Goal: Task Accomplishment & Management: Manage account settings

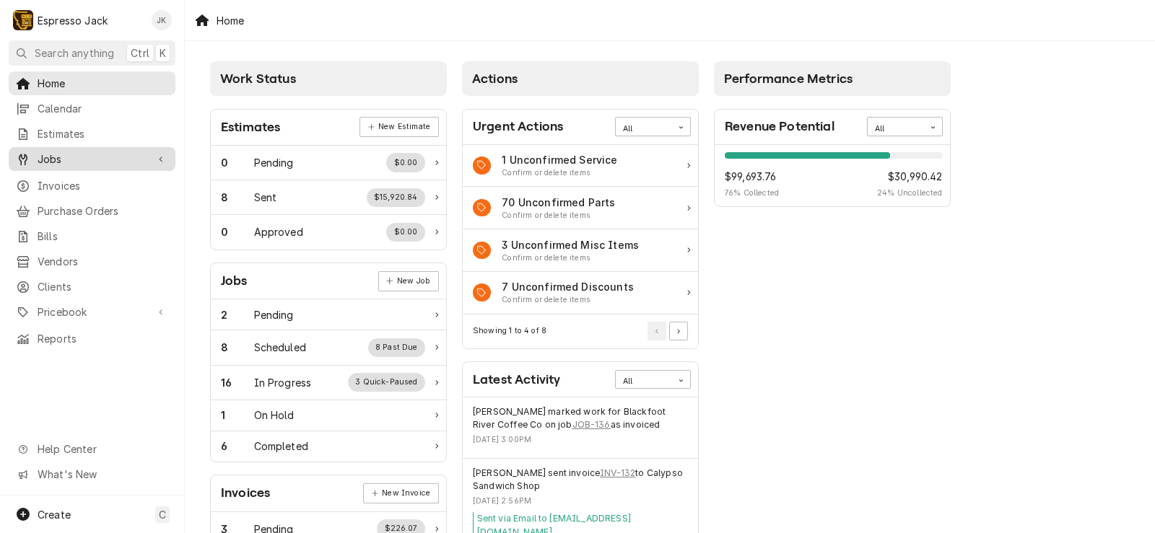
click at [76, 152] on span "Jobs" at bounding box center [92, 159] width 109 height 15
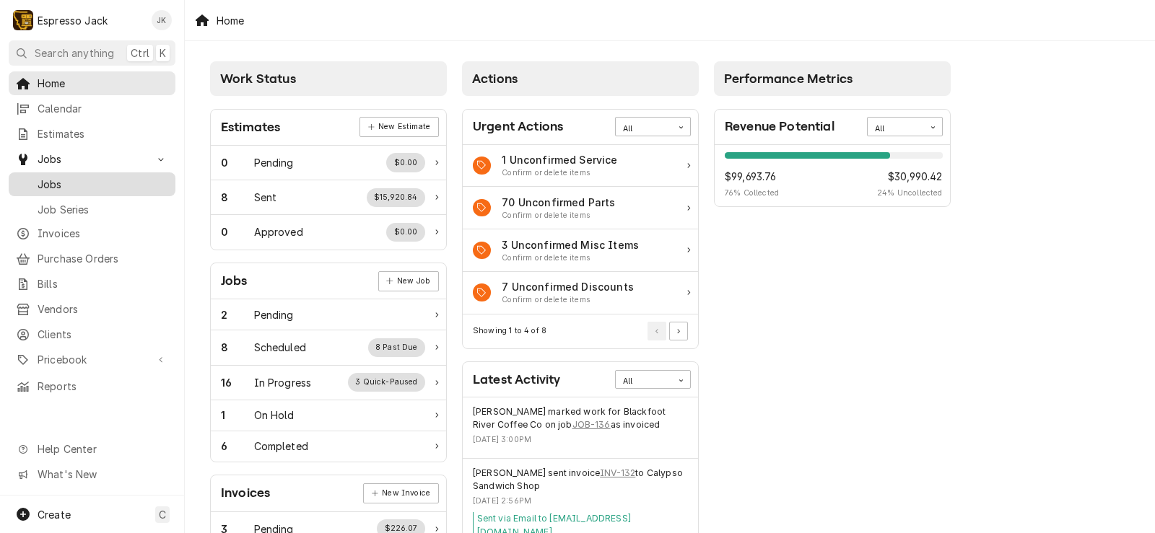
click at [52, 177] on span "Jobs" at bounding box center [103, 184] width 131 height 15
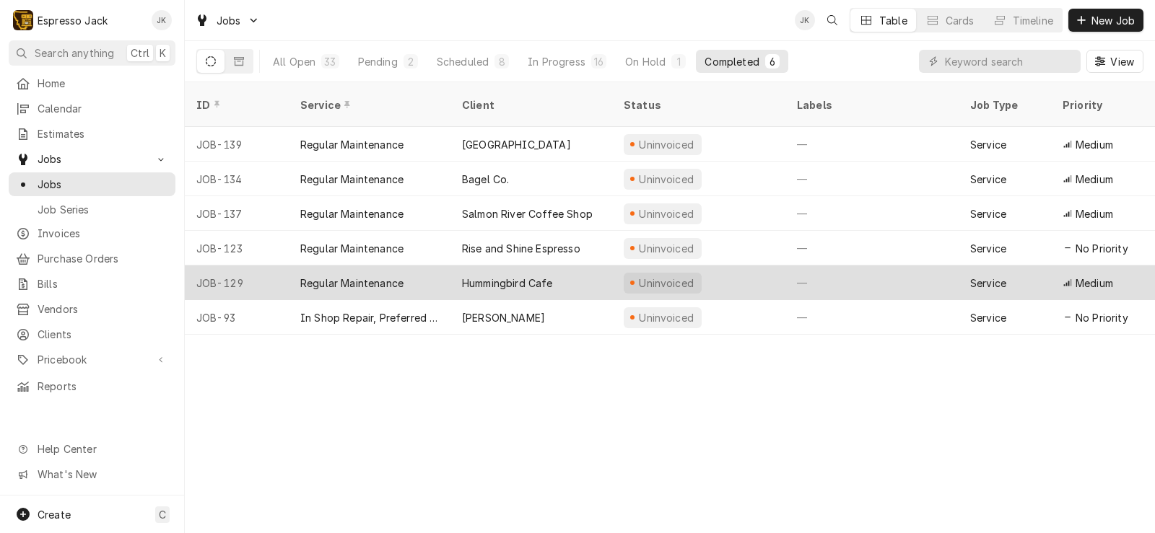
click at [497, 276] on div "Hummingbird Cafe" at bounding box center [507, 283] width 91 height 15
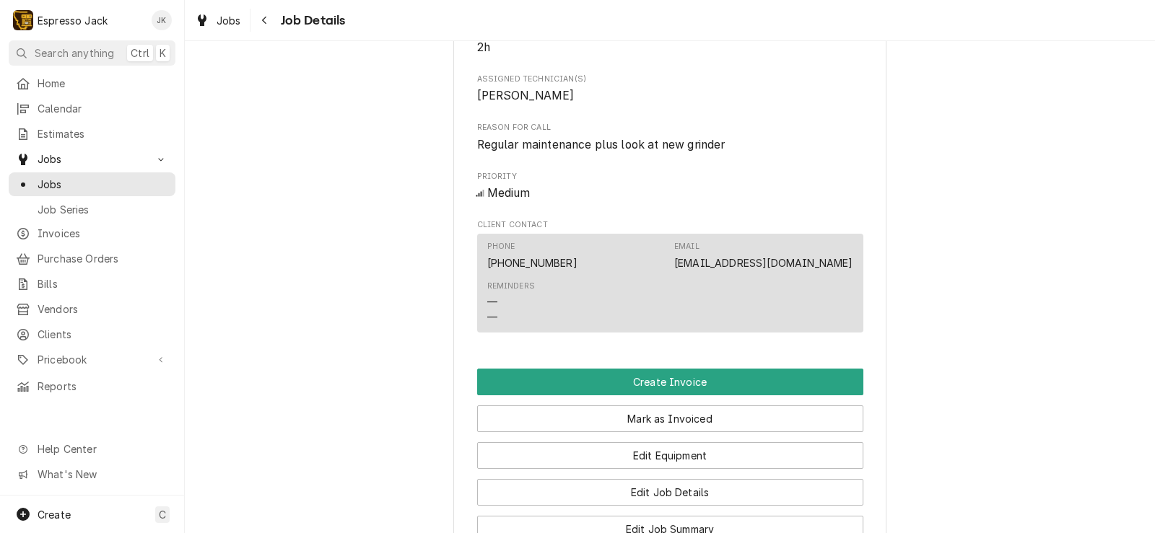
scroll to position [606, 0]
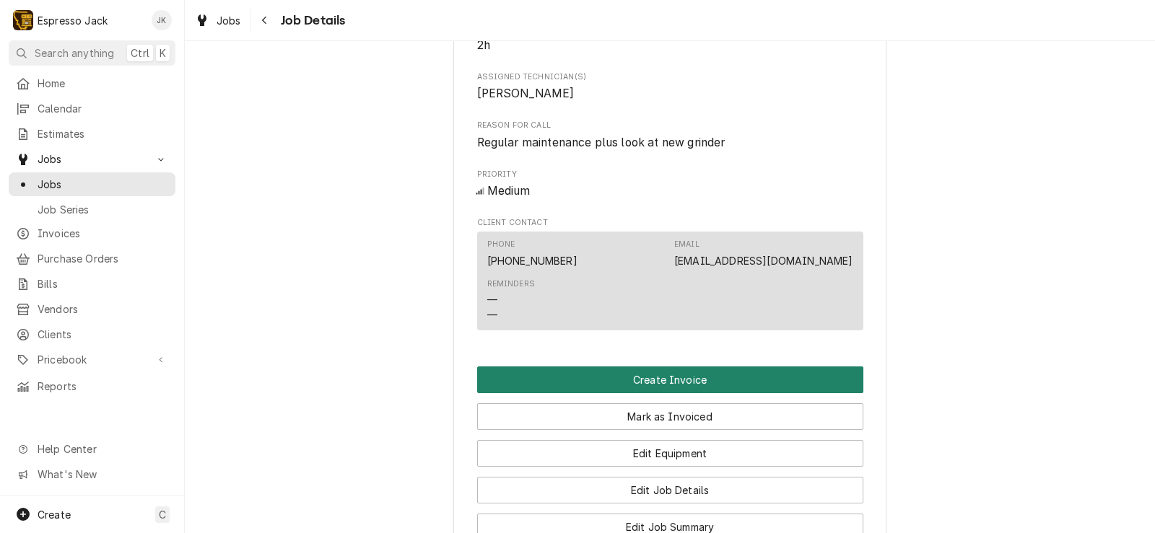
click at [621, 393] on button "Create Invoice" at bounding box center [670, 380] width 386 height 27
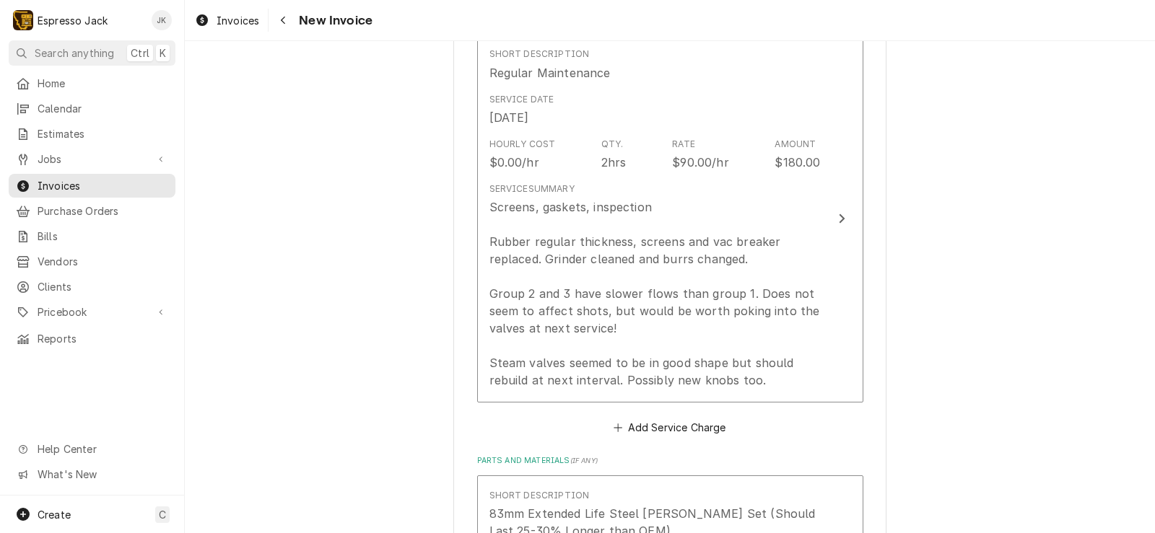
scroll to position [951, 0]
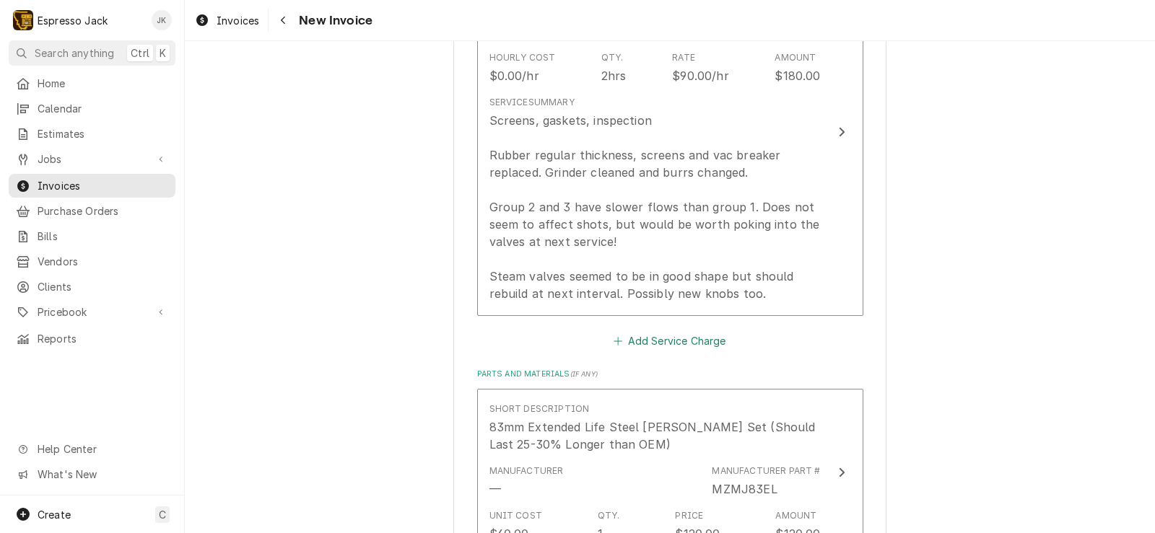
click at [663, 344] on button "Add Service Charge" at bounding box center [669, 341] width 117 height 20
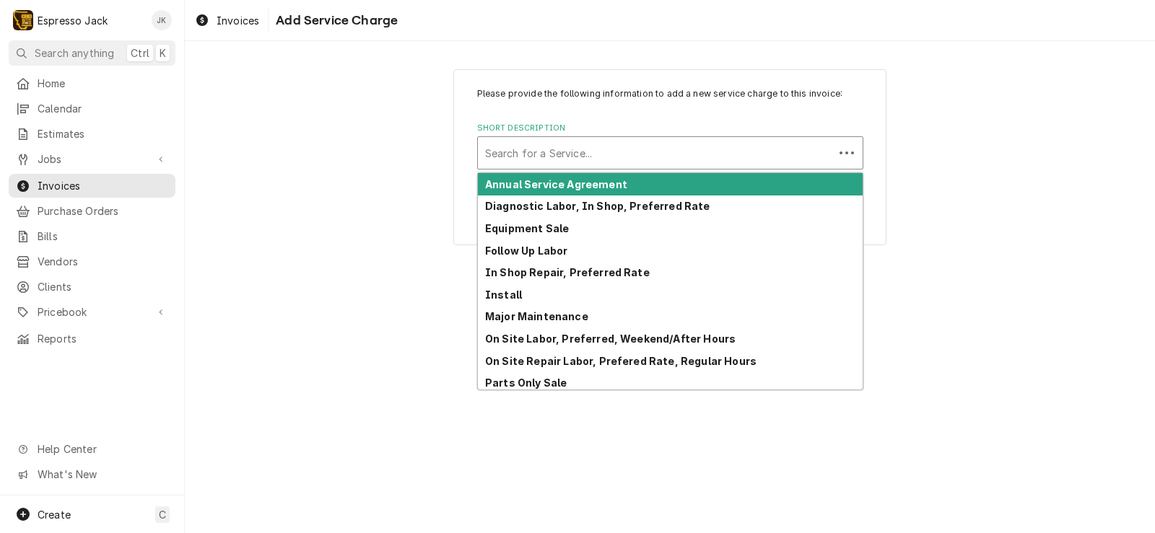
click at [577, 149] on div "Short Description" at bounding box center [655, 153] width 341 height 26
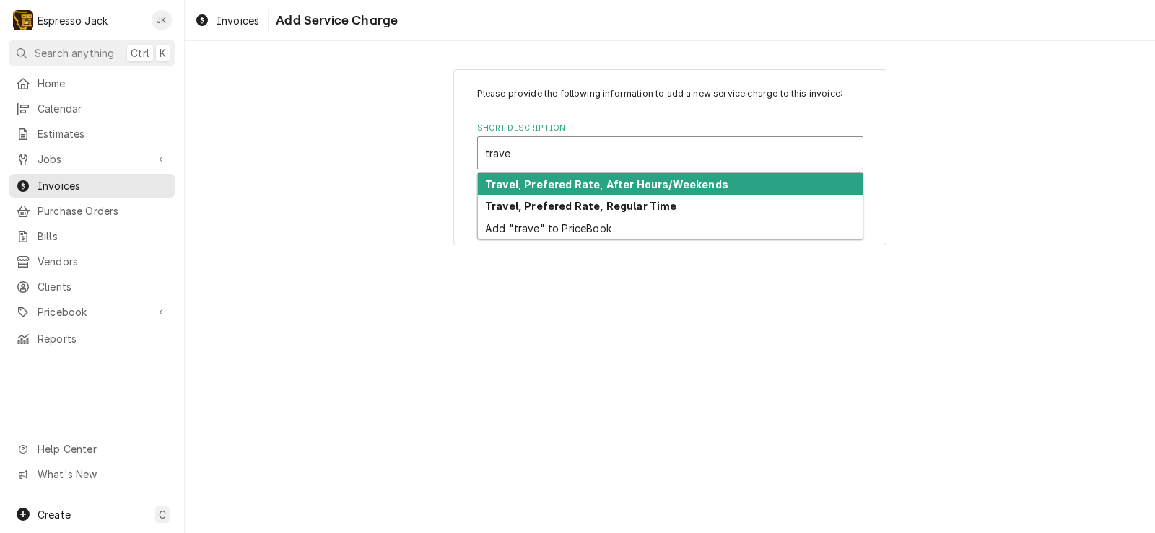
type input "travel"
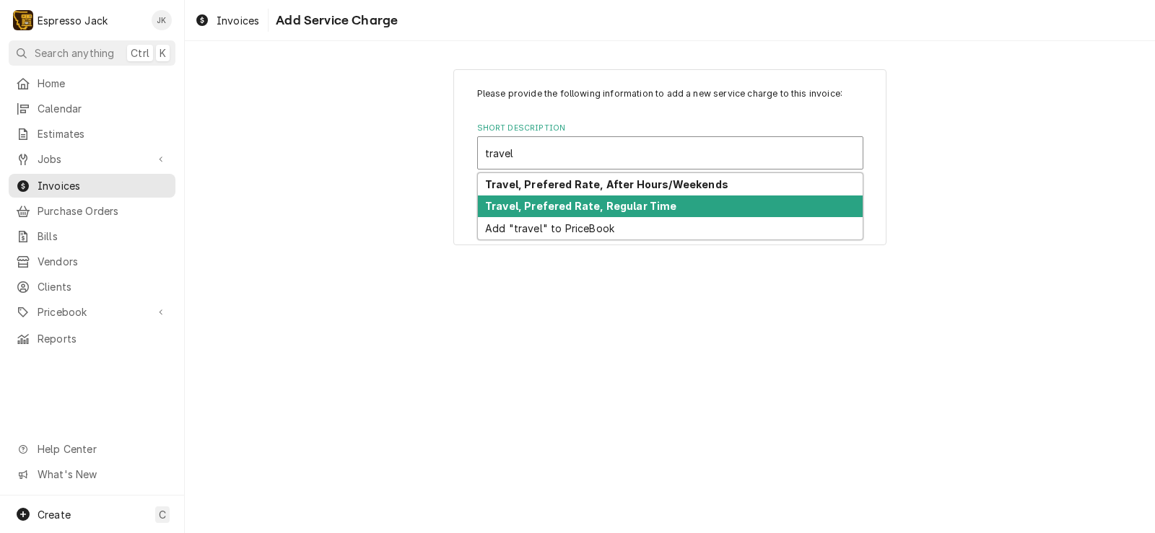
click at [578, 206] on strong "Travel, Prefered Rate, Regular Time" at bounding box center [581, 206] width 192 height 12
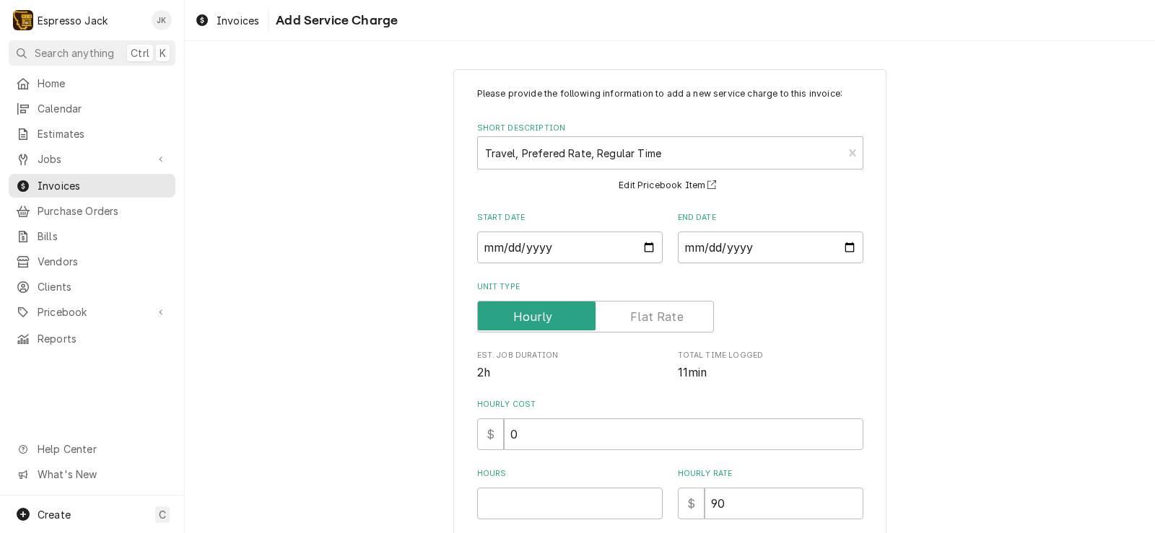
type textarea "x"
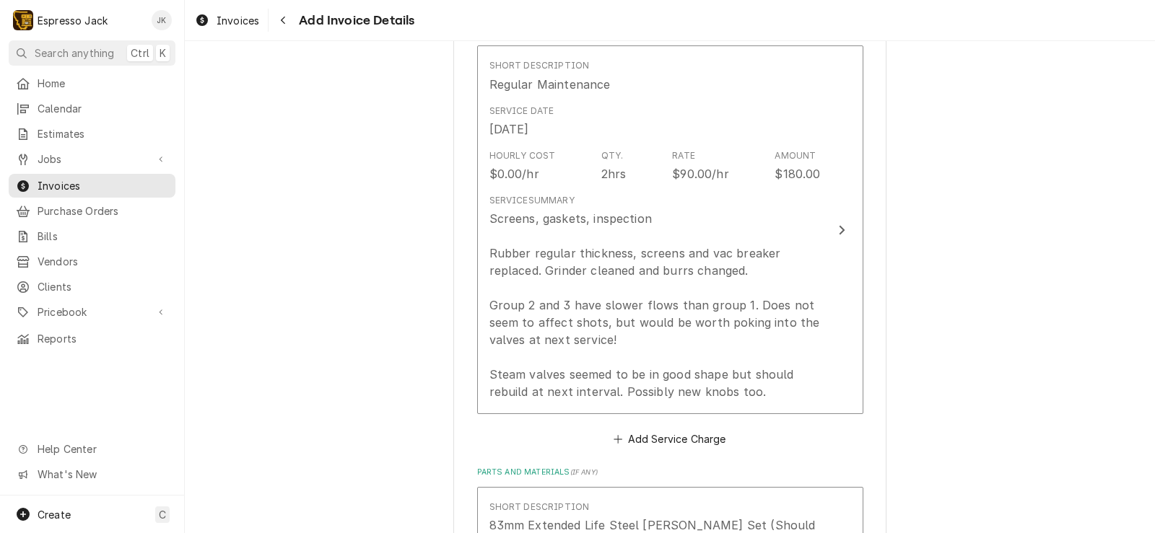
scroll to position [866, 0]
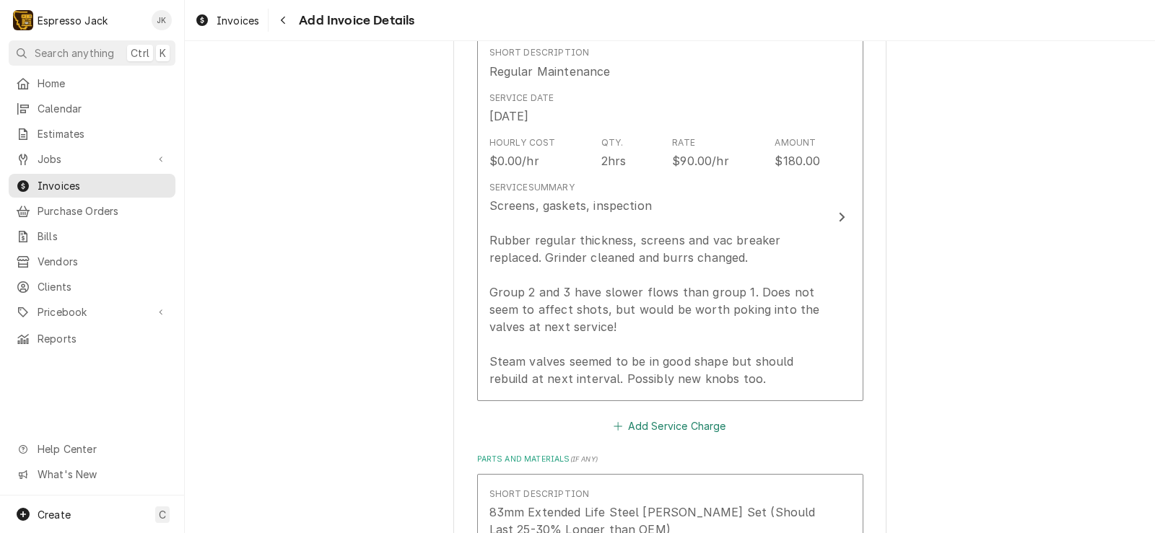
click at [642, 426] on button "Add Service Charge" at bounding box center [669, 426] width 117 height 20
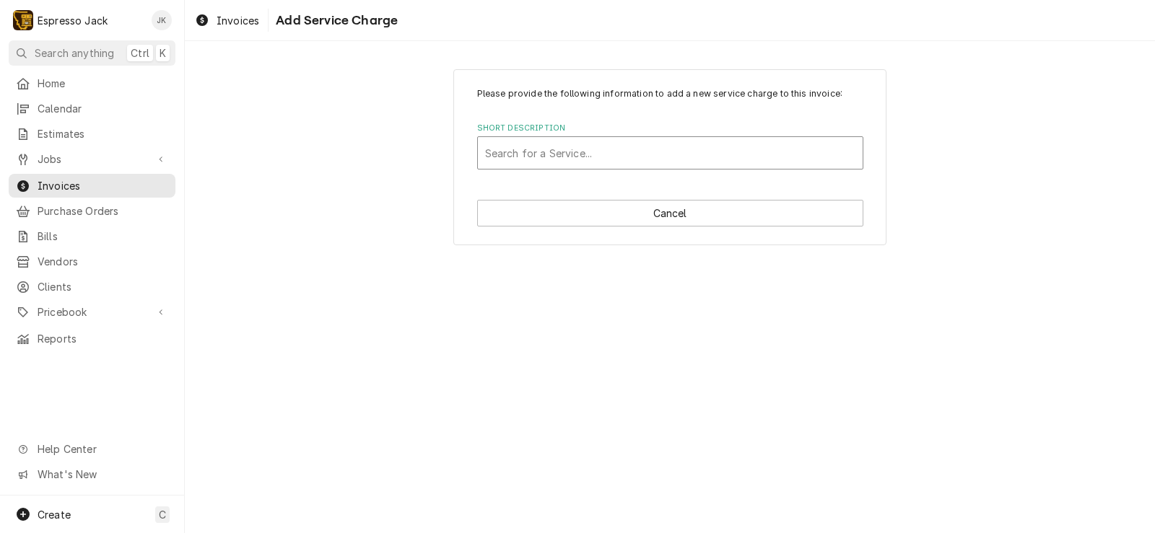
click at [629, 146] on div "Short Description" at bounding box center [670, 153] width 370 height 26
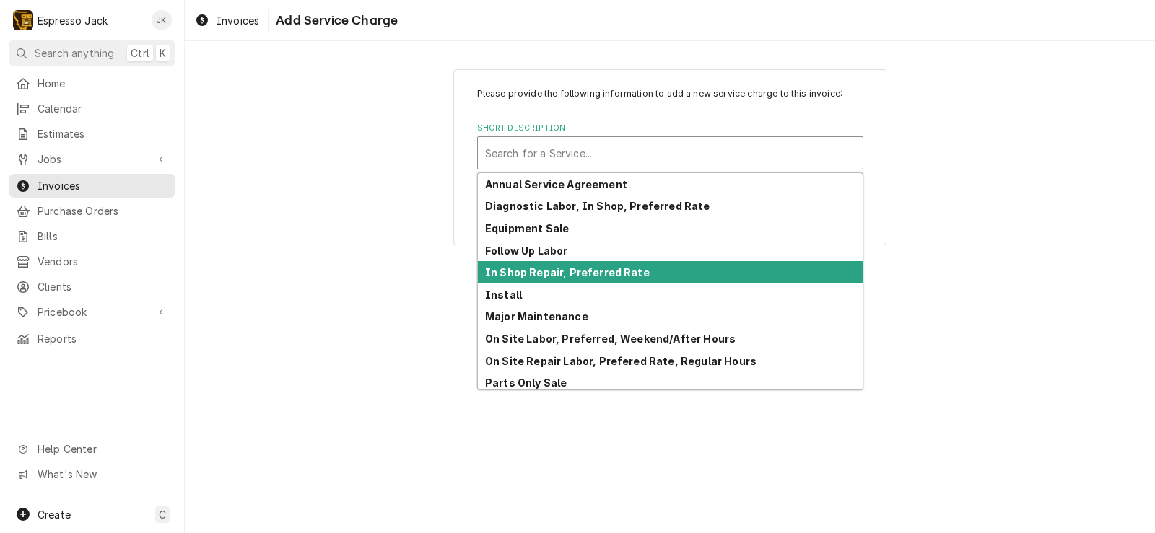
click at [400, 268] on div "Please provide the following information to add a new service charge to this in…" at bounding box center [670, 287] width 970 height 492
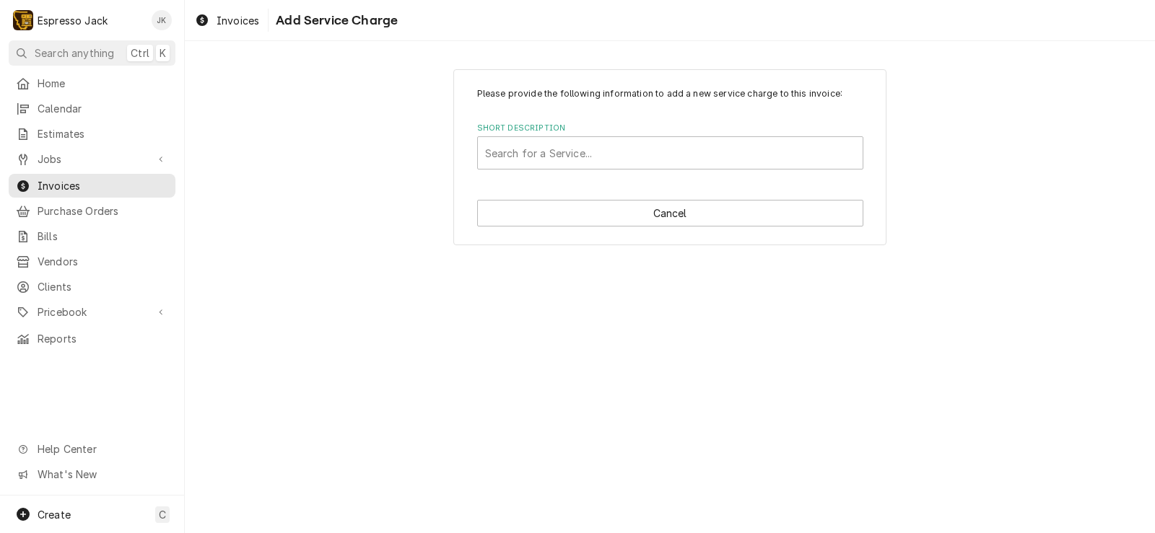
click at [648, 230] on div "Please provide the following information to add a new service charge to this in…" at bounding box center [669, 157] width 433 height 176
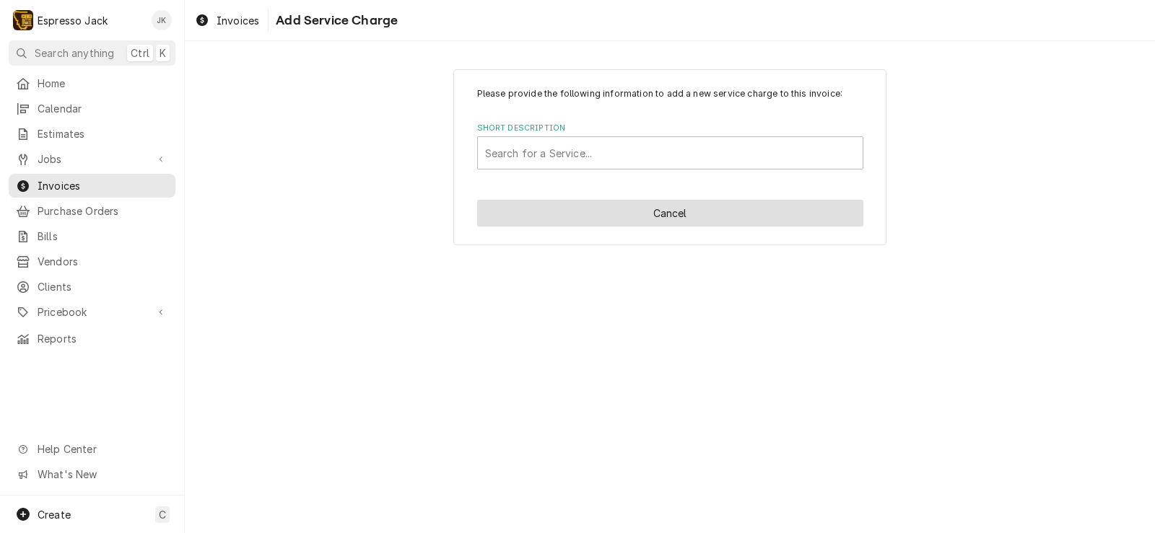
click at [658, 222] on button "Cancel" at bounding box center [670, 213] width 386 height 27
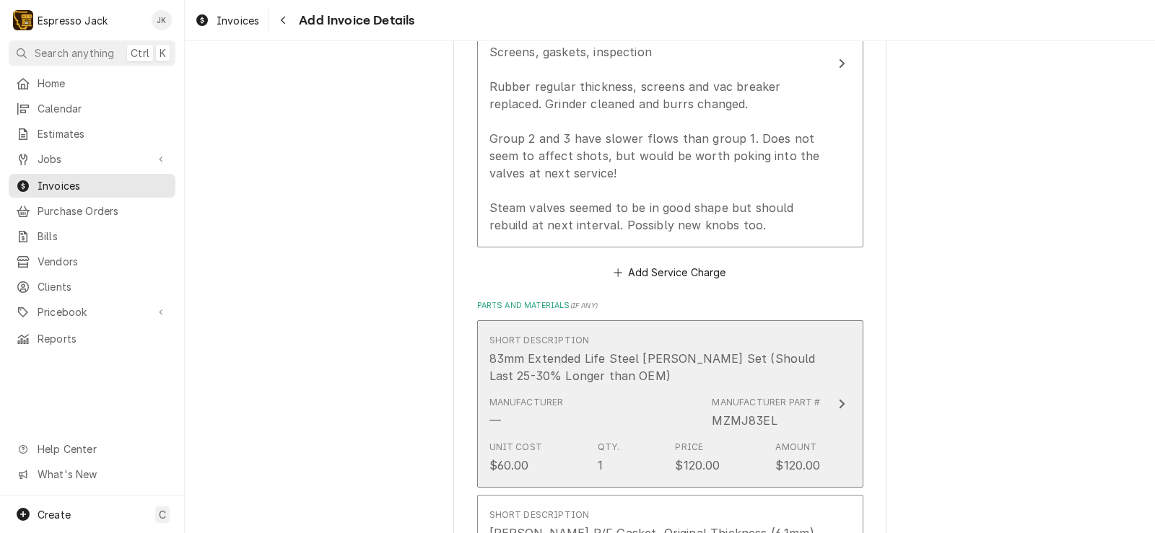
scroll to position [1022, 0]
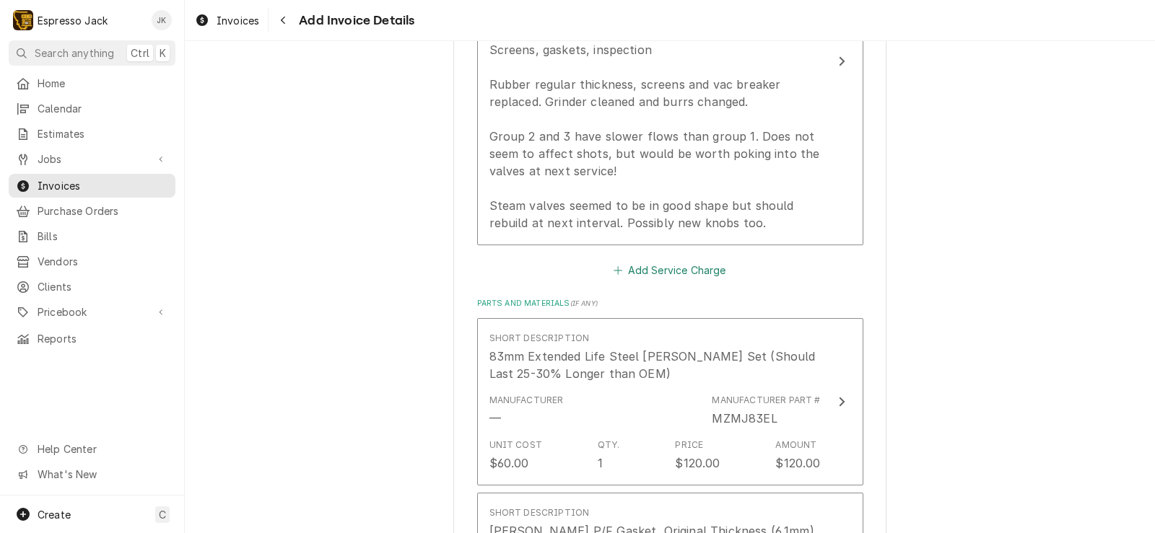
click at [681, 267] on button "Add Service Charge" at bounding box center [669, 271] width 117 height 20
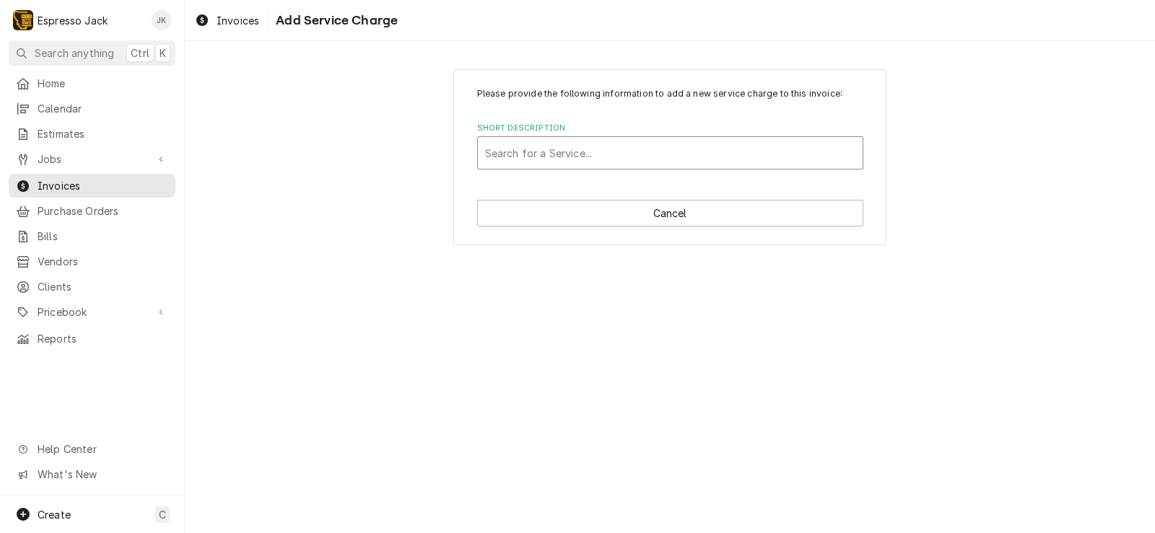
click at [659, 157] on div "Short Description" at bounding box center [670, 153] width 370 height 26
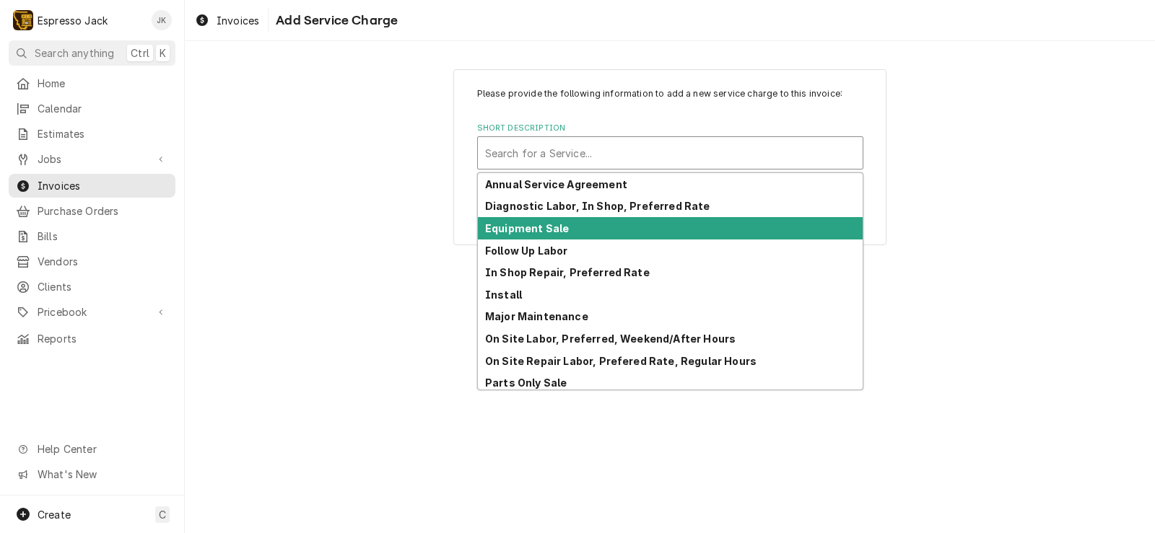
scroll to position [71, 0]
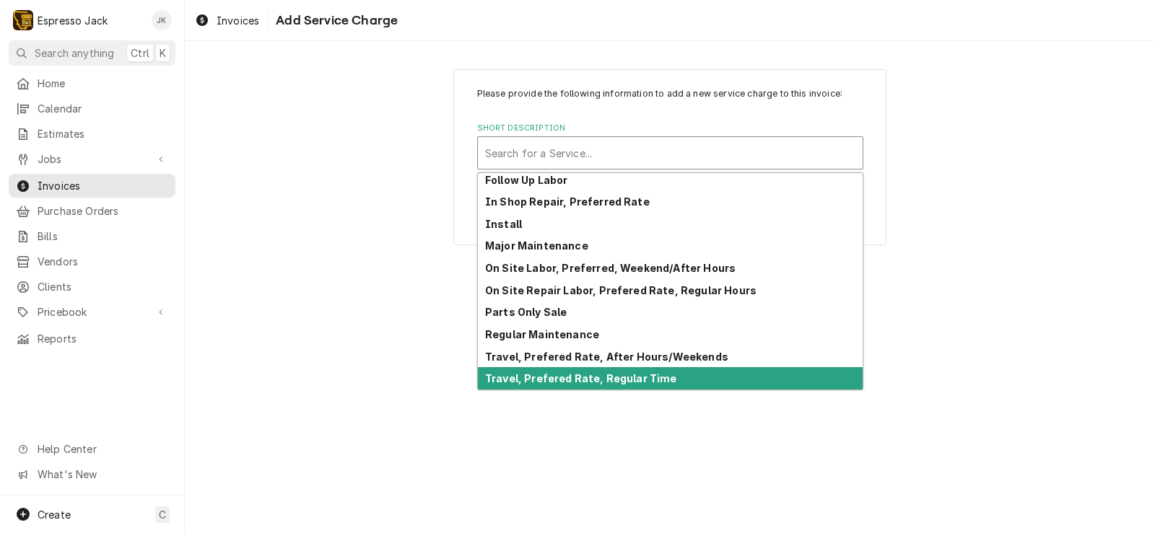
click at [615, 377] on strong "Travel, Prefered Rate, Regular Time" at bounding box center [581, 378] width 192 height 12
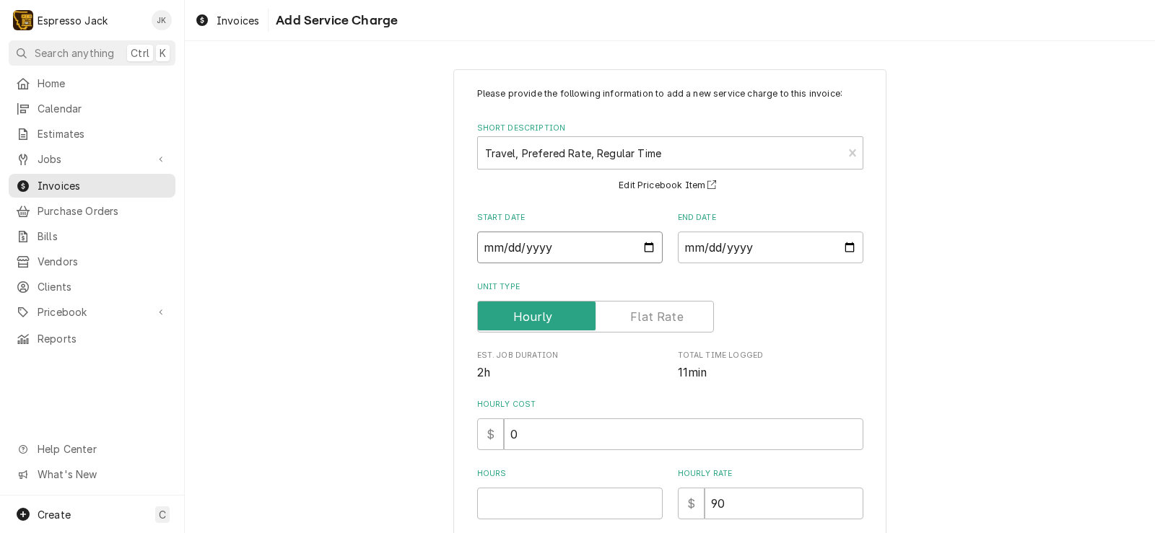
click at [642, 245] on input "Start Date" at bounding box center [569, 248] width 185 height 32
type textarea "x"
type input "2025-09-03"
click at [852, 245] on input "End Date" at bounding box center [770, 248] width 185 height 32
click at [842, 246] on input "End Date" at bounding box center [770, 248] width 185 height 32
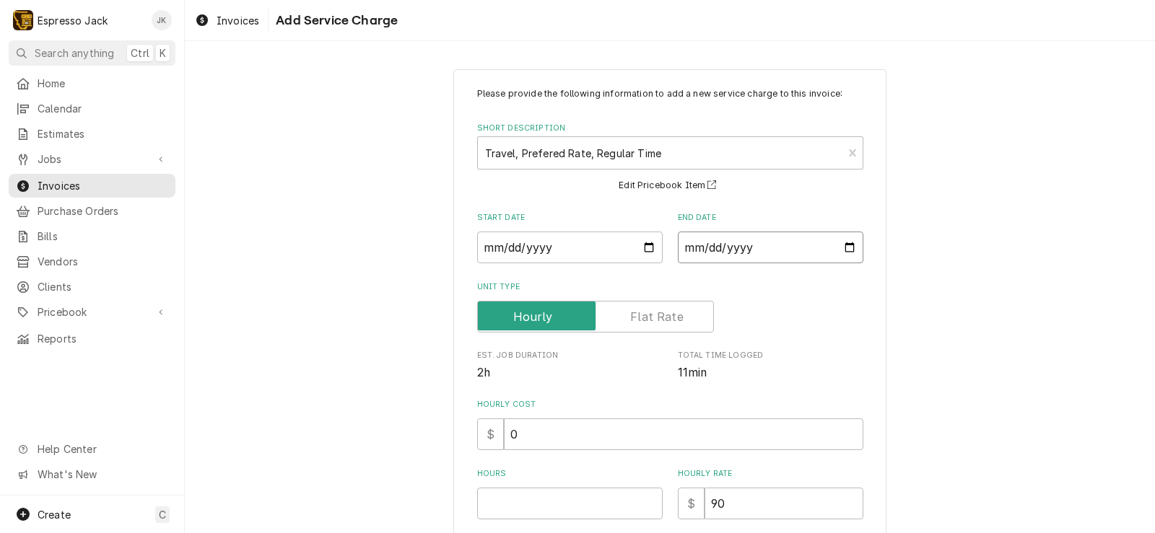
type input "2025-09-03"
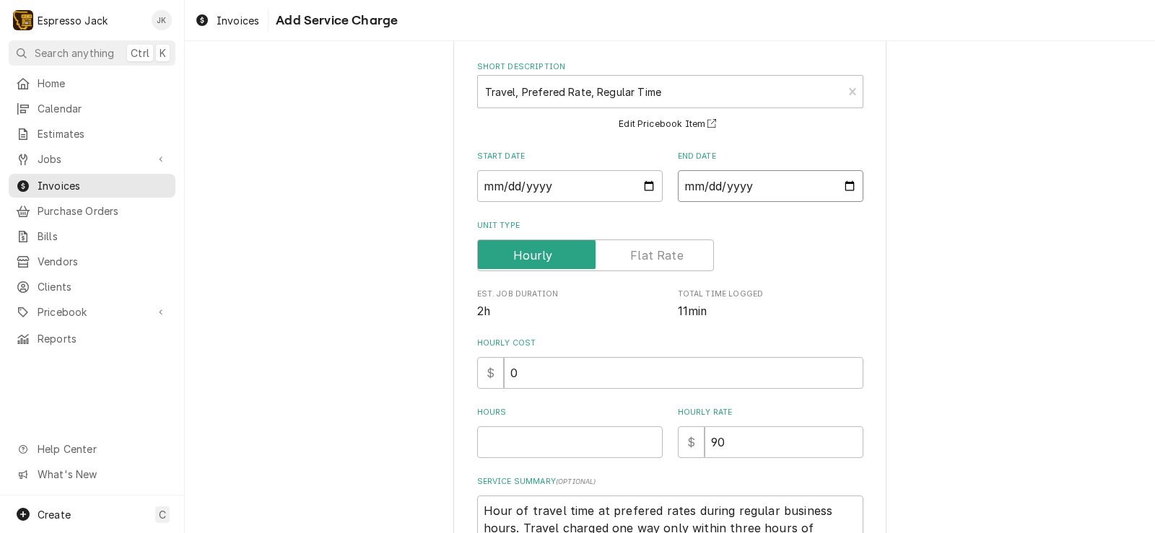
scroll to position [173, 0]
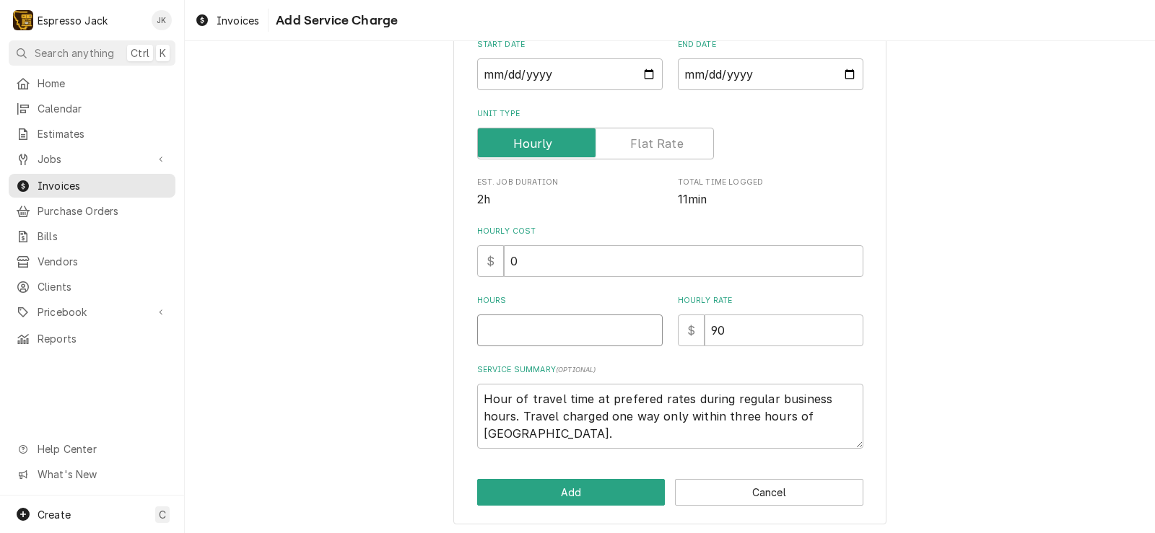
click at [564, 333] on input "Hours" at bounding box center [569, 331] width 185 height 32
type textarea "x"
type input "1"
type textarea "x"
type input "1.7"
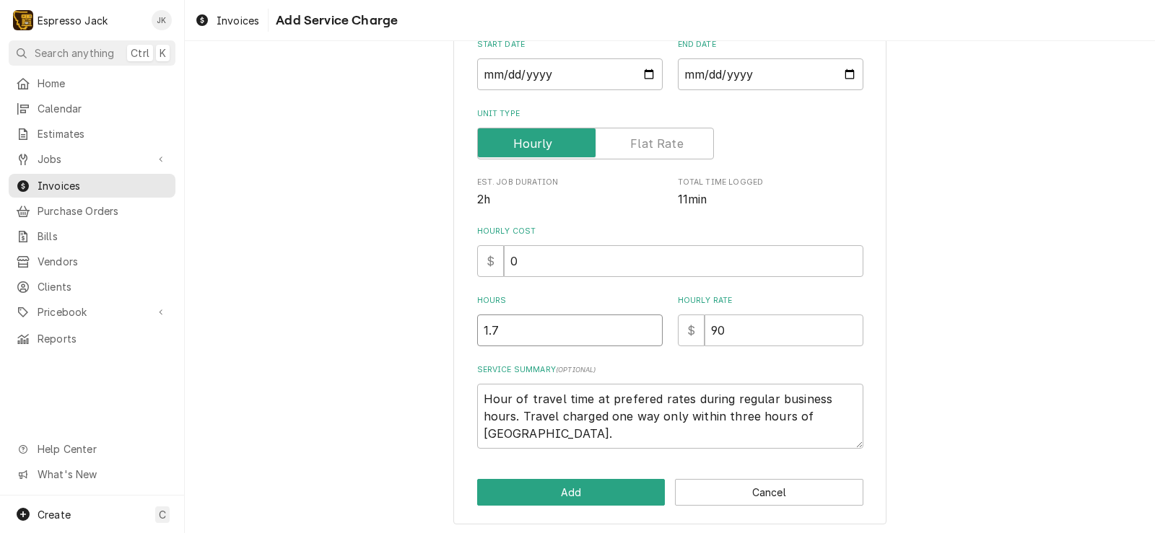
type textarea "x"
type input "1.75"
click at [597, 499] on button "Add" at bounding box center [571, 492] width 188 height 27
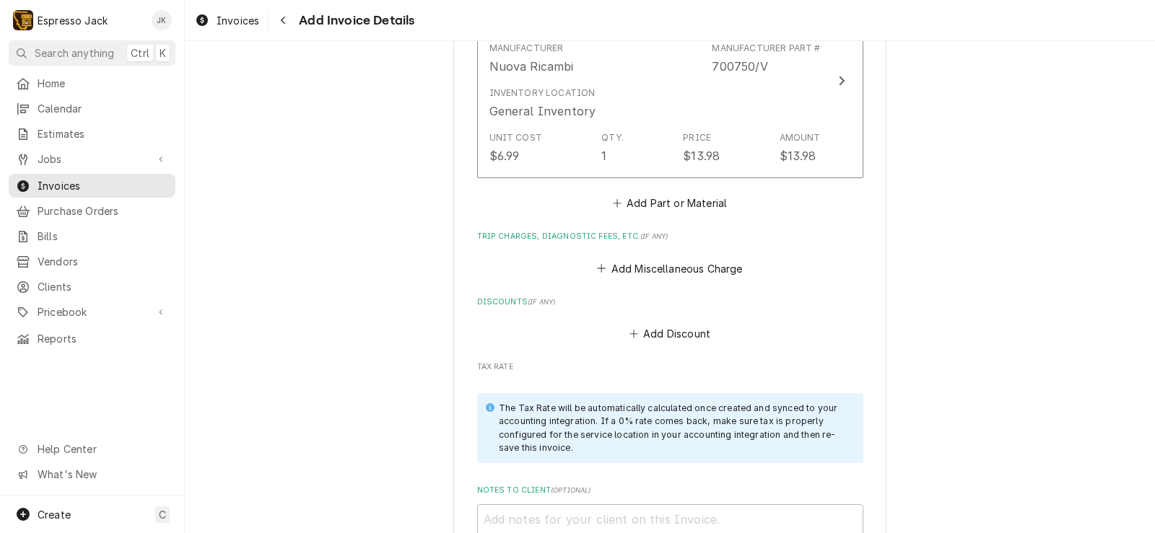
scroll to position [2217, 0]
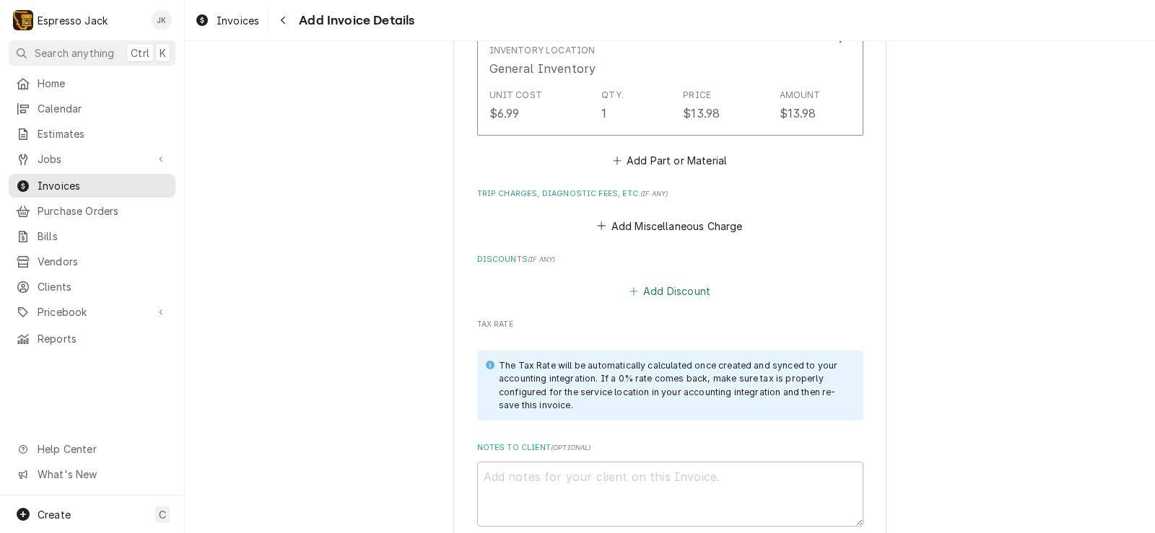
click at [690, 300] on button "Add Discount" at bounding box center [670, 291] width 86 height 20
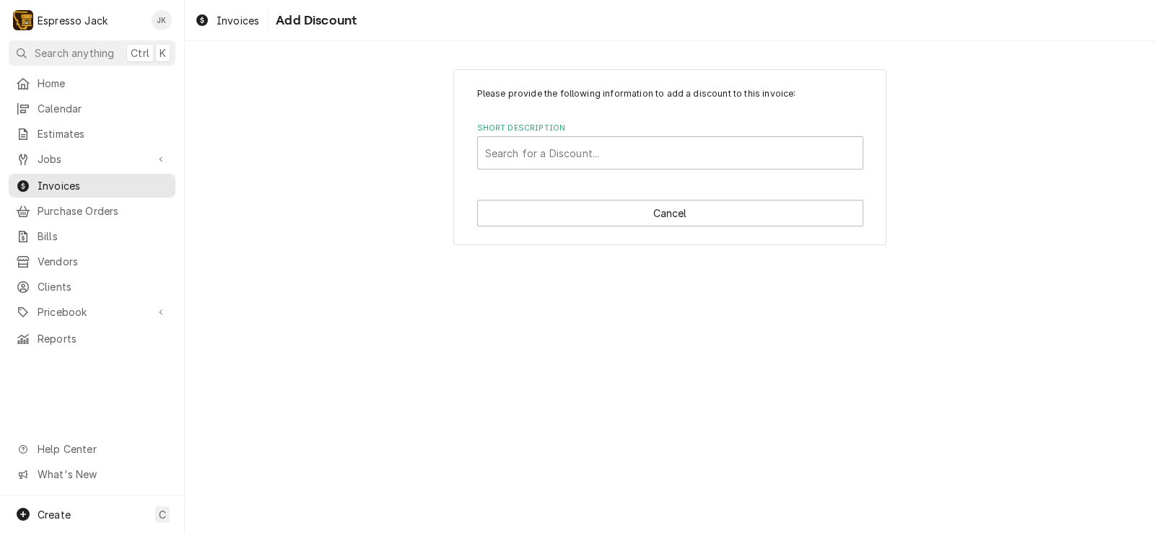
click at [715, 171] on div "Please provide the following information to add a discount to this invoice: Sho…" at bounding box center [669, 157] width 433 height 176
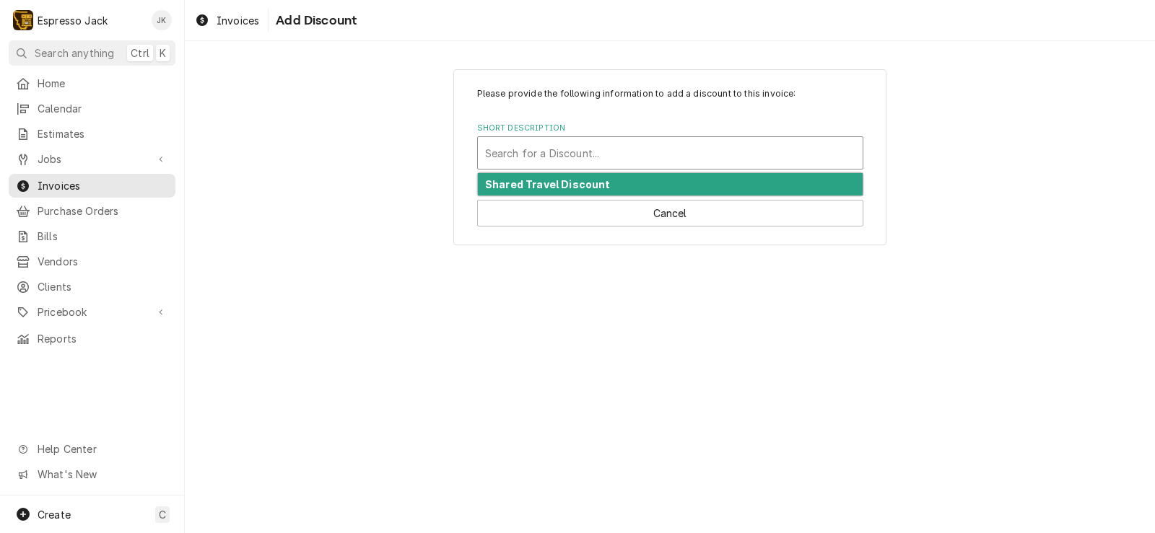
click at [712, 144] on div "Short Description" at bounding box center [670, 153] width 370 height 26
click at [638, 183] on div "Shared Travel Discount" at bounding box center [670, 184] width 385 height 22
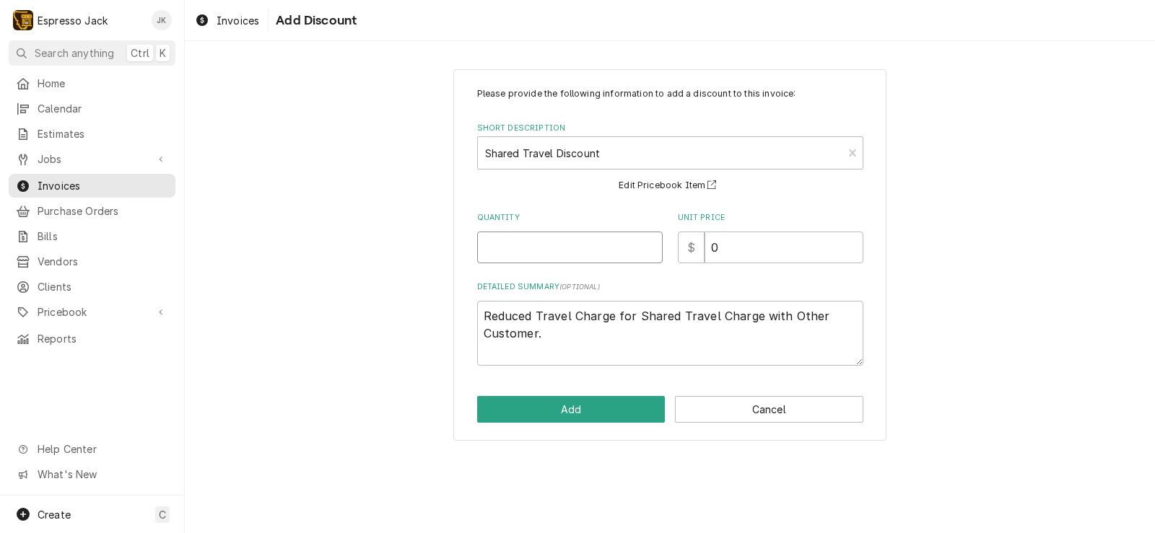
click at [560, 250] on input "Quantity" at bounding box center [569, 248] width 185 height 32
drag, startPoint x: 733, startPoint y: 247, endPoint x: 580, endPoint y: 220, distance: 155.3
click at [580, 220] on div "Quantity Unit Price $ 0" at bounding box center [670, 237] width 386 height 51
type textarea "x"
type input "9"
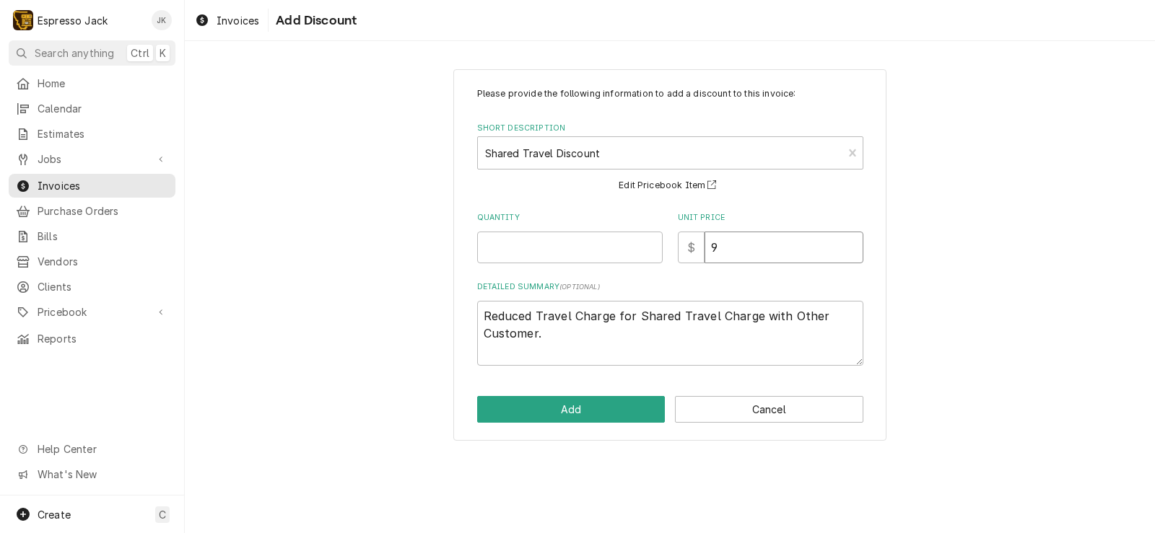
type textarea "x"
type input "90"
click at [556, 242] on input "Quantity" at bounding box center [569, 248] width 185 height 32
type textarea "x"
type input "1"
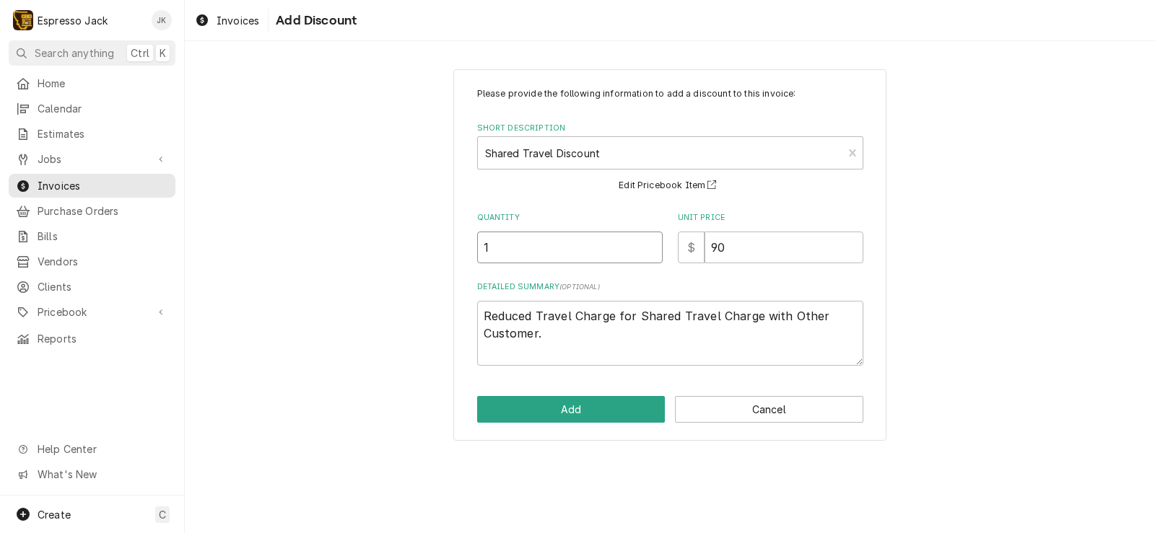
type textarea "x"
type input "1.1"
type textarea "x"
type input "1.15"
click at [435, 294] on div "Please provide the following information to add a discount to this invoice: Sho…" at bounding box center [670, 255] width 970 height 398
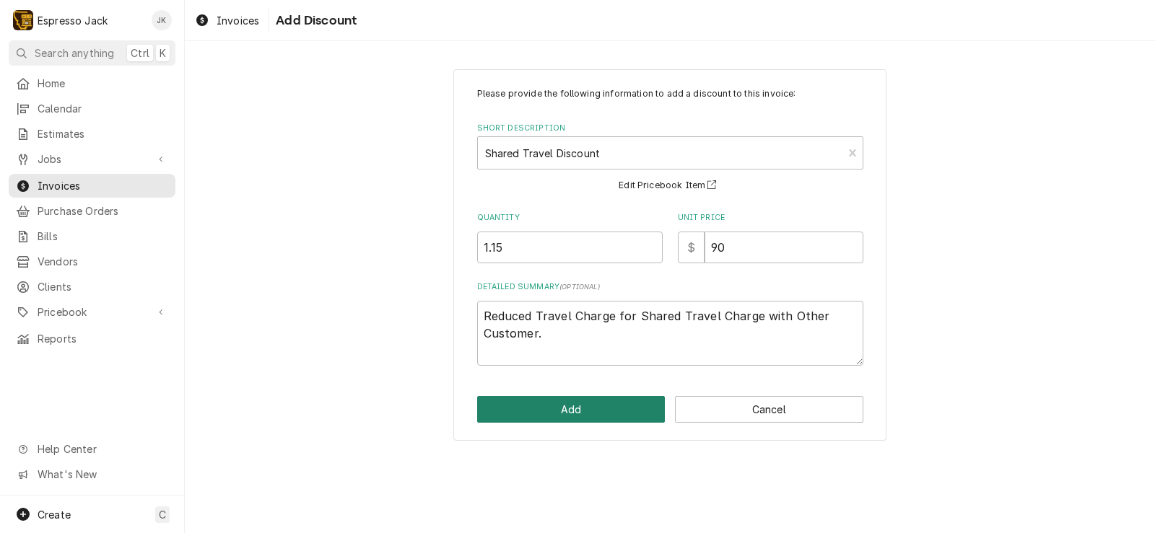
click at [590, 406] on button "Add" at bounding box center [571, 409] width 188 height 27
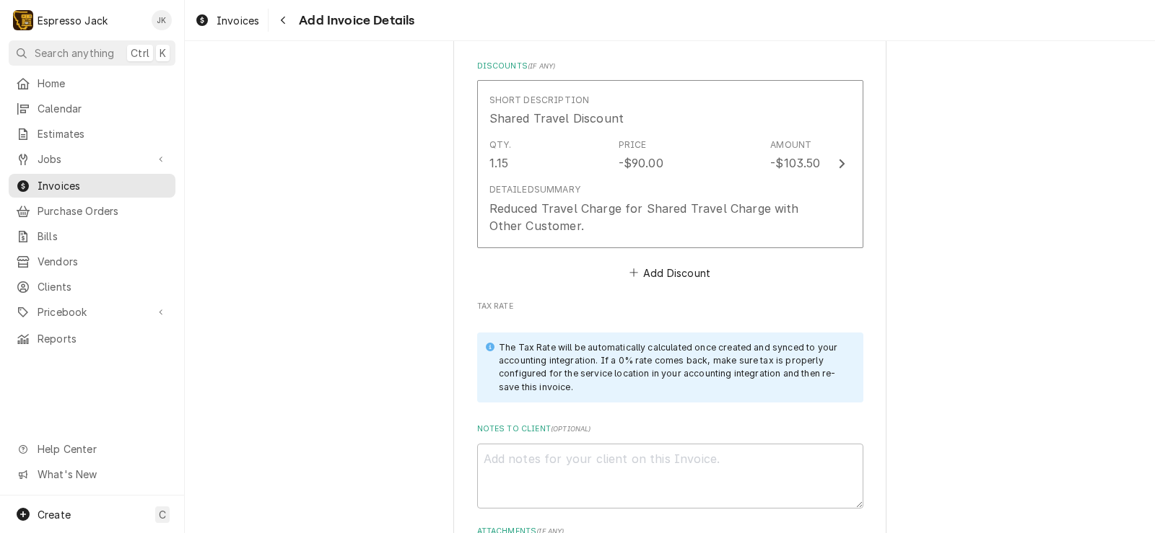
scroll to position [2373, 0]
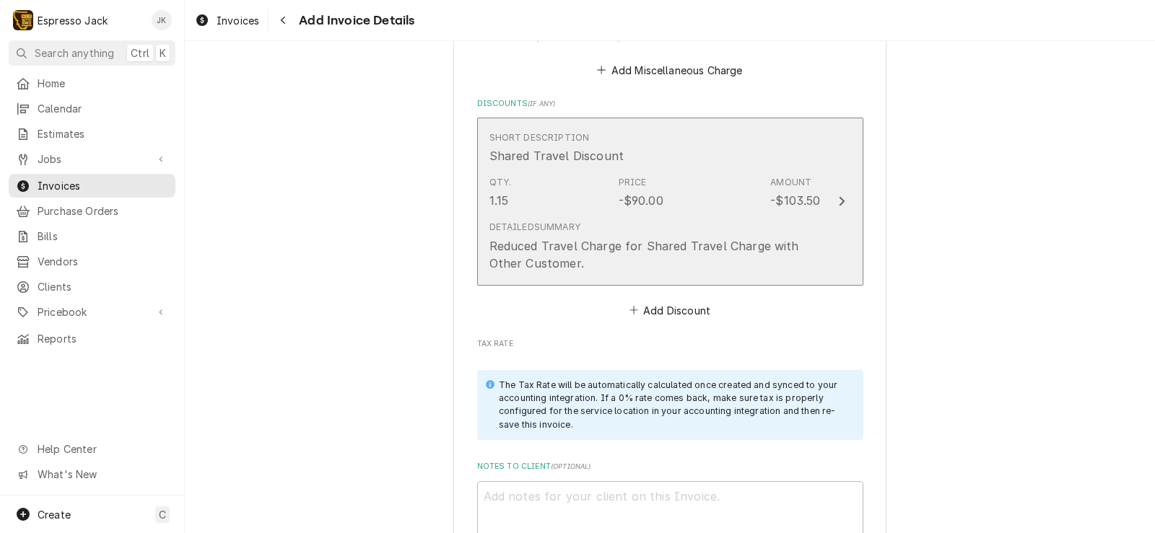
click at [737, 250] on div "Reduced Travel Charge for Shared Travel Charge with Other Customer." at bounding box center [654, 254] width 331 height 35
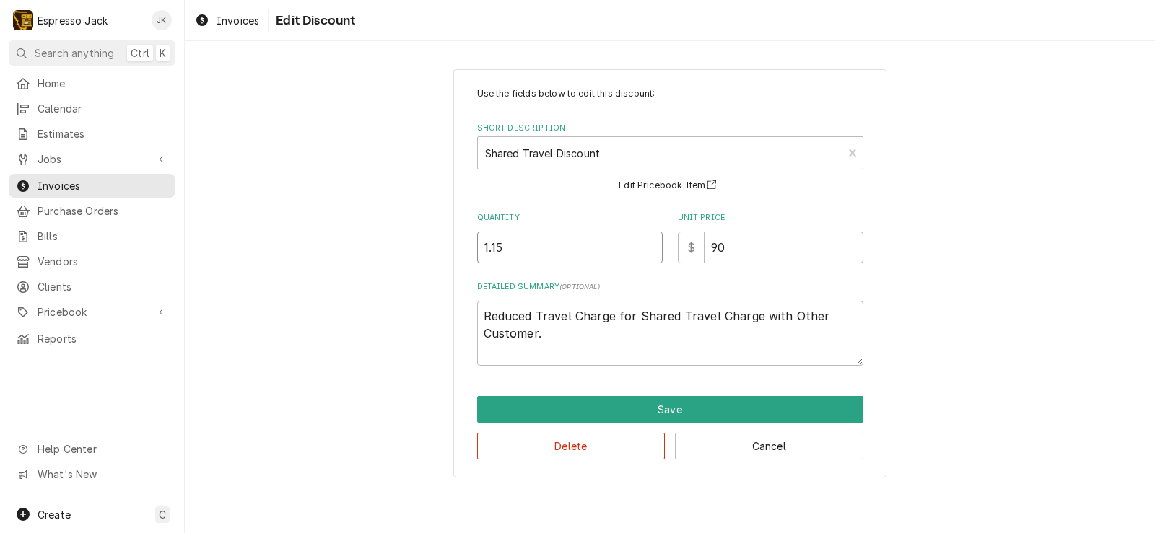
drag, startPoint x: 520, startPoint y: 253, endPoint x: 310, endPoint y: 237, distance: 211.4
click at [310, 238] on div "Use the fields below to edit this discount: Short Description Shared Travel Dis…" at bounding box center [670, 273] width 970 height 435
type textarea "x"
type input "0"
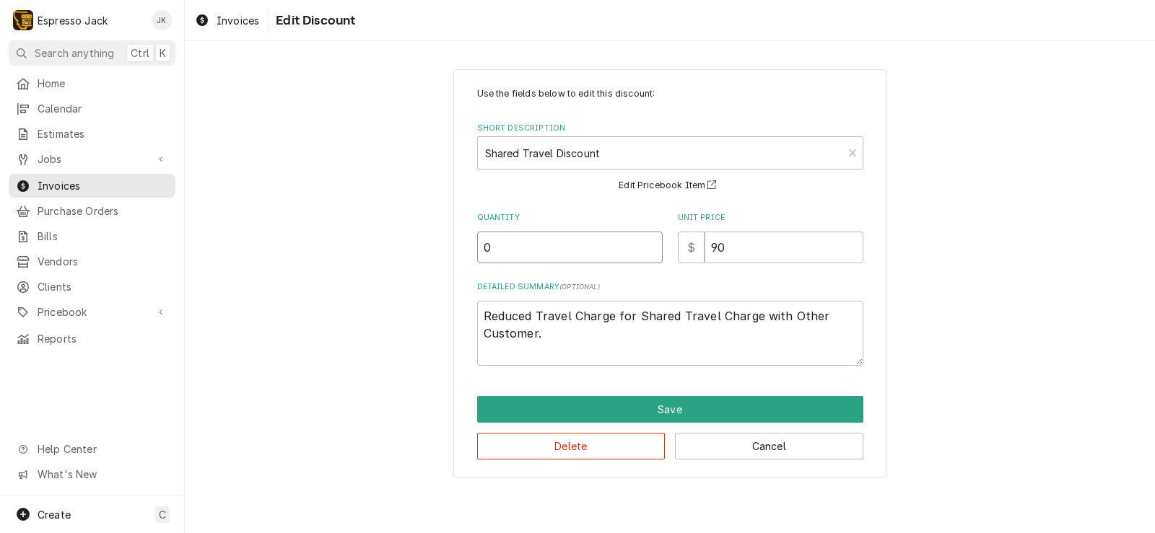
type textarea "x"
type input "0.7"
type textarea "x"
type input "0.75"
click at [377, 238] on div "Use the fields below to edit this discount: Short Description Shared Travel Dis…" at bounding box center [670, 273] width 970 height 435
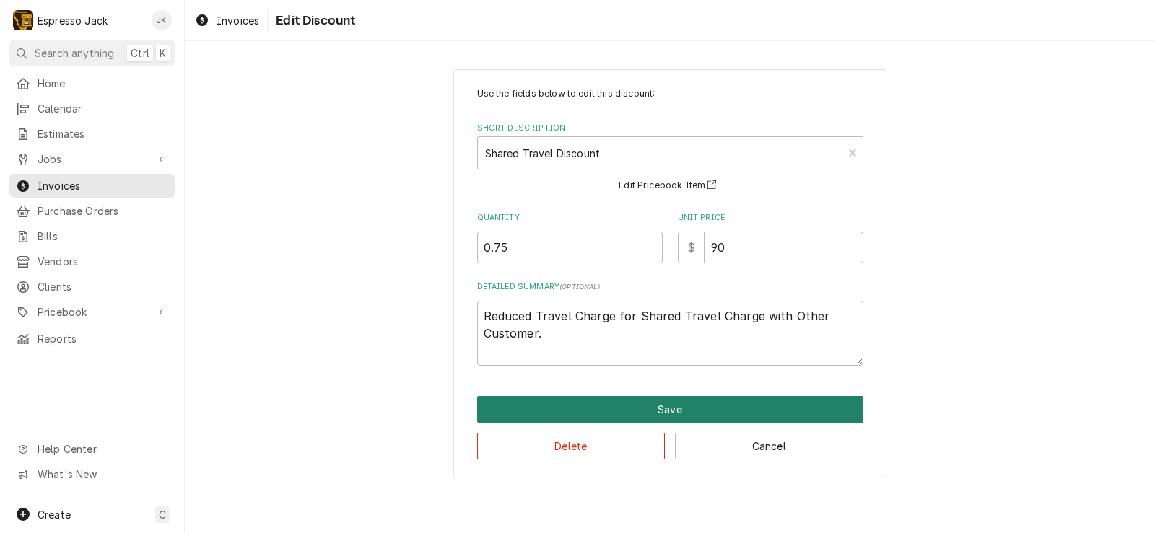
click at [628, 406] on button "Save" at bounding box center [670, 409] width 386 height 27
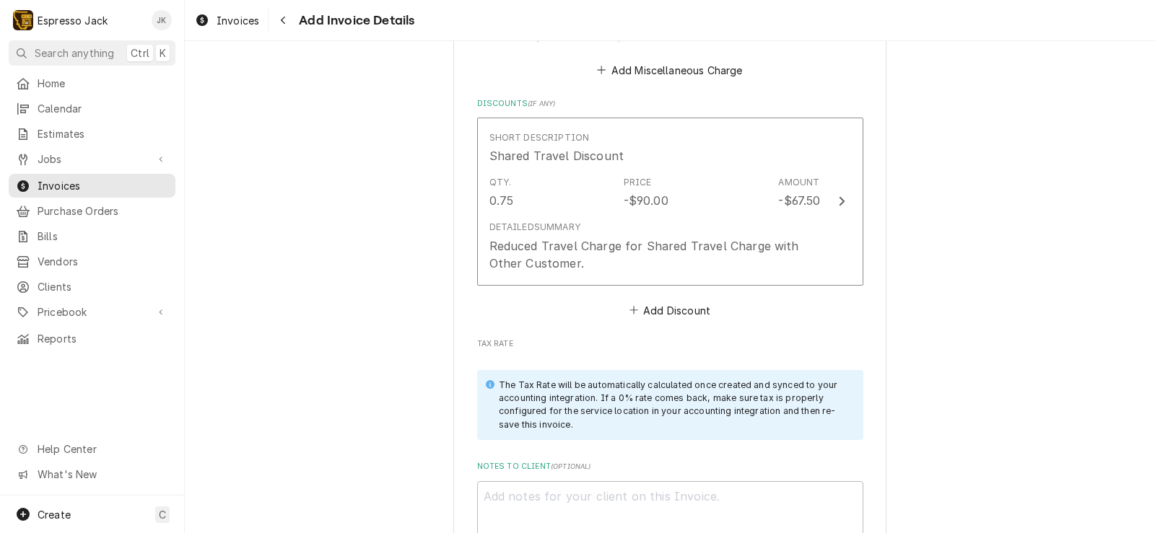
scroll to position [2356, 0]
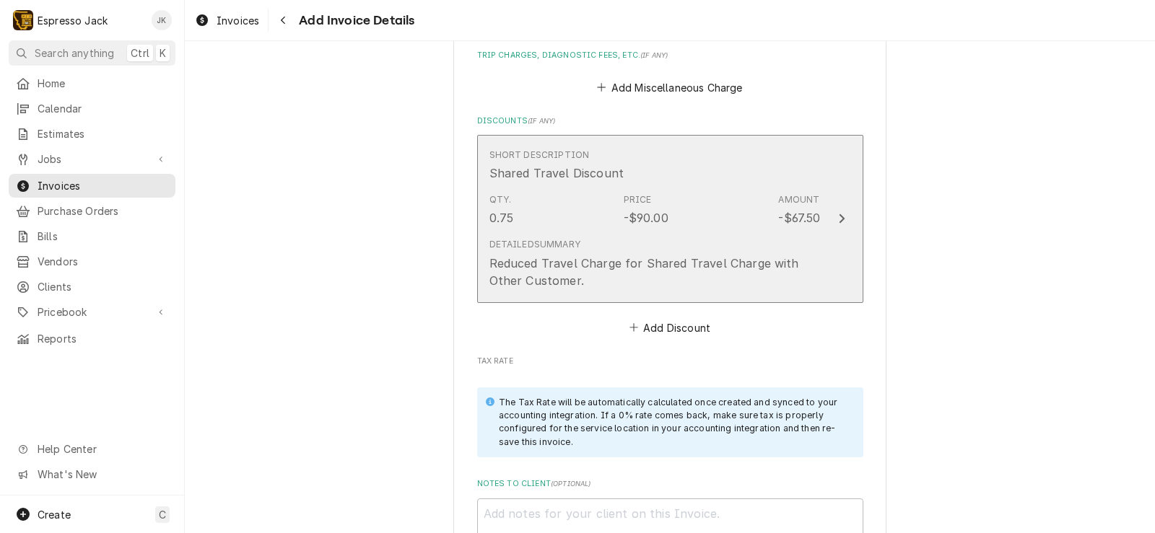
click at [583, 271] on div "Reduced Travel Charge for Shared Travel Charge with Other Customer." at bounding box center [654, 272] width 331 height 35
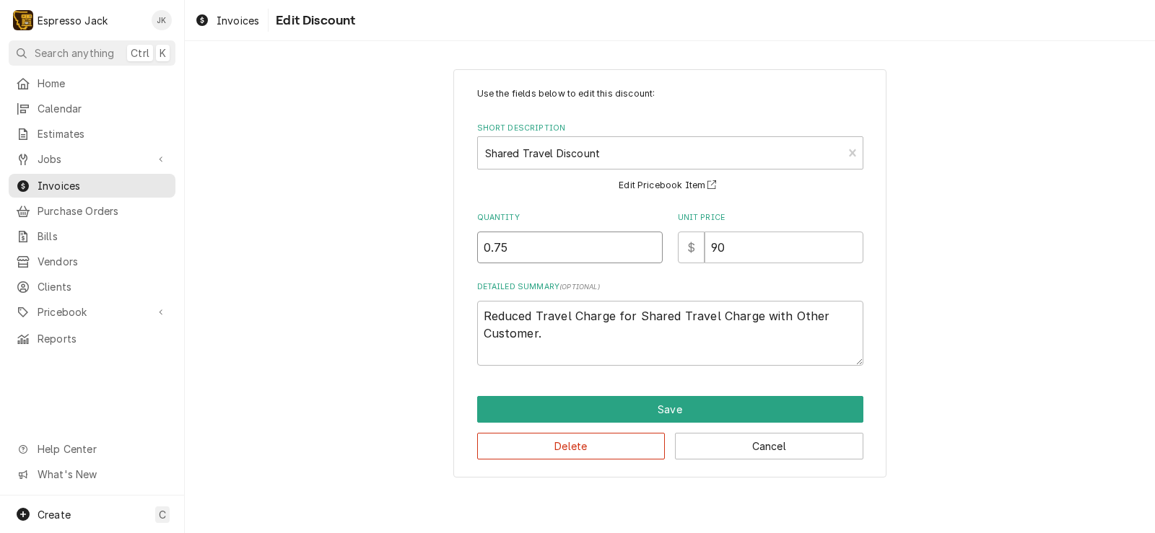
drag, startPoint x: 512, startPoint y: 248, endPoint x: 493, endPoint y: 251, distance: 19.7
click at [493, 251] on input "0.75" at bounding box center [569, 248] width 185 height 32
type textarea "x"
type input "0.8"
type textarea "x"
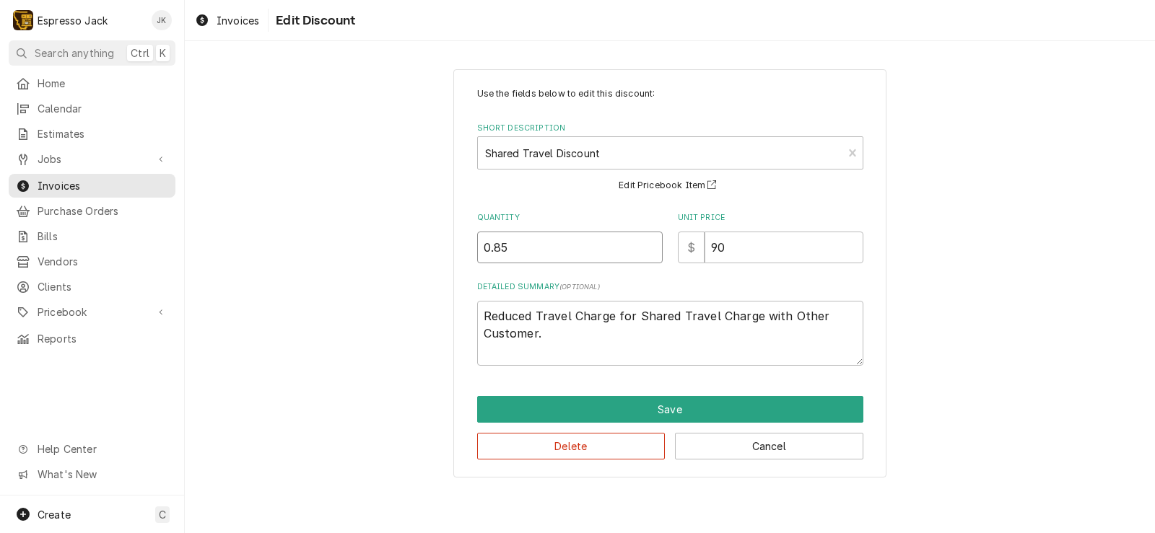
type input "0.85"
click at [354, 285] on div "Use the fields below to edit this discount: Short Description Shared Travel Dis…" at bounding box center [670, 273] width 970 height 435
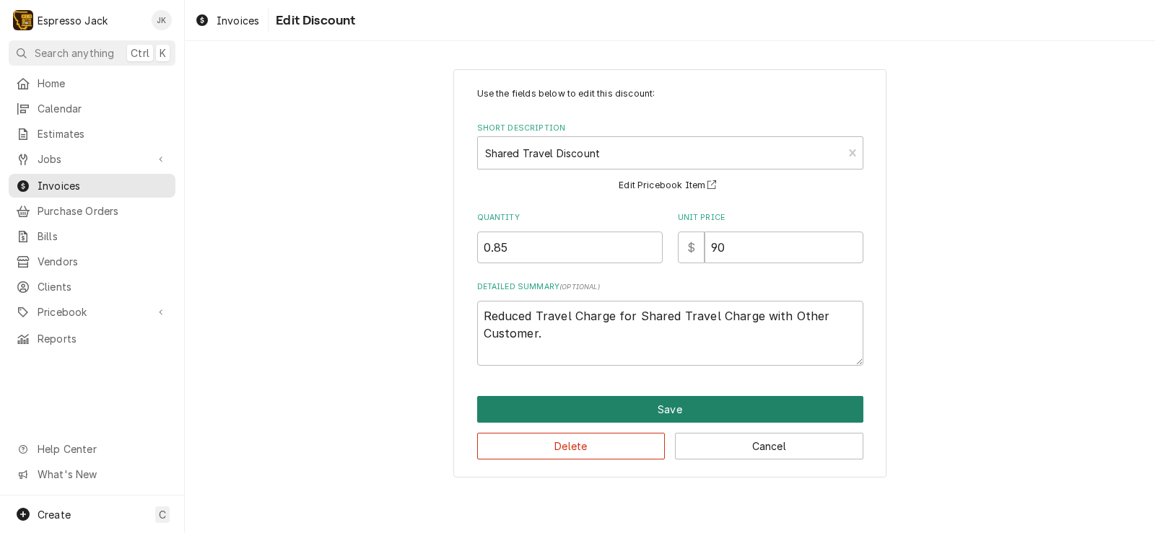
click at [670, 402] on button "Save" at bounding box center [670, 409] width 386 height 27
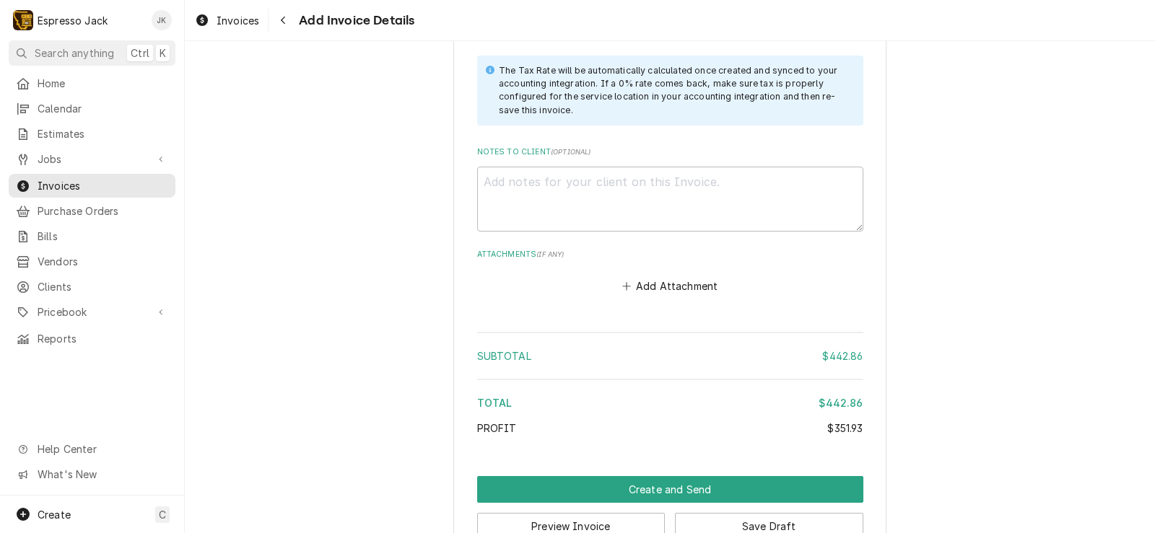
scroll to position [2725, 0]
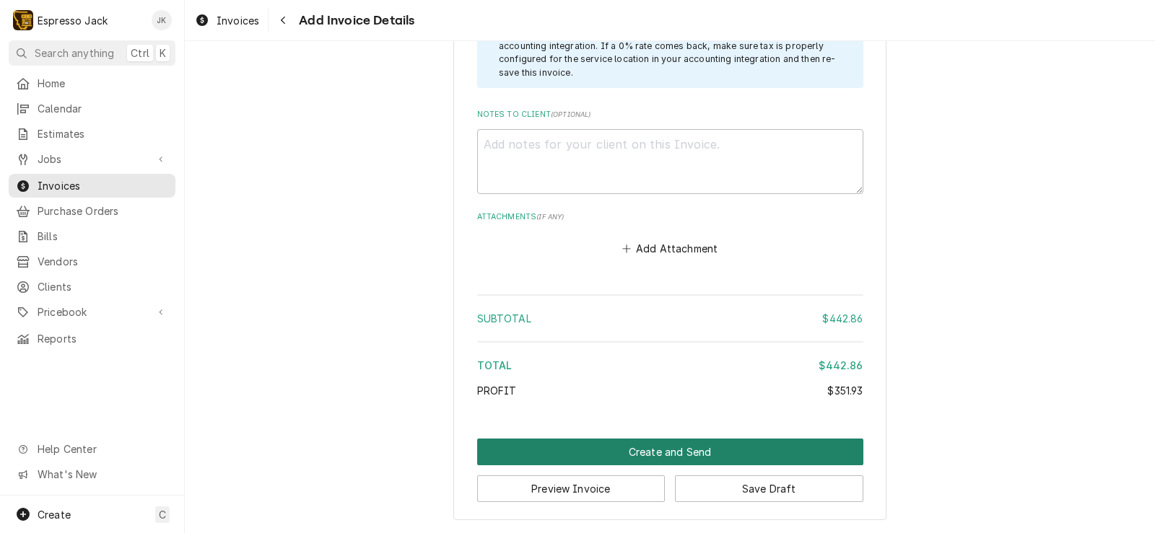
click at [531, 451] on button "Create and Send" at bounding box center [670, 452] width 386 height 27
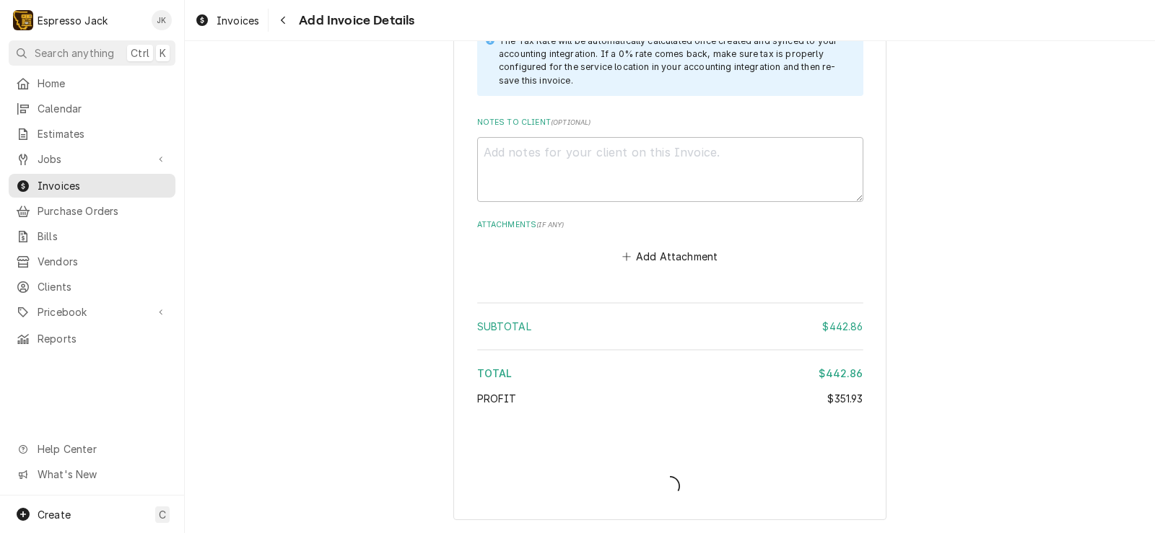
scroll to position [2718, 0]
type textarea "x"
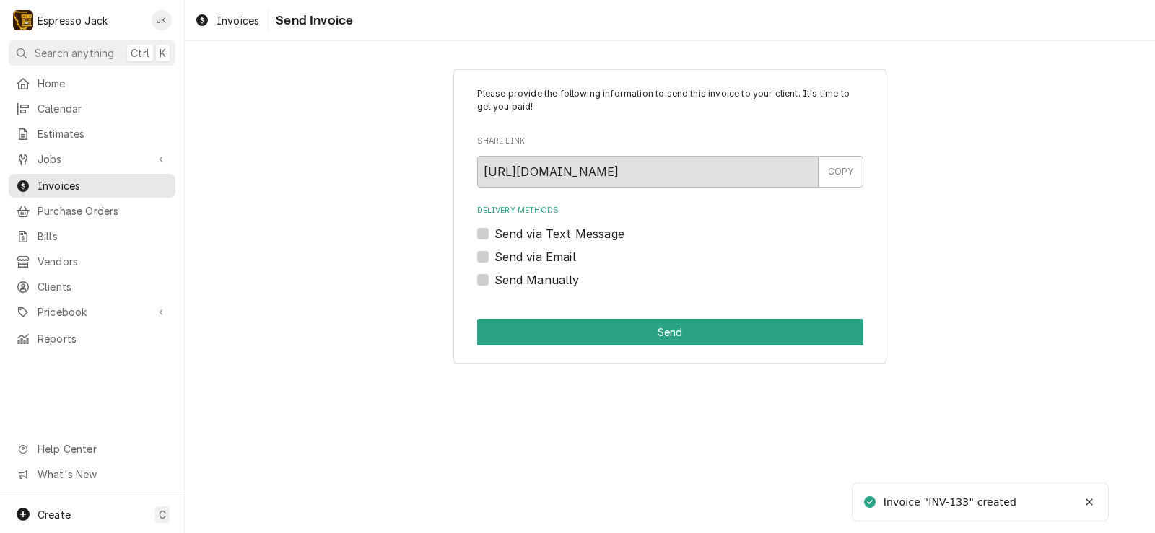
click at [514, 254] on label "Send via Email" at bounding box center [535, 256] width 82 height 17
click at [514, 254] on input "Send via Email" at bounding box center [687, 264] width 386 height 32
checkbox input "true"
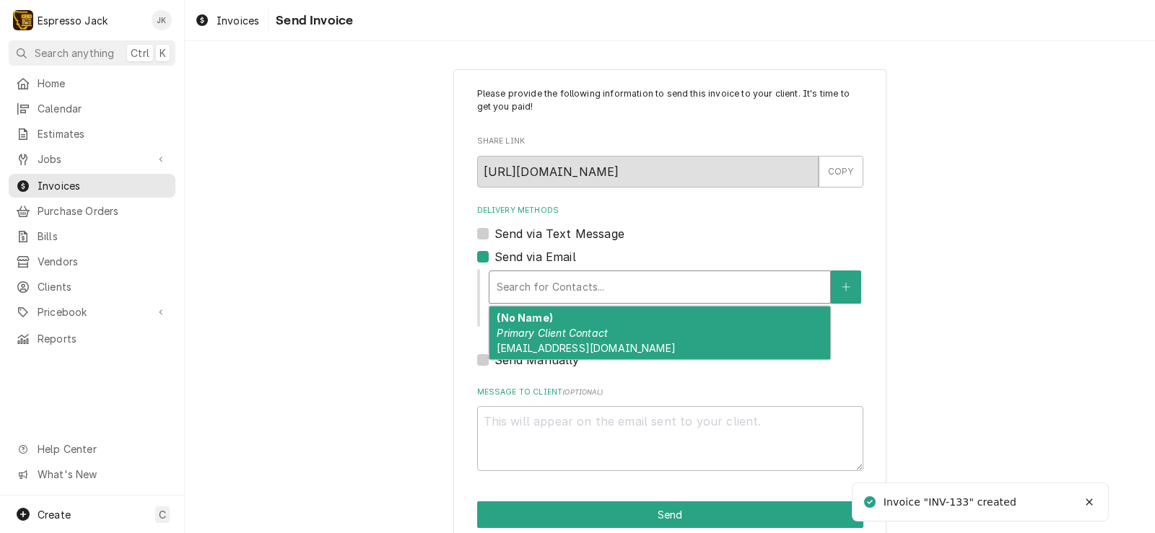
click at [614, 284] on div "Delivery Methods" at bounding box center [660, 287] width 326 height 26
click at [581, 328] on em "Primary Client Contact" at bounding box center [552, 333] width 111 height 12
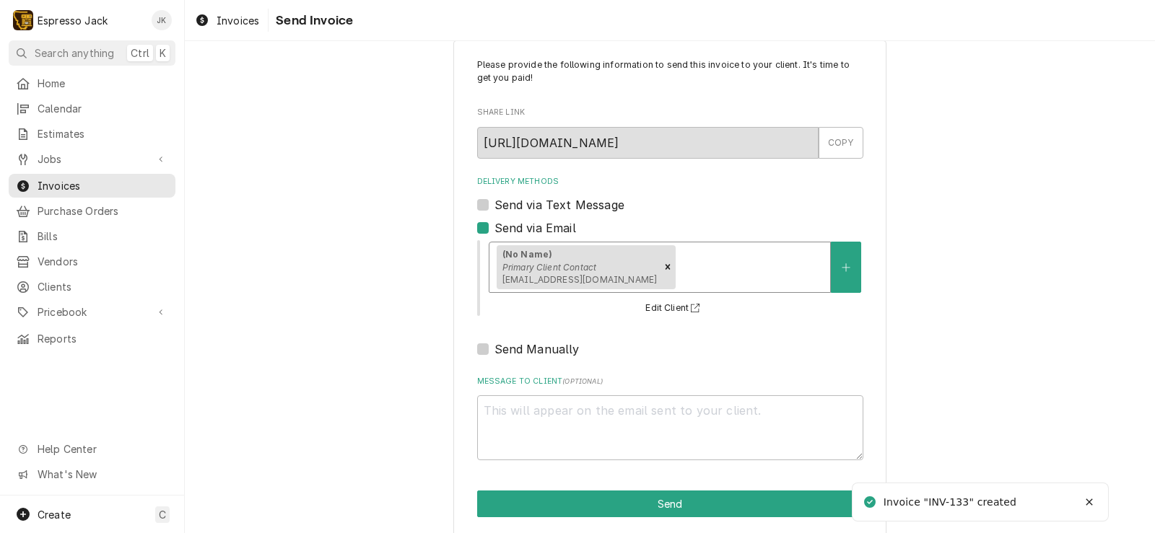
scroll to position [44, 0]
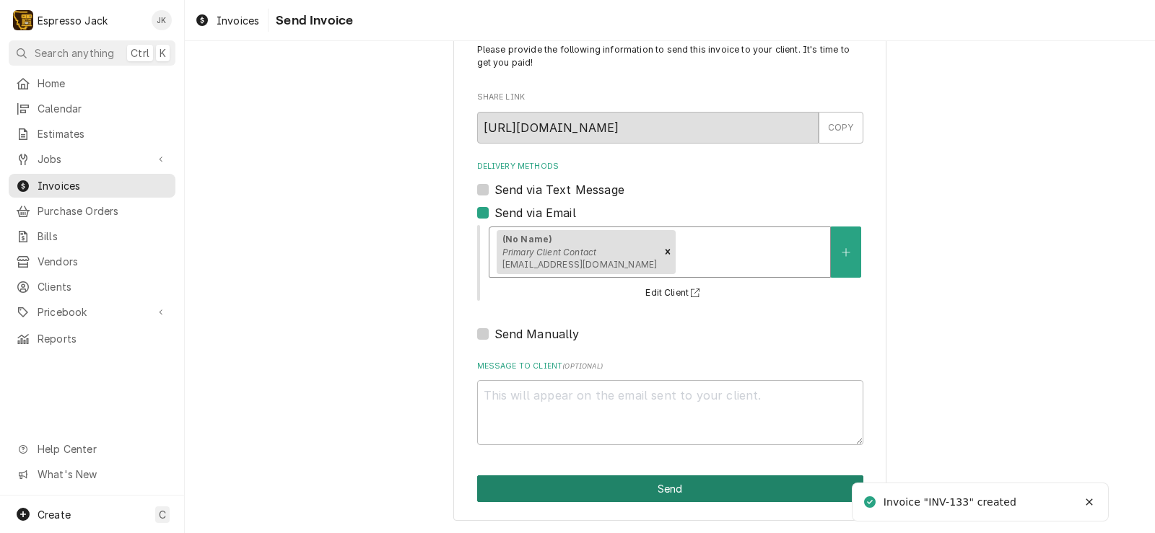
click at [666, 490] on button "Send" at bounding box center [670, 489] width 386 height 27
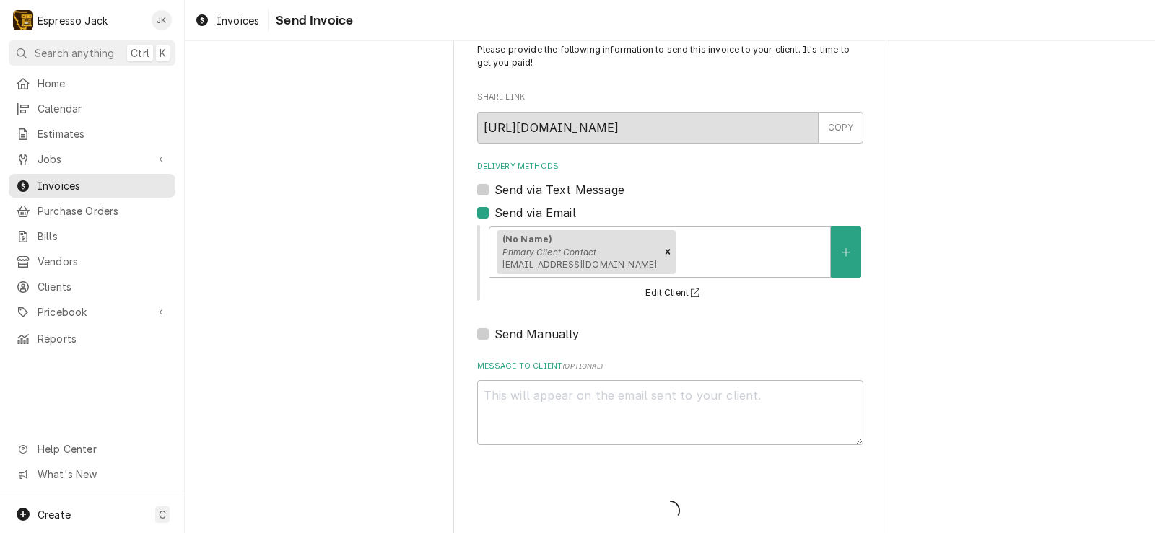
type textarea "x"
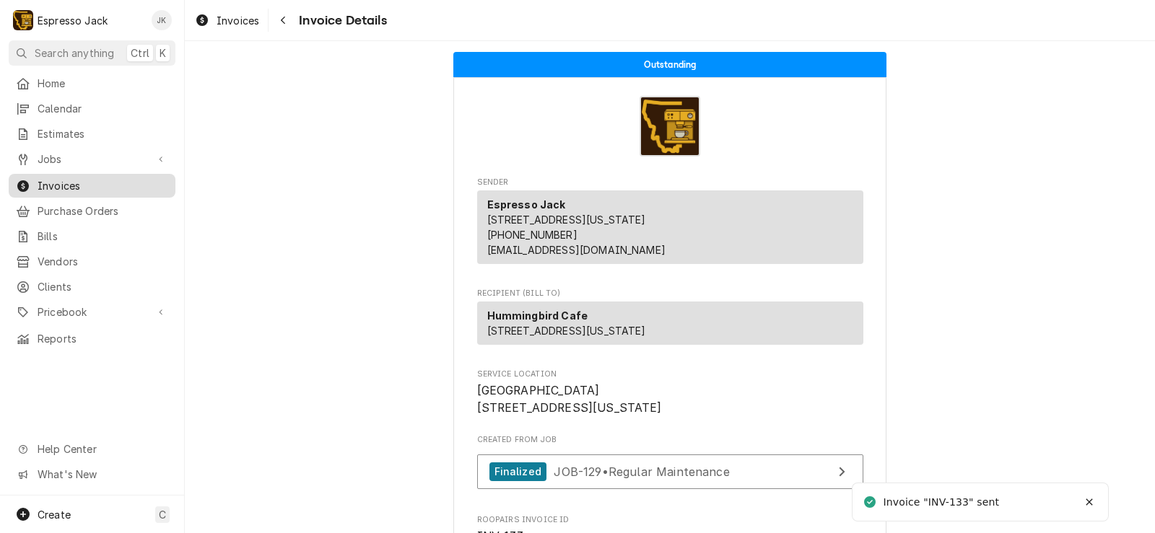
click at [88, 181] on span "Invoices" at bounding box center [103, 185] width 131 height 15
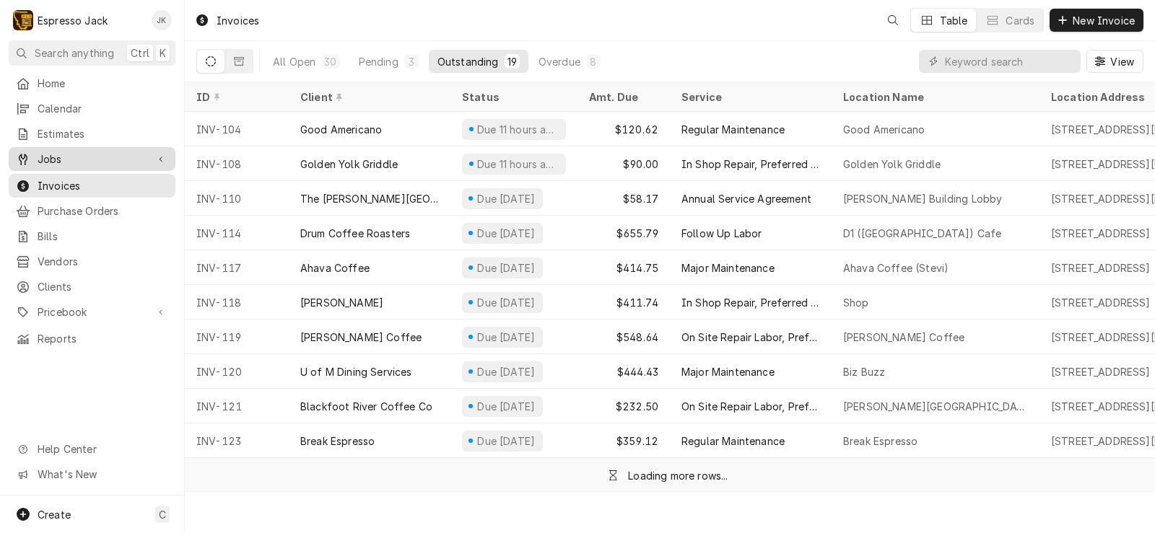
click at [68, 154] on span "Jobs" at bounding box center [92, 159] width 109 height 15
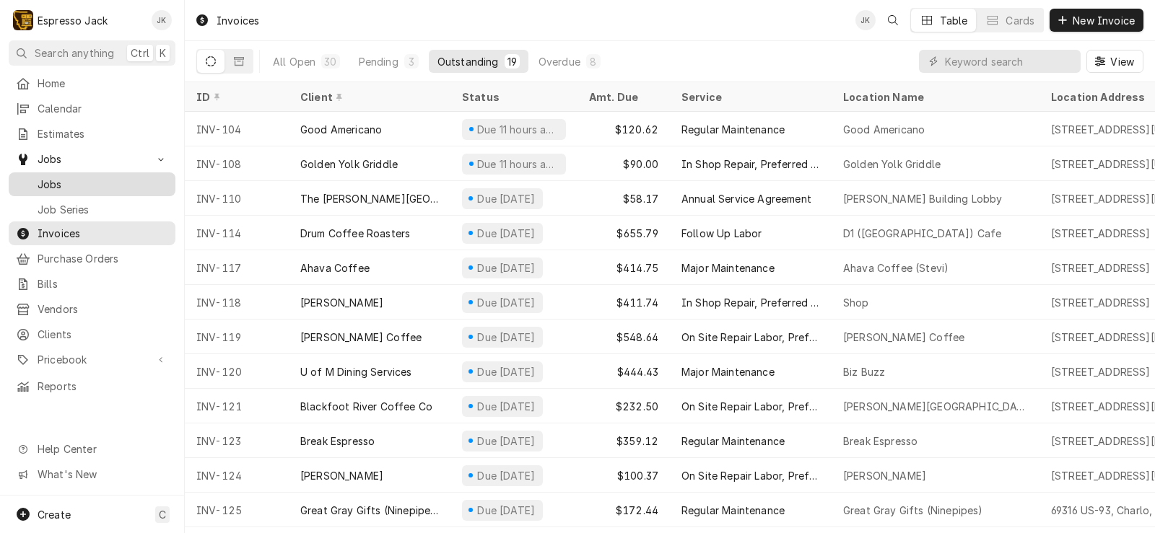
click at [53, 177] on span "Jobs" at bounding box center [103, 184] width 131 height 15
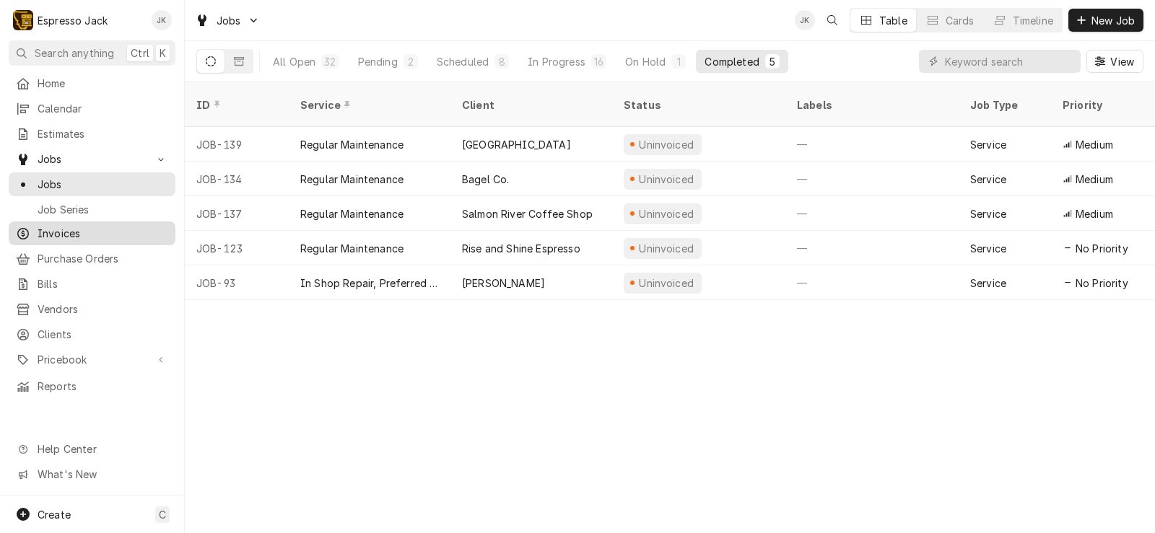
click at [59, 226] on span "Invoices" at bounding box center [103, 233] width 131 height 15
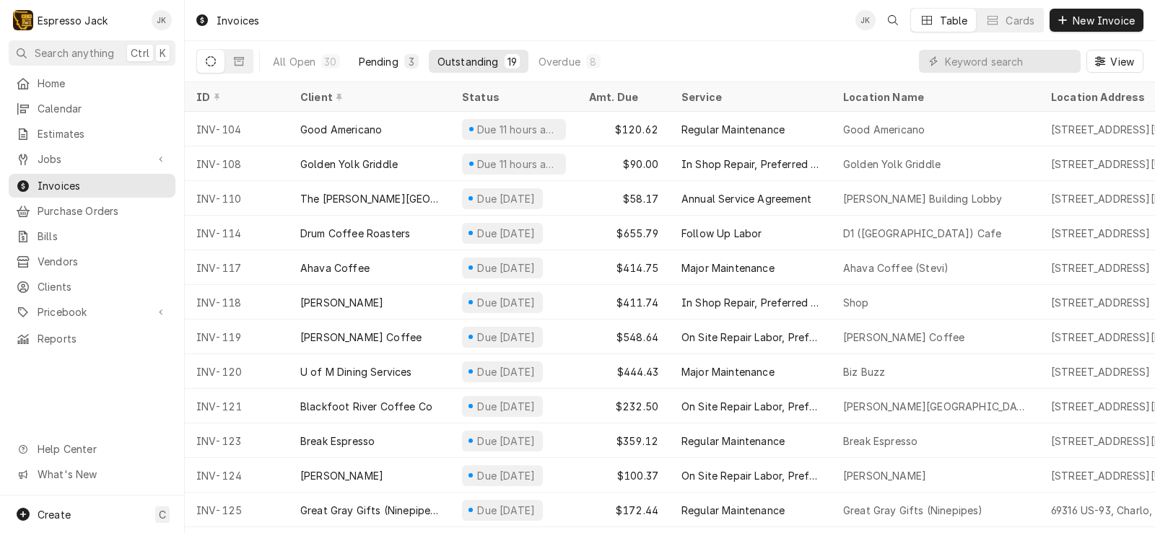
click at [409, 61] on div "3" at bounding box center [411, 61] width 9 height 15
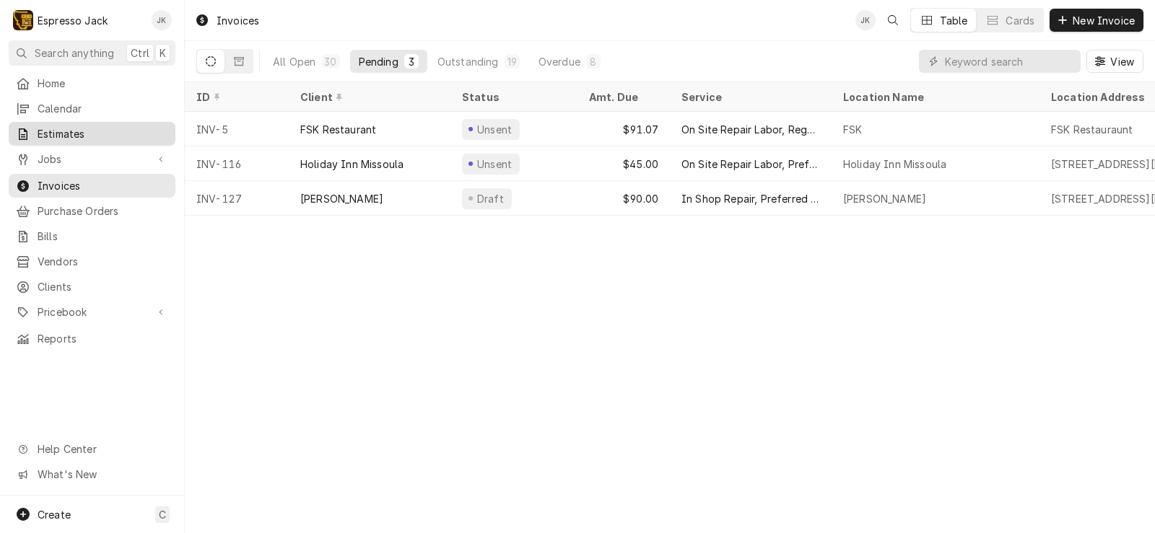
click at [71, 140] on link "Estimates" at bounding box center [92, 134] width 167 height 24
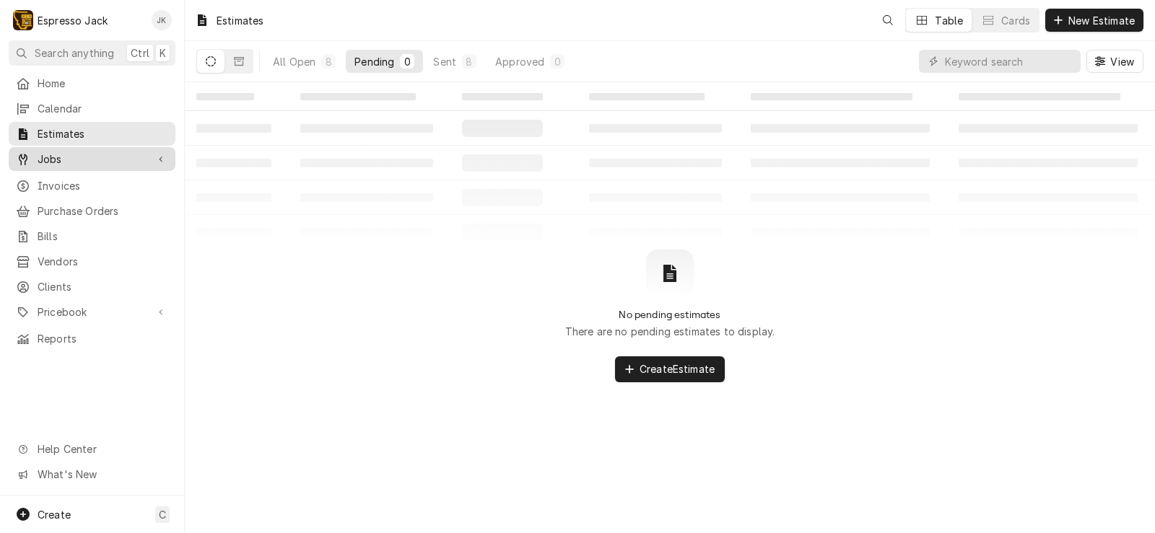
click at [48, 154] on span "Jobs" at bounding box center [92, 159] width 109 height 15
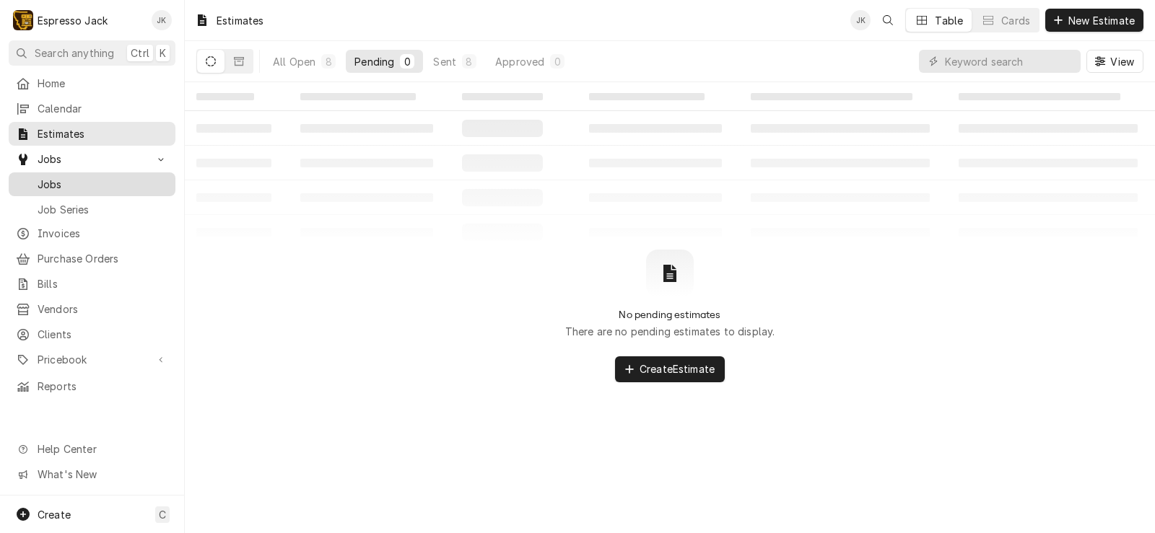
click at [64, 177] on span "Jobs" at bounding box center [103, 184] width 131 height 15
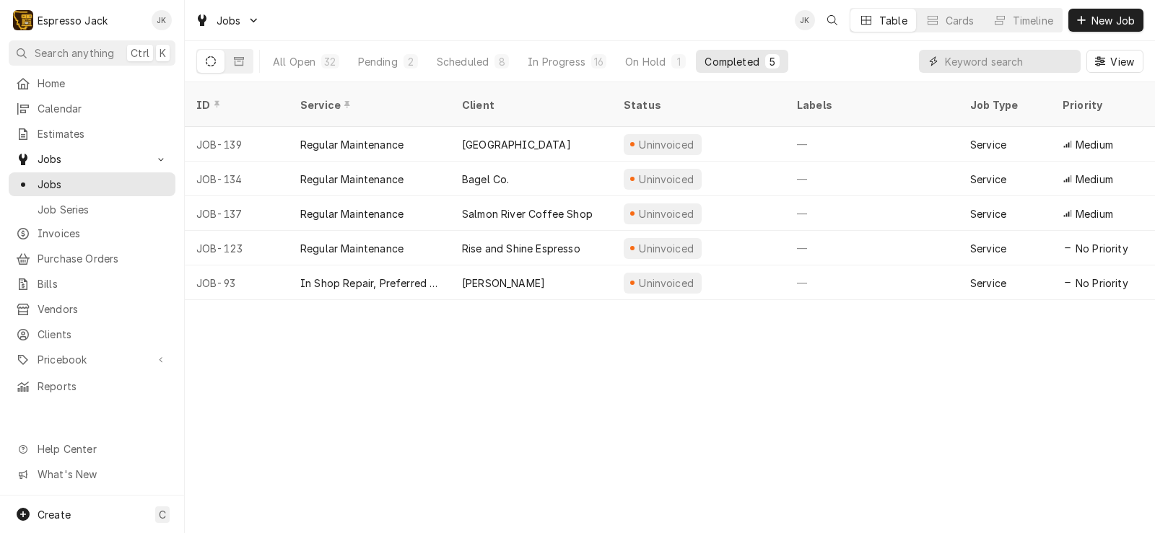
click at [969, 63] on input "Dynamic Content Wrapper" at bounding box center [1009, 61] width 128 height 23
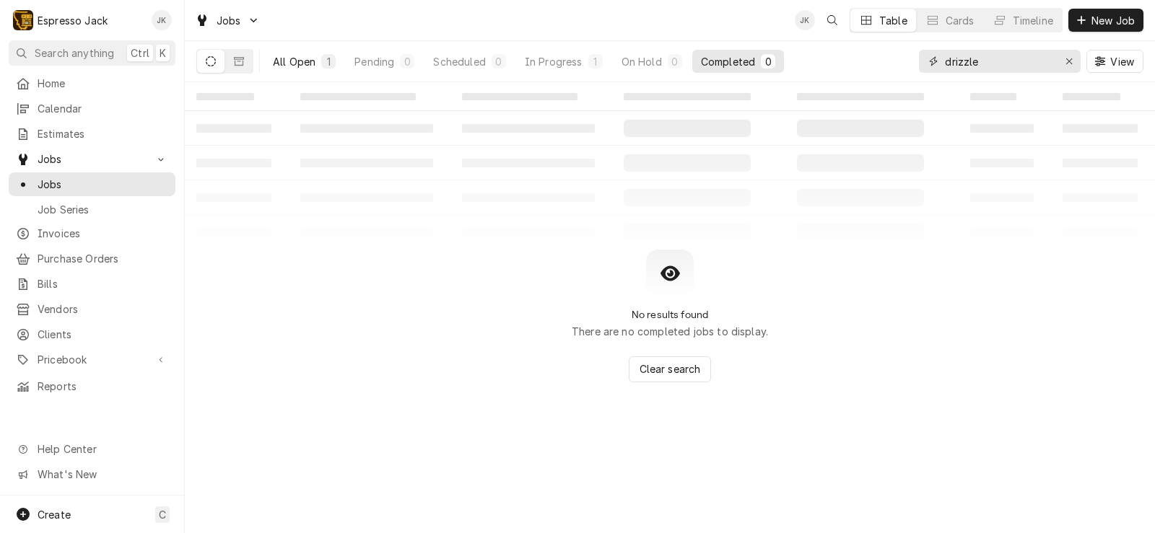
type input "drizzle"
click at [295, 58] on div "All Open" at bounding box center [294, 61] width 43 height 15
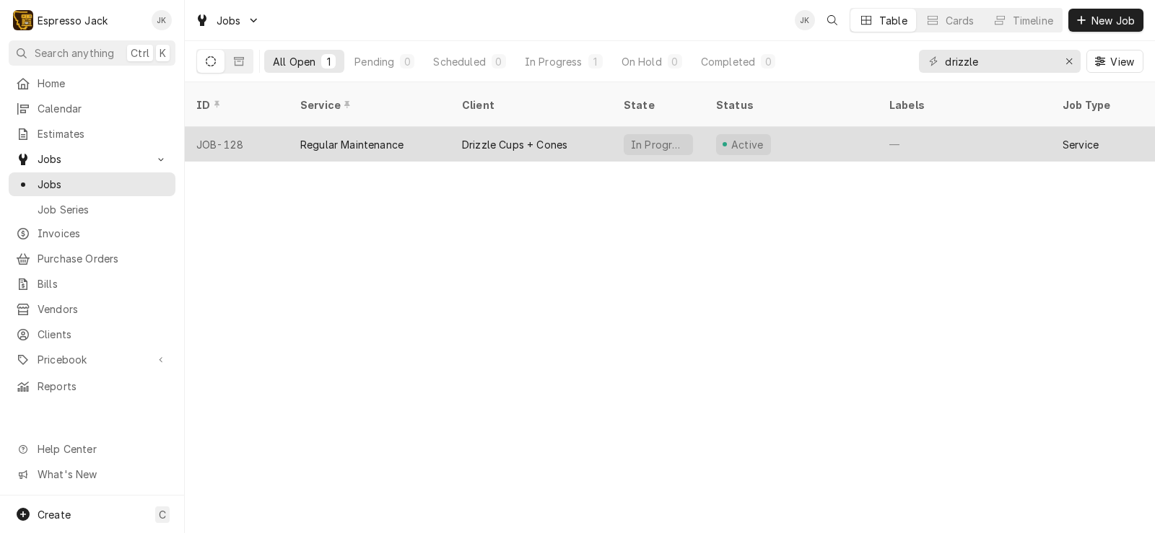
click at [409, 128] on div "Regular Maintenance" at bounding box center [370, 144] width 162 height 35
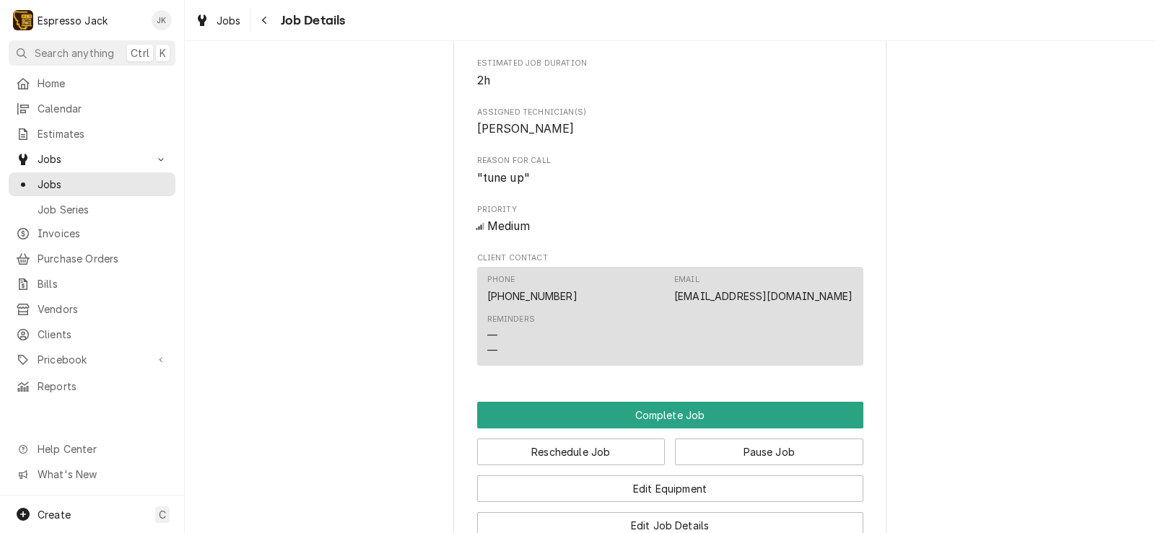
scroll to position [780, 0]
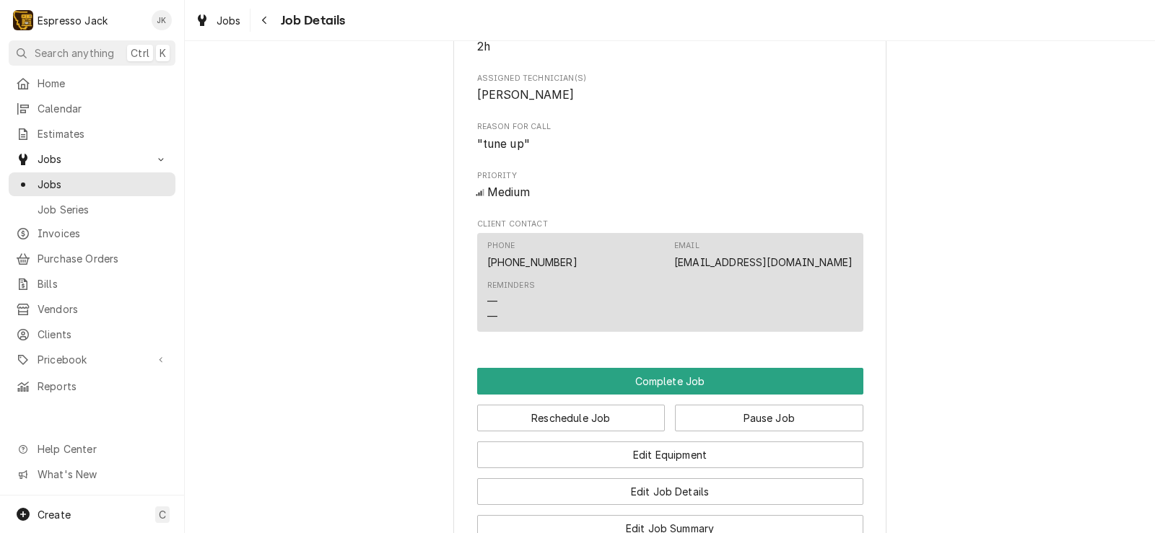
click at [578, 153] on span ""tune up"" at bounding box center [670, 144] width 386 height 17
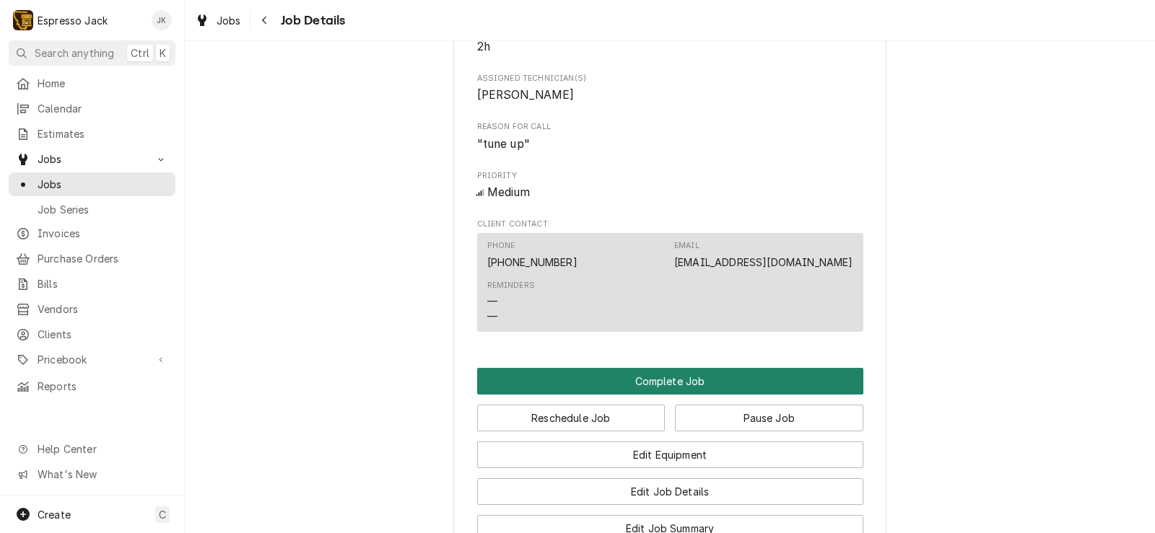
click at [634, 394] on button "Complete Job" at bounding box center [670, 381] width 386 height 27
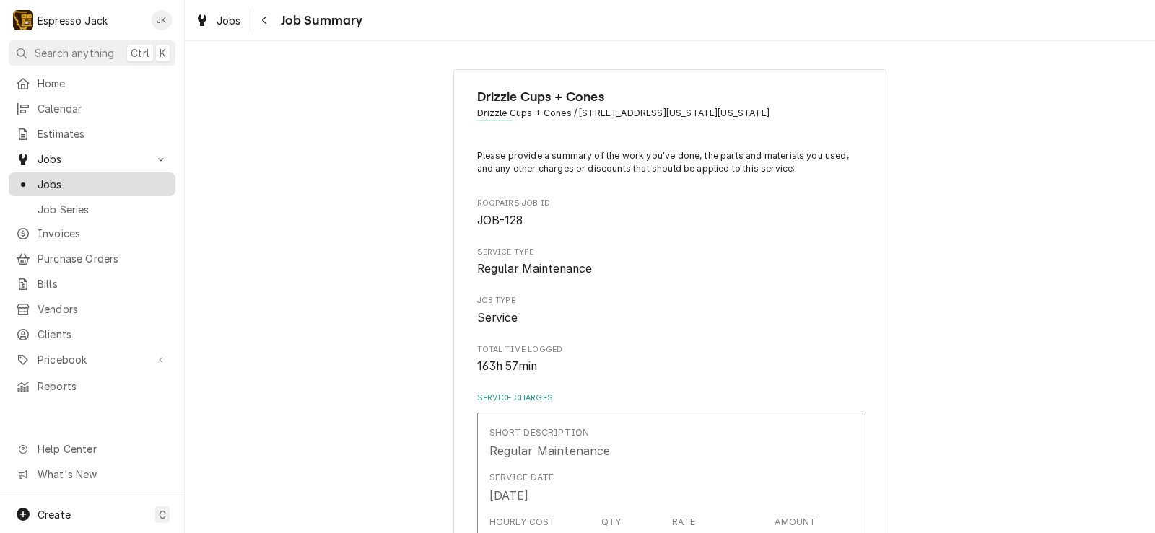
click at [59, 177] on span "Jobs" at bounding box center [103, 184] width 131 height 15
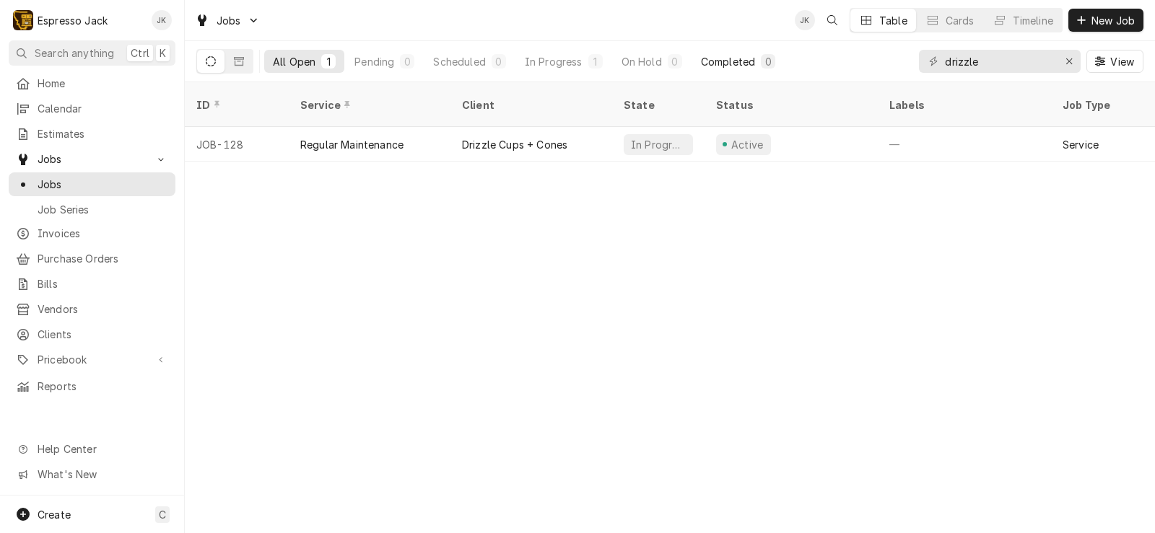
click at [742, 67] on div "Completed" at bounding box center [728, 61] width 54 height 15
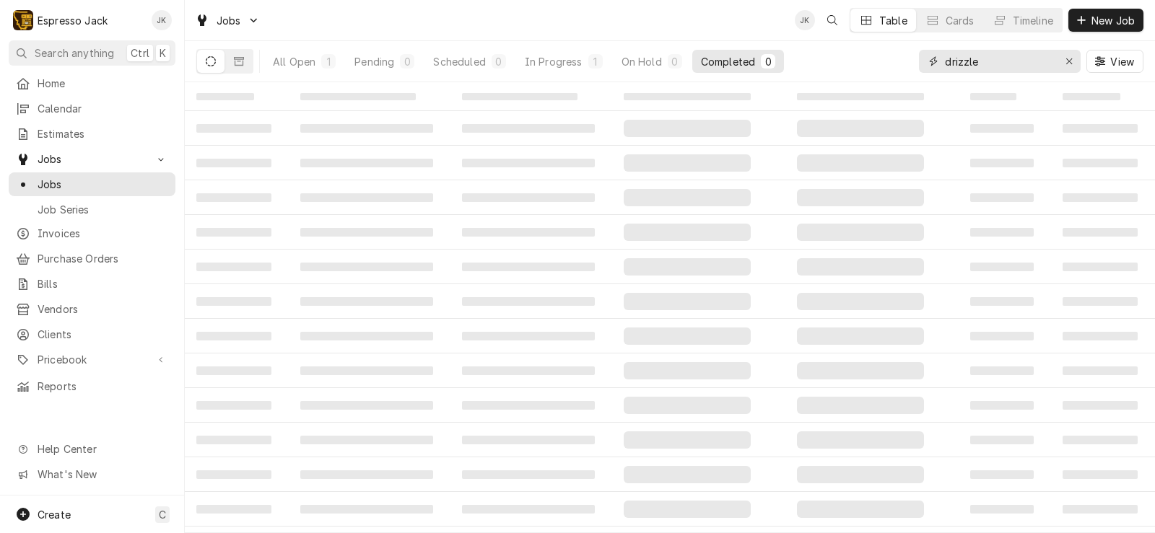
click at [1069, 61] on icon "Erase input" at bounding box center [1069, 61] width 6 height 6
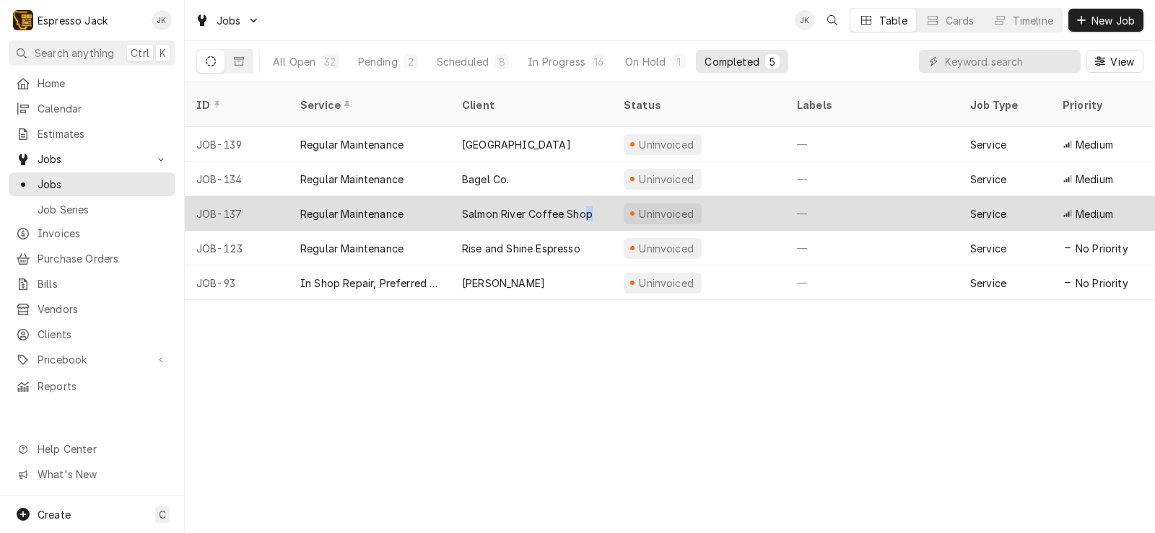
drag, startPoint x: 588, startPoint y: 197, endPoint x: 582, endPoint y: 190, distance: 9.7
click at [583, 206] on div "Salmon River Coffee Shop" at bounding box center [527, 213] width 131 height 15
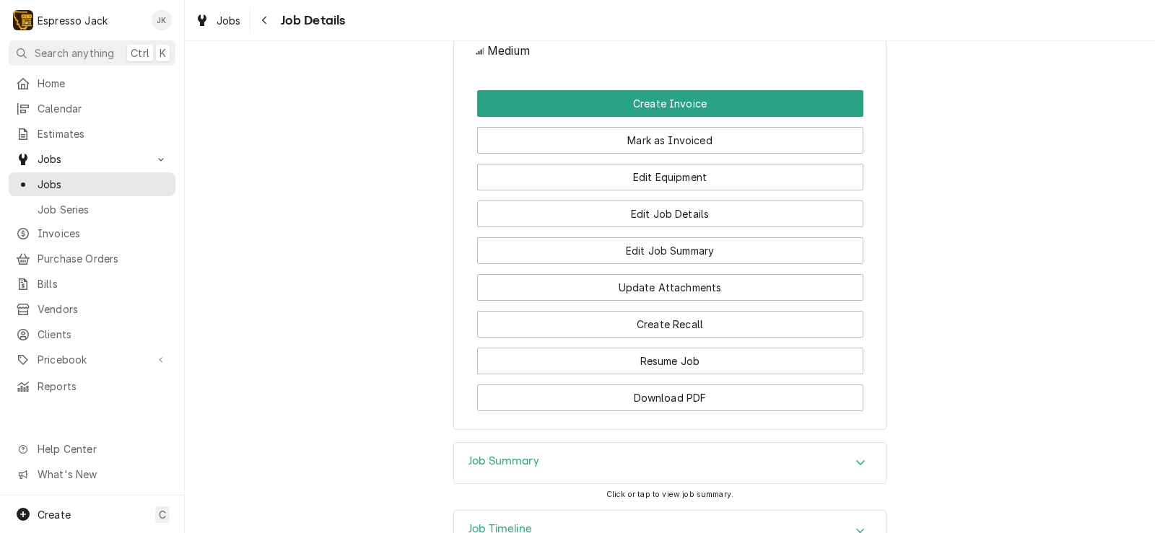
scroll to position [683, 0]
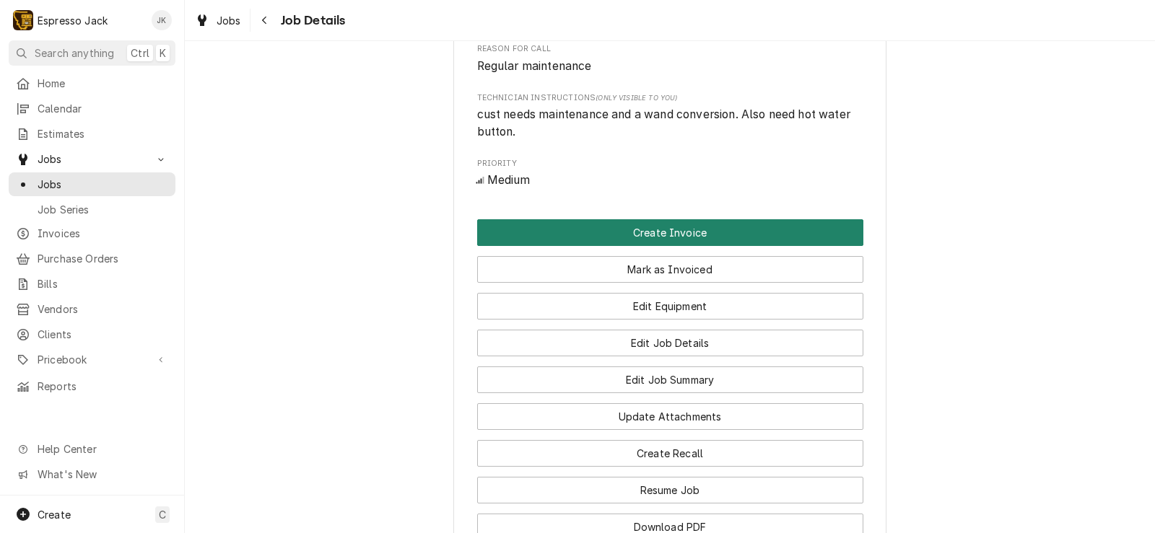
click at [615, 246] on button "Create Invoice" at bounding box center [670, 232] width 386 height 27
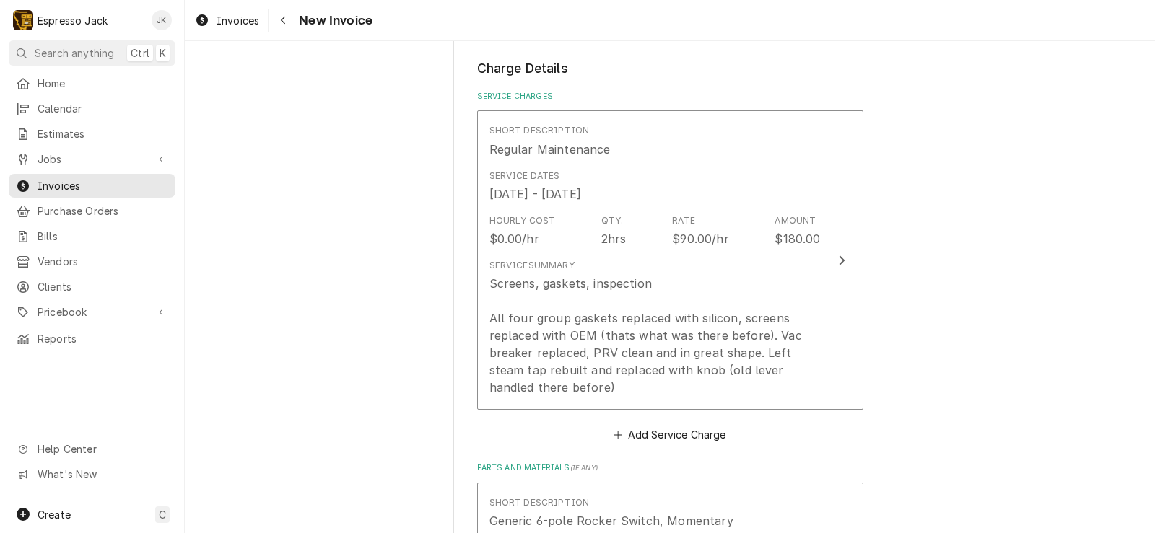
scroll to position [778, 0]
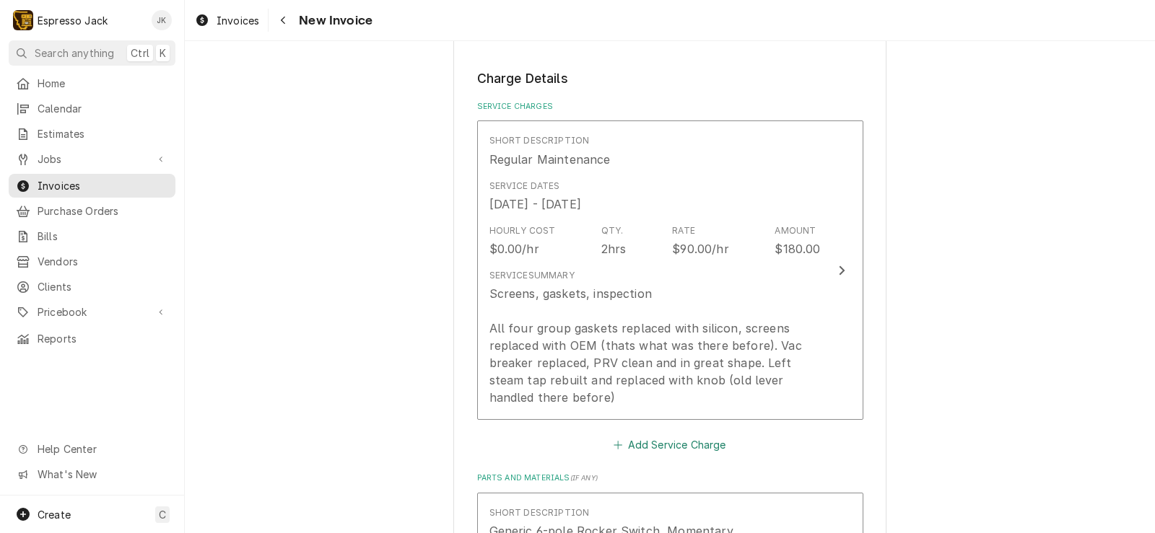
click at [655, 448] on button "Add Service Charge" at bounding box center [669, 445] width 117 height 20
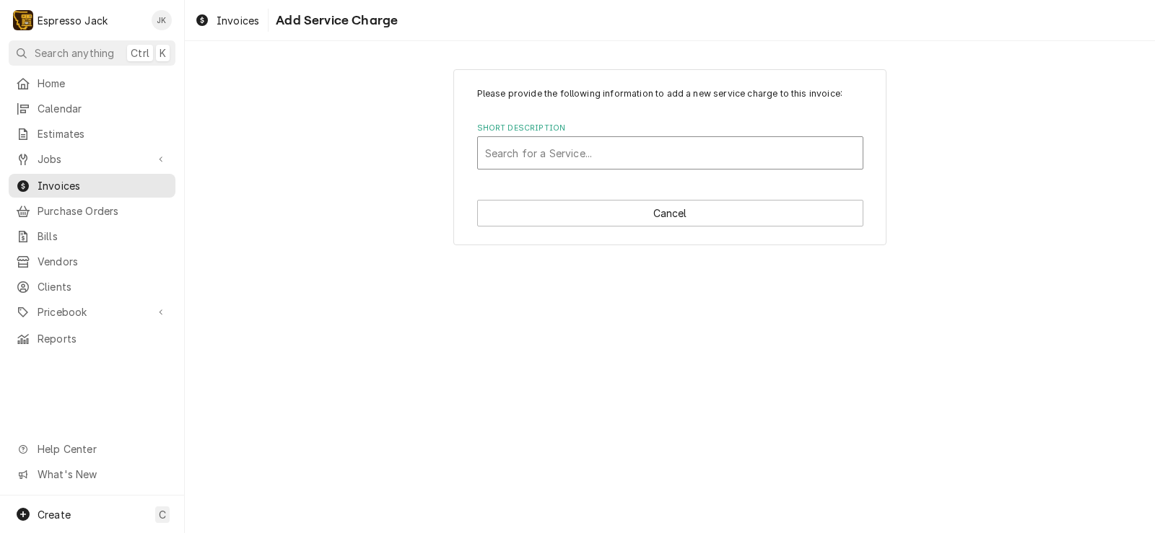
click at [611, 142] on div "Short Description" at bounding box center [670, 153] width 370 height 26
type input "travel"
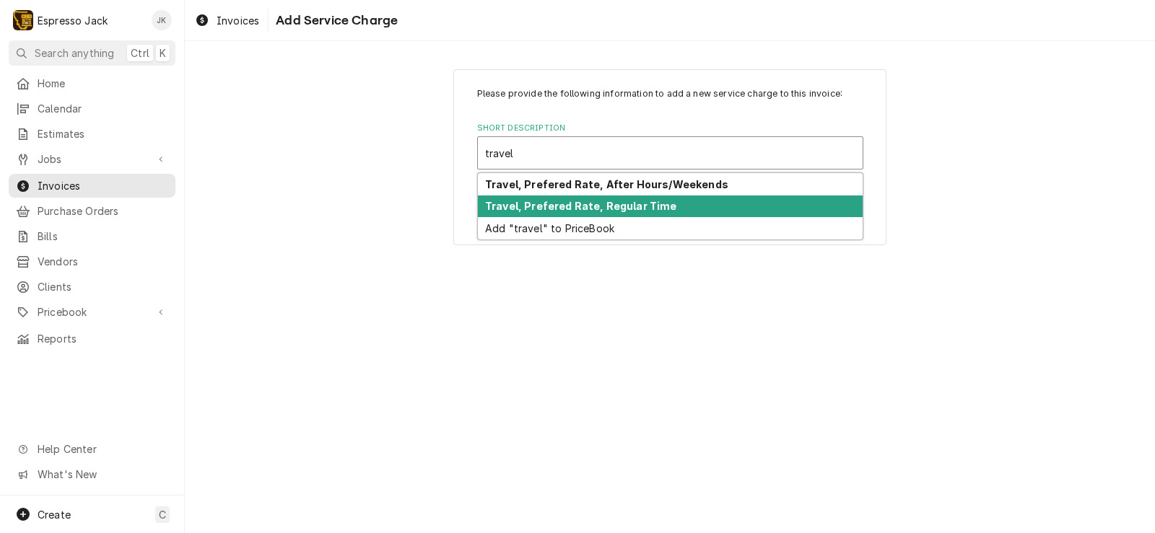
click at [601, 212] on strong "Travel, Prefered Rate, Regular Time" at bounding box center [581, 206] width 192 height 12
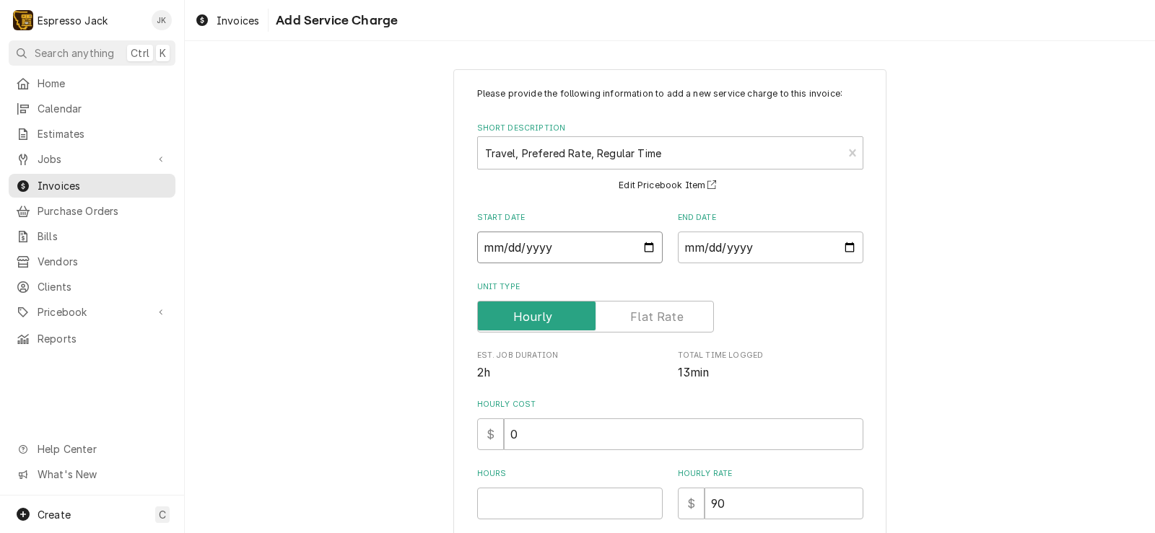
drag, startPoint x: 649, startPoint y: 243, endPoint x: 491, endPoint y: 75, distance: 230.8
click at [491, 75] on div "Please provide the following information to add a new service charge to this in…" at bounding box center [669, 383] width 433 height 629
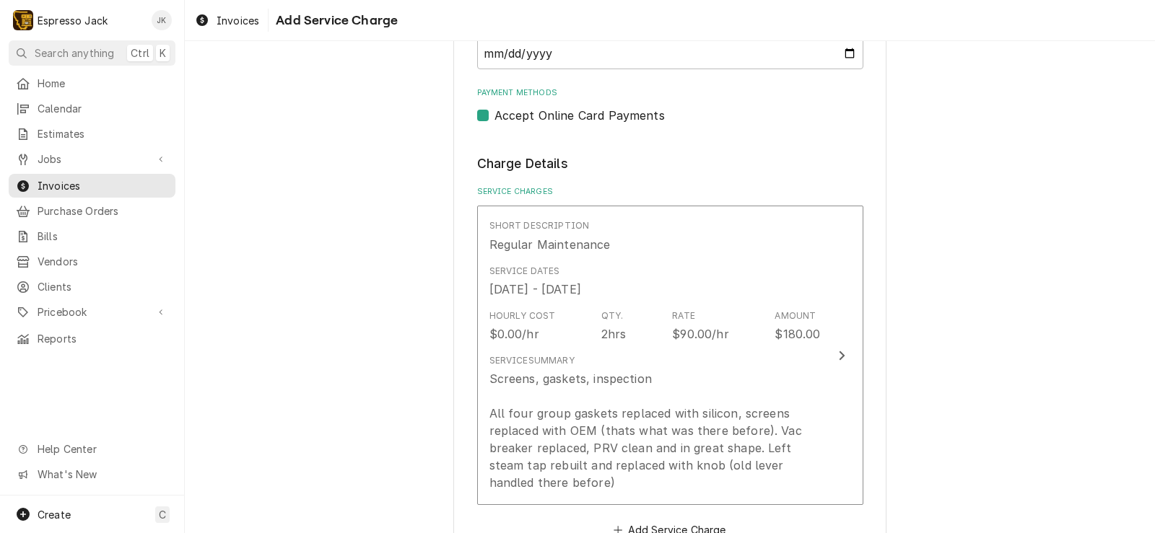
scroll to position [866, 0]
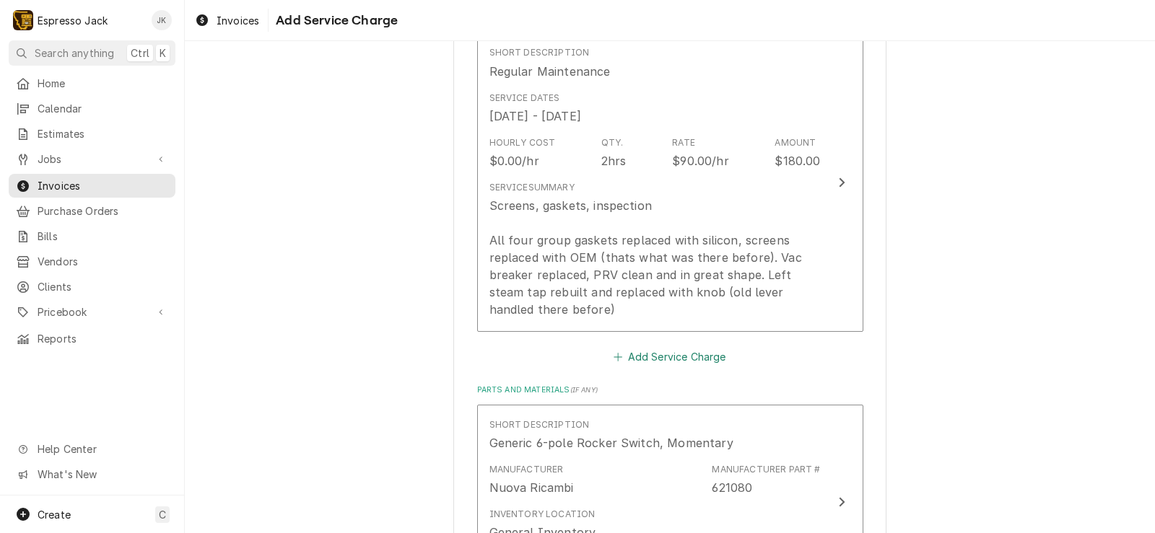
click at [674, 360] on button "Add Service Charge" at bounding box center [669, 357] width 117 height 20
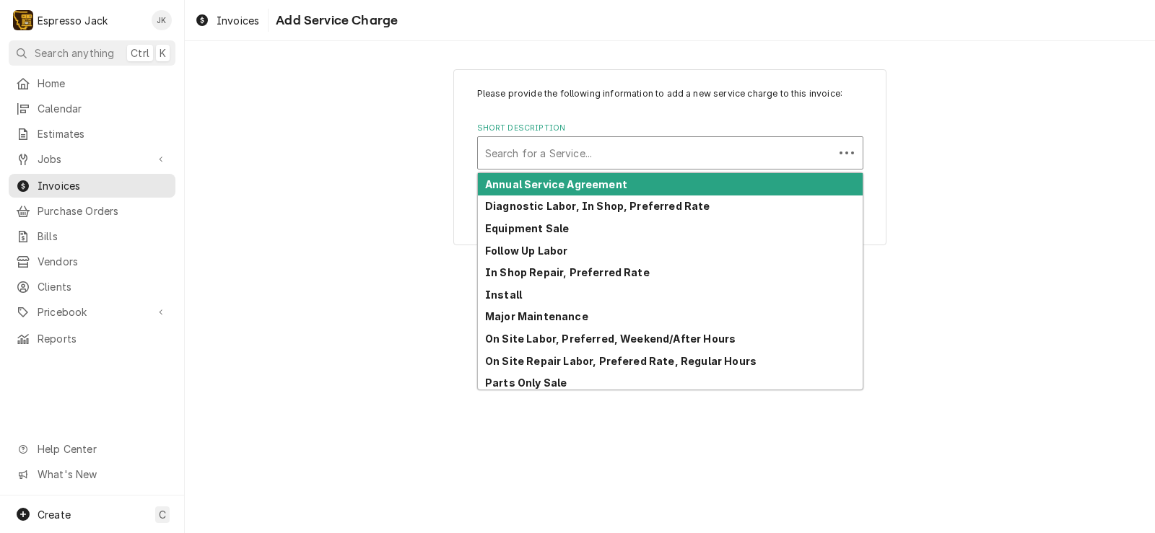
click at [606, 168] on div "Search for a Service..." at bounding box center [656, 153] width 356 height 32
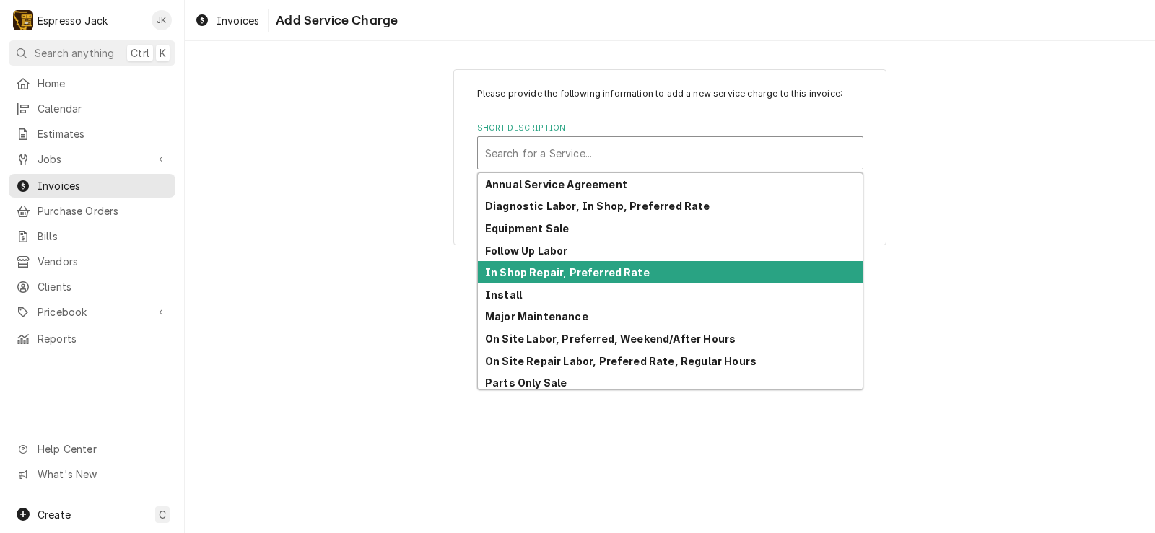
scroll to position [71, 0]
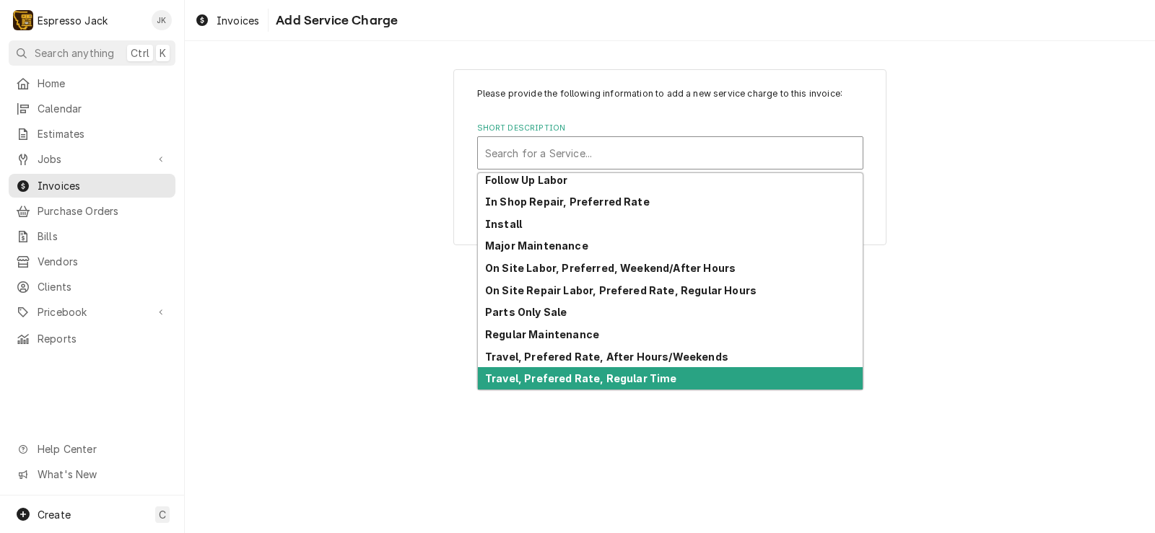
click at [579, 380] on strong "Travel, Prefered Rate, Regular Time" at bounding box center [581, 378] width 192 height 12
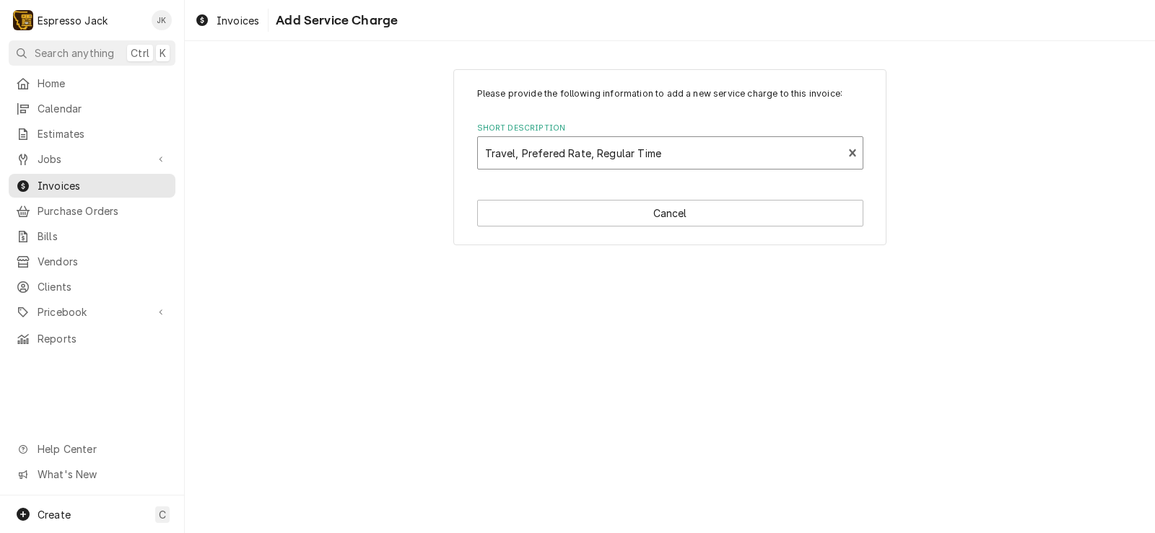
type textarea "x"
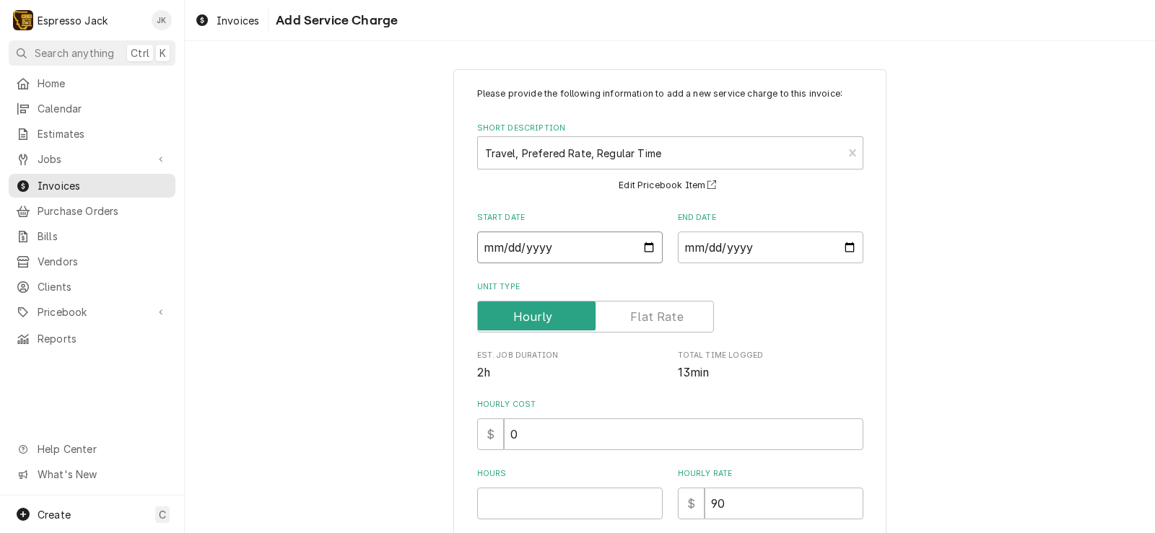
click at [640, 243] on input "Start Date" at bounding box center [569, 248] width 185 height 32
type input "2025-09-04"
click at [844, 252] on input "End Date" at bounding box center [770, 248] width 185 height 32
type textarea "x"
type input "2025-09-04"
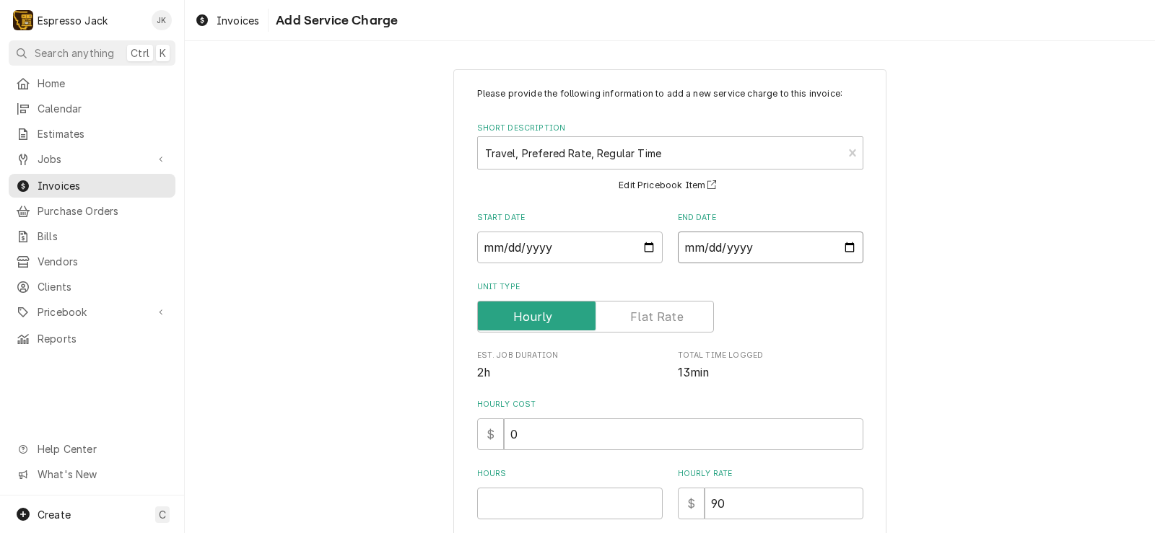
scroll to position [173, 0]
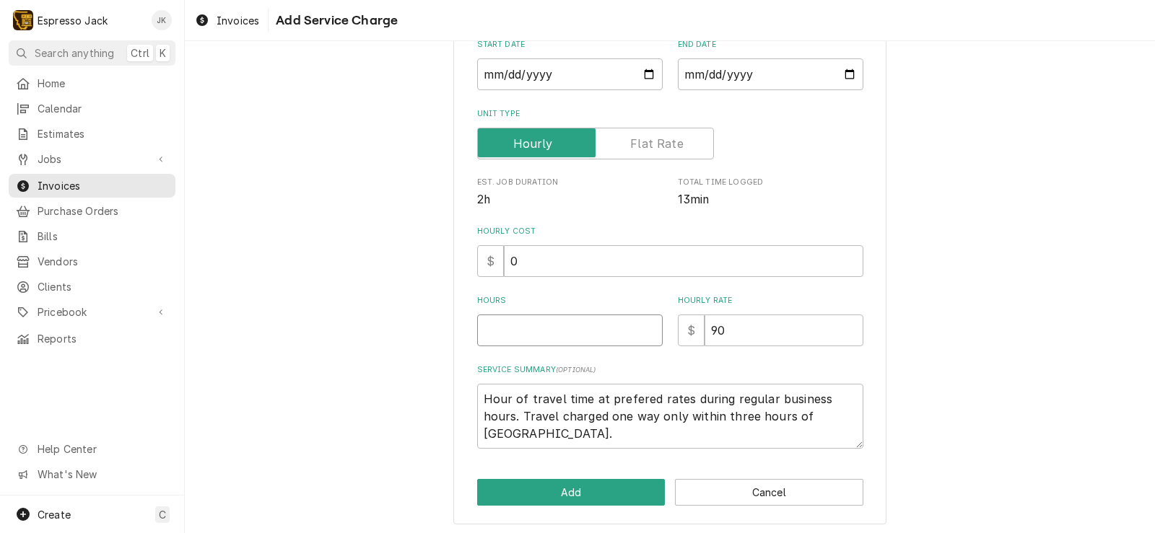
click at [564, 339] on input "Hours" at bounding box center [569, 331] width 185 height 32
type textarea "x"
type input "2"
type textarea "x"
type input "2.5"
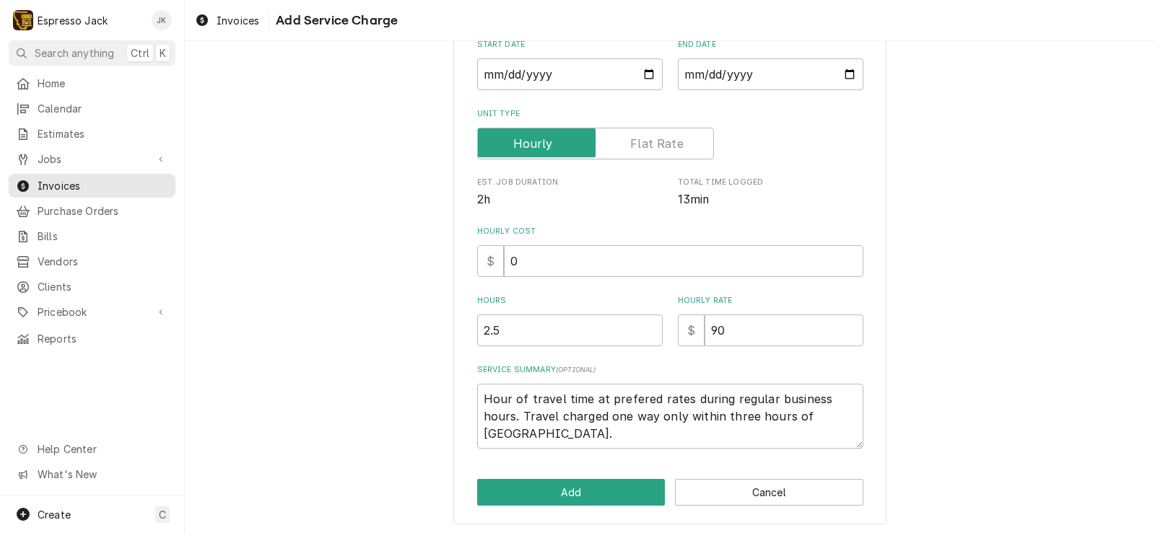
click at [304, 332] on div "Please provide the following information to add a new service charge to this in…" at bounding box center [670, 210] width 970 height 654
click at [562, 496] on button "Add" at bounding box center [571, 492] width 188 height 27
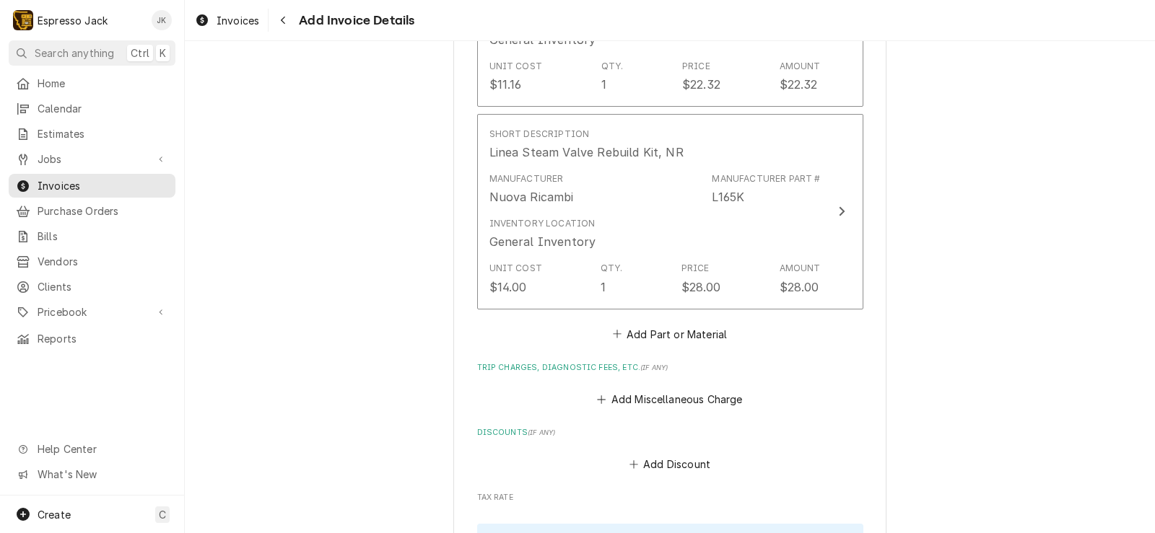
scroll to position [2928, 0]
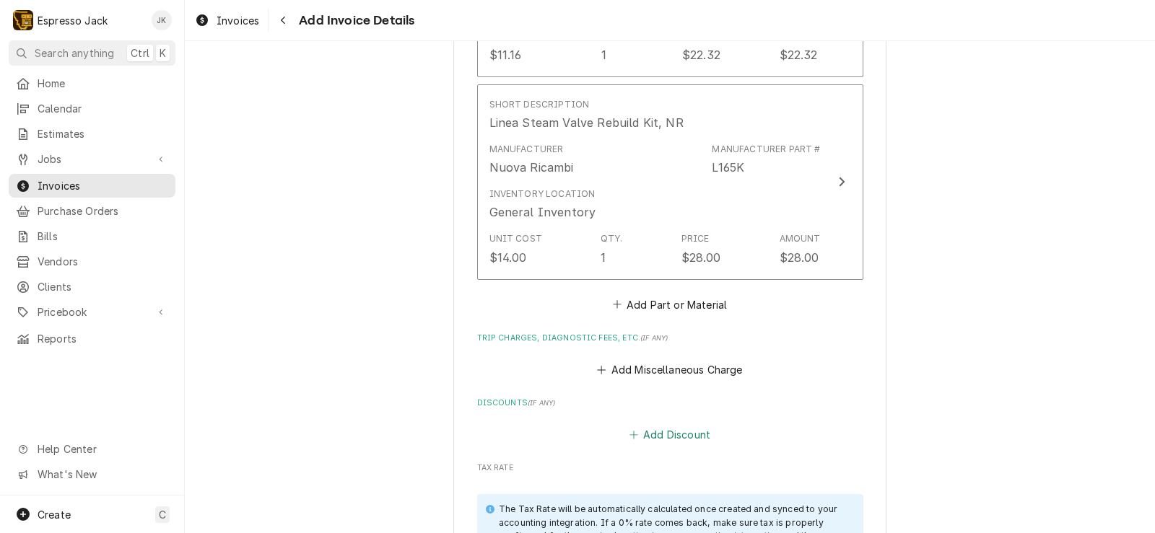
click at [691, 437] on button "Add Discount" at bounding box center [670, 435] width 86 height 20
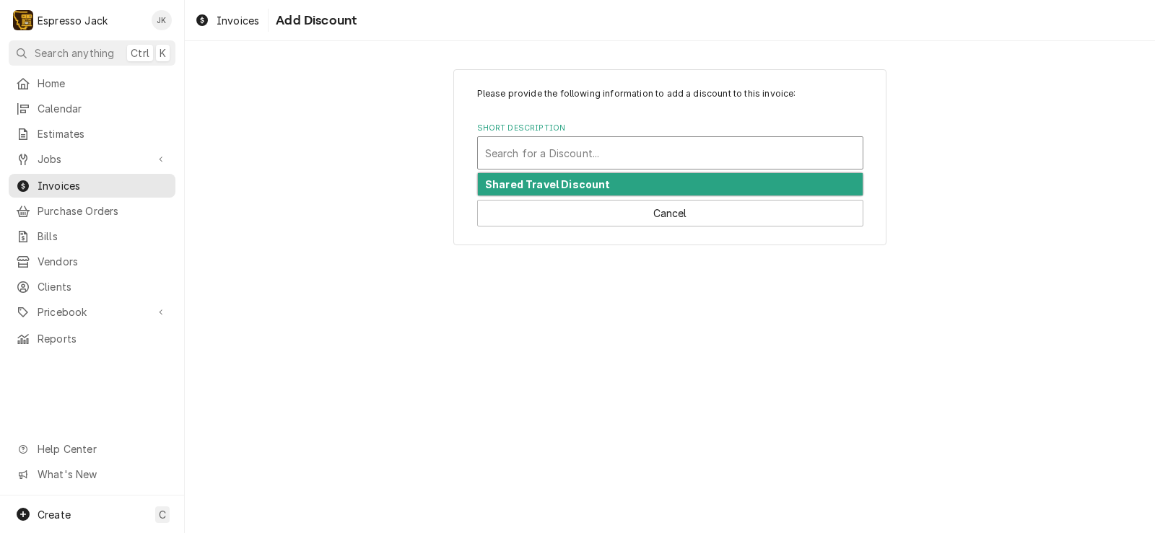
click at [624, 162] on div "Short Description" at bounding box center [670, 153] width 370 height 26
click at [619, 182] on div "Shared Travel Discount" at bounding box center [670, 184] width 385 height 22
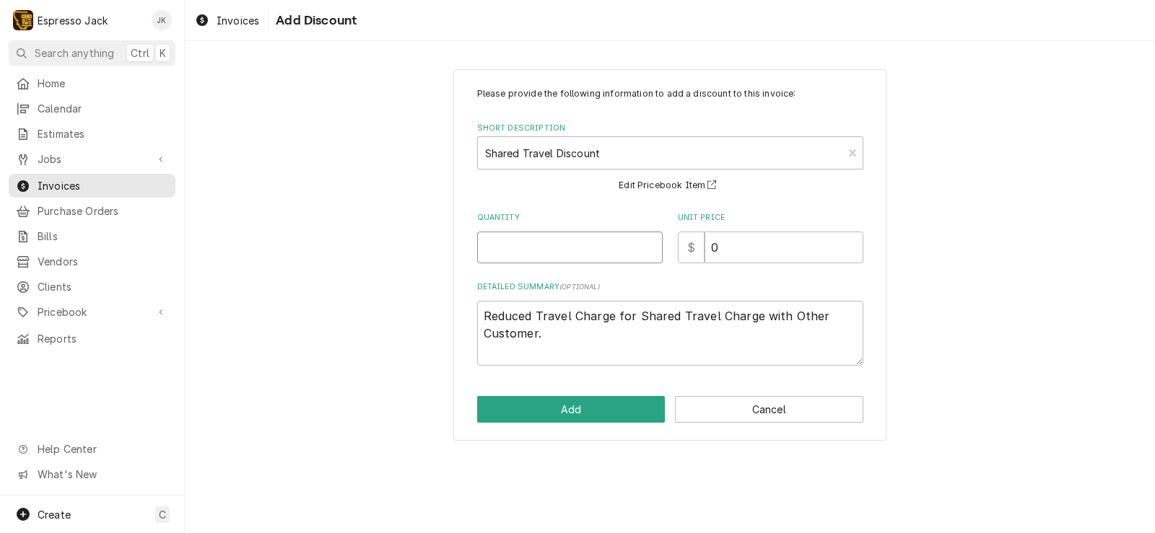
click at [572, 258] on input "Quantity" at bounding box center [569, 248] width 185 height 32
type textarea "x"
type input "1"
type textarea "x"
type input "1.2"
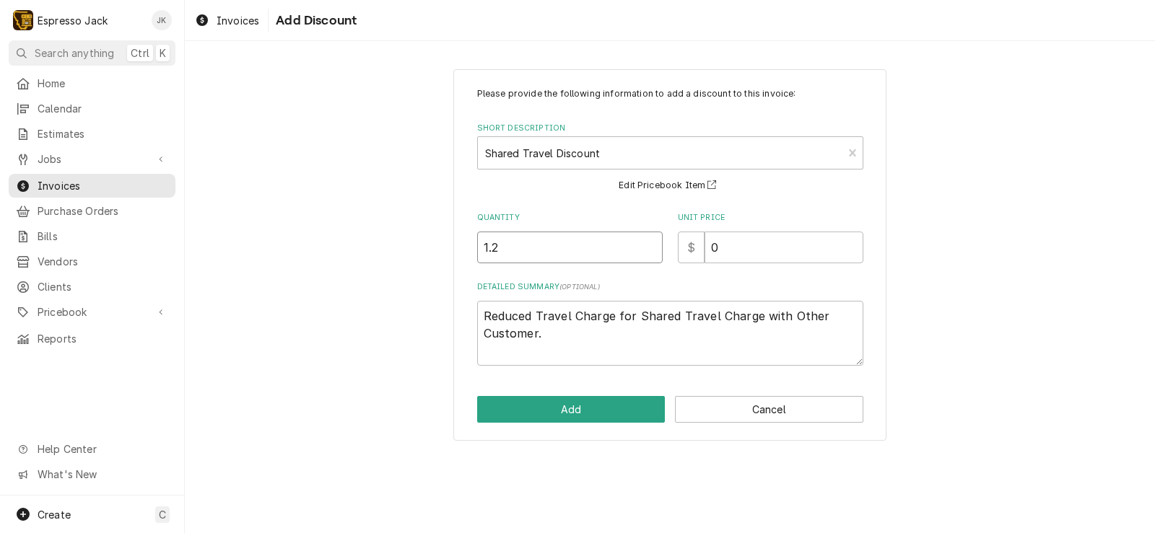
type textarea "x"
type input "1.25"
click at [738, 237] on input "0" at bounding box center [783, 248] width 159 height 32
drag, startPoint x: 748, startPoint y: 241, endPoint x: 615, endPoint y: 241, distance: 132.8
click at [615, 241] on div "Quantity 1.25 Unit Price $ 0" at bounding box center [670, 237] width 386 height 51
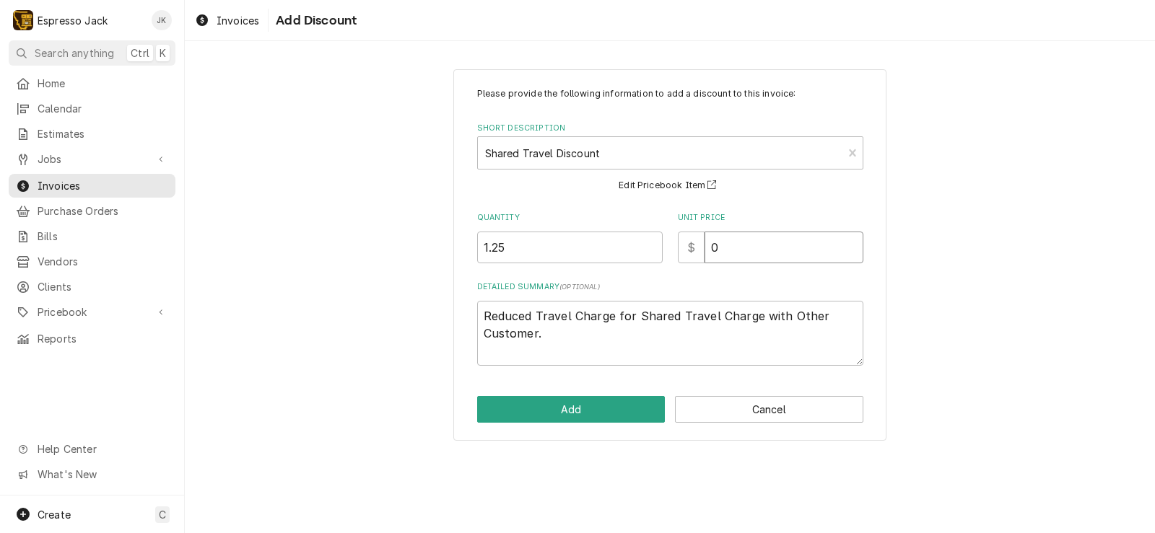
type textarea "x"
type input "9"
type textarea "x"
type input "90"
click at [627, 405] on button "Add" at bounding box center [571, 409] width 188 height 27
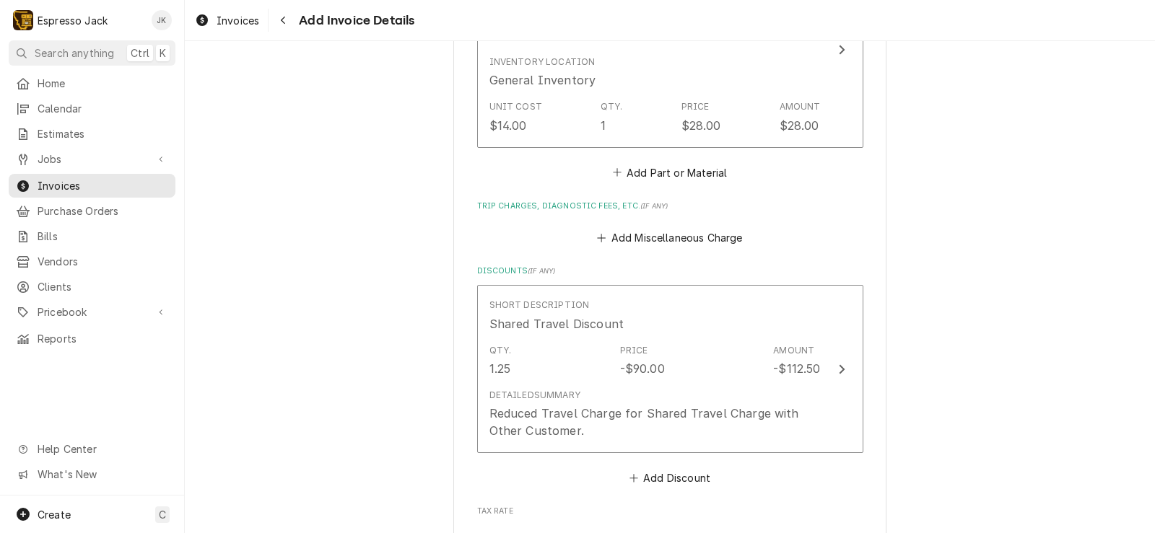
scroll to position [3579, 0]
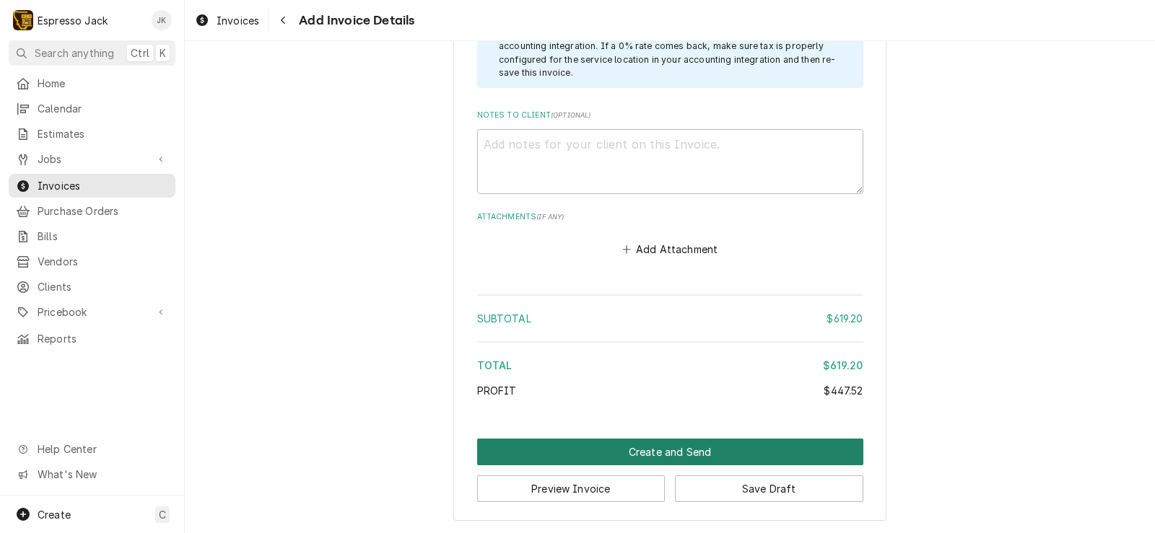
click at [594, 450] on button "Create and Send" at bounding box center [670, 452] width 386 height 27
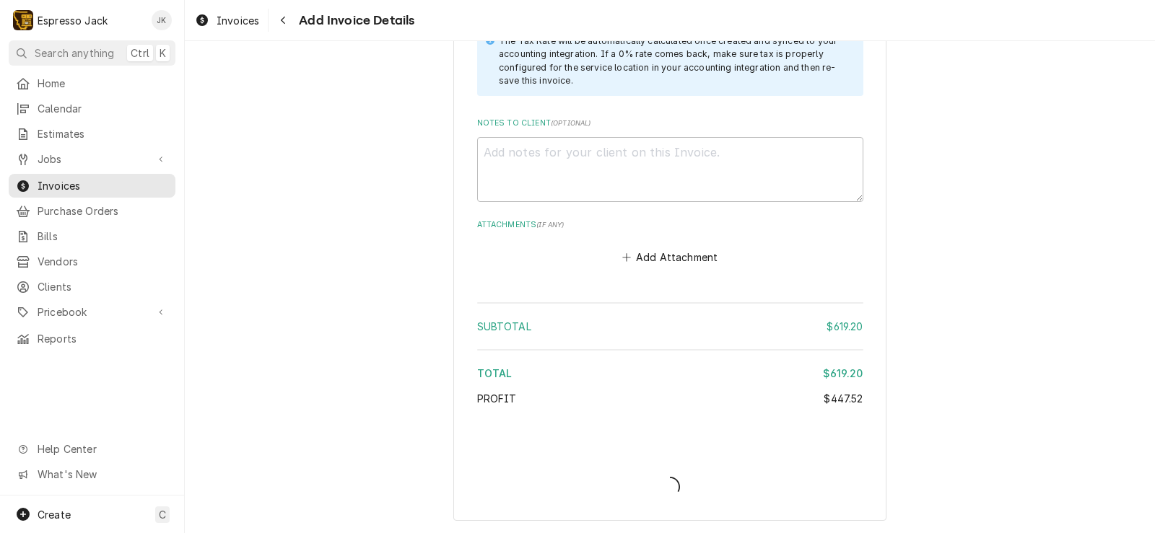
type textarea "x"
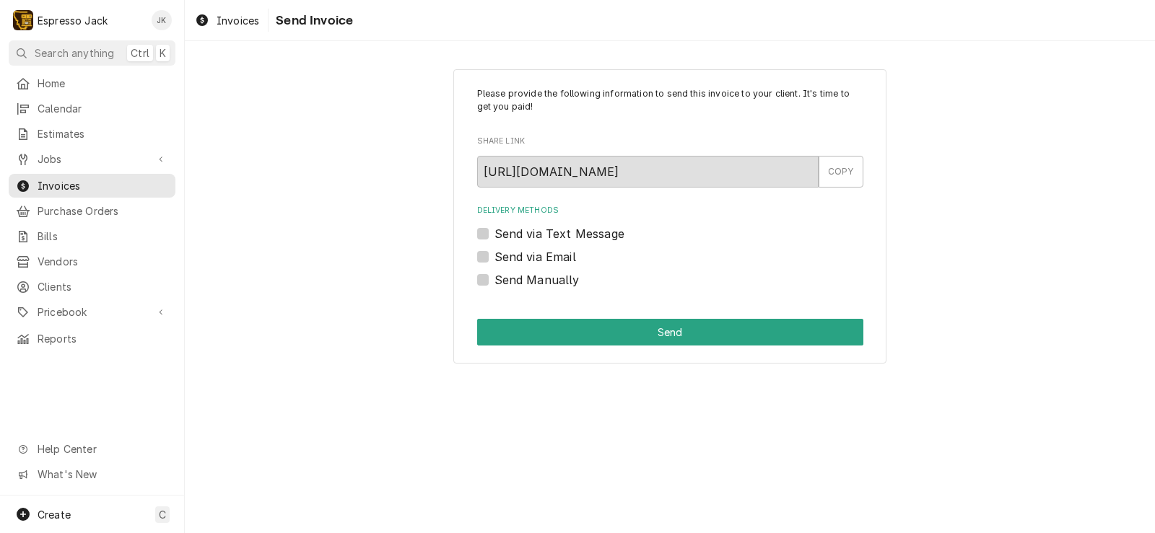
click at [521, 258] on label "Send via Email" at bounding box center [535, 256] width 82 height 17
click at [521, 258] on input "Send via Email" at bounding box center [687, 264] width 386 height 32
checkbox input "true"
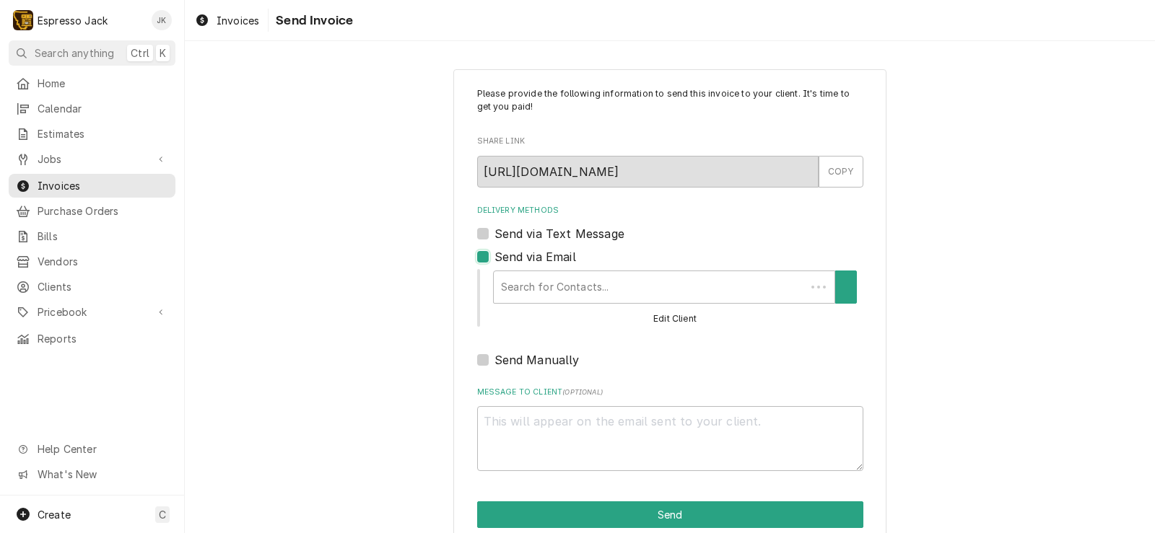
type textarea "x"
click at [573, 271] on div "Search for Contacts..." at bounding box center [660, 287] width 342 height 33
click at [846, 281] on button "Delivery Methods" at bounding box center [846, 287] width 30 height 33
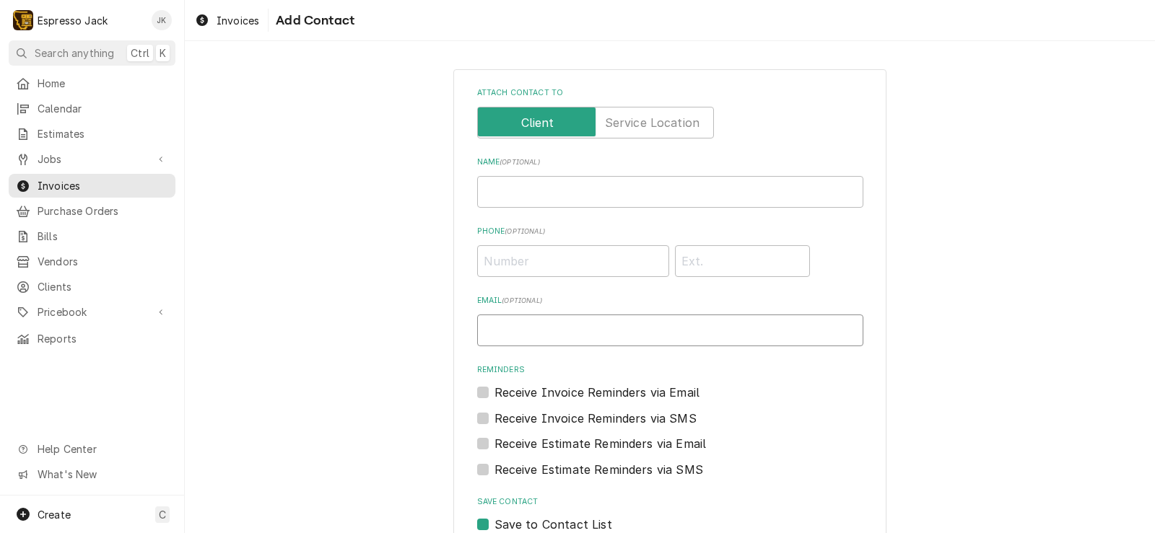
click at [531, 327] on input "Email ( optional )" at bounding box center [670, 331] width 386 height 32
paste input "[PERSON_NAME][EMAIL_ADDRESS][DOMAIN_NAME]"
type input "[PERSON_NAME][EMAIL_ADDRESS][DOMAIN_NAME]"
click at [494, 388] on label "Receive Invoice Reminders via Email" at bounding box center [597, 392] width 206 height 17
click at [494, 388] on input "Reminders" at bounding box center [687, 400] width 386 height 32
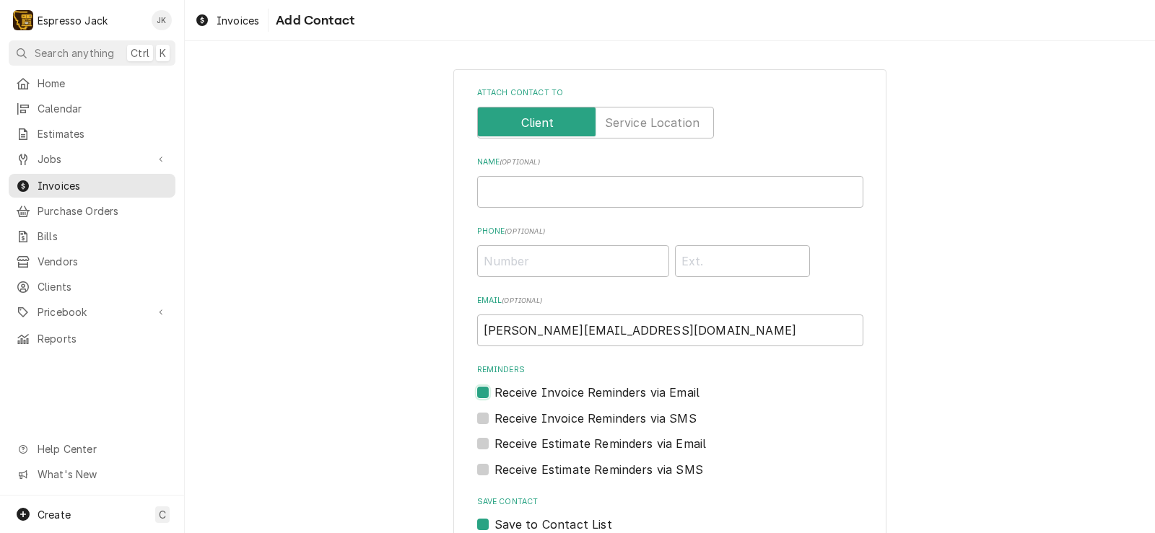
checkbox input "true"
click at [483, 446] on div "Receive Estimate Reminders via Email" at bounding box center [670, 443] width 386 height 17
click at [494, 439] on label "Receive Estimate Reminders via Email" at bounding box center [600, 443] width 212 height 17
click at [494, 439] on input "Contact Edit Form" at bounding box center [687, 451] width 386 height 32
checkbox input "true"
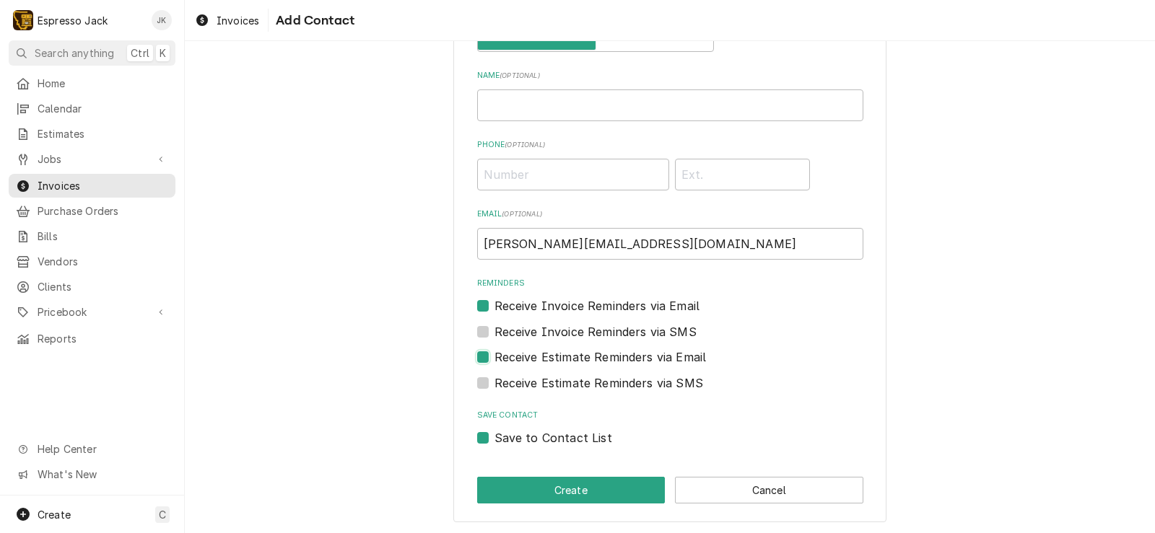
scroll to position [88, 0]
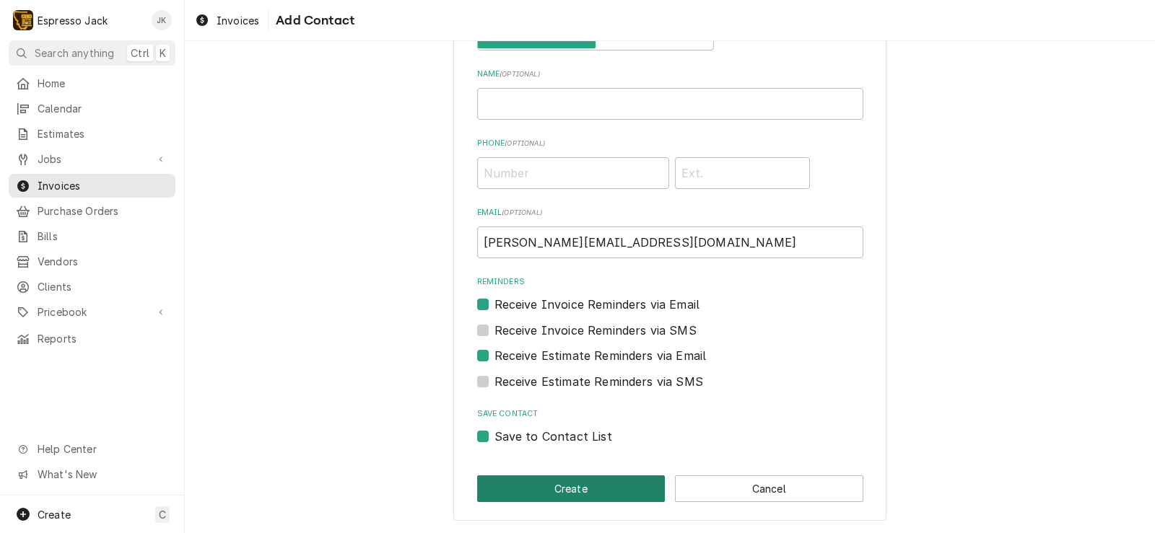
click at [525, 489] on button "Create" at bounding box center [571, 489] width 188 height 27
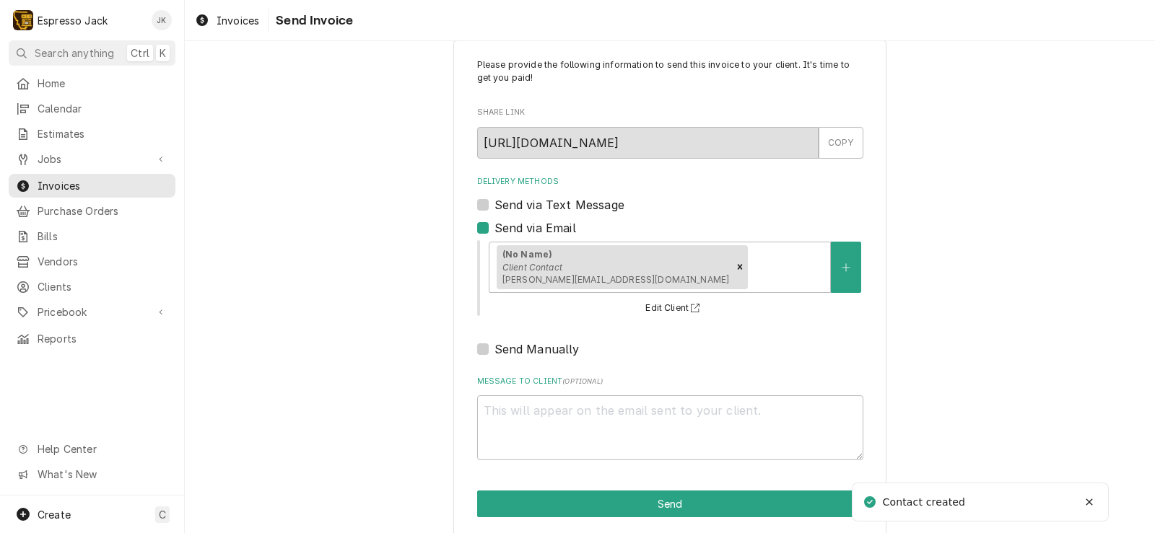
scroll to position [44, 0]
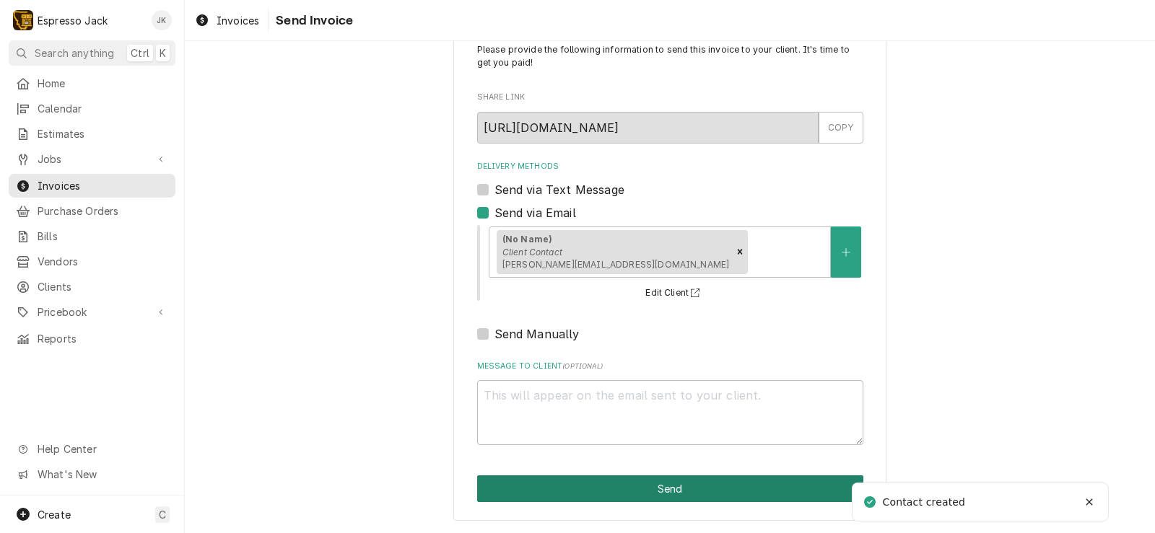
click at [581, 487] on button "Send" at bounding box center [670, 489] width 386 height 27
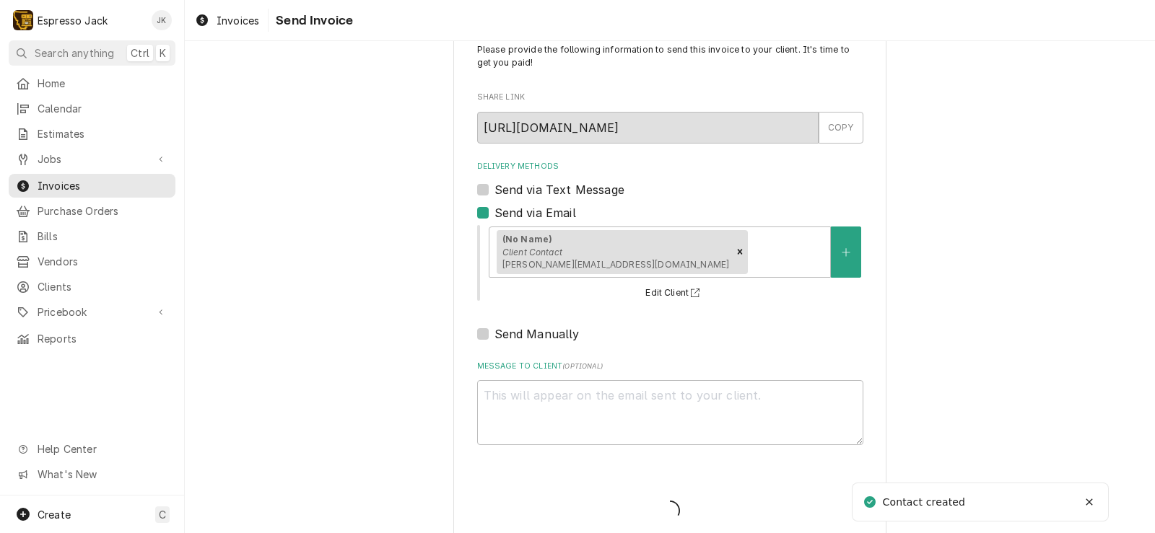
type textarea "x"
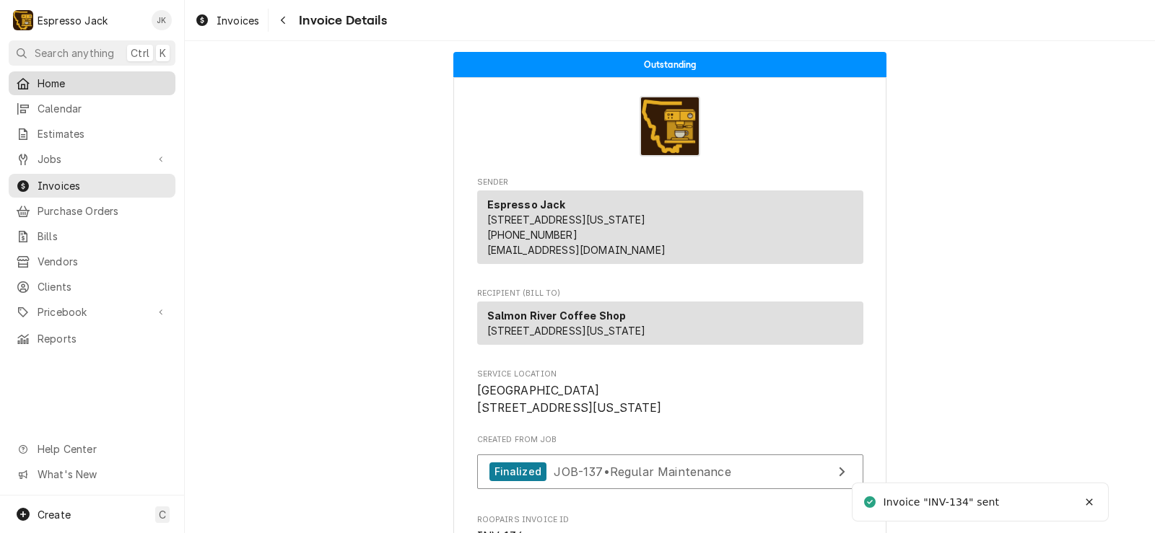
click at [71, 78] on span "Home" at bounding box center [103, 83] width 131 height 15
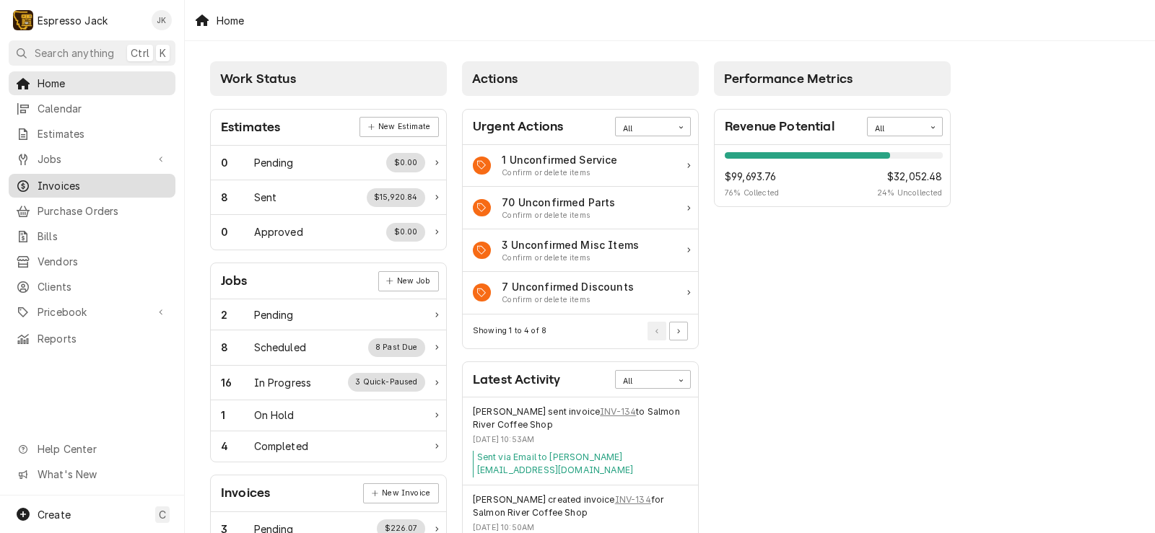
click at [79, 178] on span "Invoices" at bounding box center [103, 185] width 131 height 15
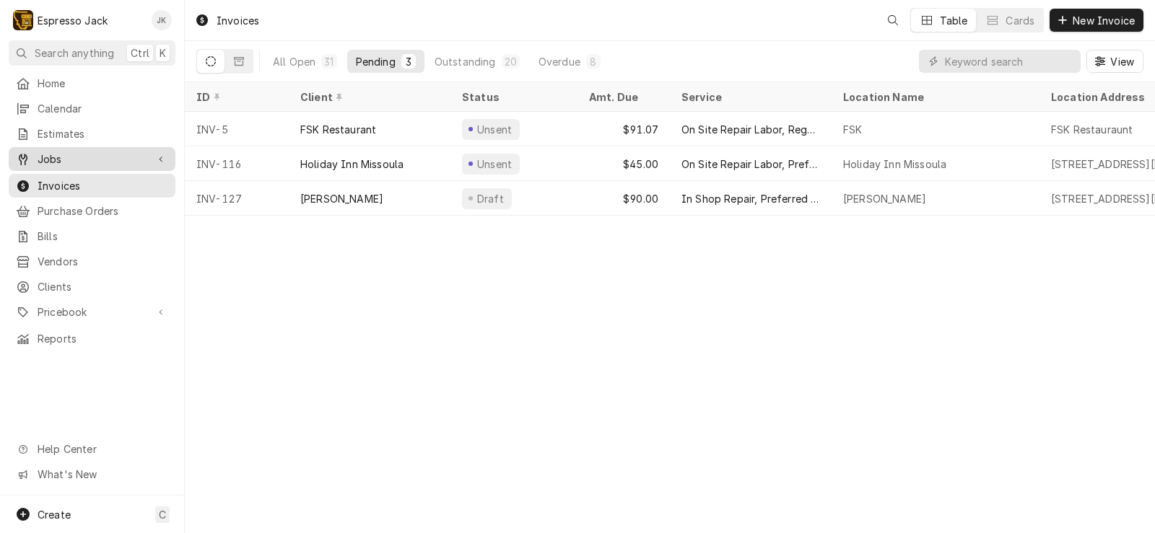
click at [51, 154] on span "Jobs" at bounding box center [92, 159] width 109 height 15
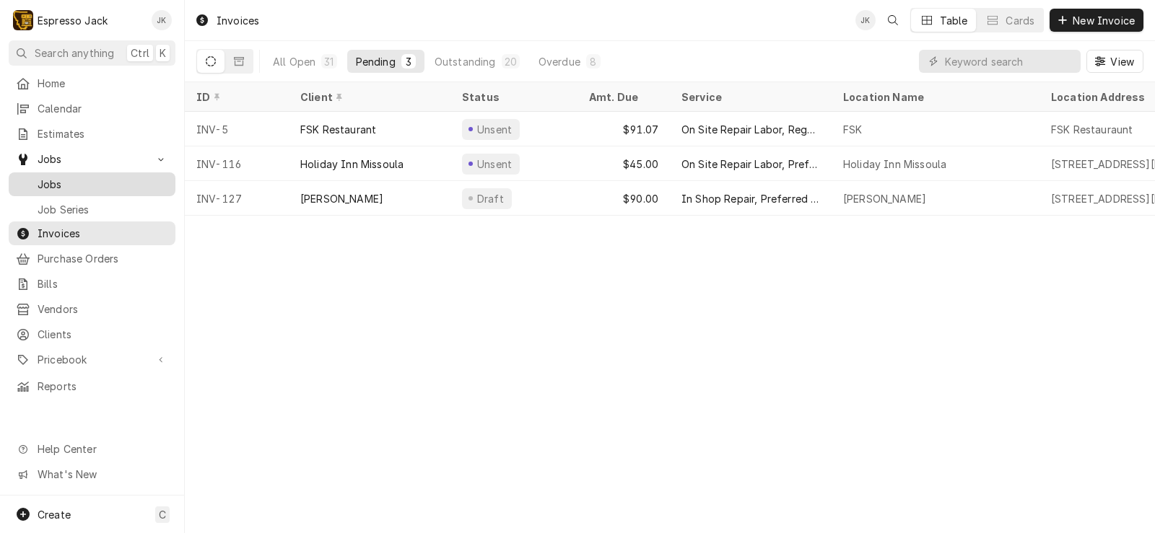
click at [66, 177] on span "Jobs" at bounding box center [103, 184] width 131 height 15
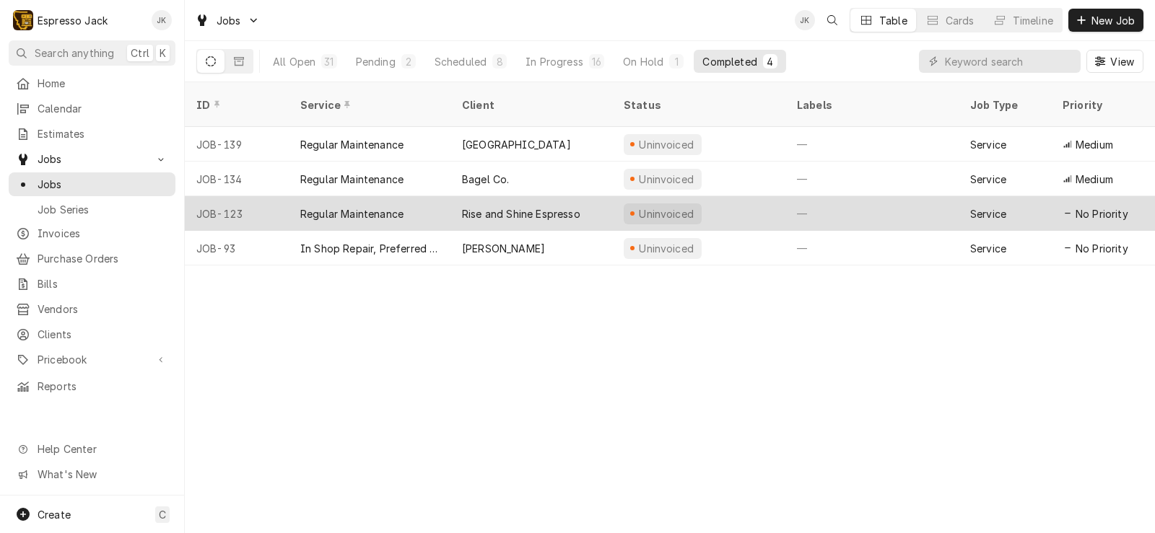
click at [527, 206] on div "Rise and Shine Espresso" at bounding box center [521, 213] width 118 height 15
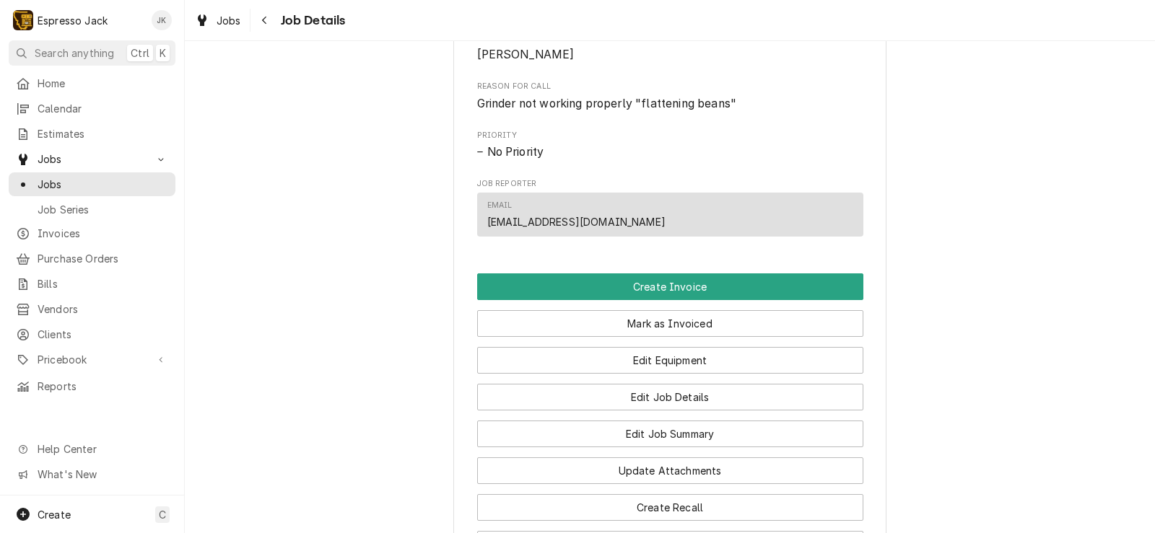
scroll to position [606, 0]
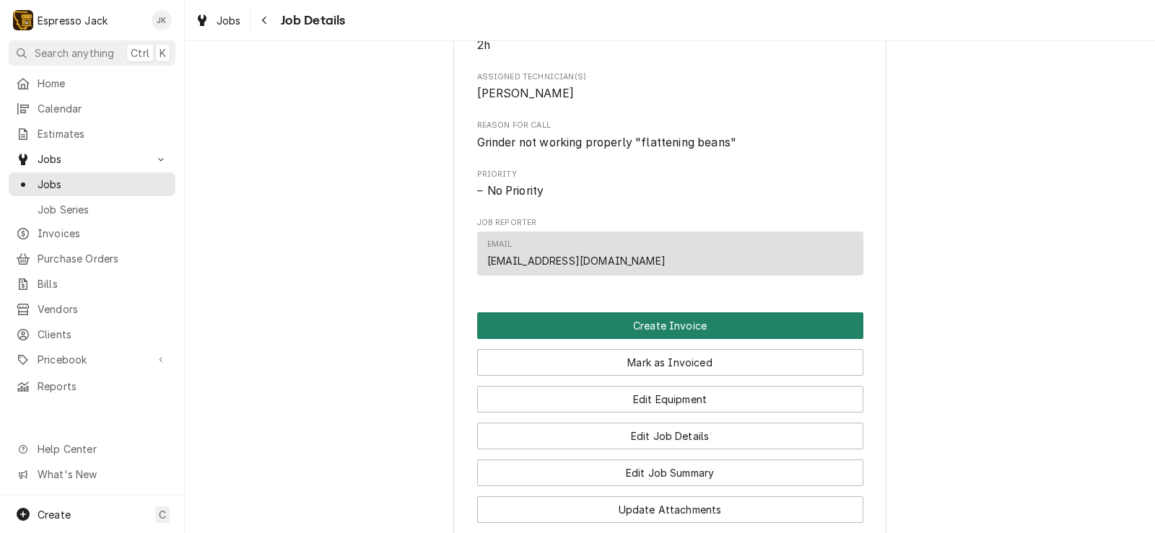
click at [616, 339] on button "Create Invoice" at bounding box center [670, 326] width 386 height 27
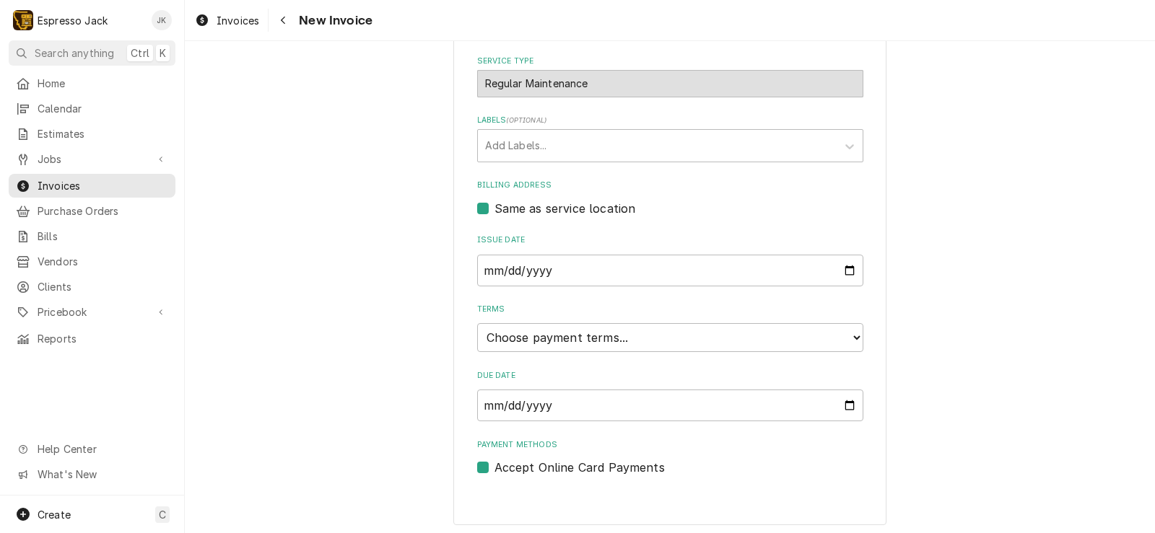
scroll to position [345, 0]
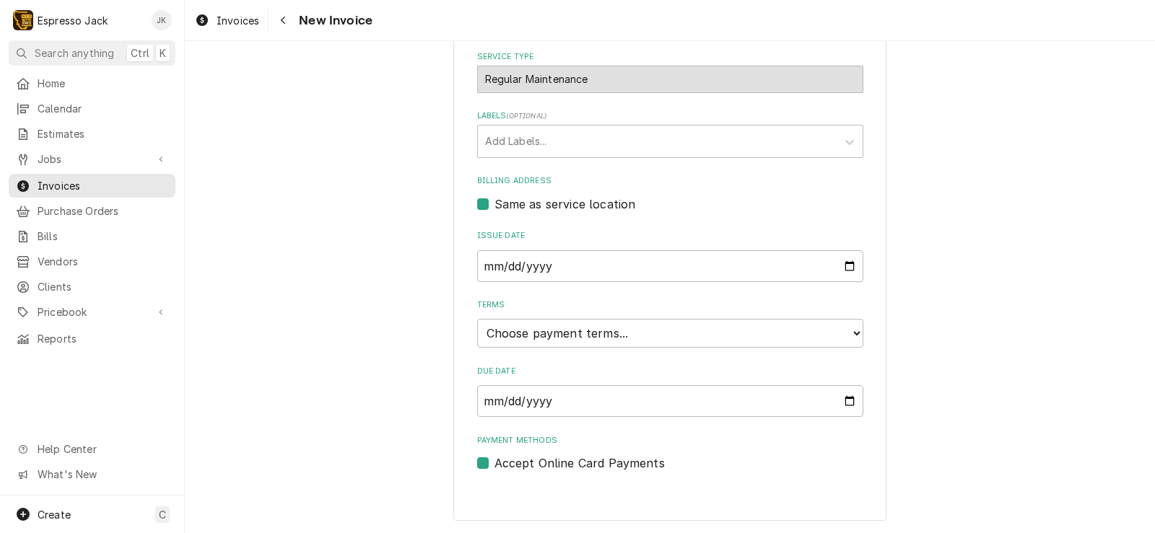
click at [550, 371] on label "Due Date" at bounding box center [670, 372] width 386 height 12
click at [550, 385] on input "Due Date" at bounding box center [670, 401] width 386 height 32
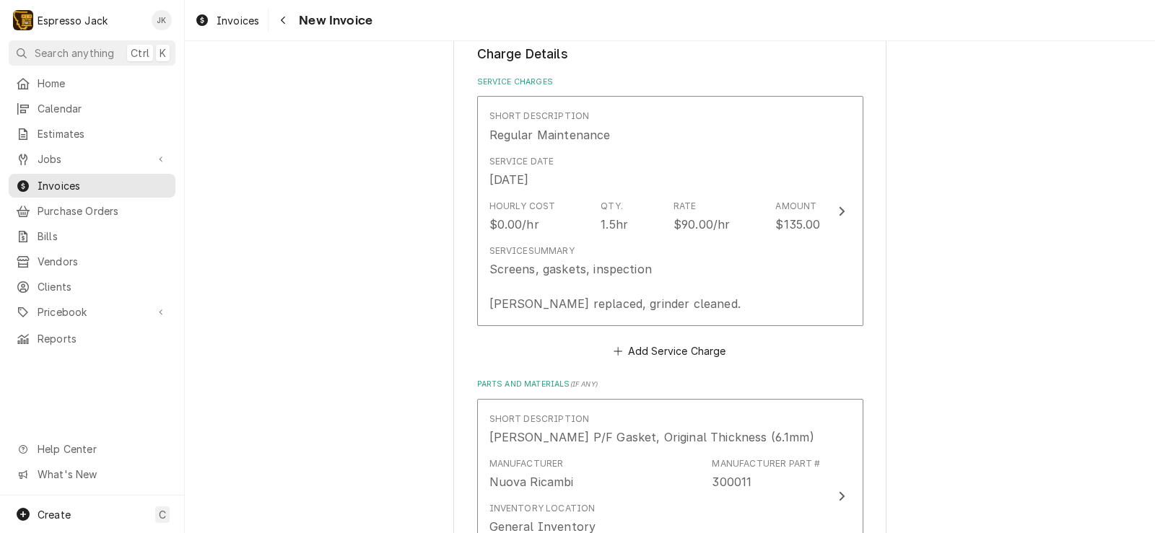
scroll to position [951, 0]
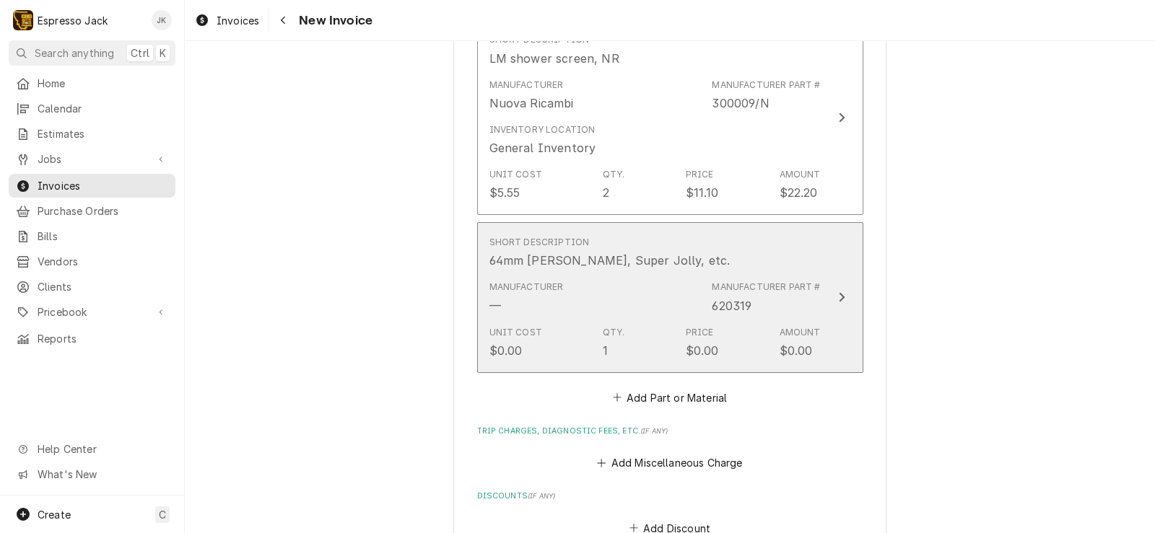
click at [603, 334] on div "Qty." at bounding box center [614, 332] width 22 height 13
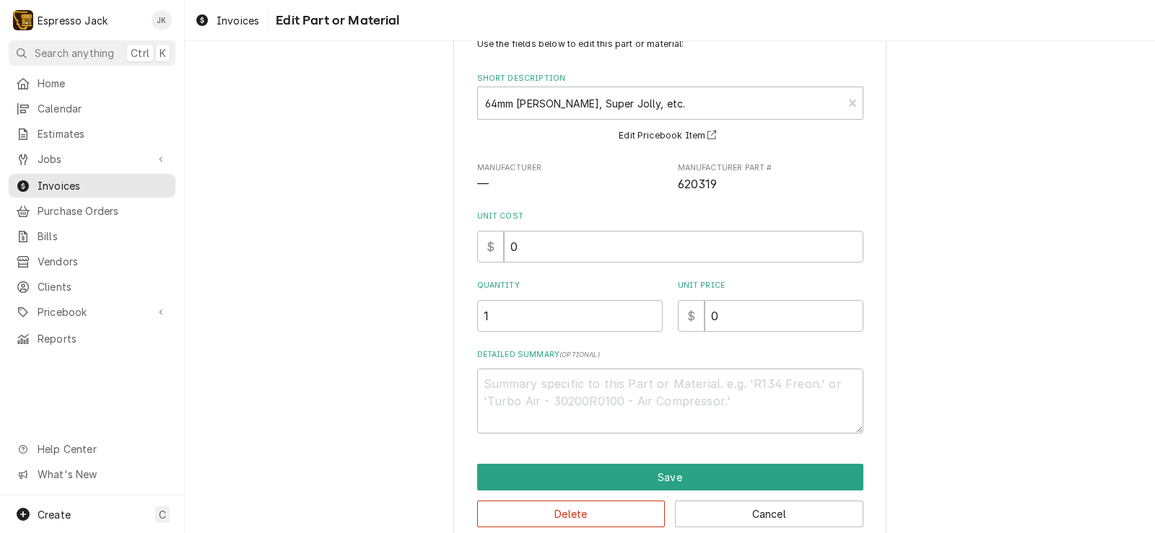
scroll to position [75, 0]
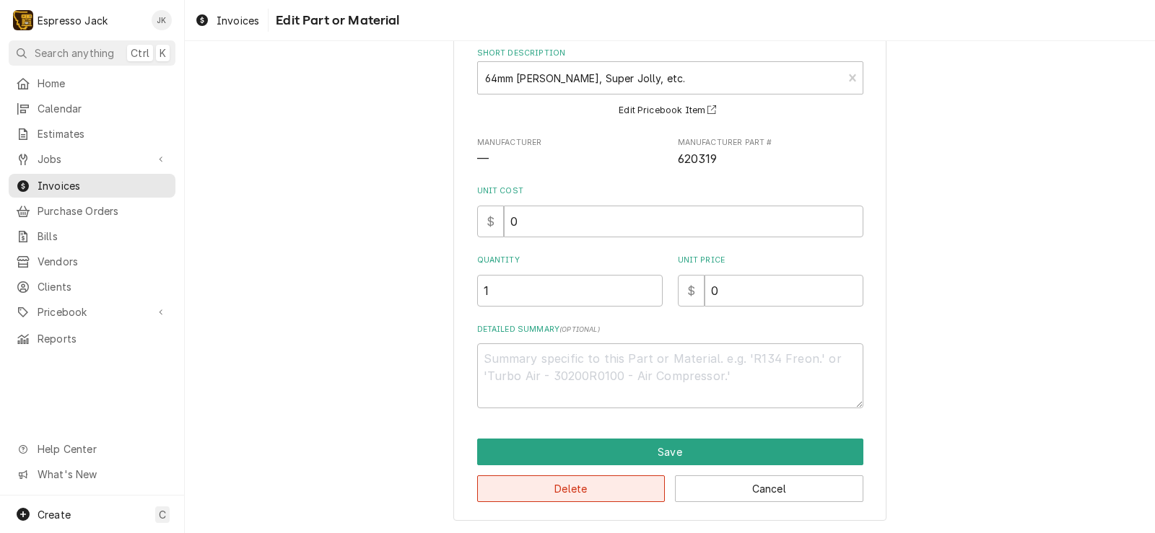
click at [591, 490] on button "Delete" at bounding box center [571, 489] width 188 height 27
type textarea "x"
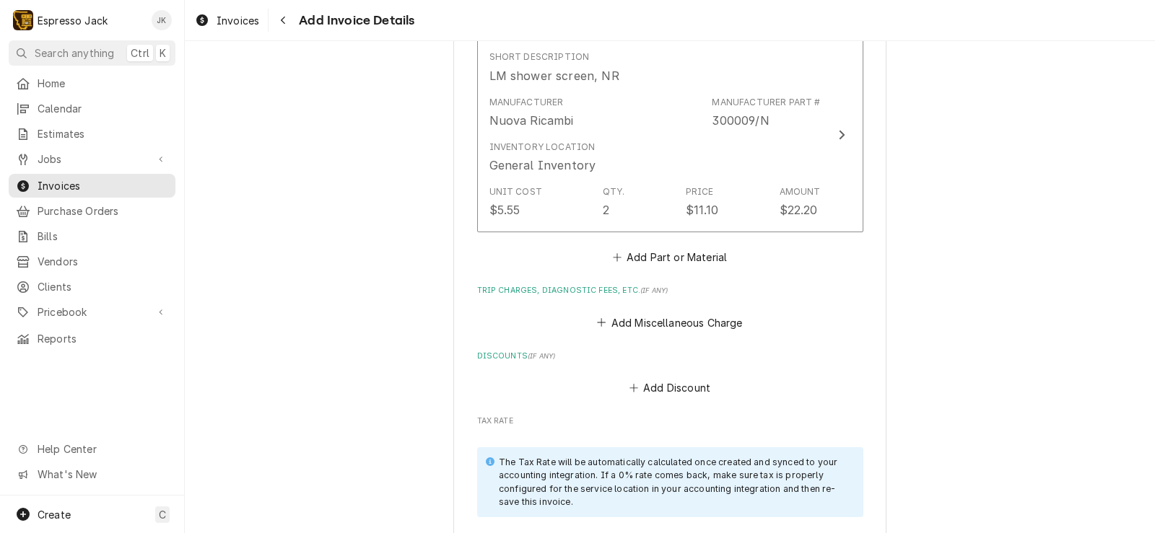
scroll to position [1367, 0]
click at [676, 261] on button "Add Part or Material" at bounding box center [669, 258] width 119 height 20
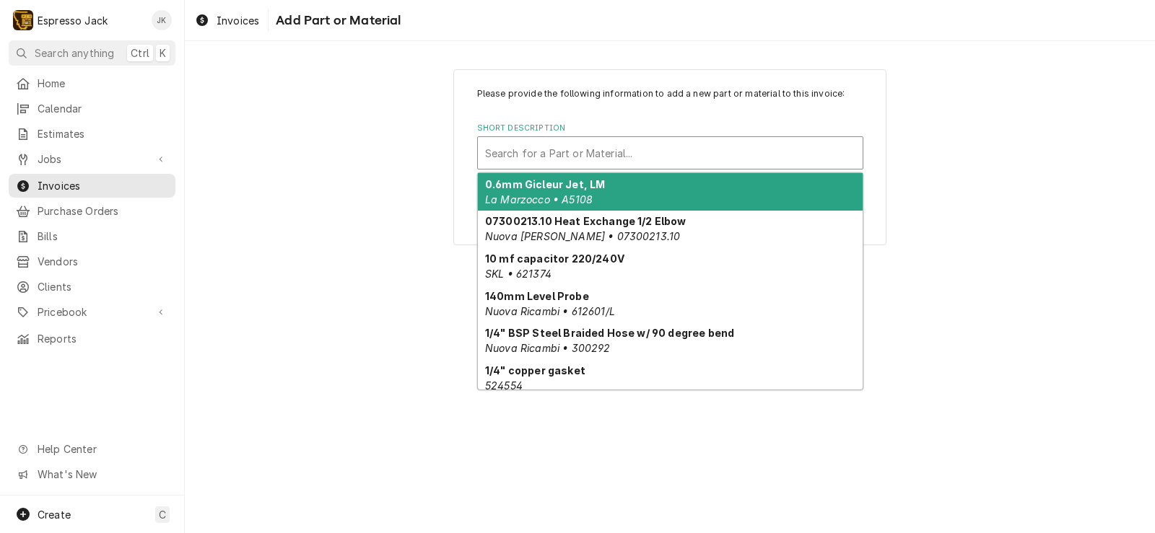
click at [676, 149] on div "Short Description" at bounding box center [670, 153] width 370 height 26
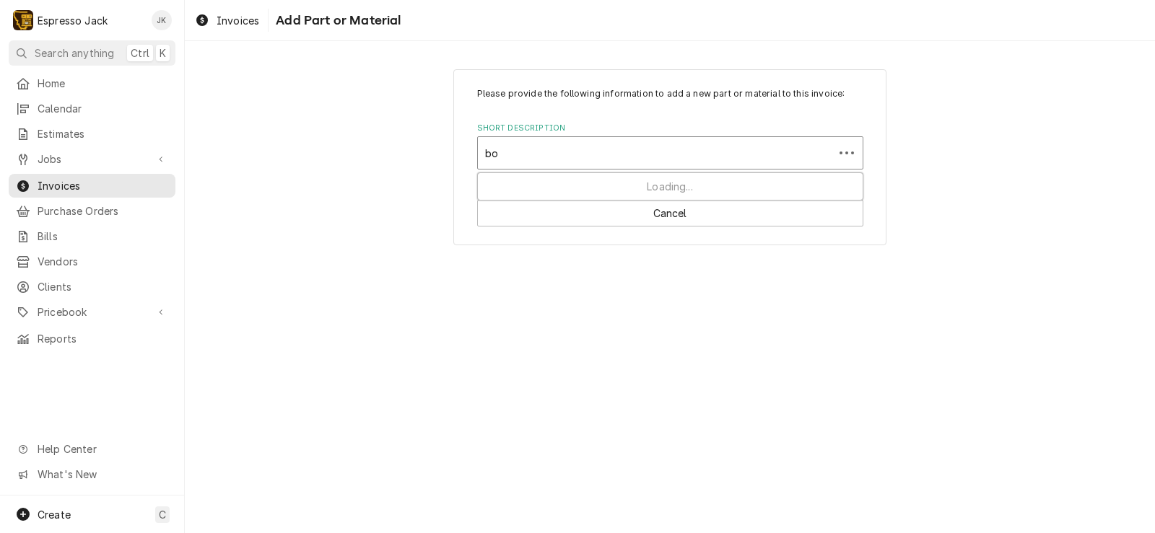
type input "b"
type input "sj"
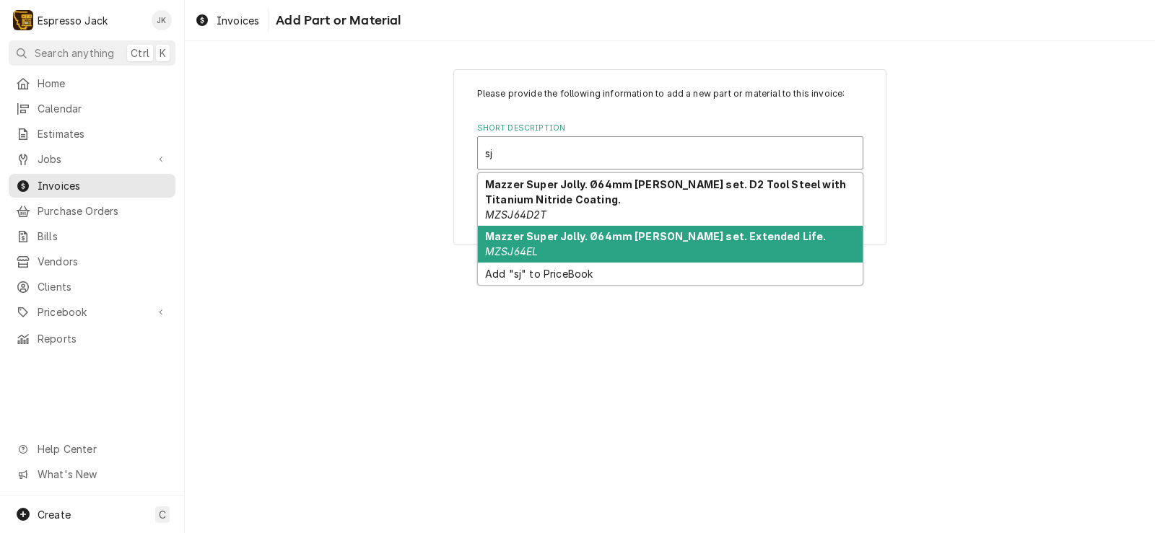
click at [616, 248] on div "Mazzer Super Jolly. Ø64mm burr set. Extended Life. MZSJ64EL" at bounding box center [670, 245] width 385 height 38
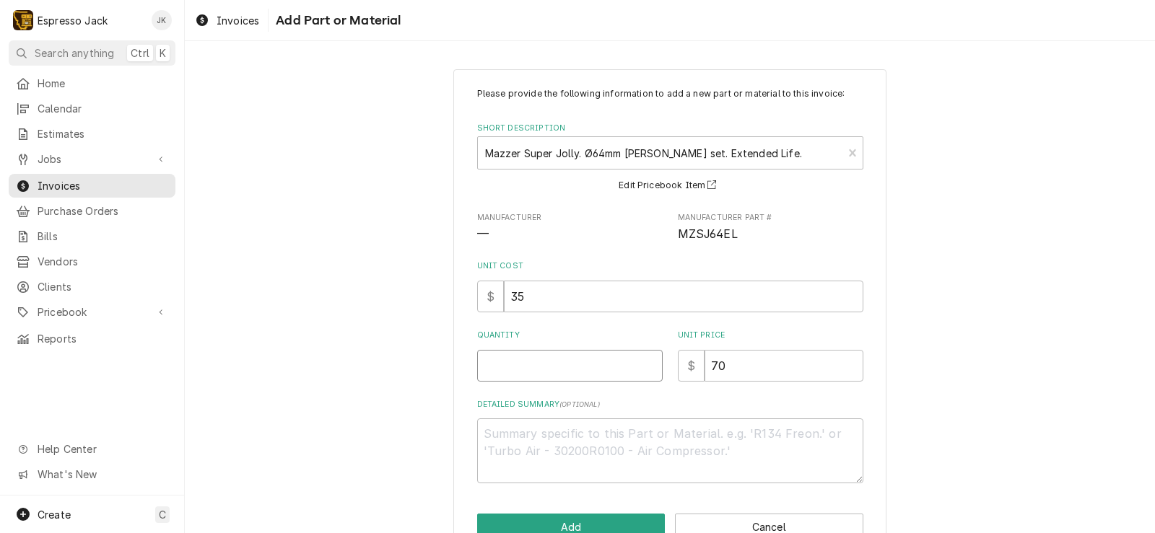
click at [572, 356] on input "Quantity" at bounding box center [569, 366] width 185 height 32
type textarea "x"
type input "1"
click at [382, 302] on div "Please provide the following information to add a new part or material to this …" at bounding box center [670, 313] width 970 height 515
click at [554, 503] on div "Please provide the following information to add a new part or material to this …" at bounding box center [669, 314] width 433 height 490
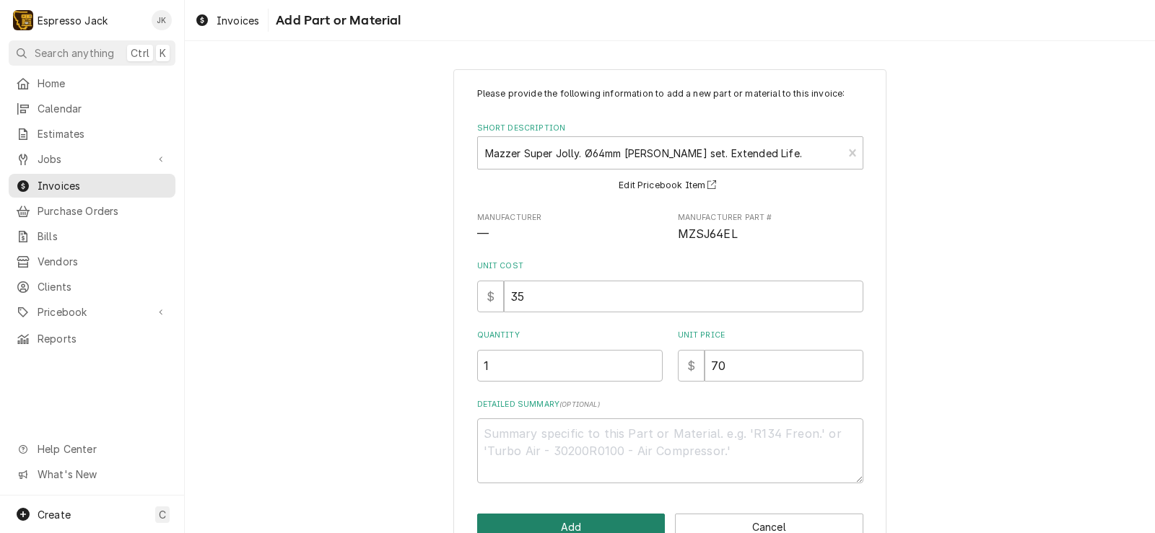
click at [556, 515] on button "Add" at bounding box center [571, 527] width 188 height 27
type textarea "x"
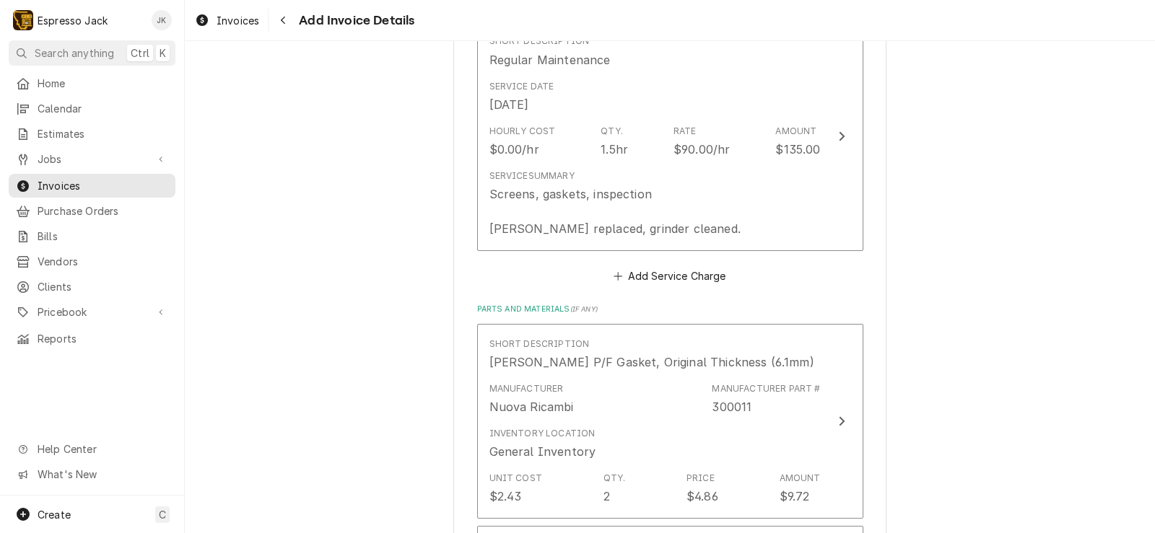
scroll to position [830, 0]
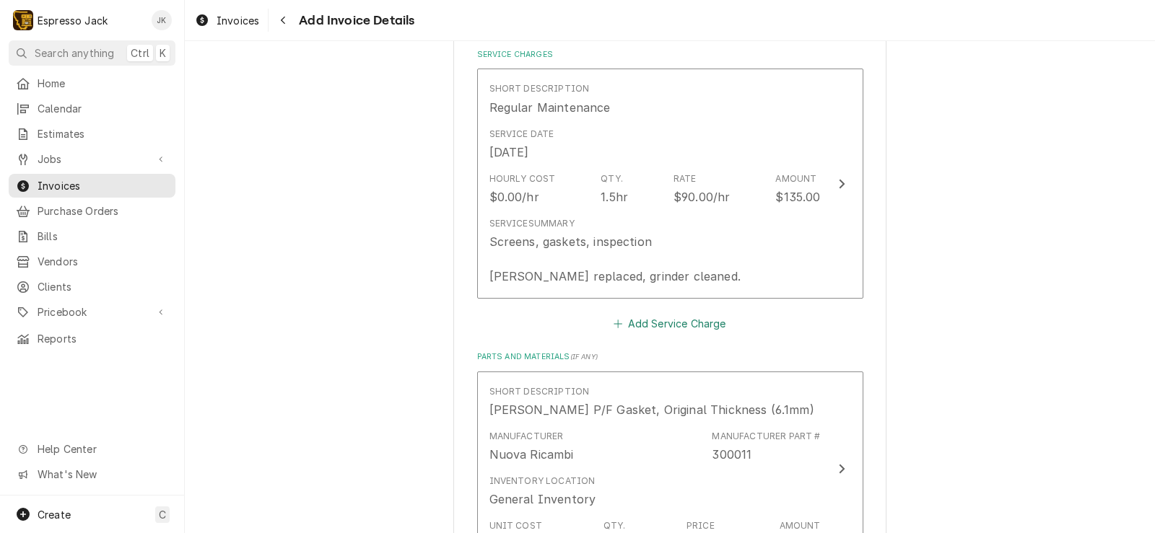
click at [665, 328] on button "Add Service Charge" at bounding box center [669, 324] width 117 height 20
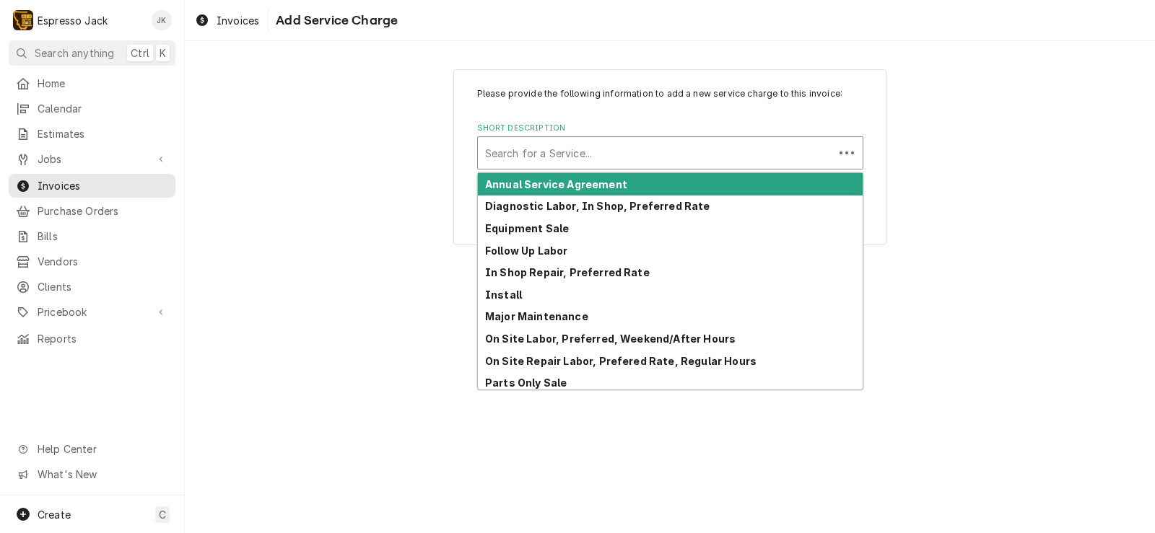
click at [627, 154] on div "Short Description" at bounding box center [655, 153] width 341 height 26
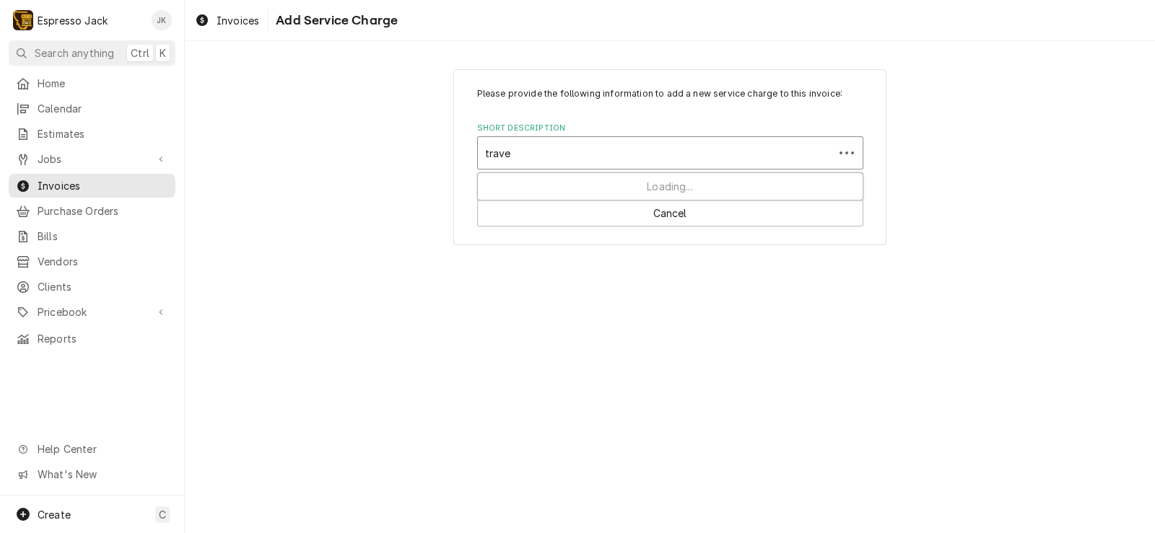
type input "travel"
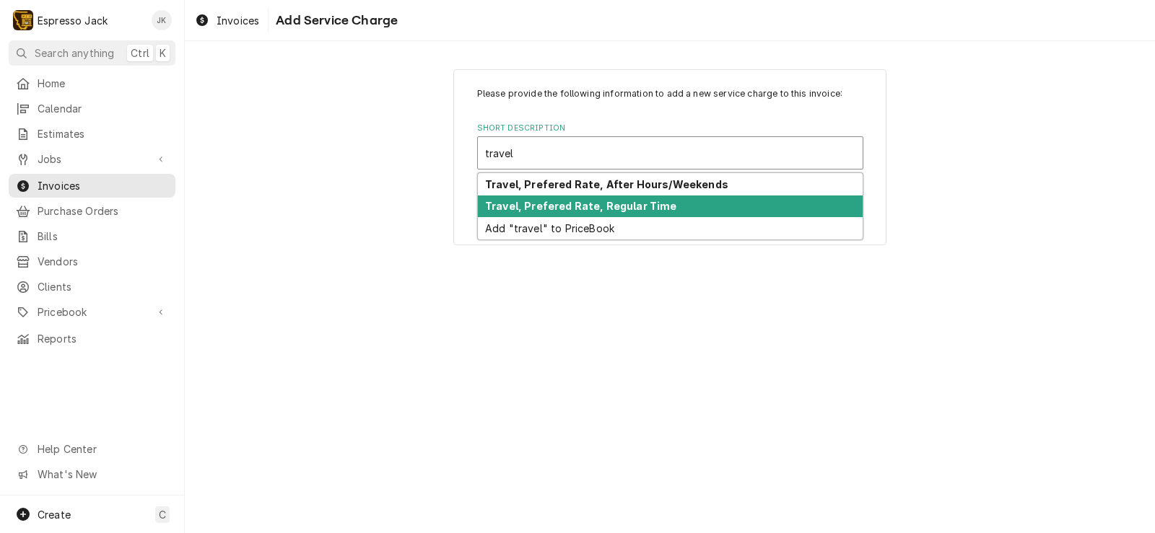
click at [609, 210] on strong "Travel, Prefered Rate, Regular Time" at bounding box center [581, 206] width 192 height 12
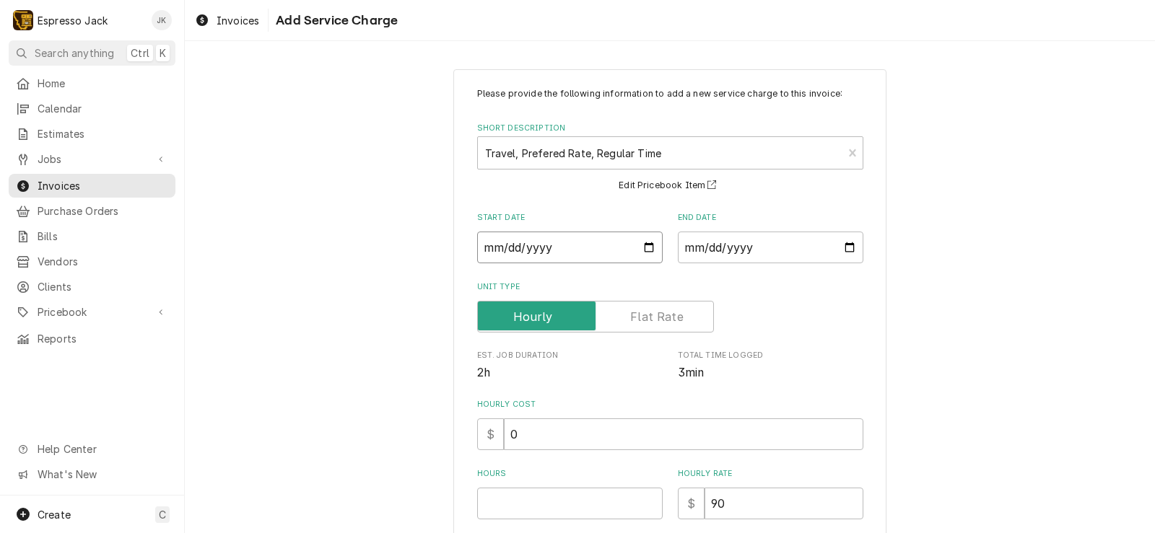
click at [630, 253] on input "Start Date" at bounding box center [569, 248] width 185 height 32
click at [642, 247] on input "Start Date" at bounding box center [569, 248] width 185 height 32
type textarea "x"
type input "2025-09-04"
click at [842, 249] on input "End Date" at bounding box center [770, 248] width 185 height 32
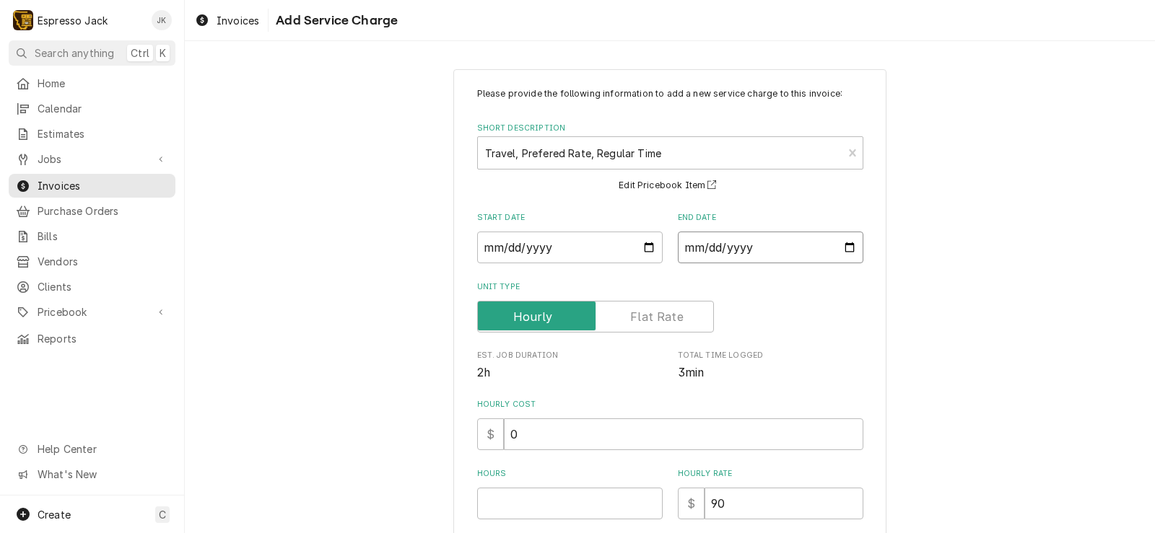
type input "2025-09-04"
click at [558, 507] on input "Hours" at bounding box center [569, 504] width 185 height 32
type textarea "x"
type input "2"
type textarea "x"
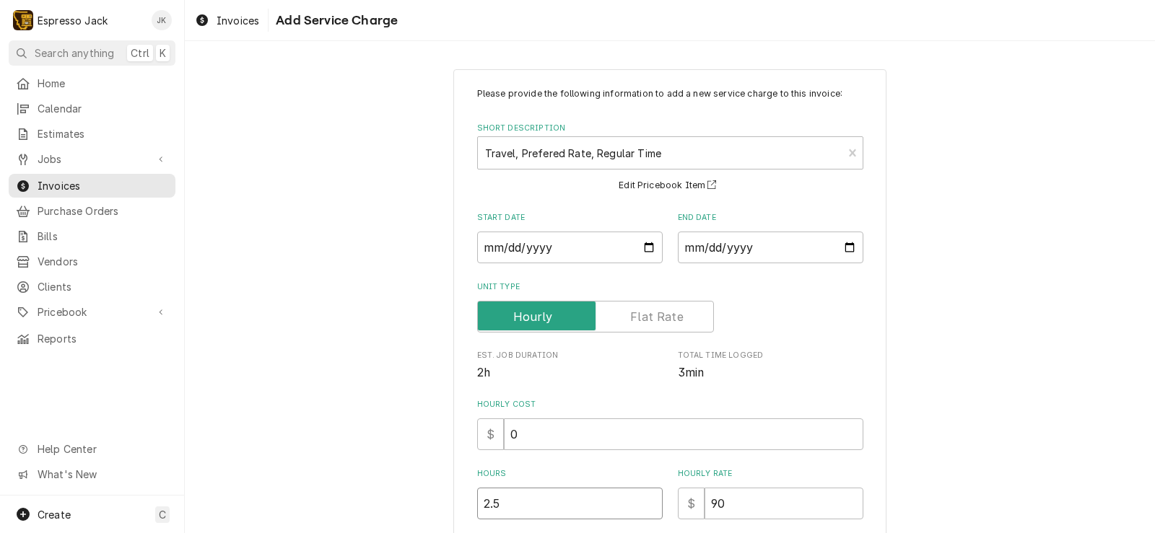
type input "2.5"
click at [363, 419] on div "Please provide the following information to add a new service charge to this in…" at bounding box center [670, 383] width 970 height 654
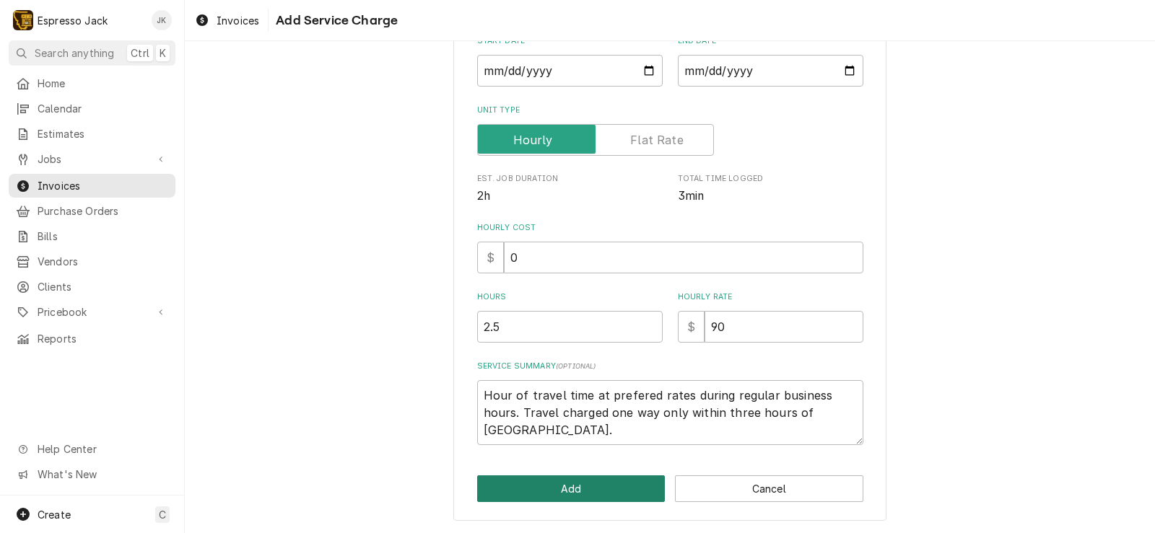
click at [532, 492] on button "Add" at bounding box center [571, 489] width 188 height 27
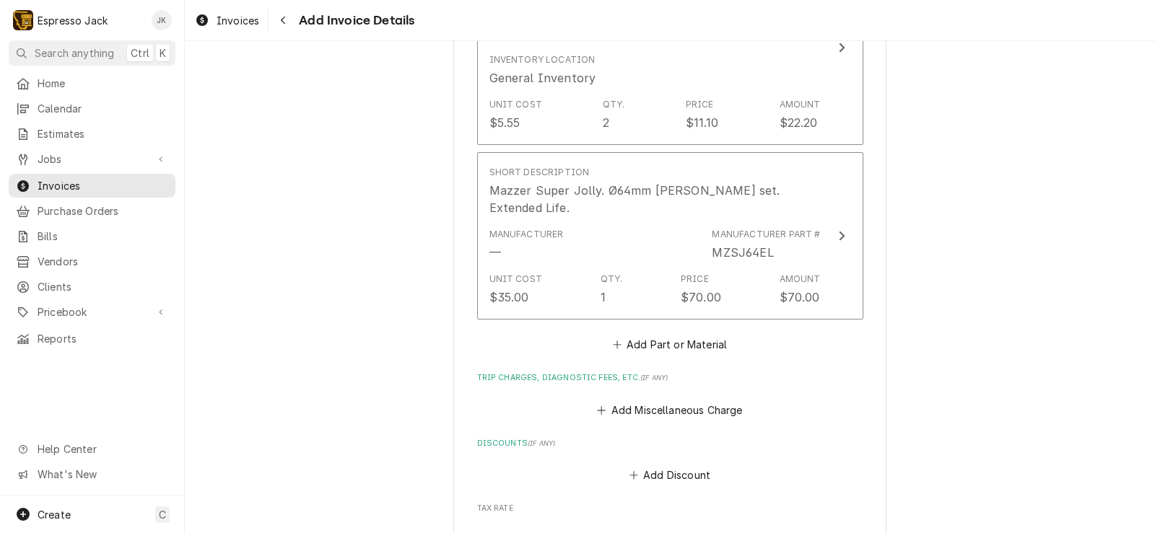
scroll to position [1852, 0]
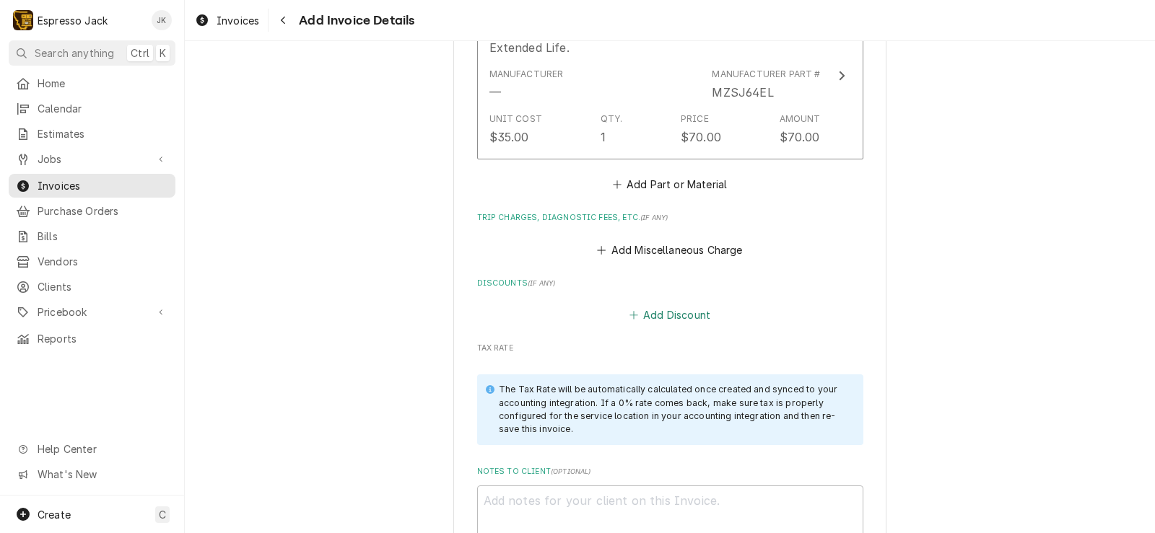
click at [695, 305] on button "Add Discount" at bounding box center [670, 315] width 86 height 20
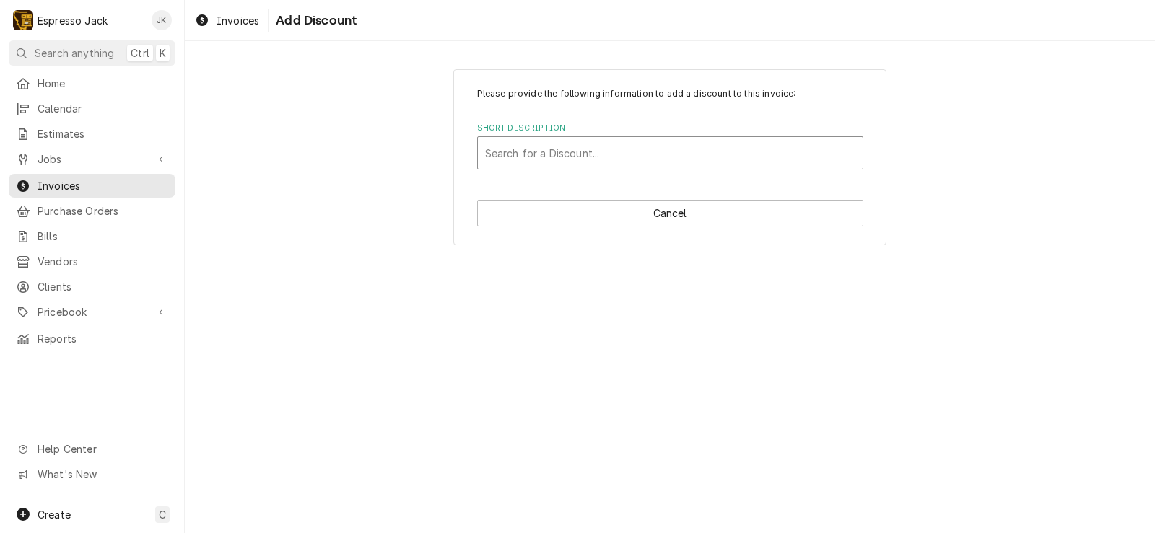
click at [673, 156] on div "Short Description" at bounding box center [670, 153] width 370 height 26
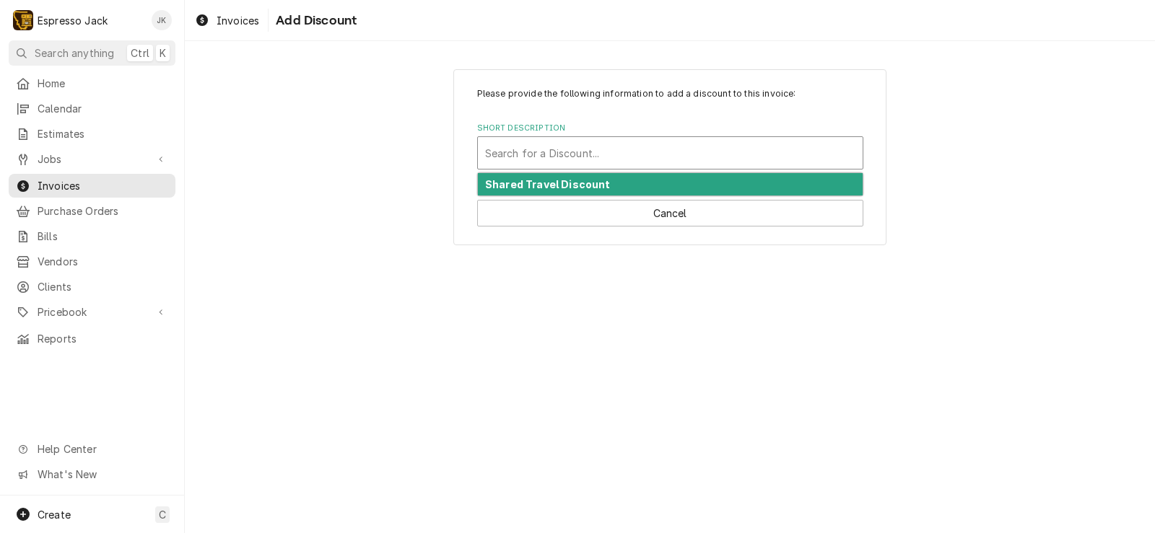
click at [648, 193] on div "Shared Travel Discount" at bounding box center [670, 184] width 385 height 22
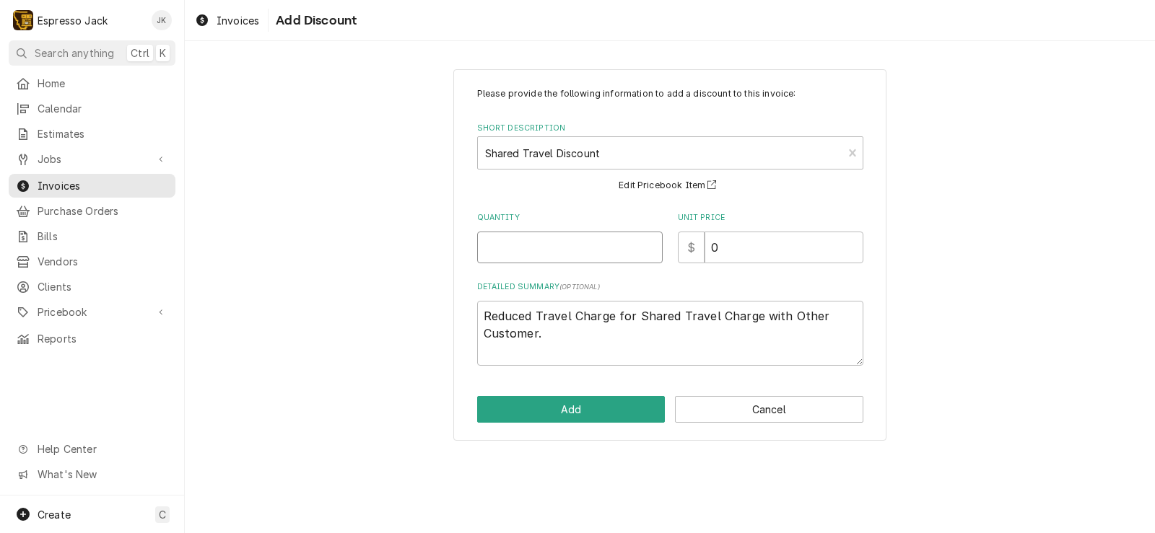
click at [610, 249] on input "Quantity" at bounding box center [569, 248] width 185 height 32
type textarea "x"
type input "1"
type textarea "x"
type input "1.2"
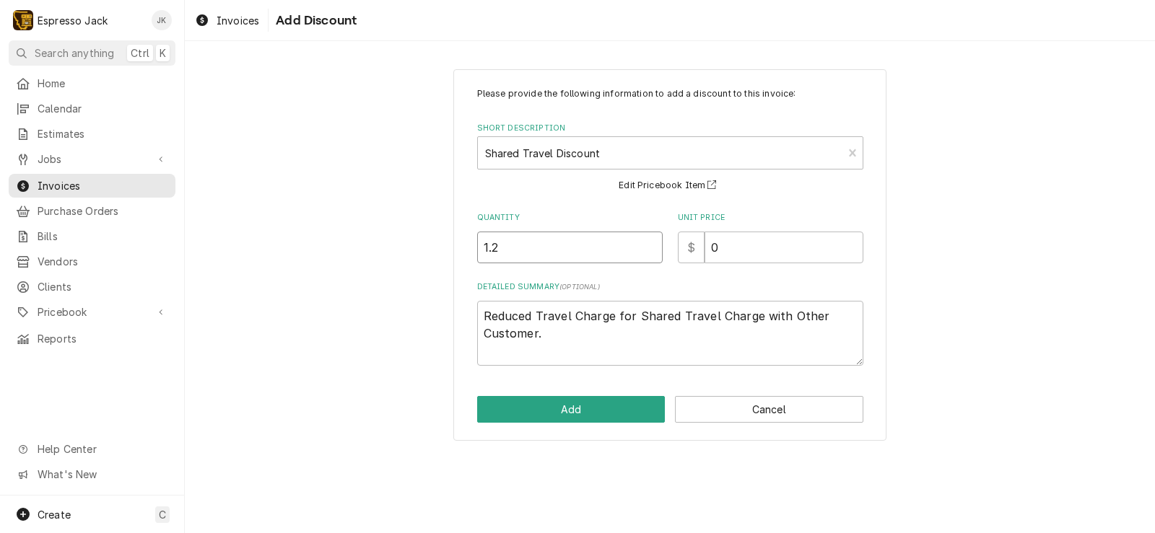
type textarea "x"
type input "1.25"
drag, startPoint x: 762, startPoint y: 248, endPoint x: 556, endPoint y: 209, distance: 210.1
click at [558, 209] on div "Please provide the following information to add a discount to this invoice: Sho…" at bounding box center [670, 226] width 386 height 279
type textarea "x"
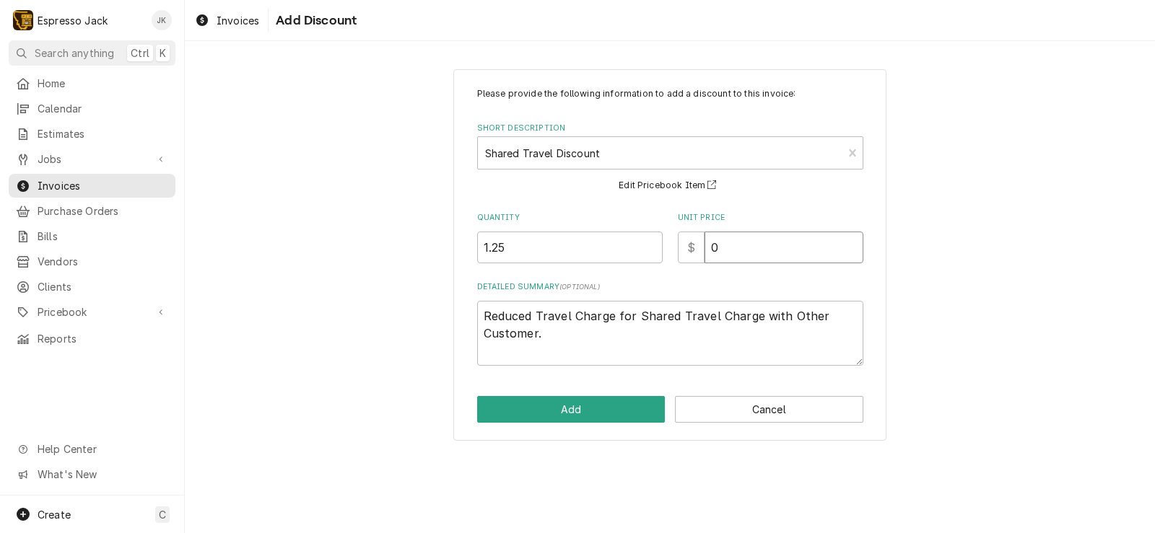
type input "9"
type textarea "x"
type input "90"
click at [601, 414] on button "Add" at bounding box center [571, 409] width 188 height 27
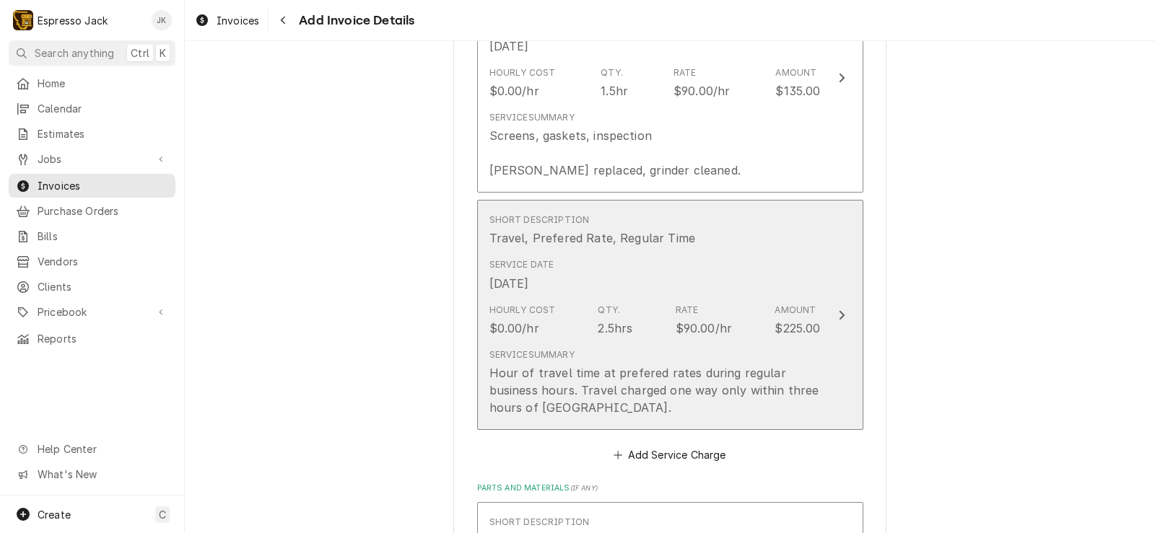
scroll to position [894, 0]
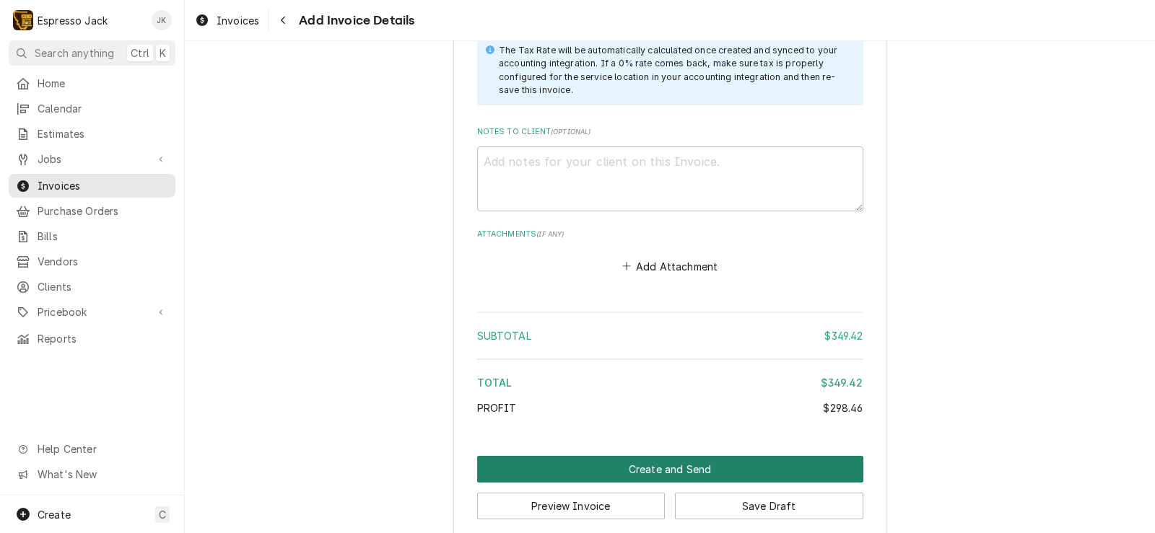
click at [604, 456] on button "Create and Send" at bounding box center [670, 469] width 386 height 27
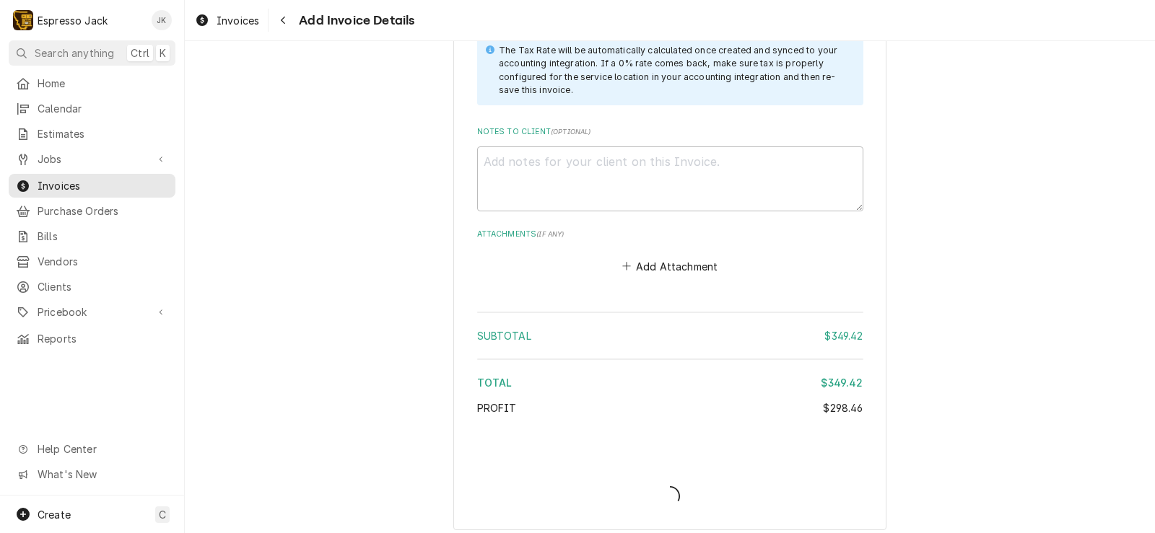
scroll to position [2359, 0]
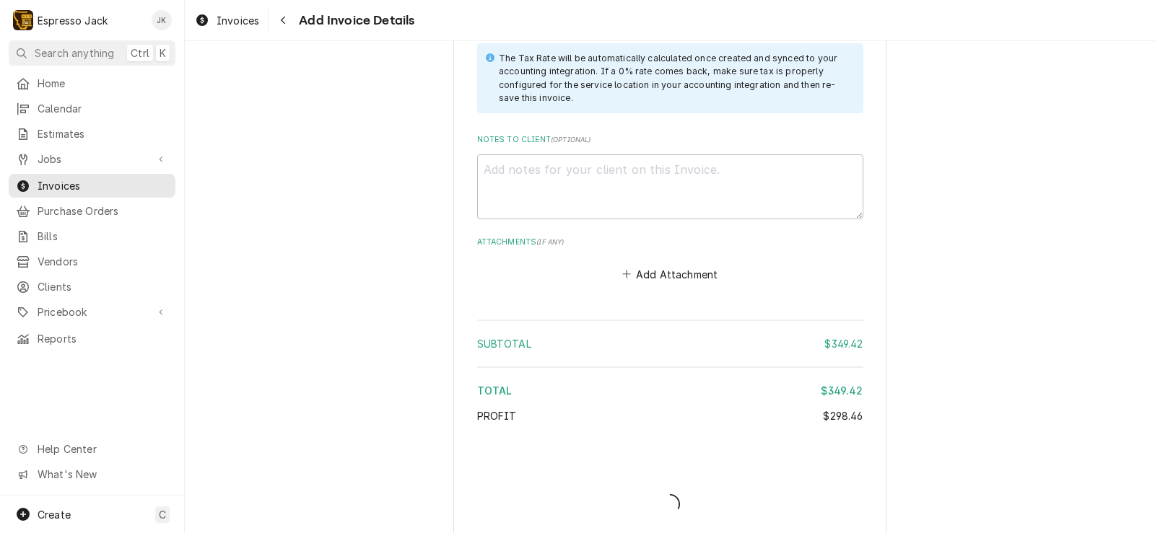
type textarea "x"
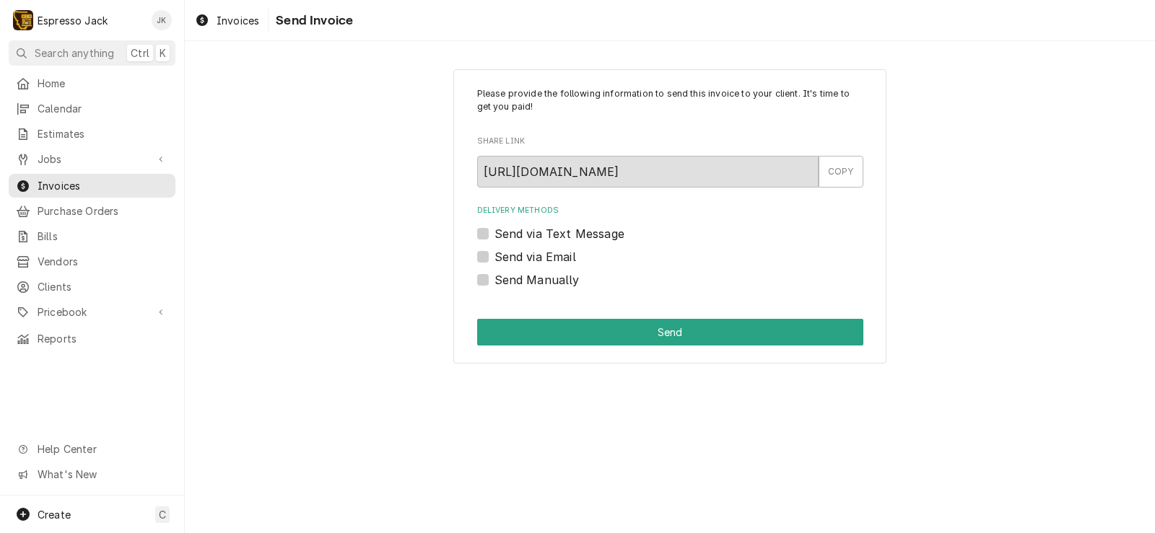
click at [547, 253] on label "Send via Email" at bounding box center [535, 256] width 82 height 17
click at [547, 253] on input "Send via Email" at bounding box center [687, 264] width 386 height 32
checkbox input "true"
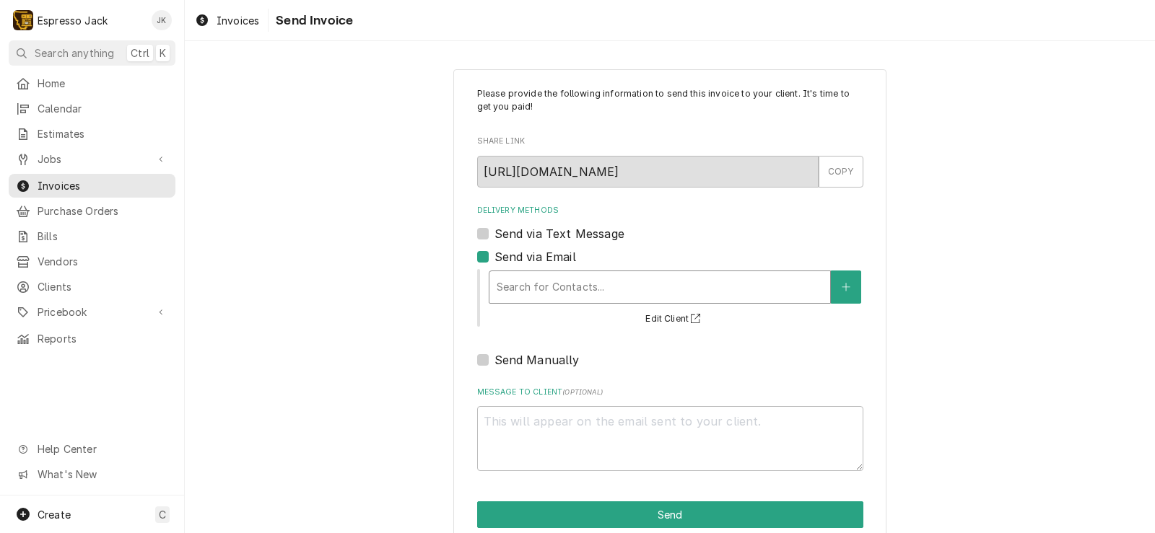
click at [556, 276] on div "Delivery Methods" at bounding box center [660, 287] width 326 height 26
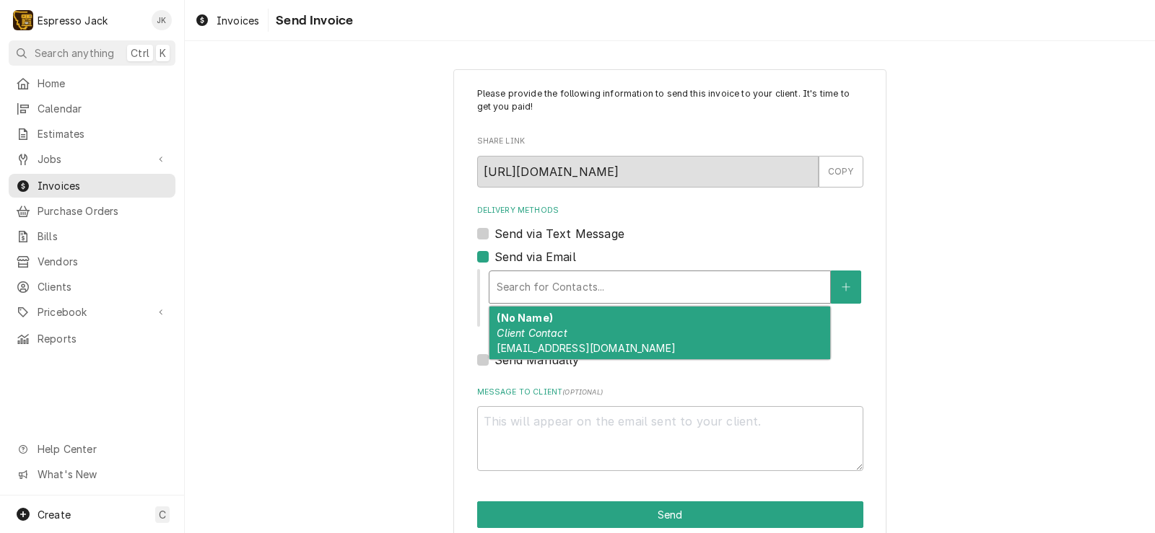
click at [550, 326] on div "(No Name) Client Contact [EMAIL_ADDRESS][DOMAIN_NAME]" at bounding box center [659, 333] width 341 height 53
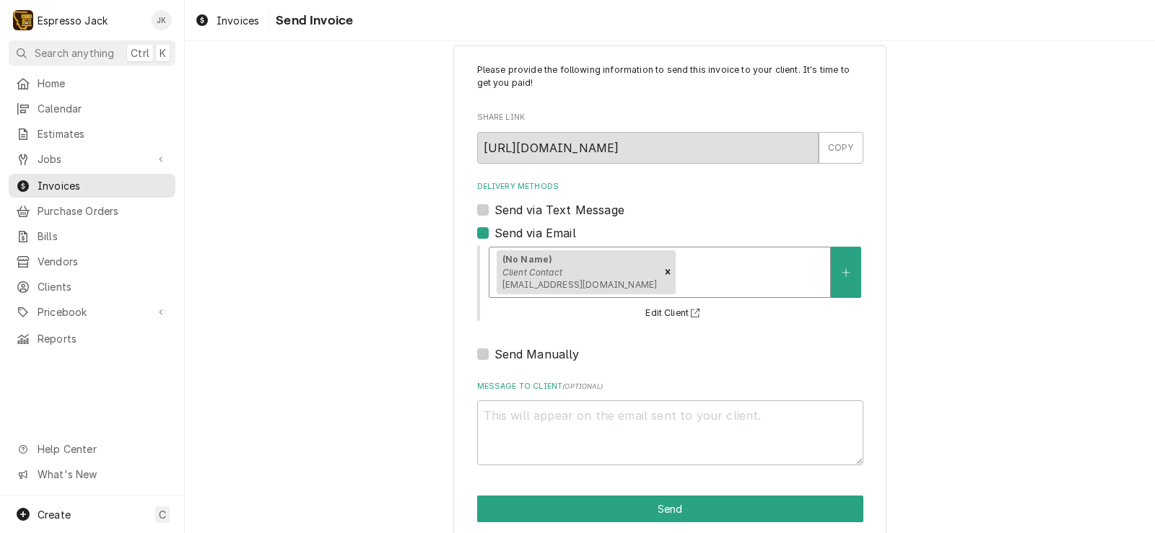
scroll to position [44, 0]
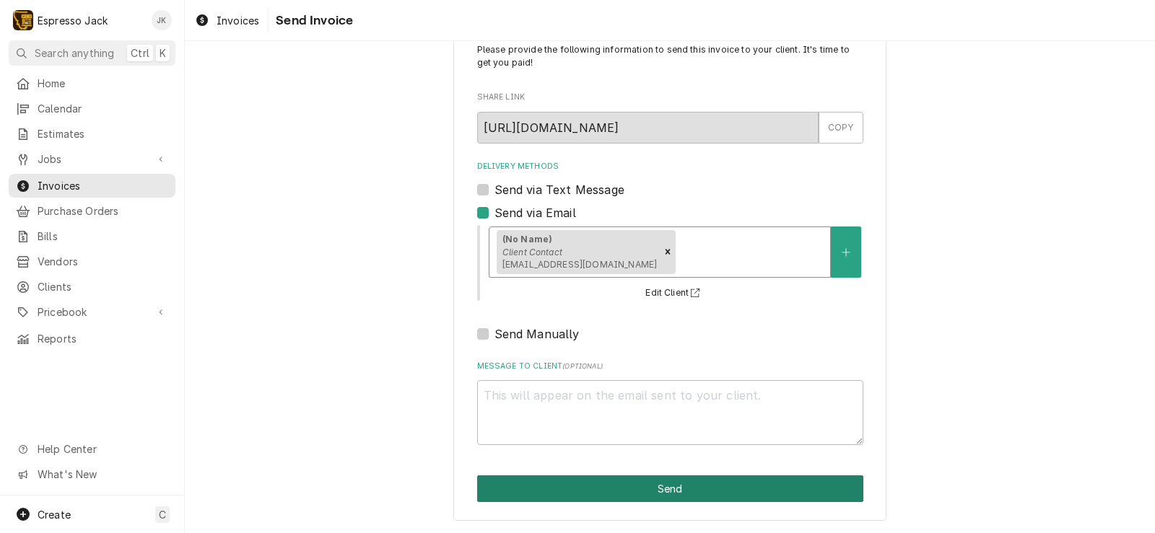
click at [684, 476] on button "Send" at bounding box center [670, 489] width 386 height 27
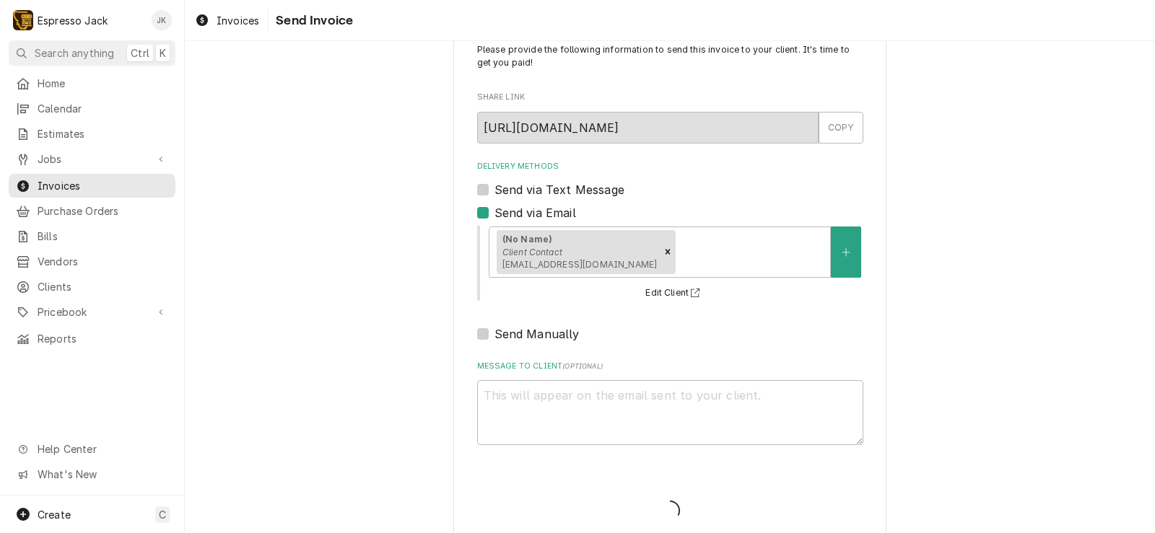
type textarea "x"
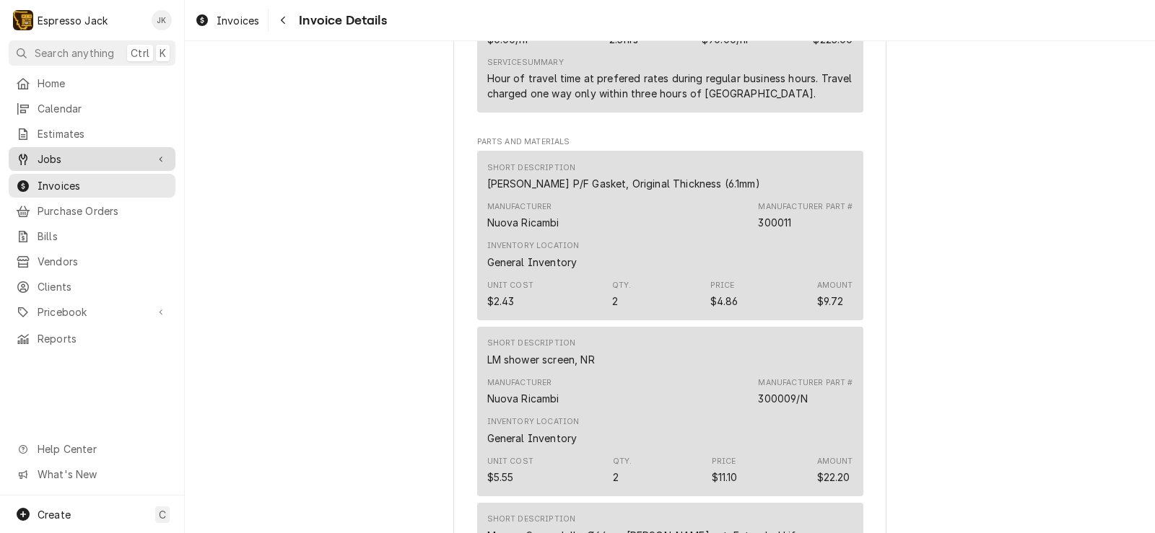
scroll to position [1386, 0]
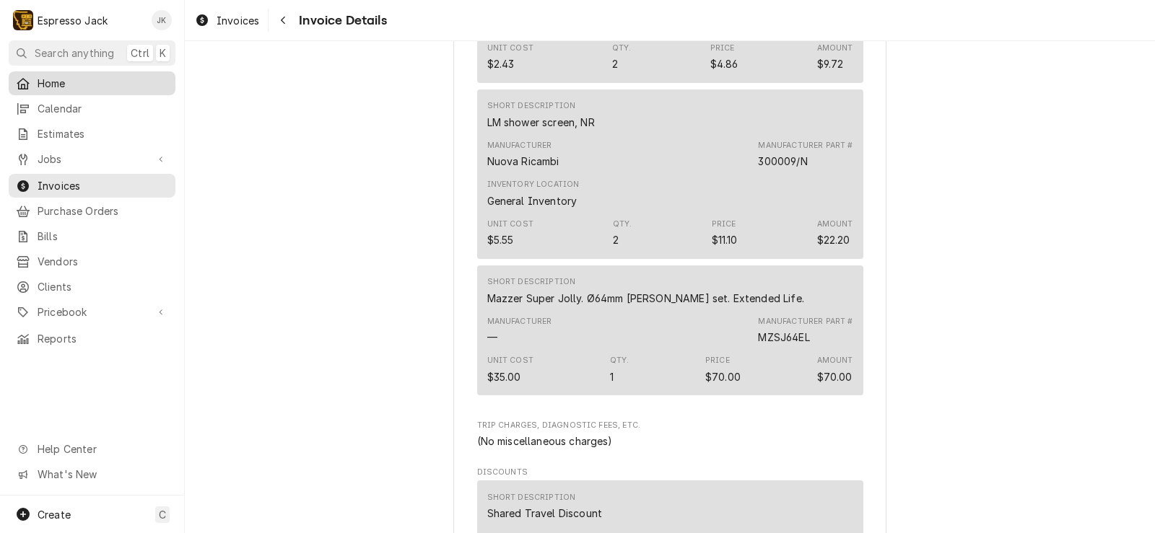
click at [32, 80] on div "Home" at bounding box center [92, 83] width 152 height 15
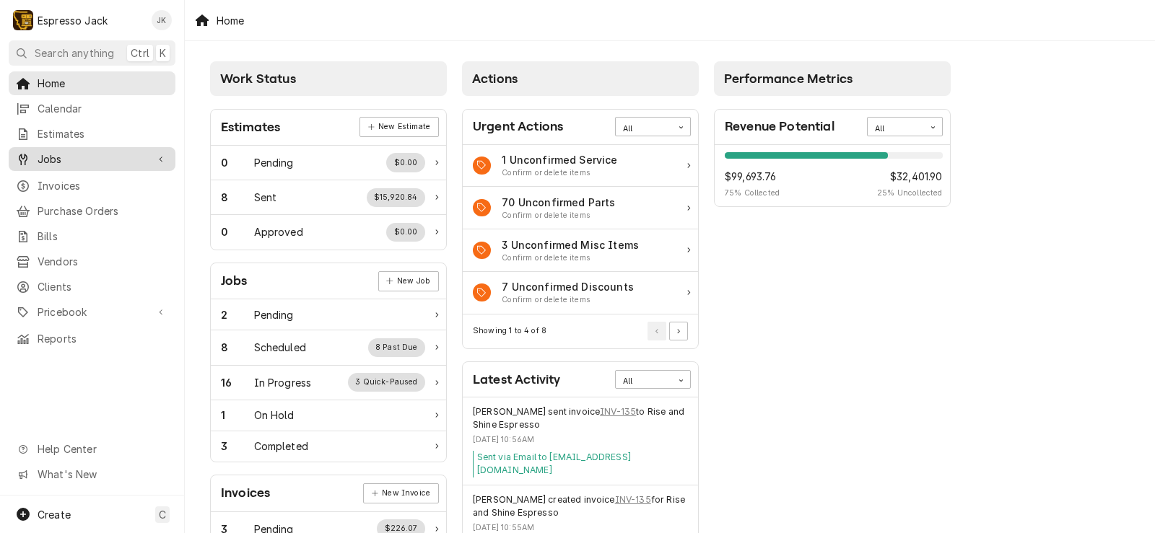
click at [45, 150] on div "Jobs" at bounding box center [92, 159] width 161 height 18
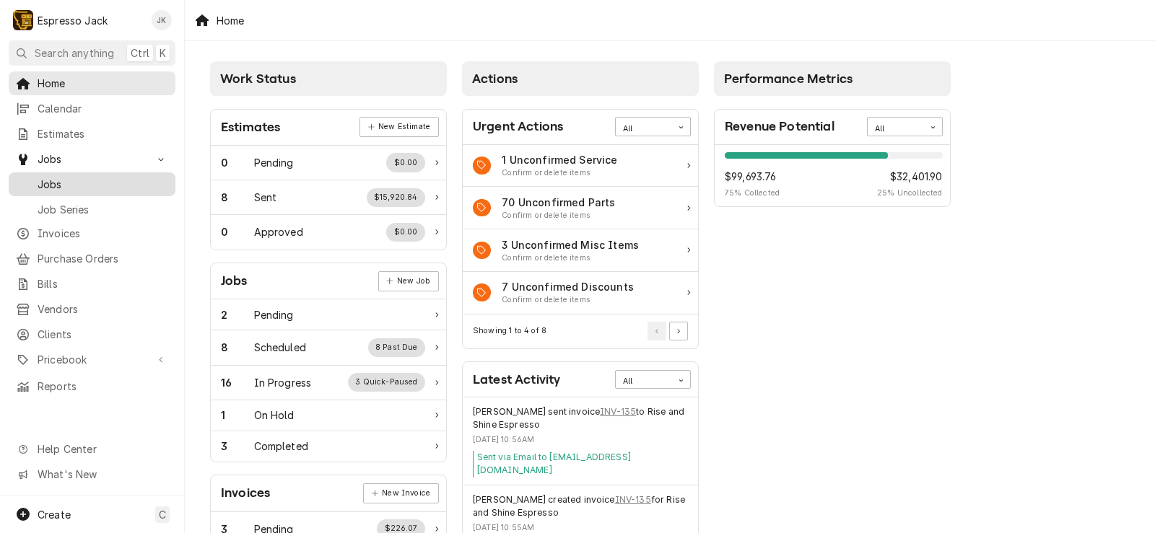
click at [85, 178] on span "Jobs" at bounding box center [103, 184] width 131 height 15
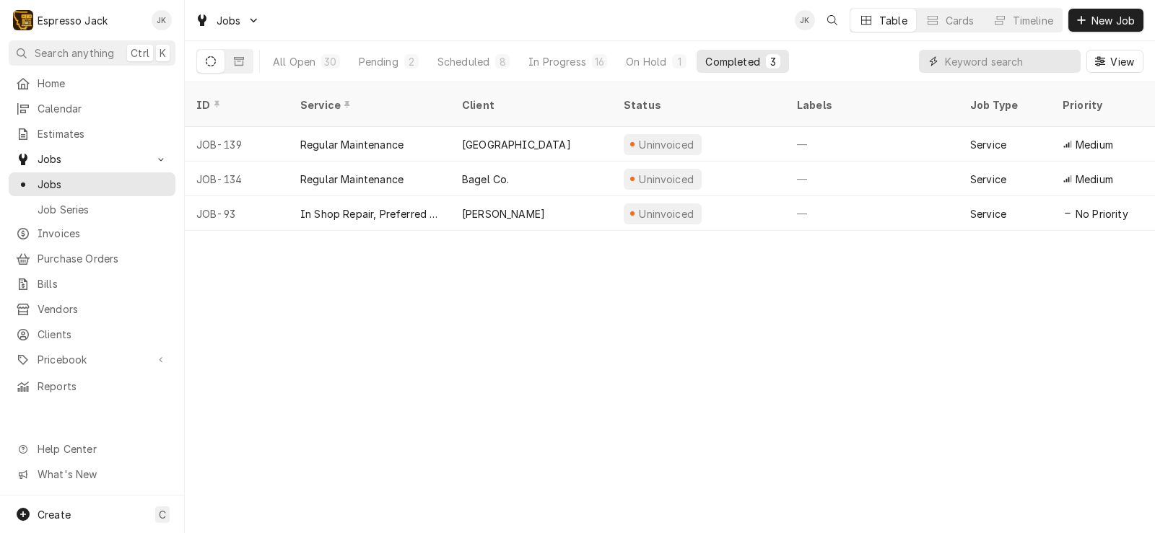
click at [975, 64] on input "Dynamic Content Wrapper" at bounding box center [1009, 61] width 128 height 23
click at [56, 226] on span "Invoices" at bounding box center [103, 233] width 131 height 15
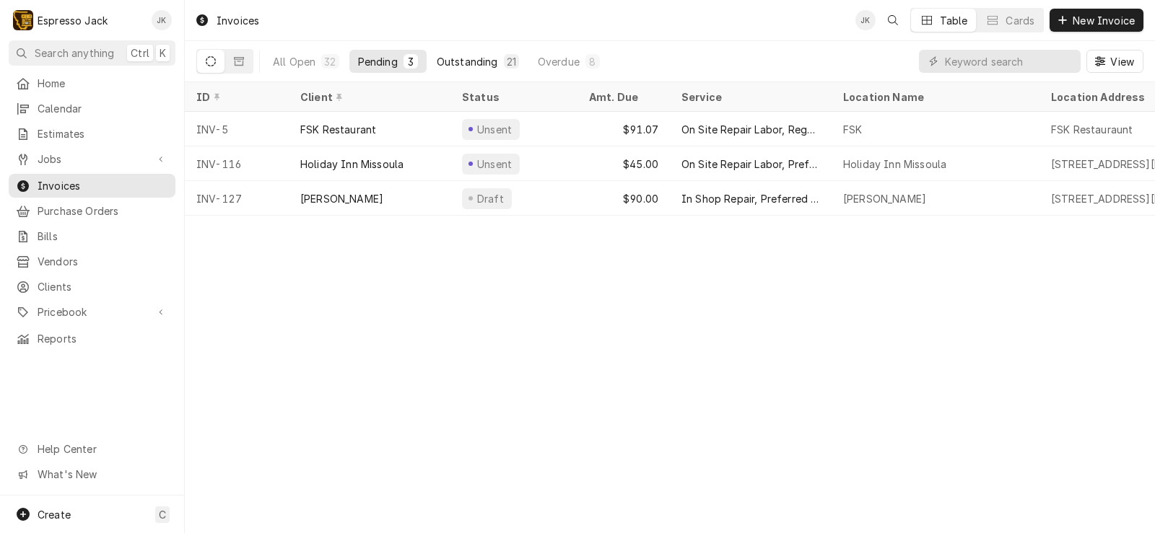
click at [458, 58] on div "Outstanding" at bounding box center [467, 61] width 61 height 15
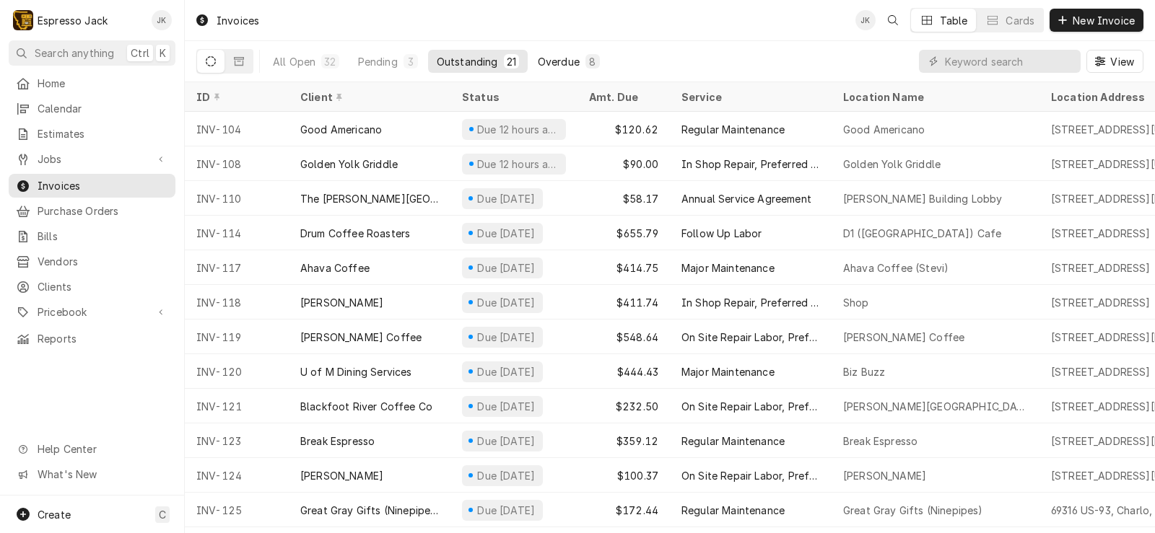
click at [577, 64] on div "Overdue" at bounding box center [559, 61] width 42 height 15
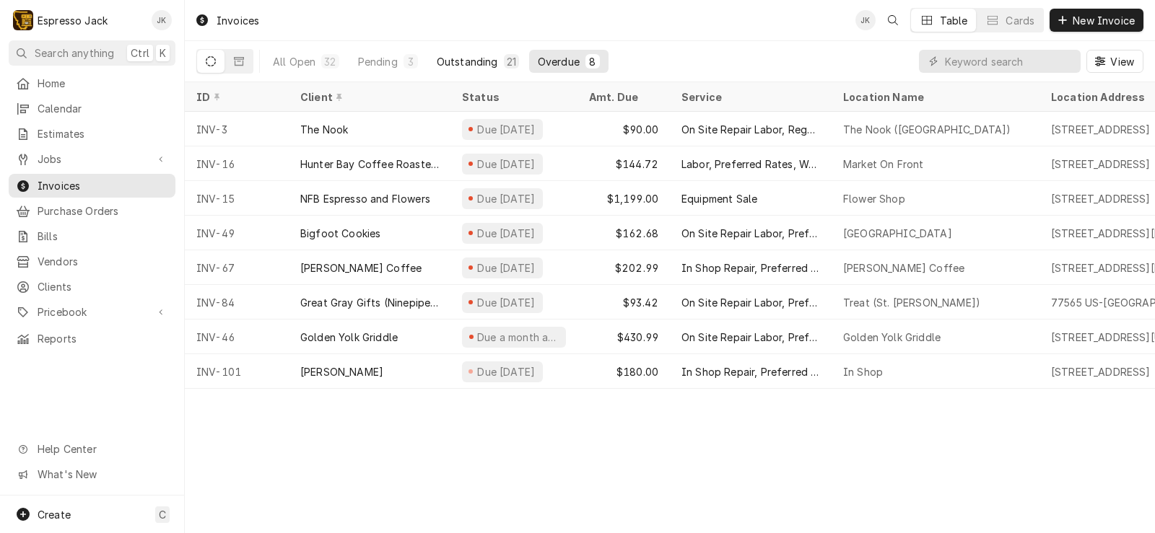
click at [468, 58] on div "Outstanding" at bounding box center [467, 61] width 61 height 15
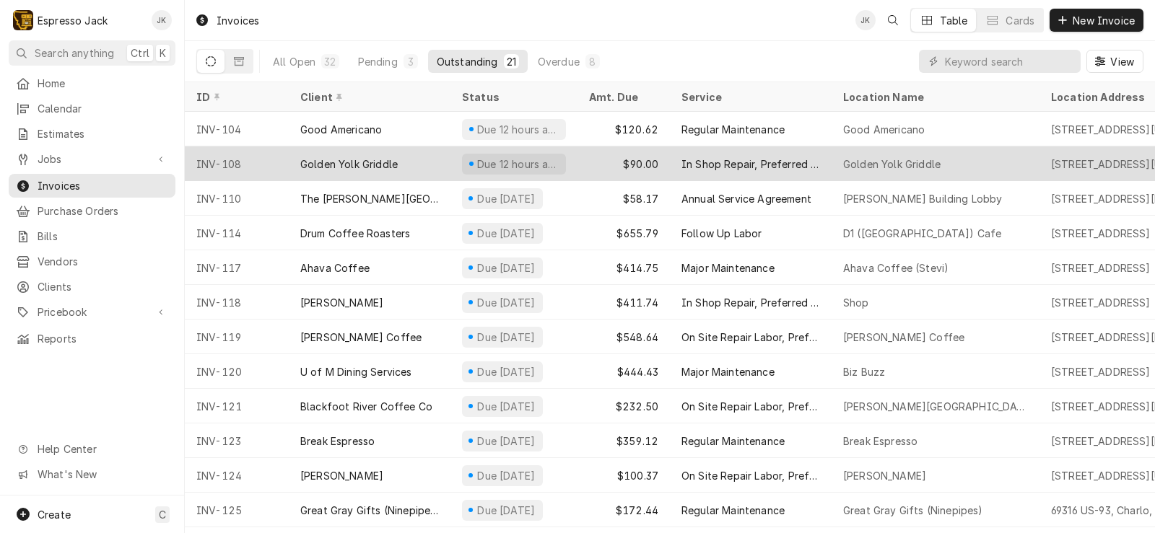
click at [403, 163] on div "Golden Yolk Griddle" at bounding box center [370, 164] width 162 height 35
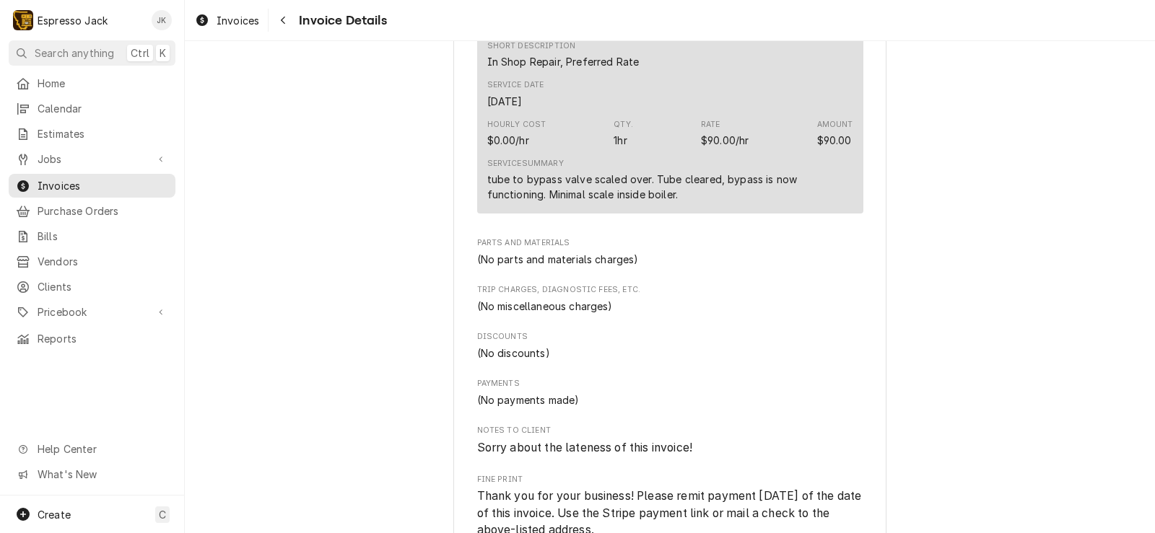
scroll to position [1039, 0]
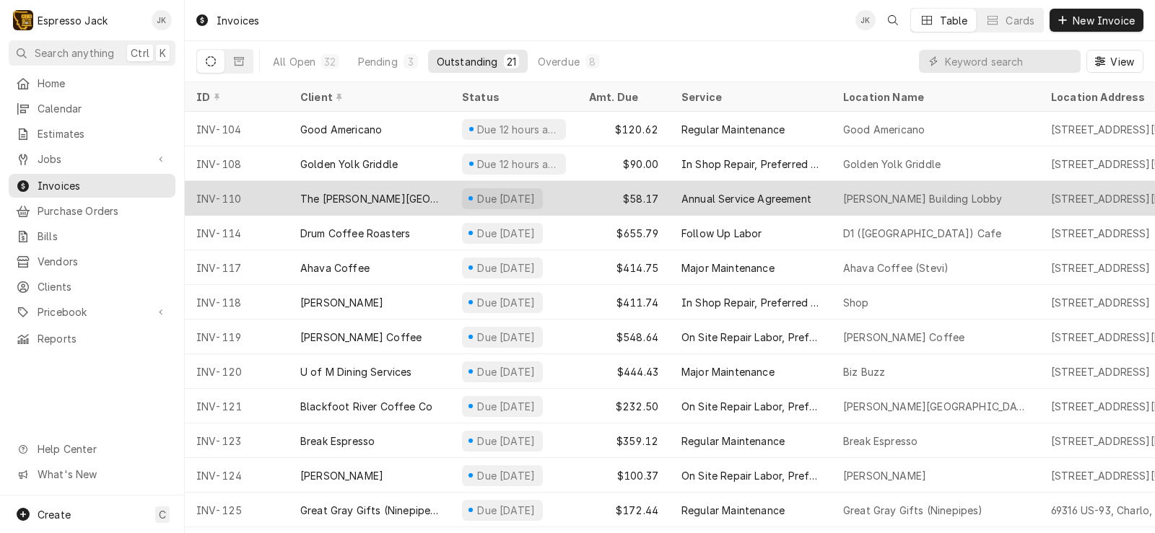
click at [368, 198] on div "The [PERSON_NAME][GEOGRAPHIC_DATA]" at bounding box center [369, 198] width 139 height 15
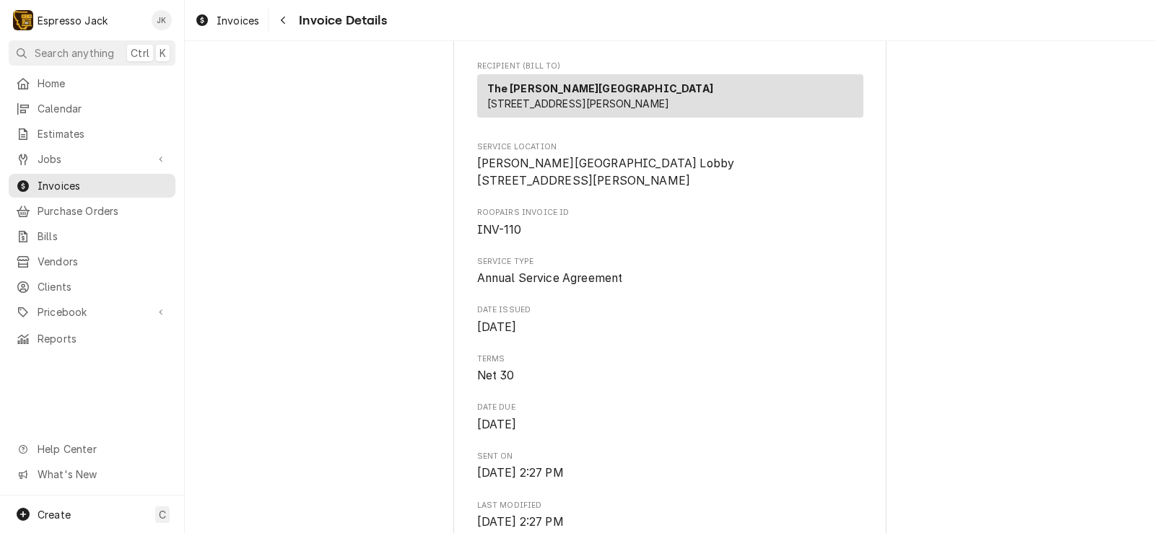
scroll to position [260, 0]
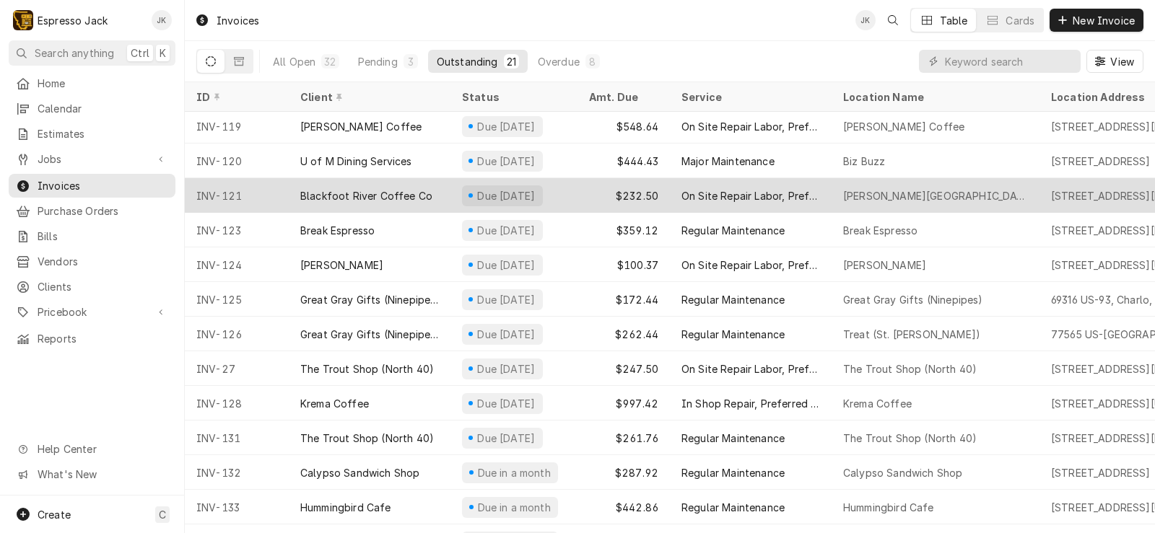
scroll to position [315, 0]
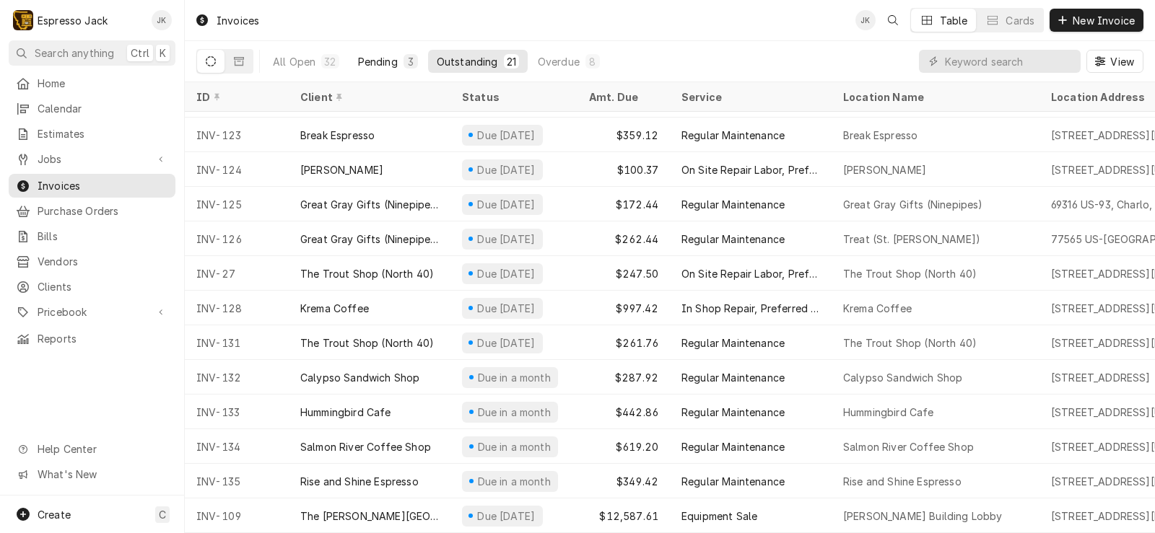
click at [385, 58] on div "Pending" at bounding box center [378, 61] width 40 height 15
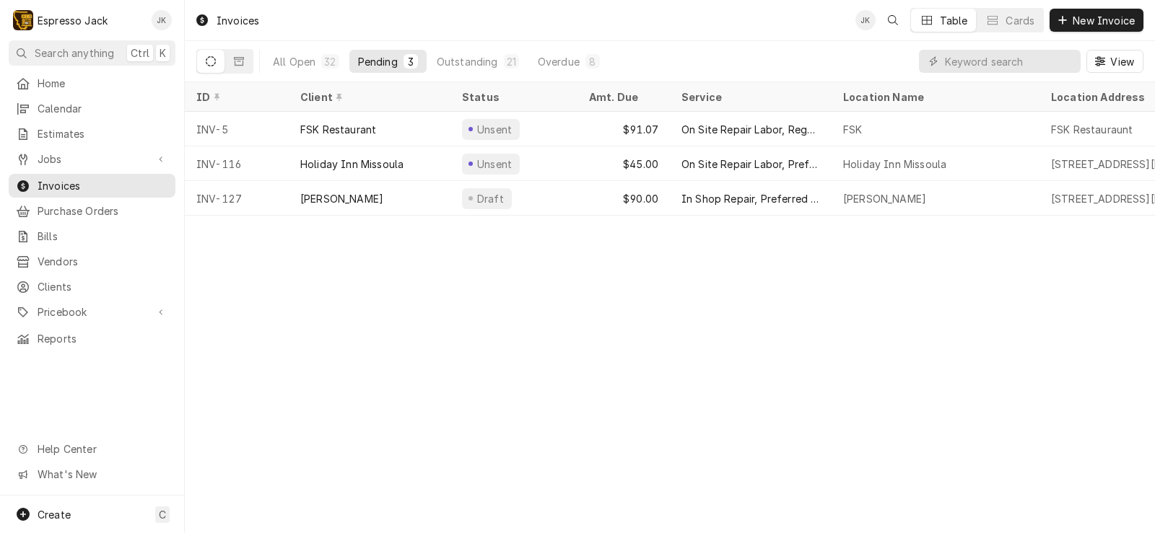
click at [310, 49] on div "All Open 32 Pending 3 Outstanding 21 Overdue 8" at bounding box center [436, 61] width 344 height 40
click at [235, 62] on icon "Dynamic Content Wrapper" at bounding box center [239, 61] width 10 height 9
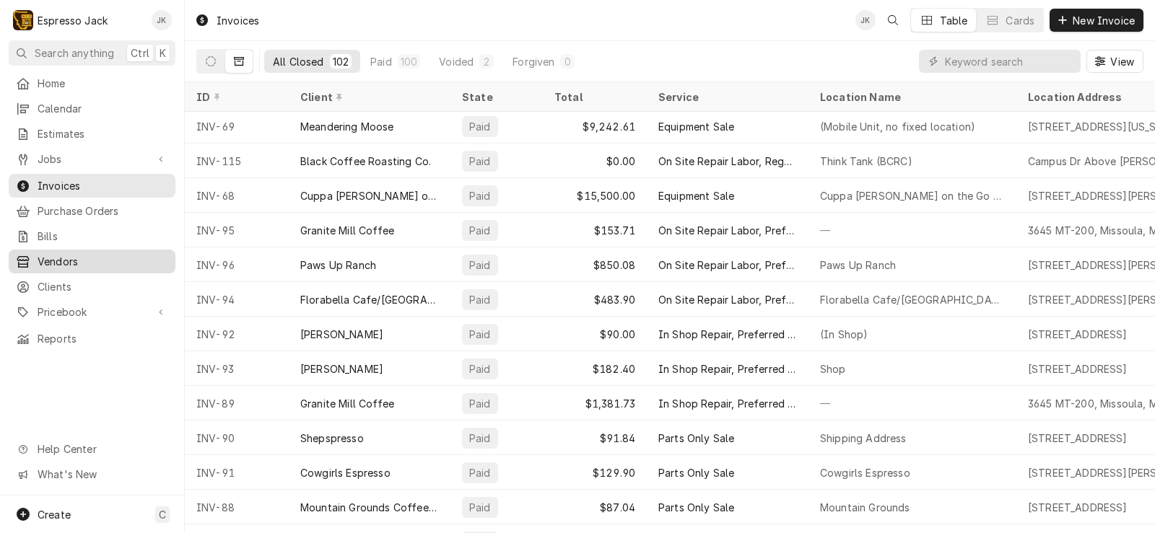
scroll to position [627, 0]
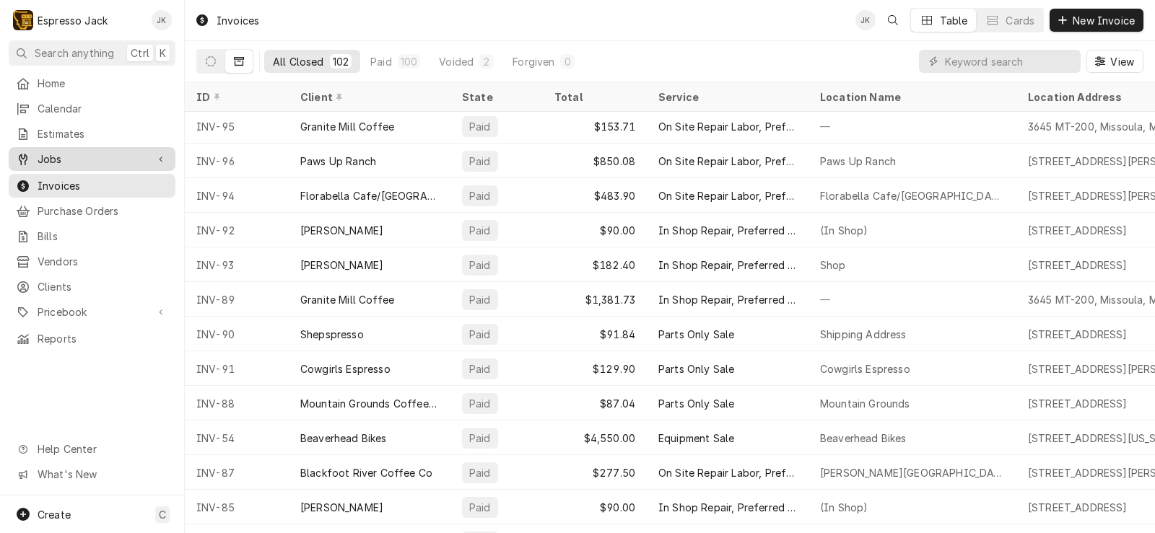
click at [58, 158] on span "Jobs" at bounding box center [92, 159] width 109 height 15
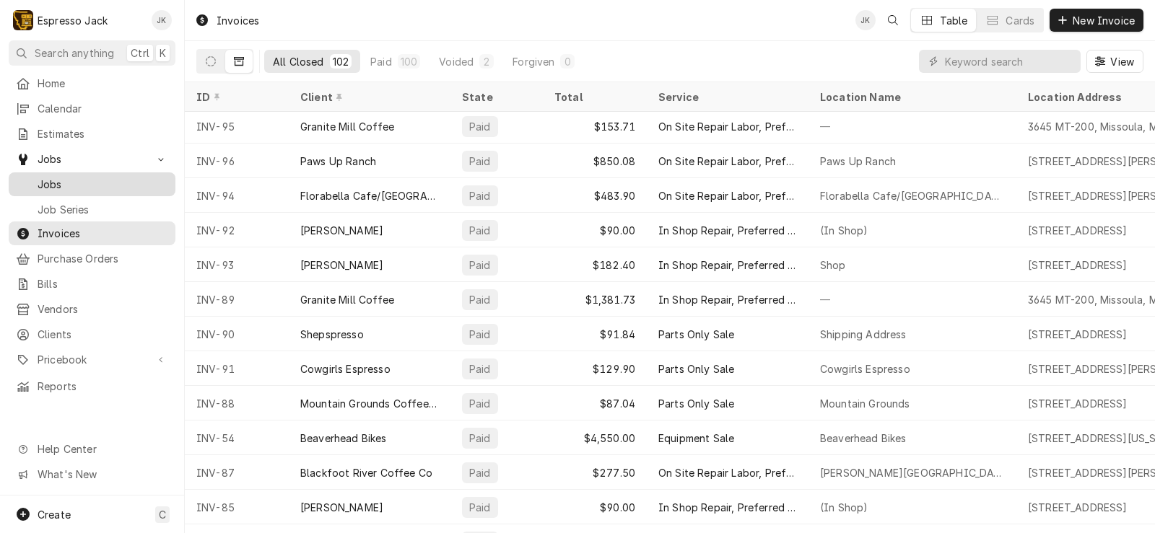
click at [56, 177] on span "Jobs" at bounding box center [103, 184] width 131 height 15
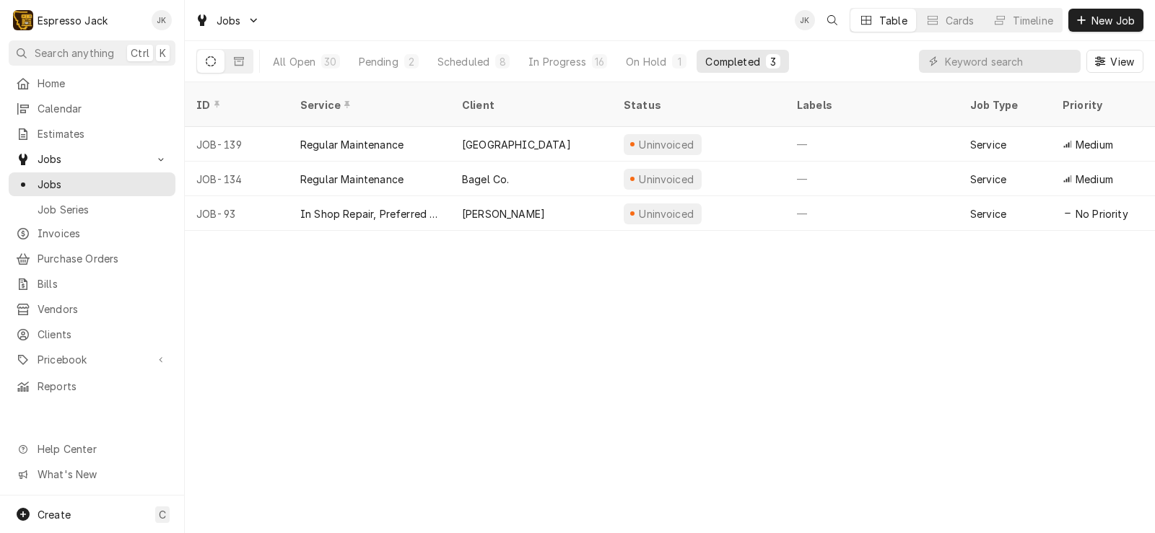
click at [253, 58] on div "All Open 30 Pending 2 Scheduled 8 In Progress 16 On Hold 1 Completed 3" at bounding box center [491, 61] width 591 height 40
click at [245, 60] on button "Dynamic Content Wrapper" at bounding box center [238, 61] width 27 height 23
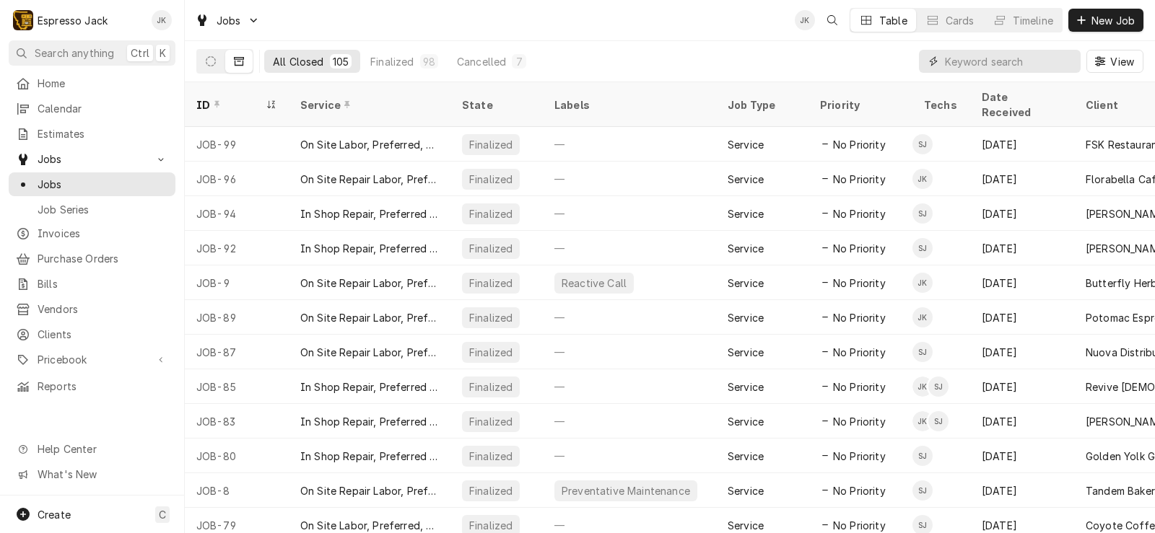
click at [956, 64] on input "Dynamic Content Wrapper" at bounding box center [1009, 61] width 128 height 23
drag, startPoint x: 1116, startPoint y: 51, endPoint x: 1115, endPoint y: 65, distance: 14.5
click at [1108, 60] on span "View" at bounding box center [1122, 61] width 30 height 15
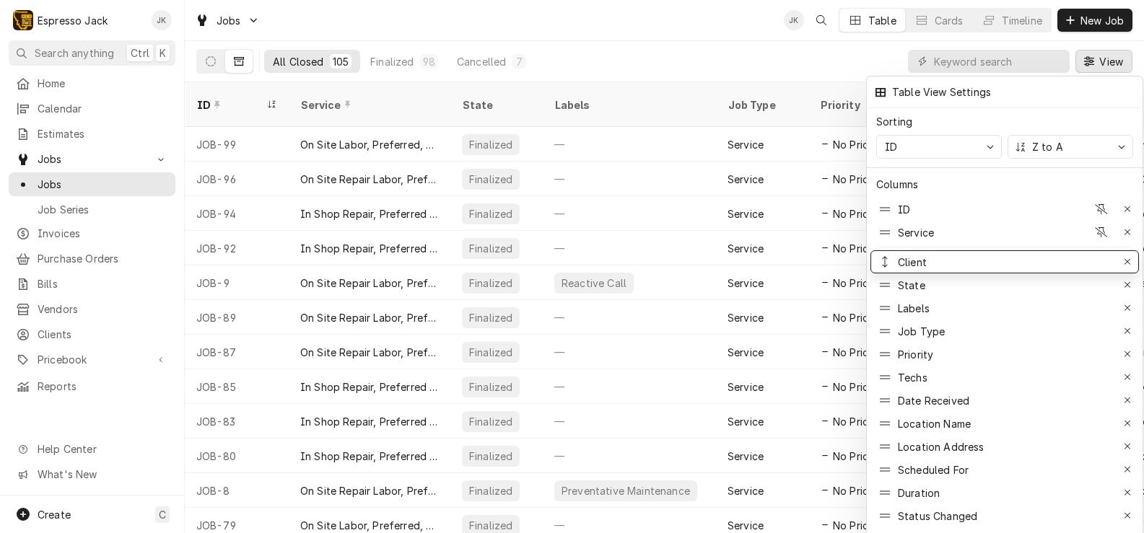
drag, startPoint x: 886, startPoint y: 388, endPoint x: 891, endPoint y: 244, distance: 143.7
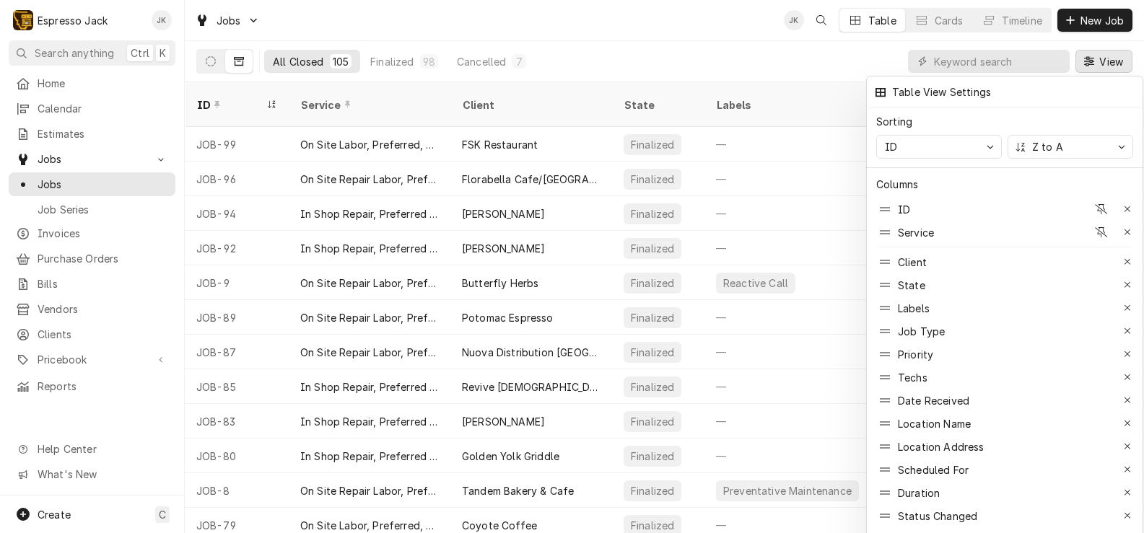
click at [684, 27] on div at bounding box center [572, 266] width 1144 height 533
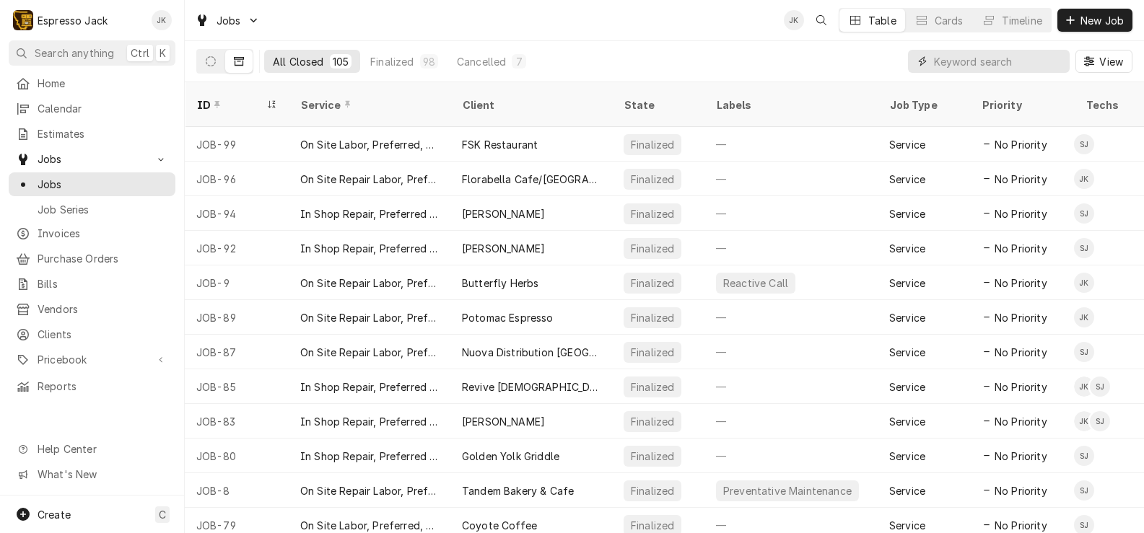
click at [1015, 64] on input "Dynamic Content Wrapper" at bounding box center [998, 61] width 128 height 23
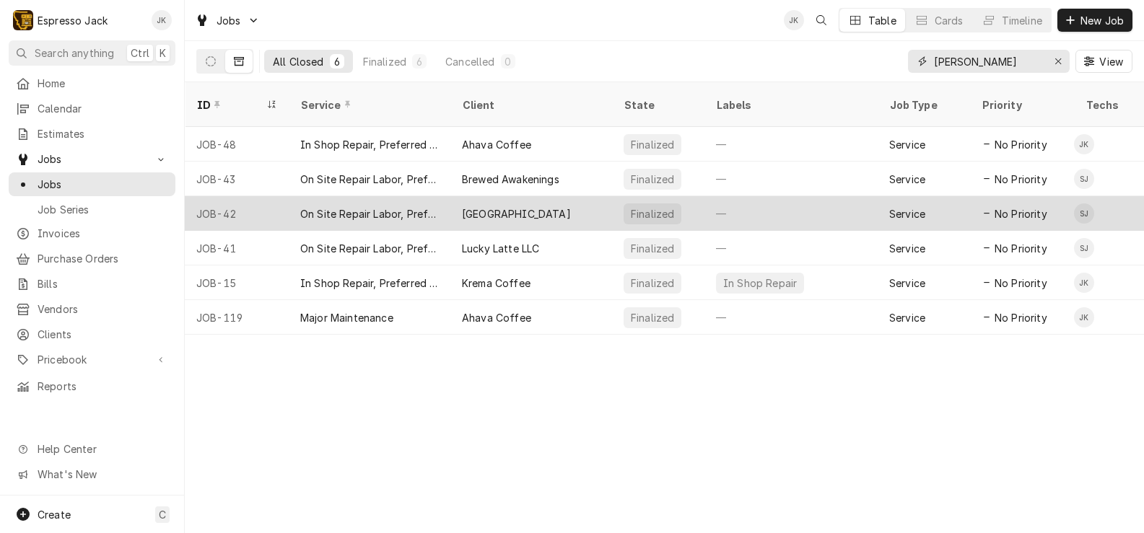
type input "stevens"
click at [411, 206] on div "On Site Repair Labor, Prefered Rate, Regular Hours" at bounding box center [369, 213] width 139 height 15
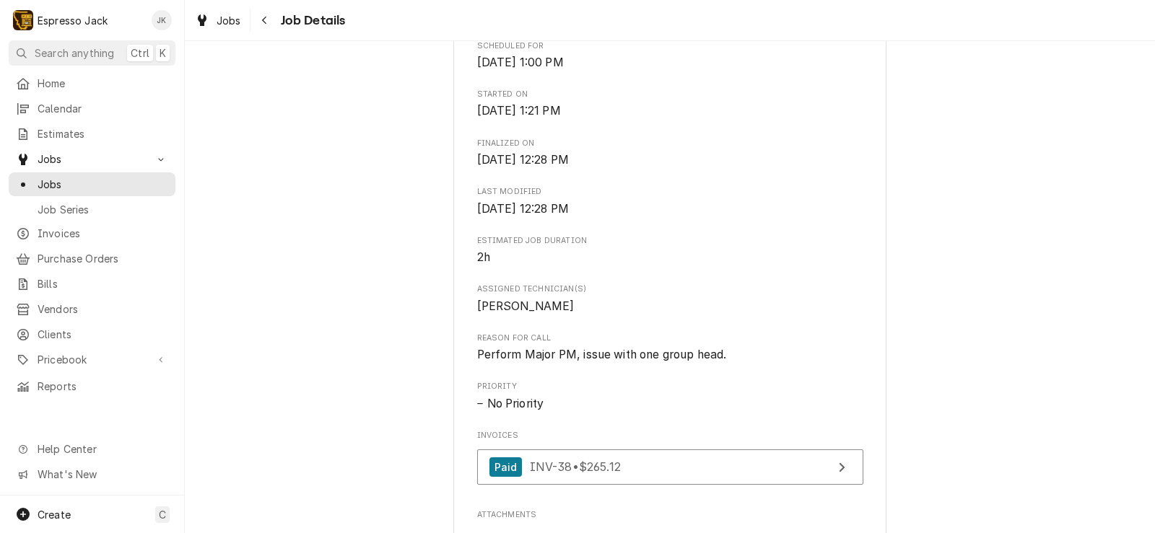
scroll to position [780, 0]
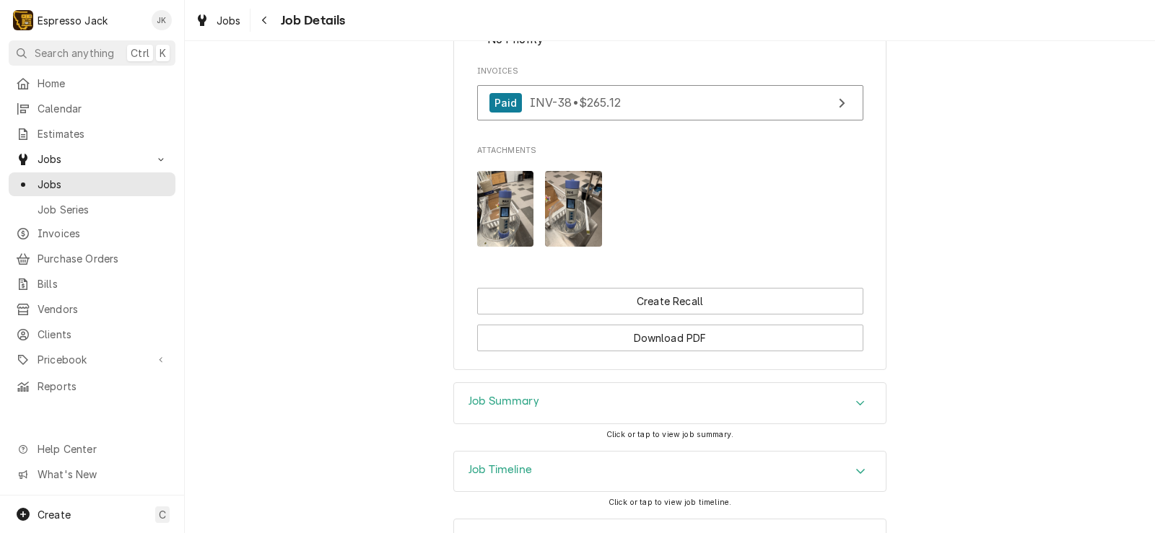
click at [561, 209] on img "Attachments" at bounding box center [573, 209] width 57 height 76
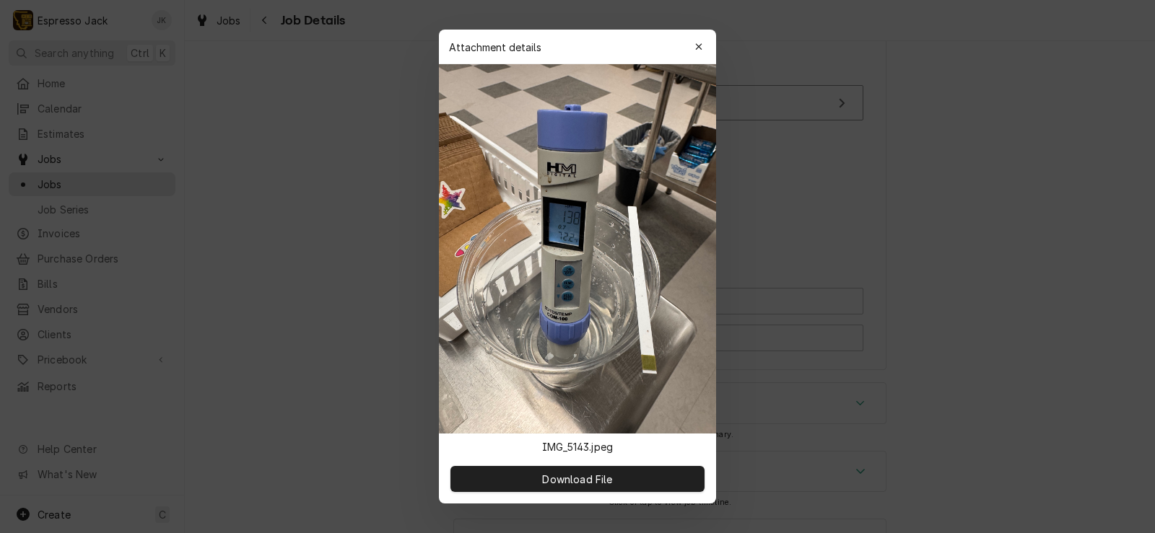
click at [770, 244] on div at bounding box center [577, 266] width 1155 height 533
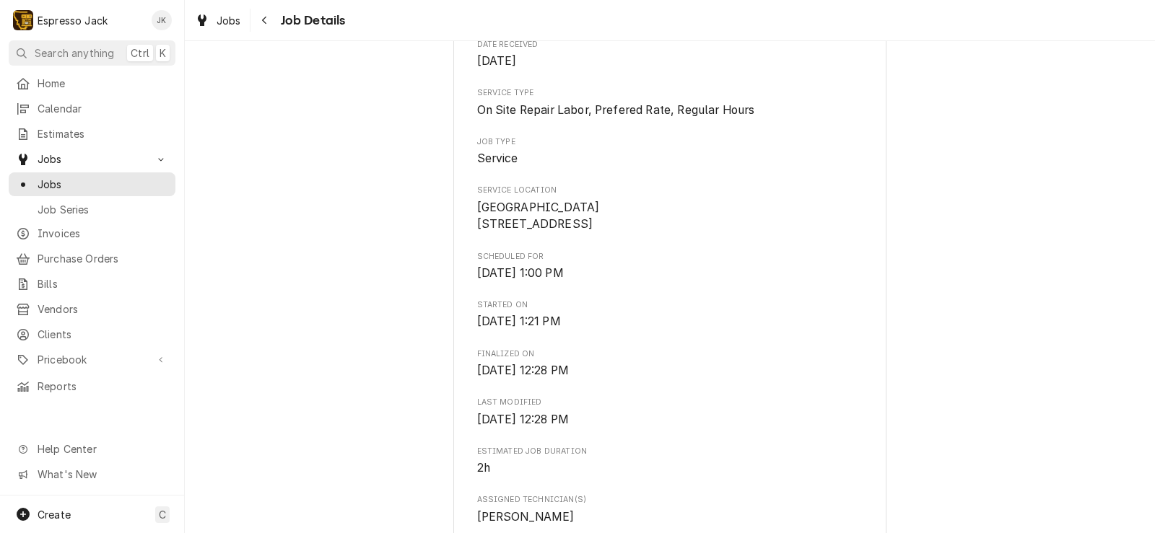
scroll to position [606, 0]
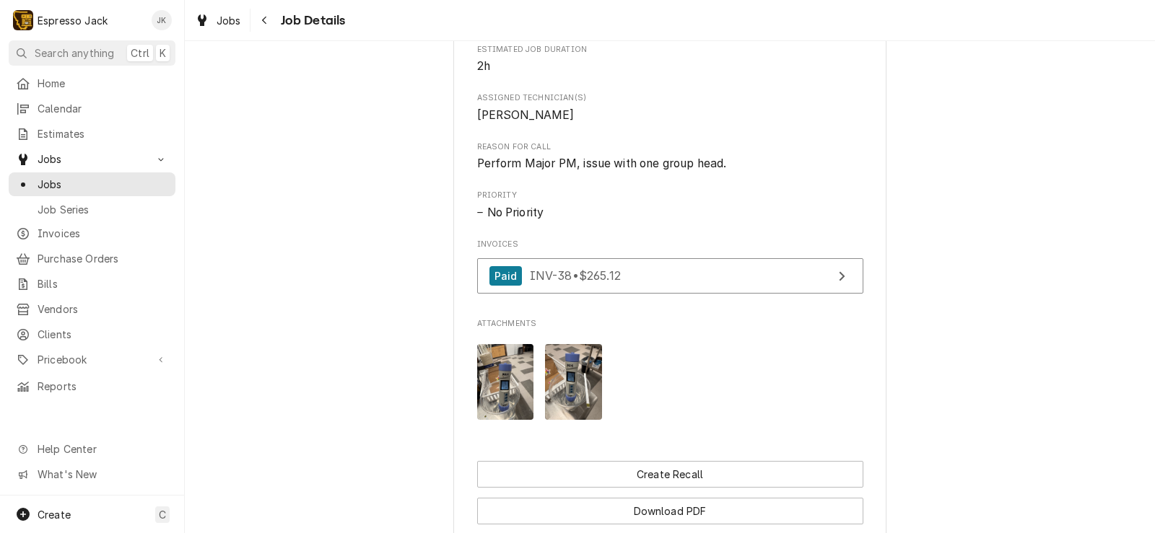
click at [562, 395] on img "Attachments" at bounding box center [573, 382] width 57 height 76
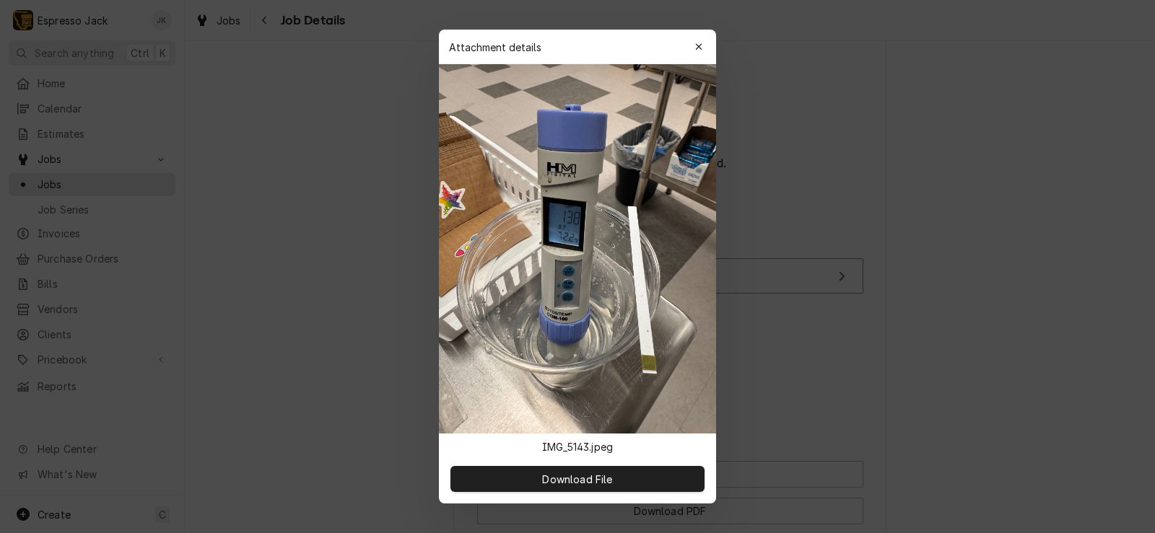
click at [815, 385] on div at bounding box center [577, 266] width 1155 height 533
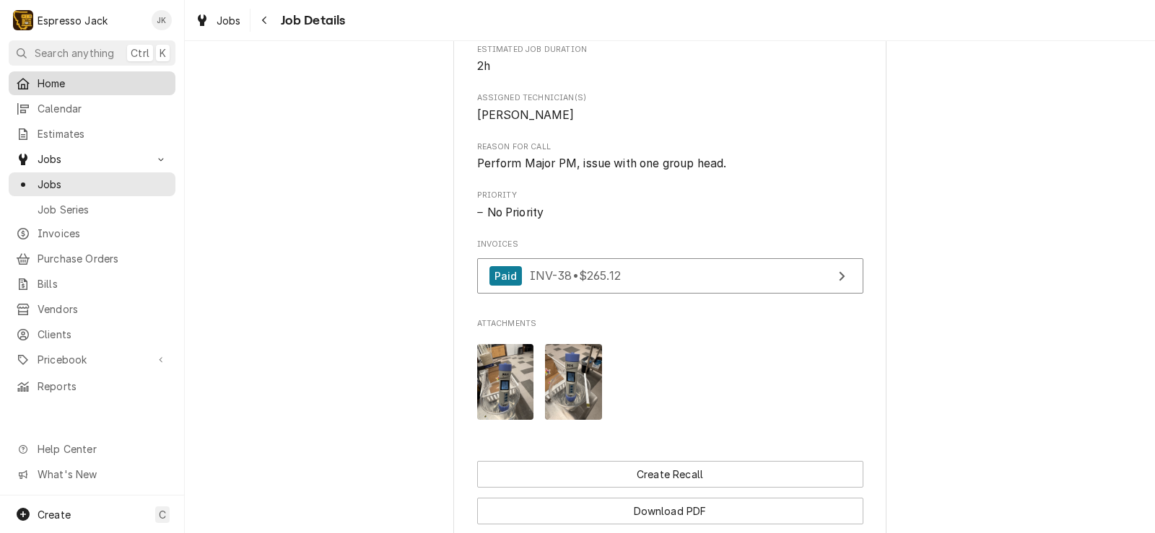
click at [82, 87] on span "Home" at bounding box center [103, 83] width 131 height 15
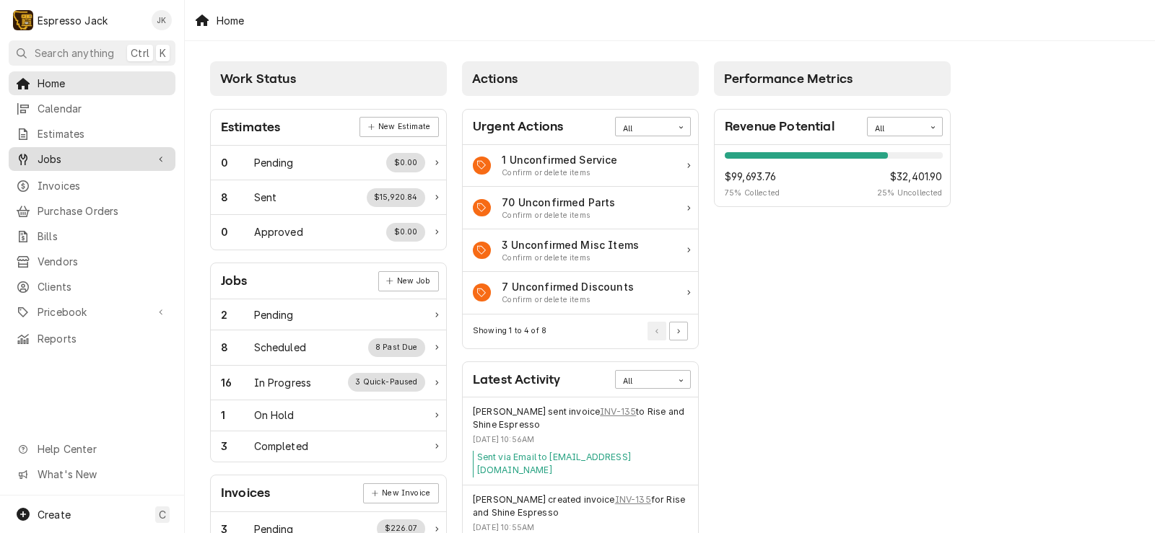
click at [70, 152] on span "Jobs" at bounding box center [92, 159] width 109 height 15
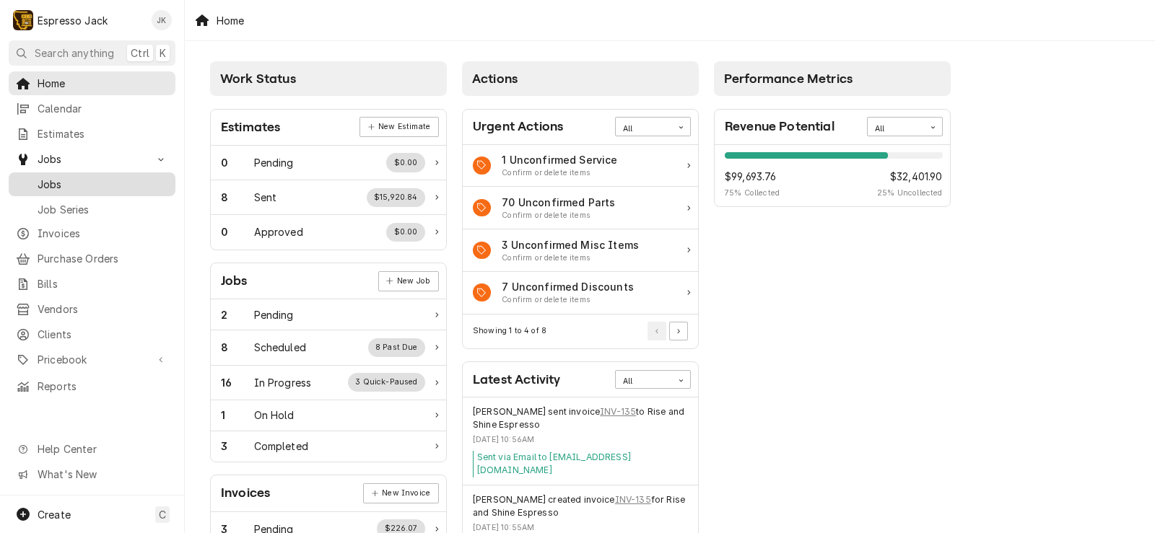
click at [64, 177] on span "Jobs" at bounding box center [103, 184] width 131 height 15
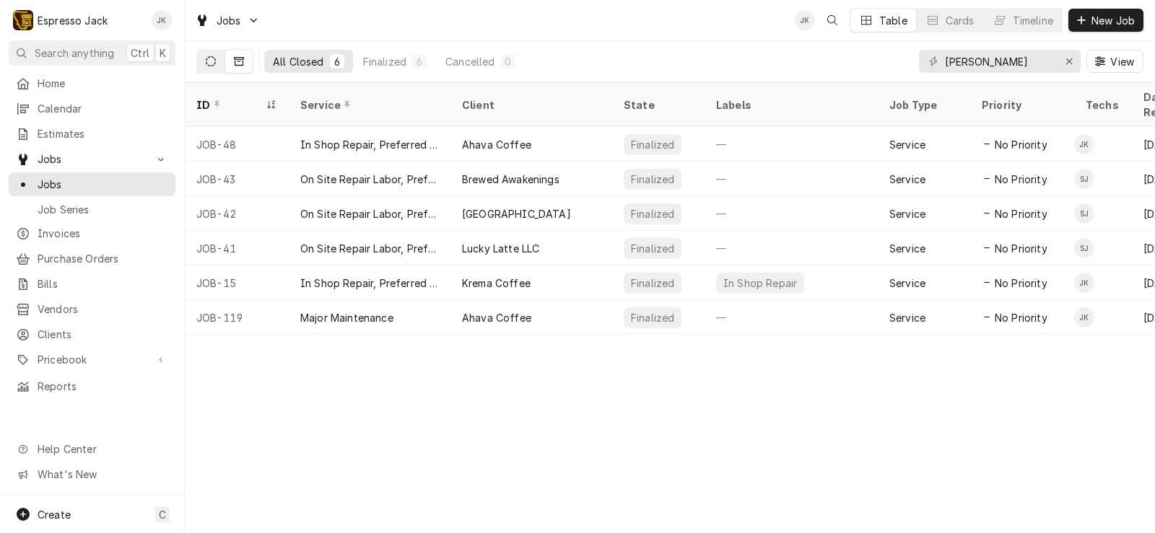
click at [214, 60] on icon "Dynamic Content Wrapper" at bounding box center [211, 61] width 10 height 10
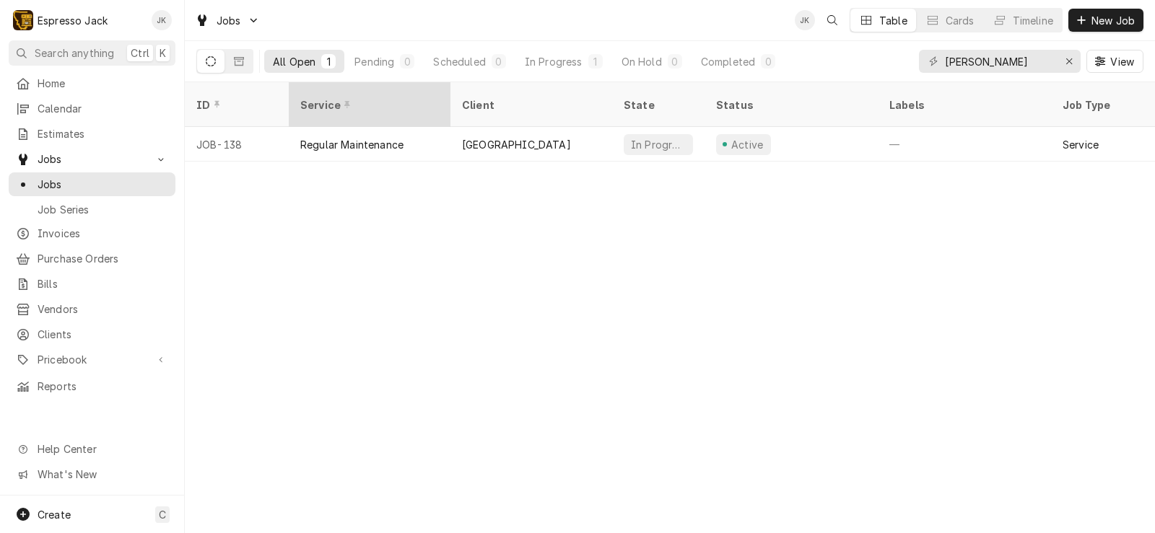
click at [381, 107] on th "Service" at bounding box center [370, 104] width 162 height 45
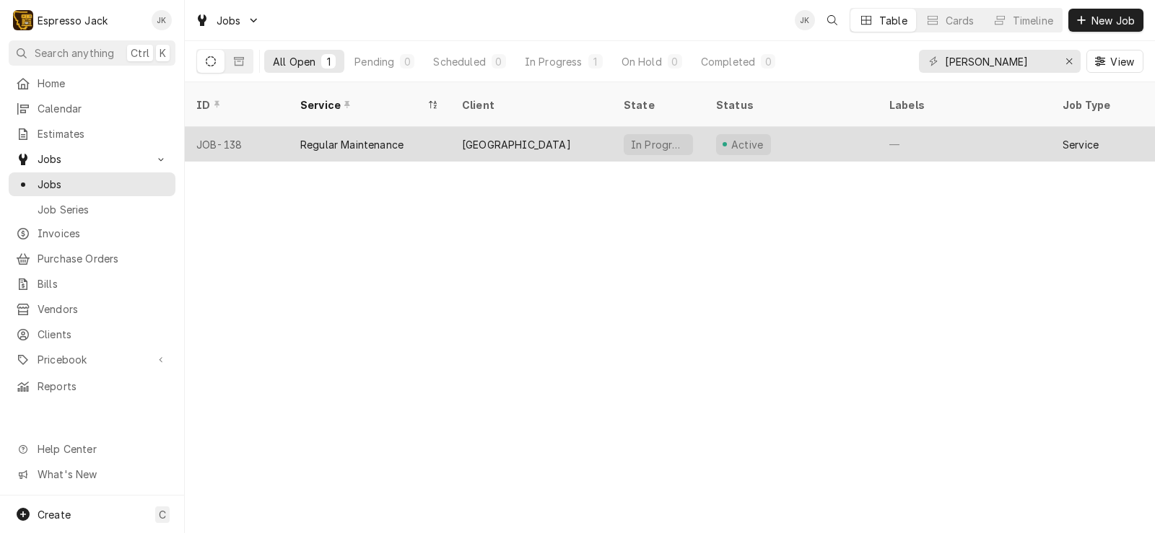
click at [328, 137] on div "Regular Maintenance" at bounding box center [351, 144] width 103 height 15
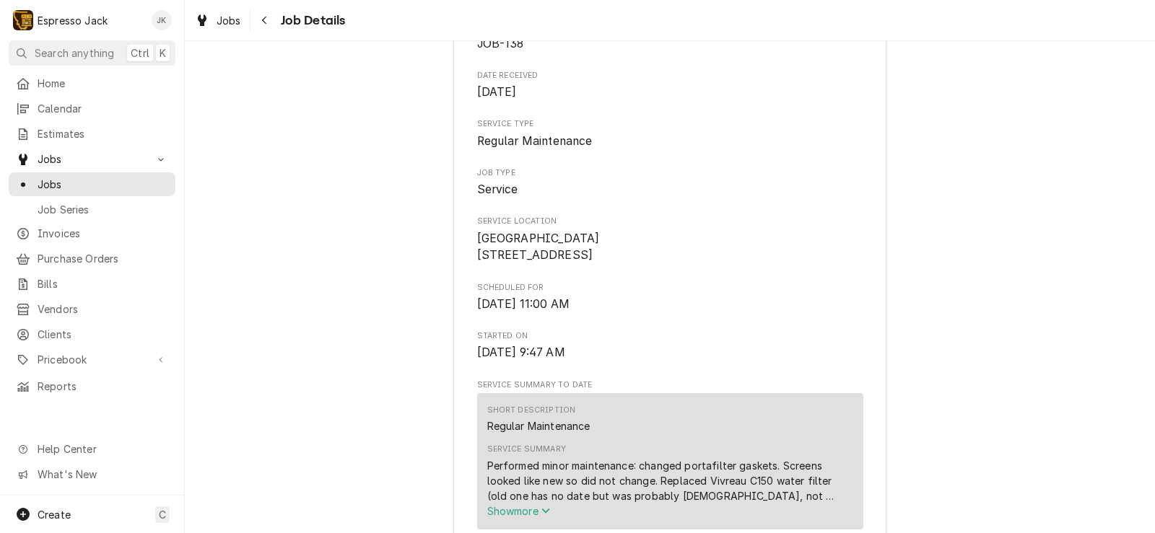
scroll to position [520, 0]
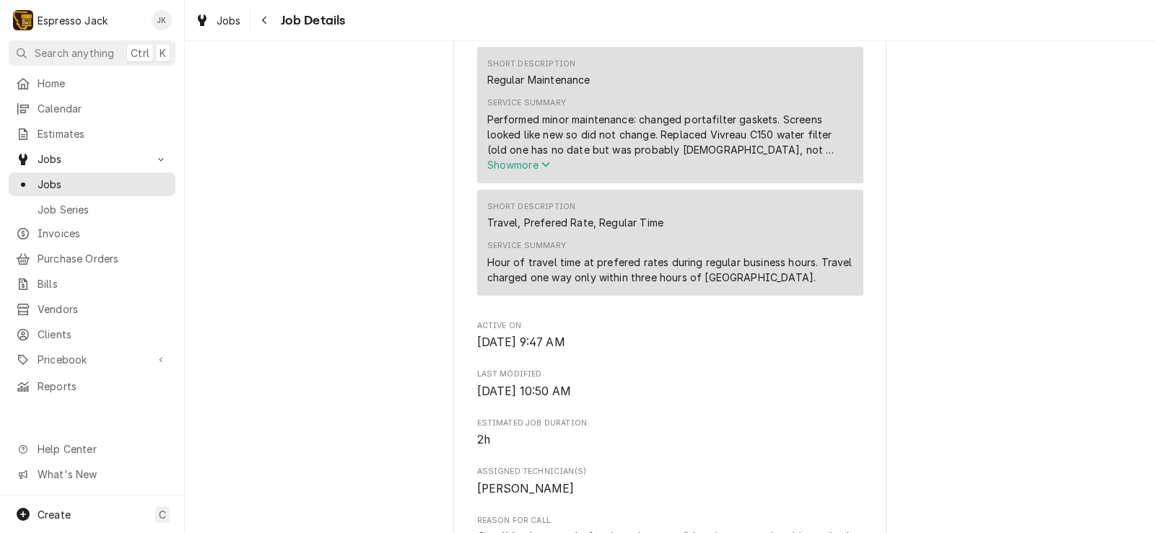
click at [513, 171] on span "Show more" at bounding box center [519, 165] width 64 height 12
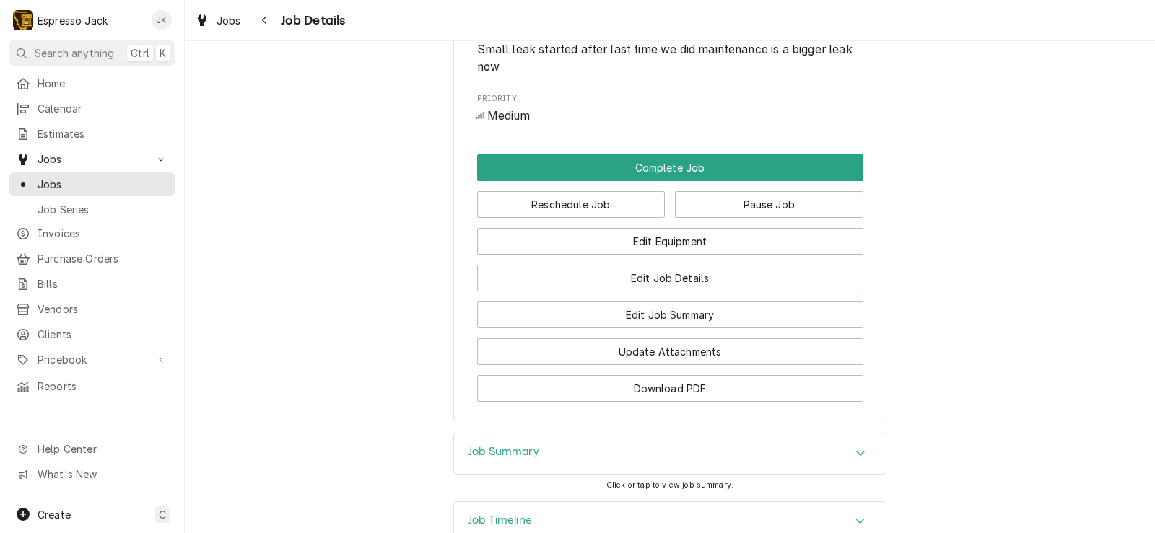
scroll to position [1126, 0]
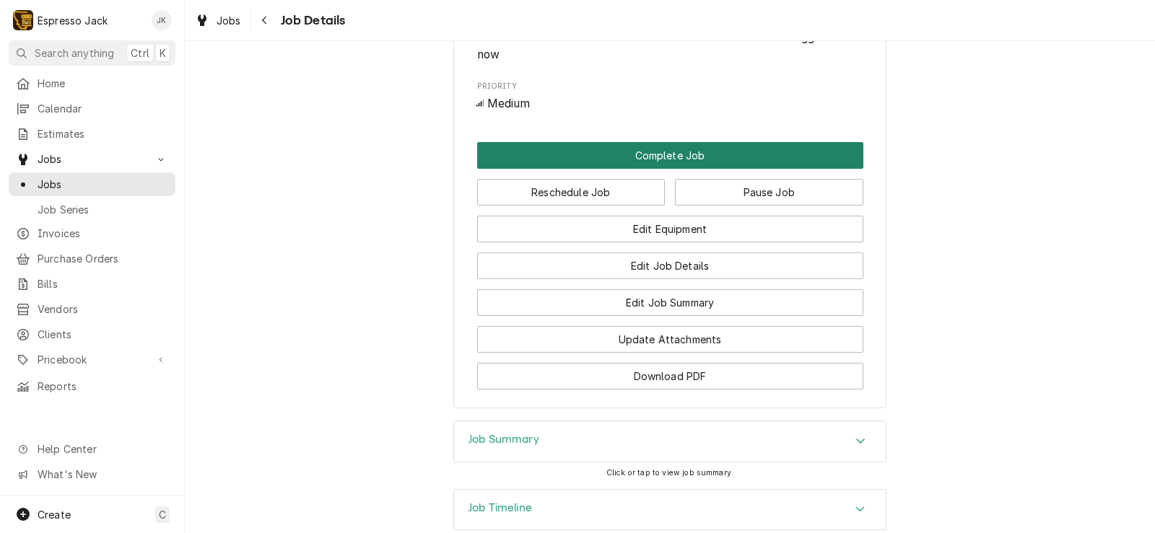
click at [645, 169] on button "Complete Job" at bounding box center [670, 155] width 386 height 27
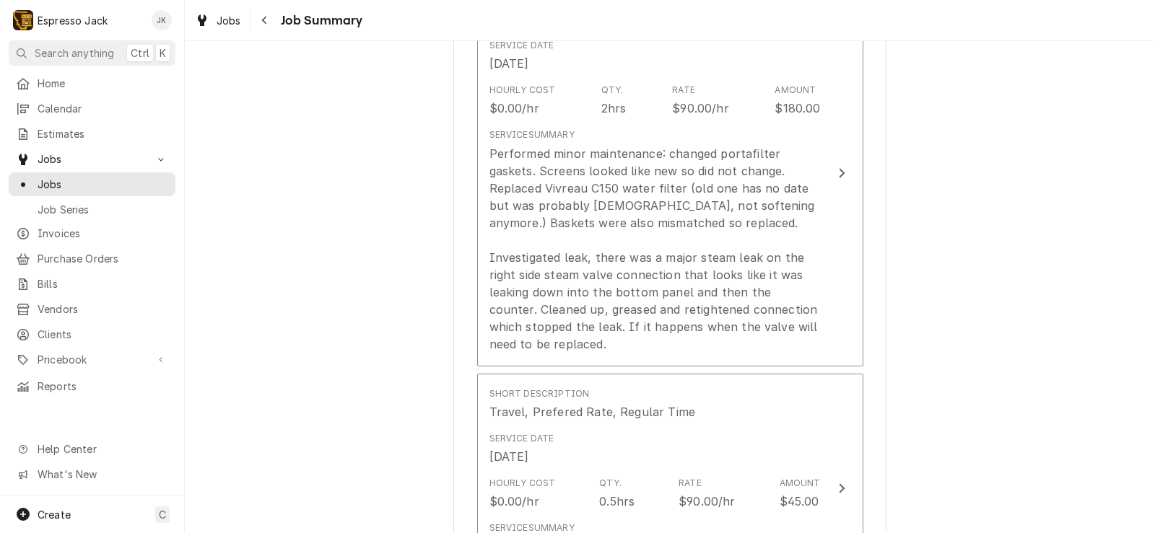
scroll to position [433, 0]
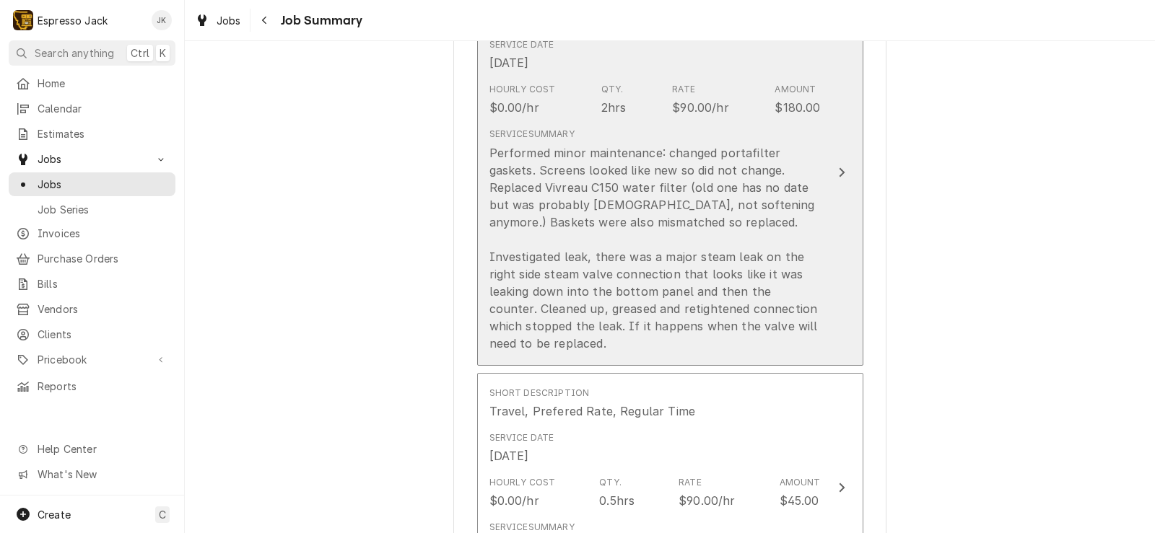
click at [725, 289] on div "Performed minor maintenance: changed portafilter gaskets. Screens looked like n…" at bounding box center [654, 248] width 331 height 208
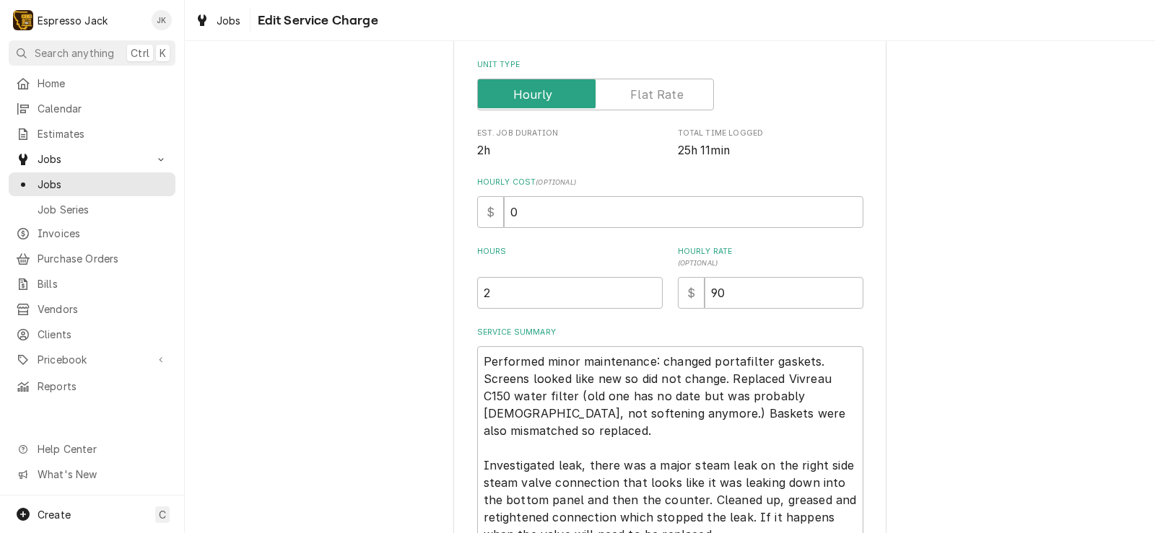
scroll to position [346, 0]
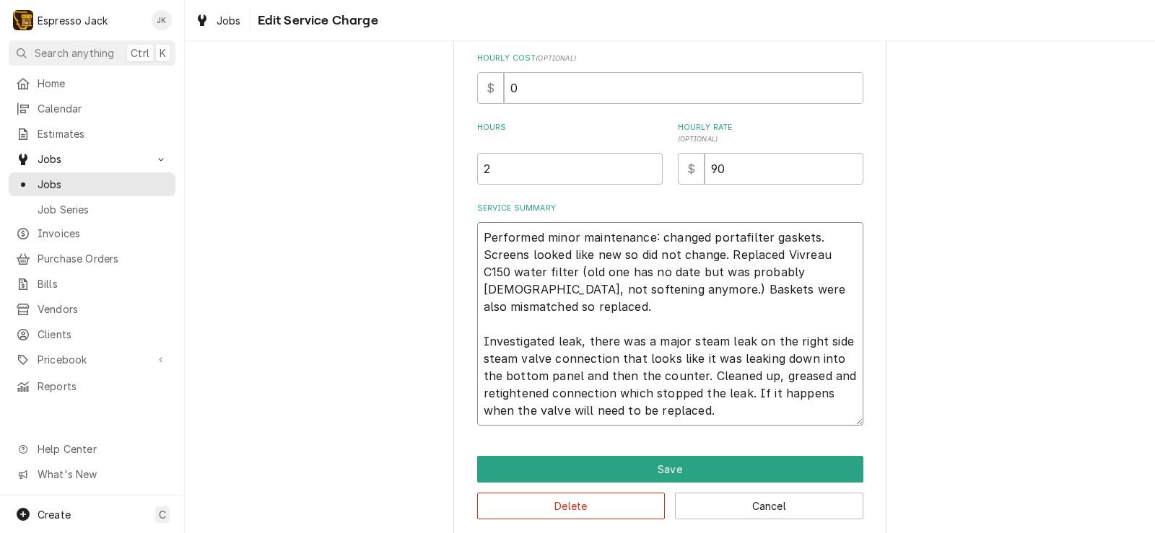
click at [608, 373] on textarea "Performed minor maintenance: changed portafilter gaskets. Screens looked like n…" at bounding box center [670, 324] width 386 height 204
type textarea "x"
type textarea "Performed minor maintenance: changed portafilter gaskets. Screens looked like n…"
type textarea "x"
type textarea "Performed minor maintenance: changed portafilter gaskets. Screens looked like n…"
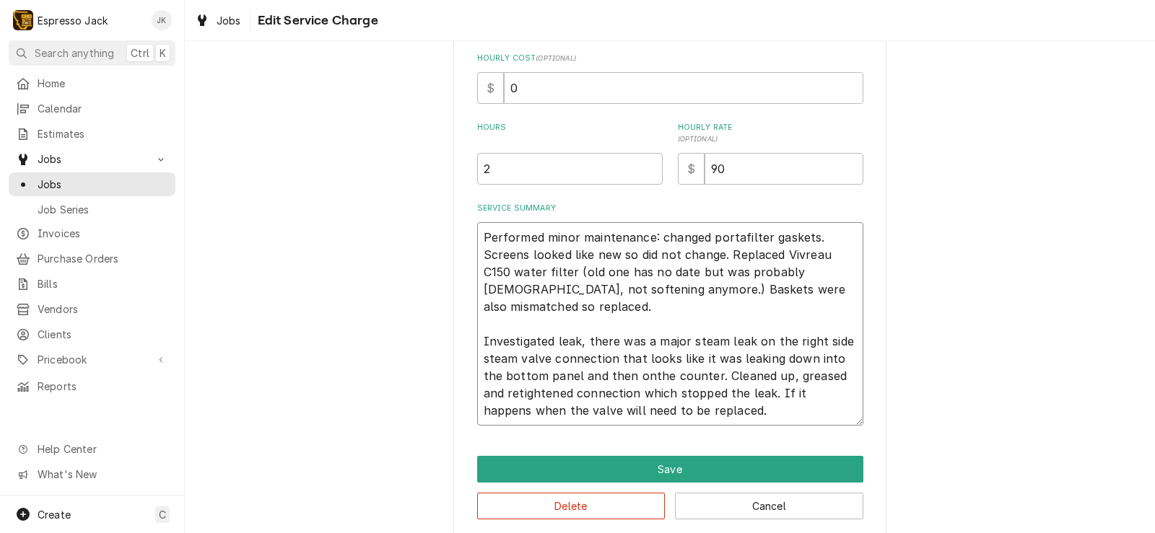
type textarea "x"
type textarea "Performed minor maintenance: changed portafilter gaskets. Screens looked like n…"
type textarea "x"
type textarea "Performed minor maintenance: changed portafilter gaskets. Screens looked like n…"
type textarea "x"
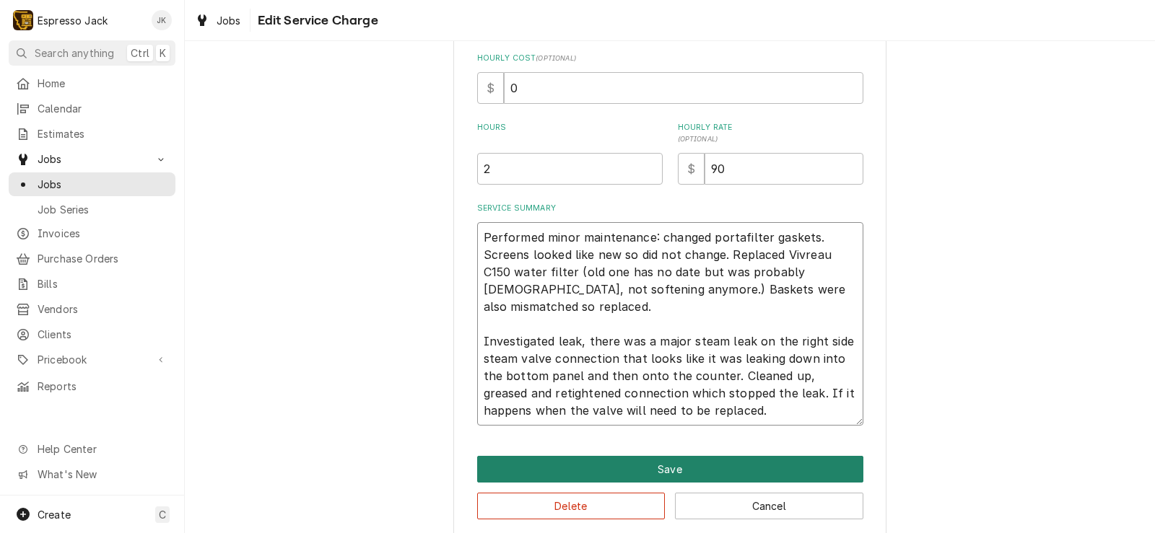
type textarea "Performed minor maintenance: changed portafilter gaskets. Screens looked like n…"
click at [797, 474] on button "Save" at bounding box center [670, 469] width 386 height 27
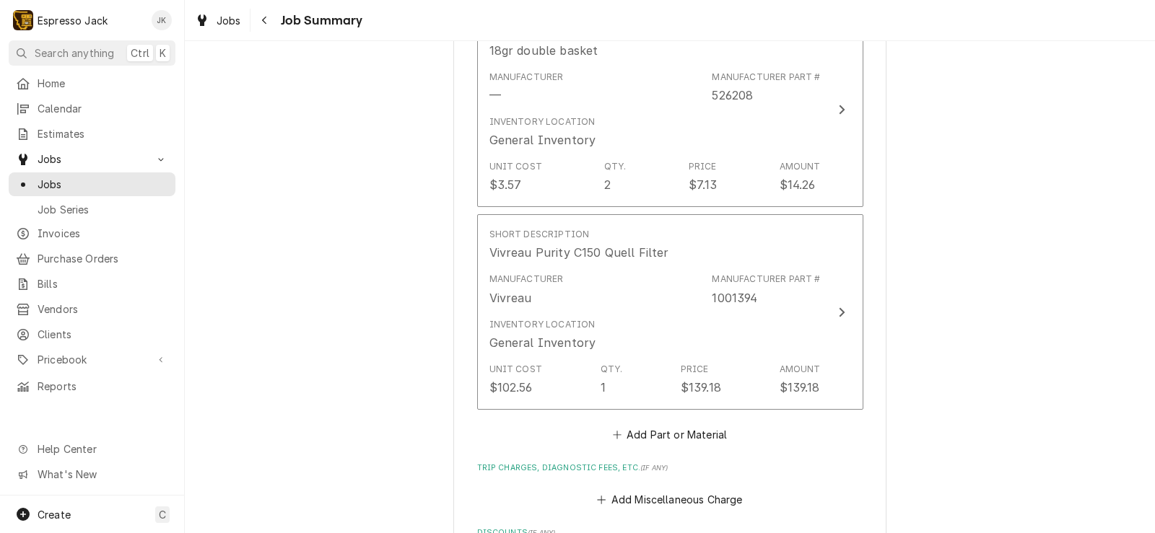
scroll to position [1714, 0]
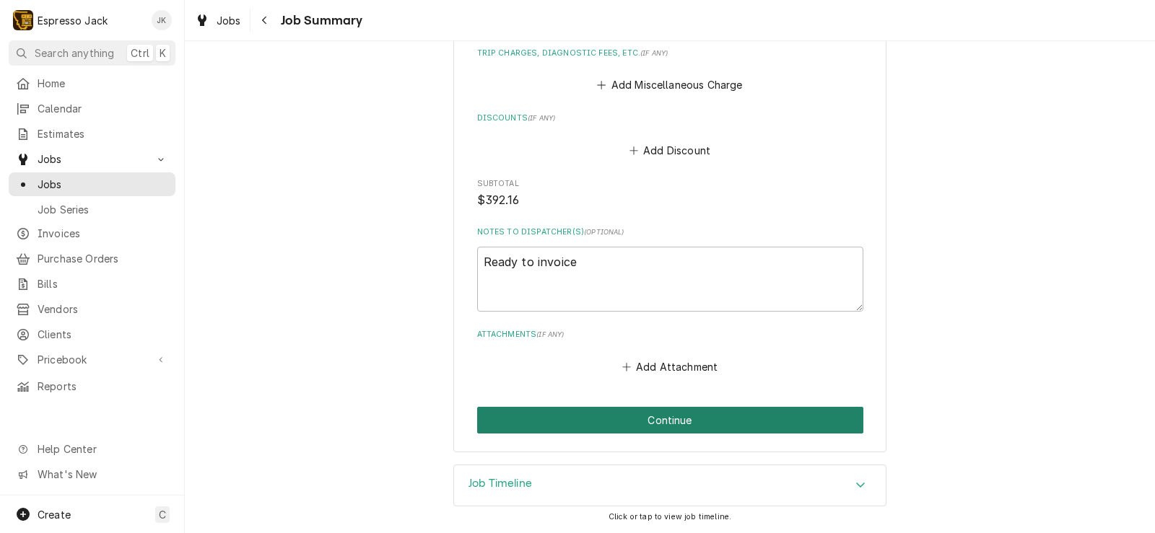
click at [690, 420] on button "Continue" at bounding box center [670, 420] width 386 height 27
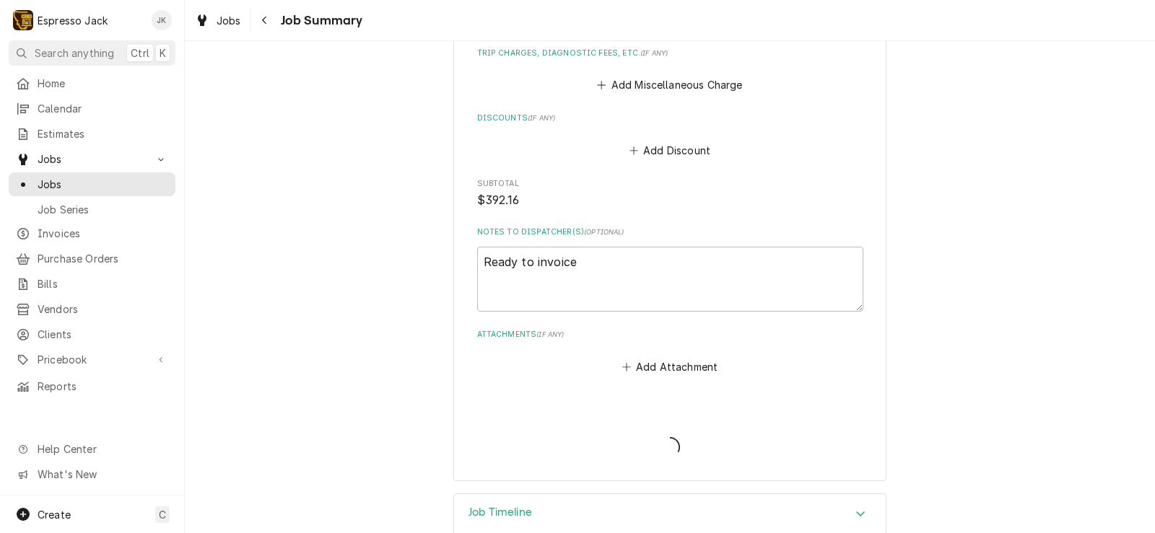
type textarea "x"
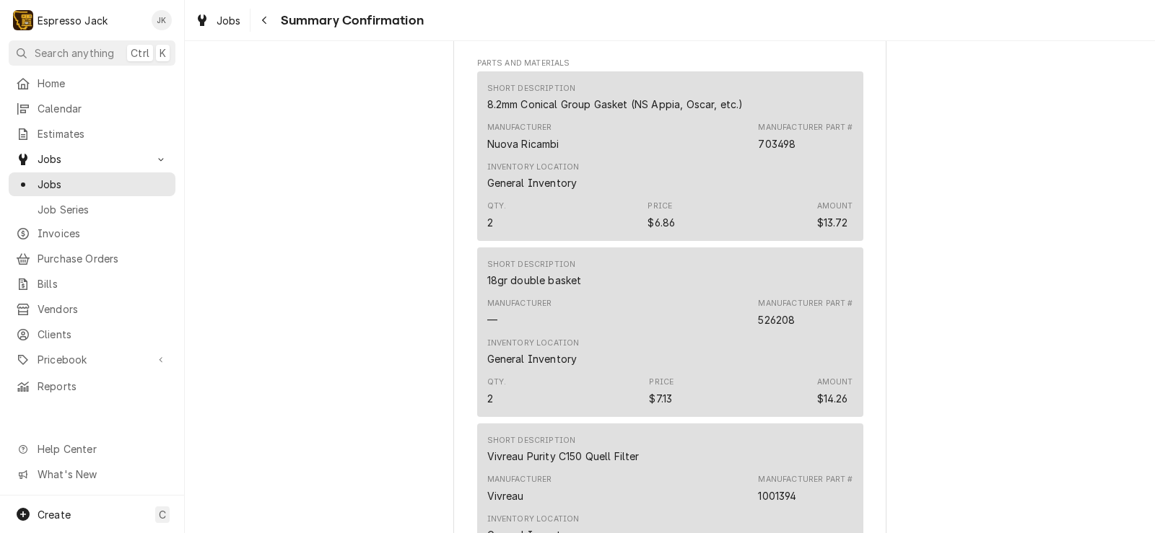
scroll to position [1260, 0]
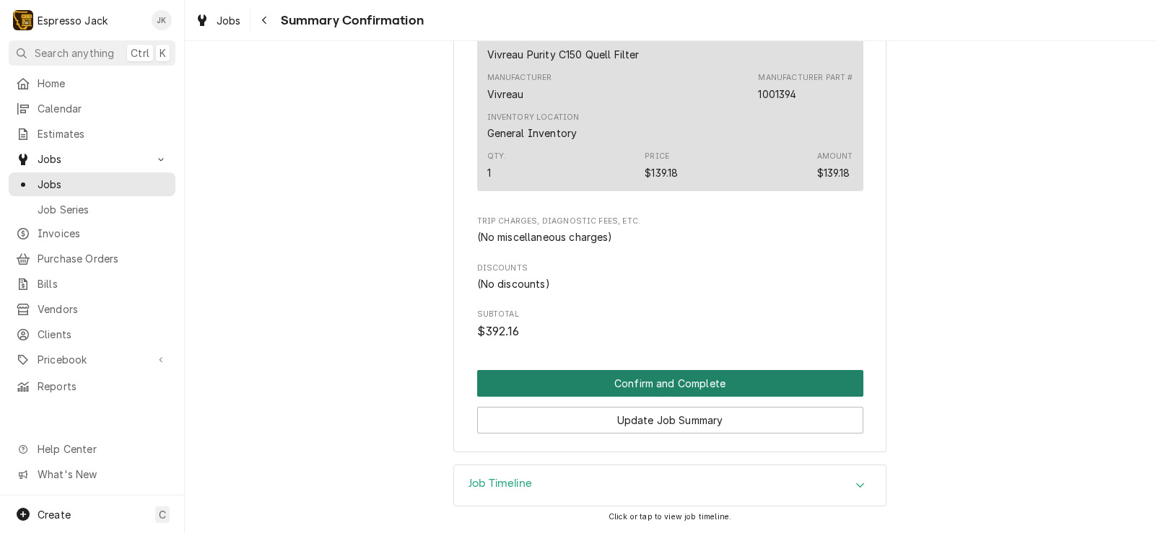
click at [694, 383] on button "Confirm and Complete" at bounding box center [670, 383] width 386 height 27
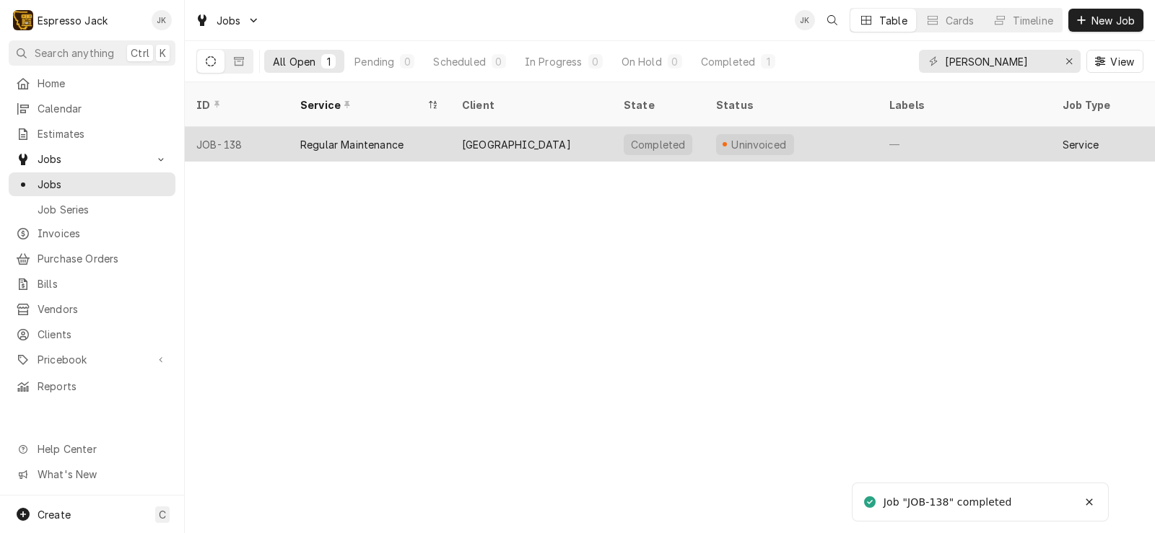
click at [542, 137] on div "Stevensville High School" at bounding box center [516, 144] width 109 height 15
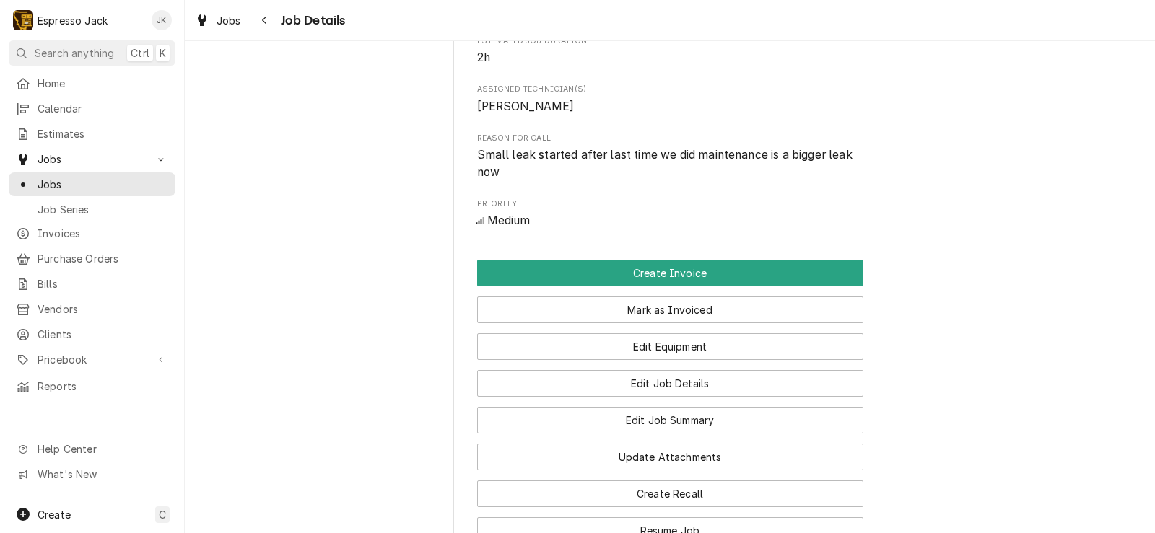
scroll to position [693, 0]
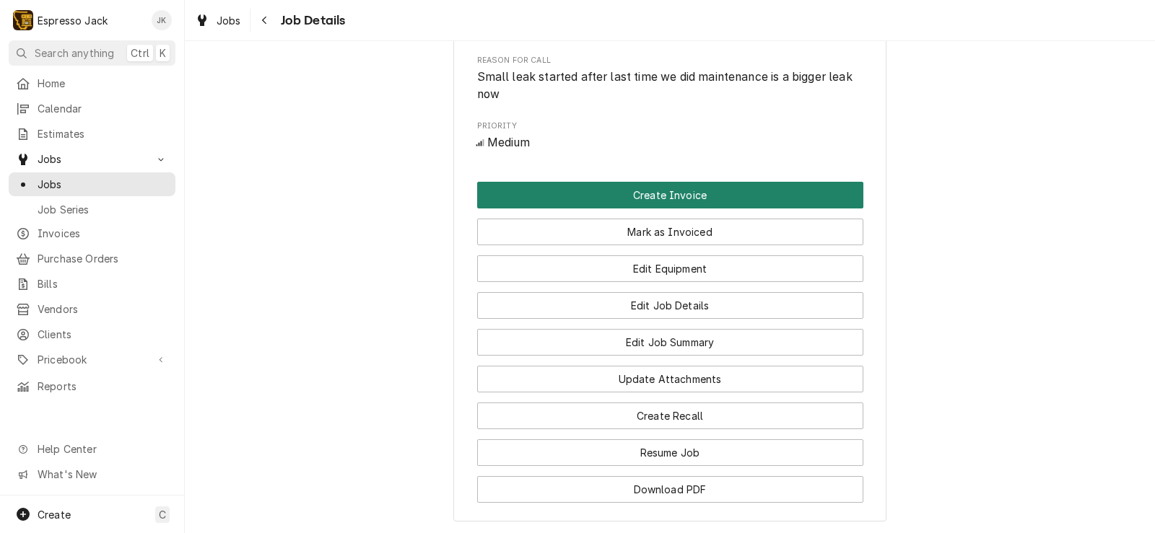
click at [743, 201] on button "Create Invoice" at bounding box center [670, 195] width 386 height 27
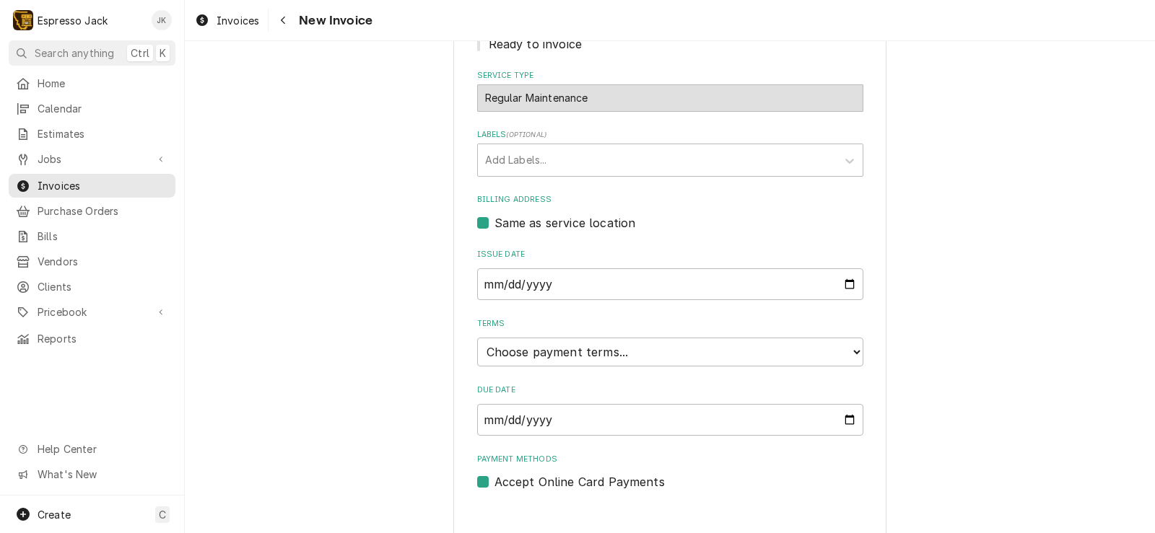
scroll to position [394, 0]
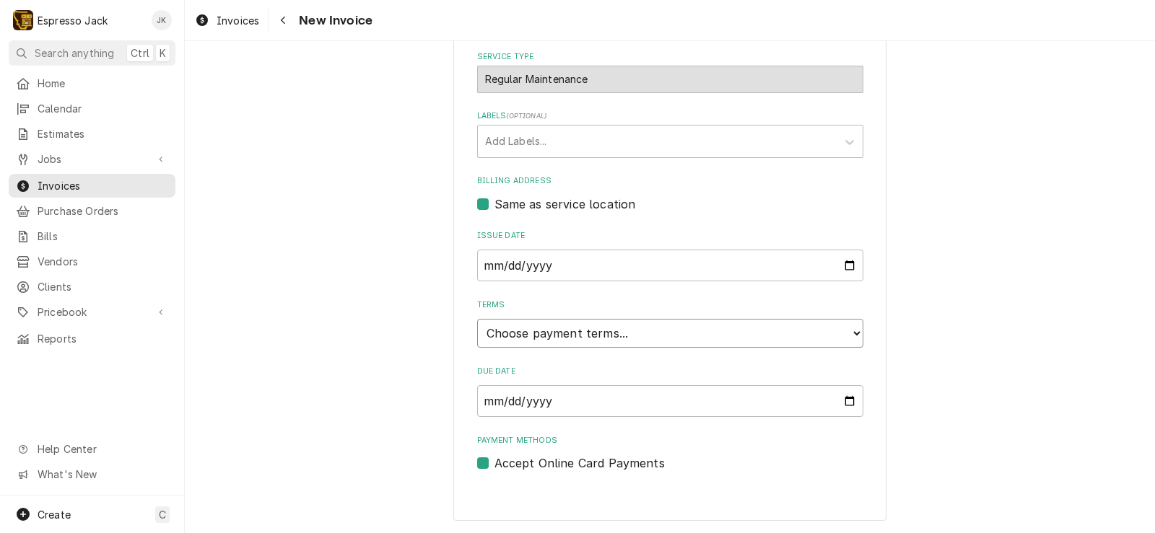
drag, startPoint x: 603, startPoint y: 331, endPoint x: 348, endPoint y: 270, distance: 262.1
click at [348, 270] on div "Please provide the following information to create your invoice: Client Details…" at bounding box center [670, 97] width 970 height 871
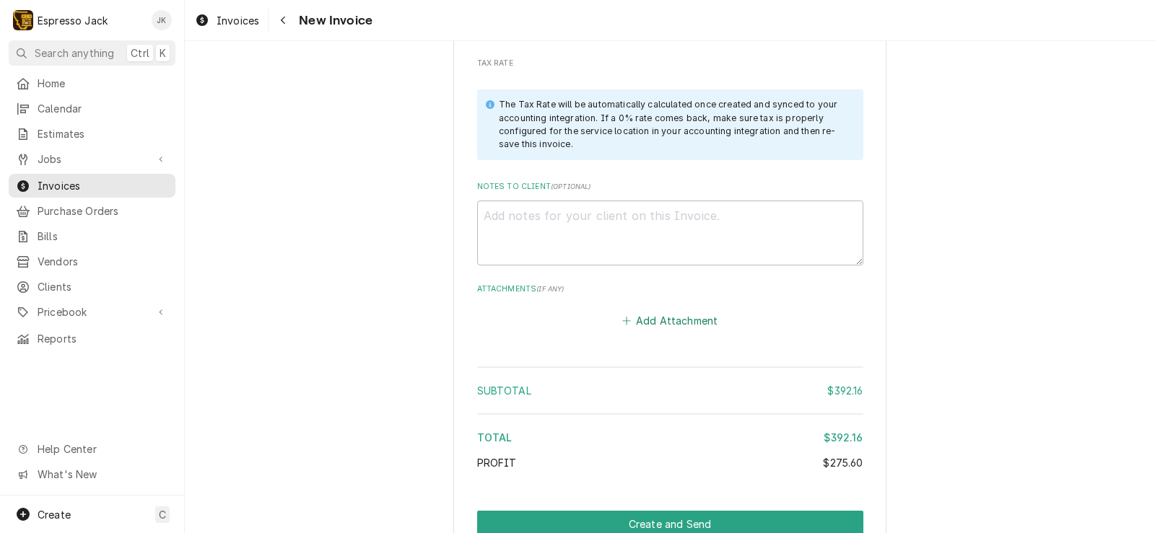
scroll to position [2442, 0]
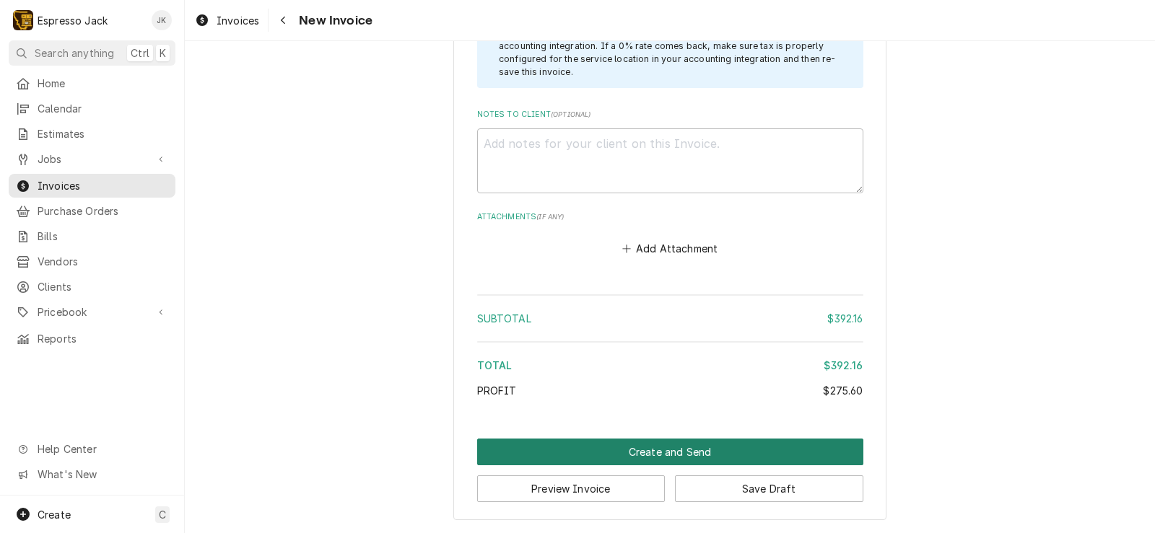
click at [652, 450] on button "Create and Send" at bounding box center [670, 452] width 386 height 27
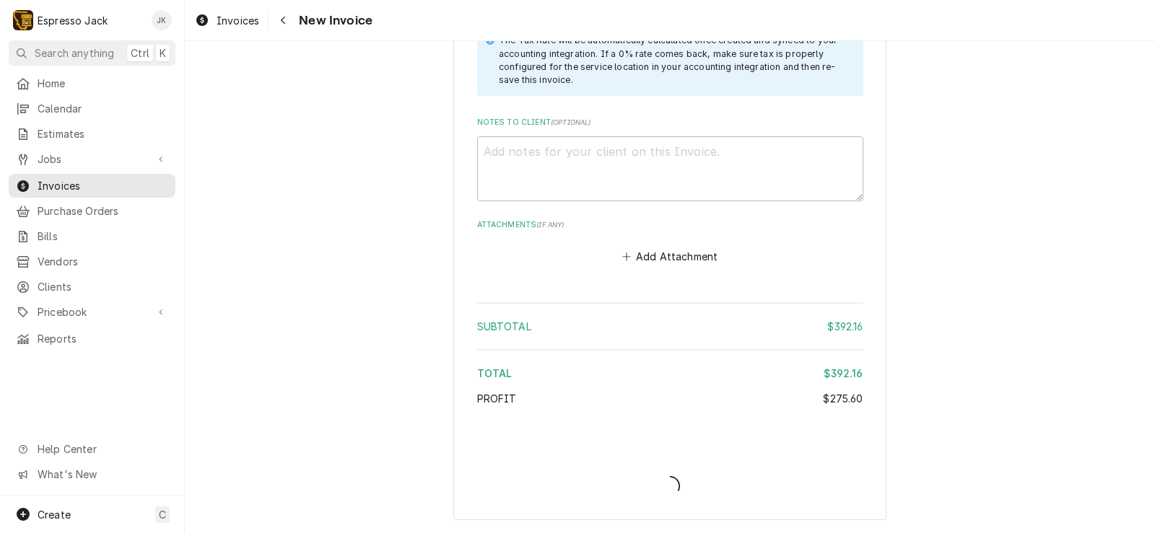
type textarea "x"
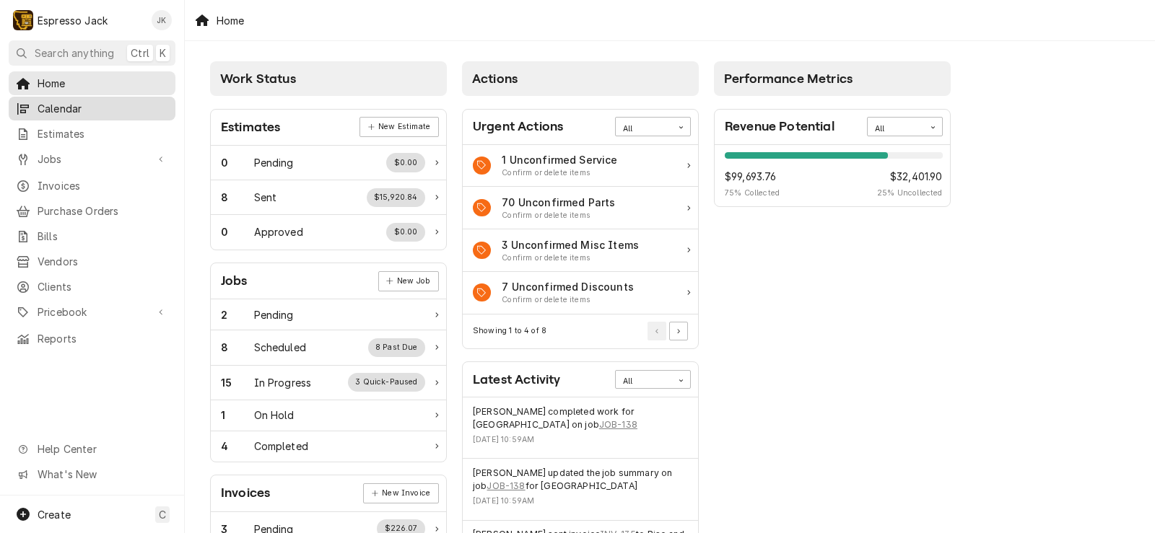
click at [75, 108] on span "Calendar" at bounding box center [103, 108] width 131 height 15
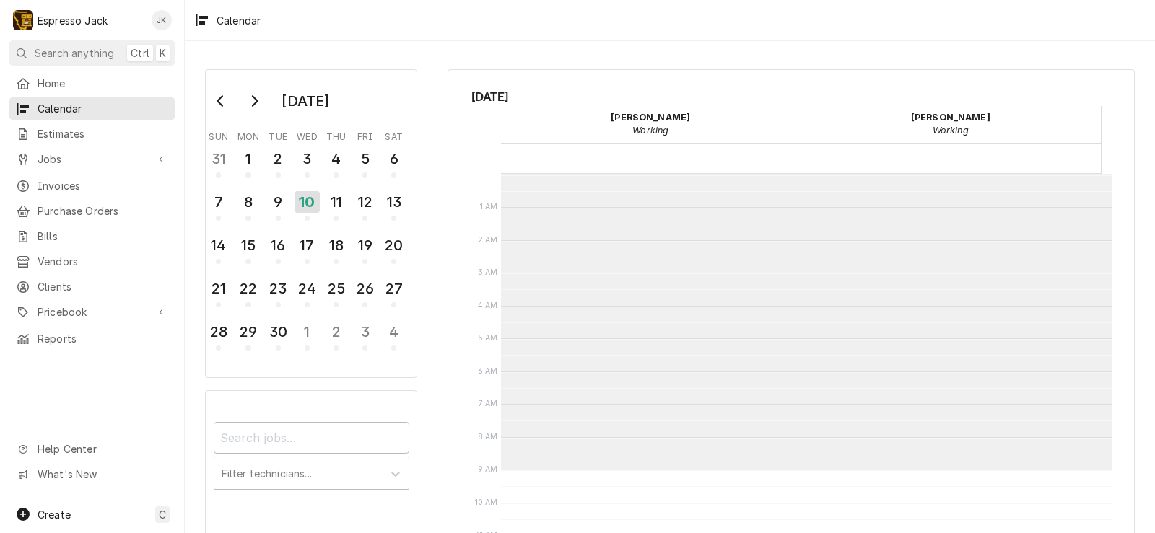
scroll to position [296, 0]
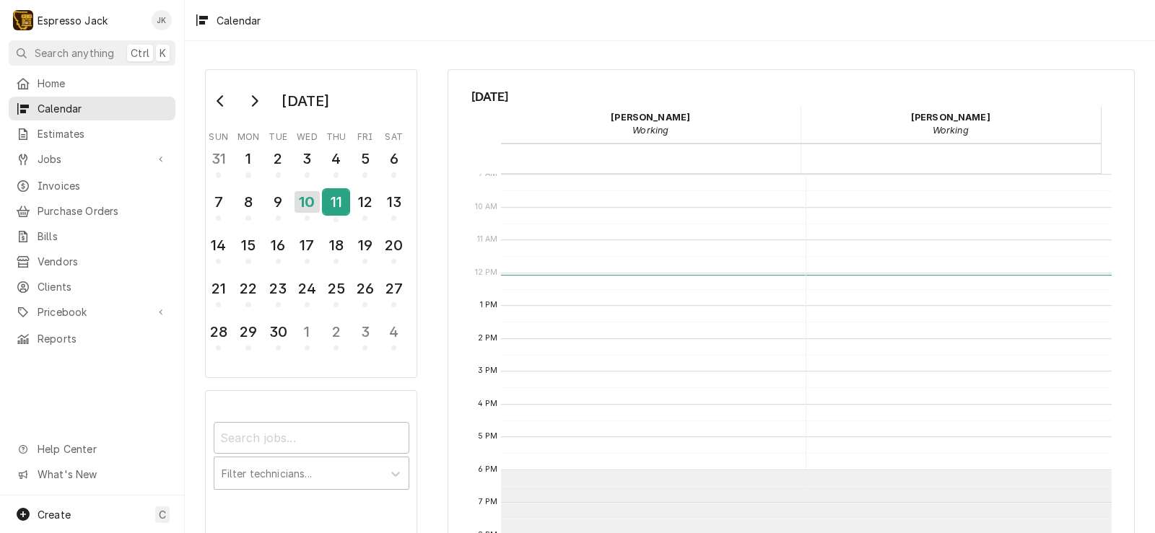
click at [342, 198] on div "11" at bounding box center [335, 202] width 25 height 25
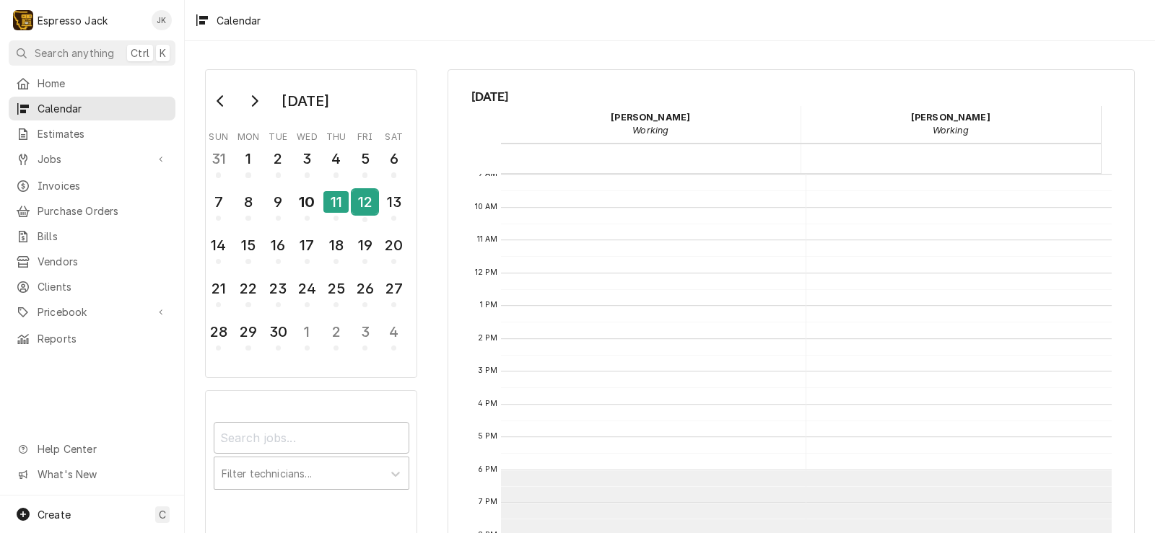
click at [367, 198] on div "12" at bounding box center [364, 202] width 25 height 25
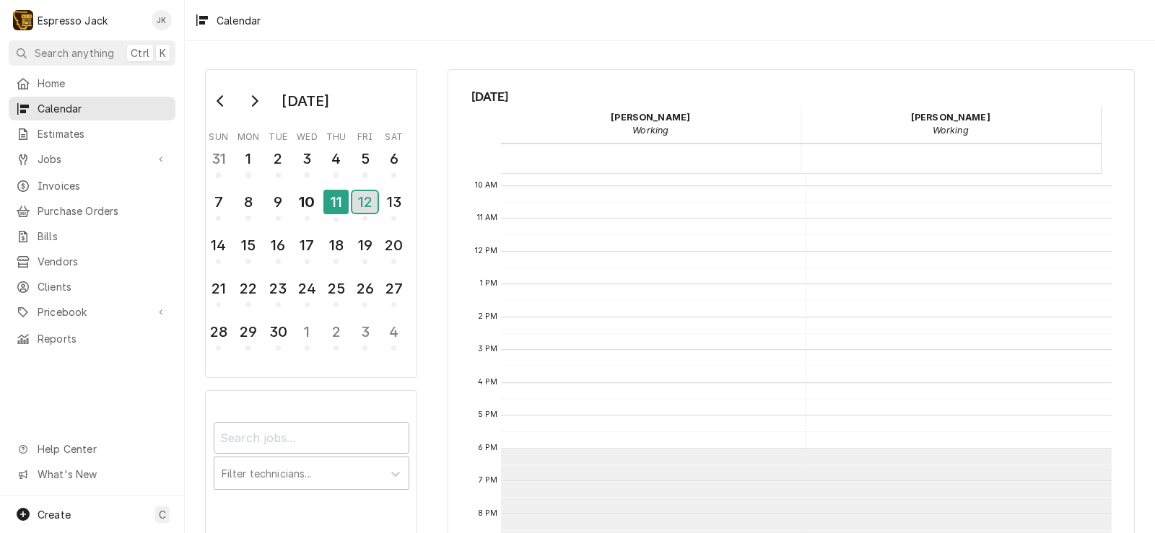
scroll to position [352, 0]
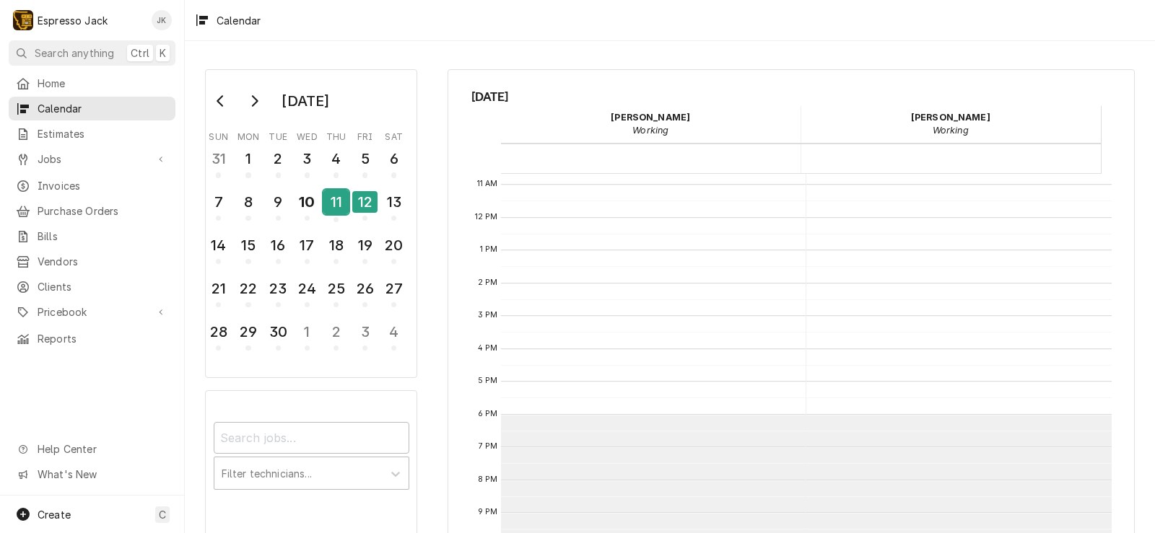
click at [339, 202] on div "11" at bounding box center [335, 202] width 25 height 25
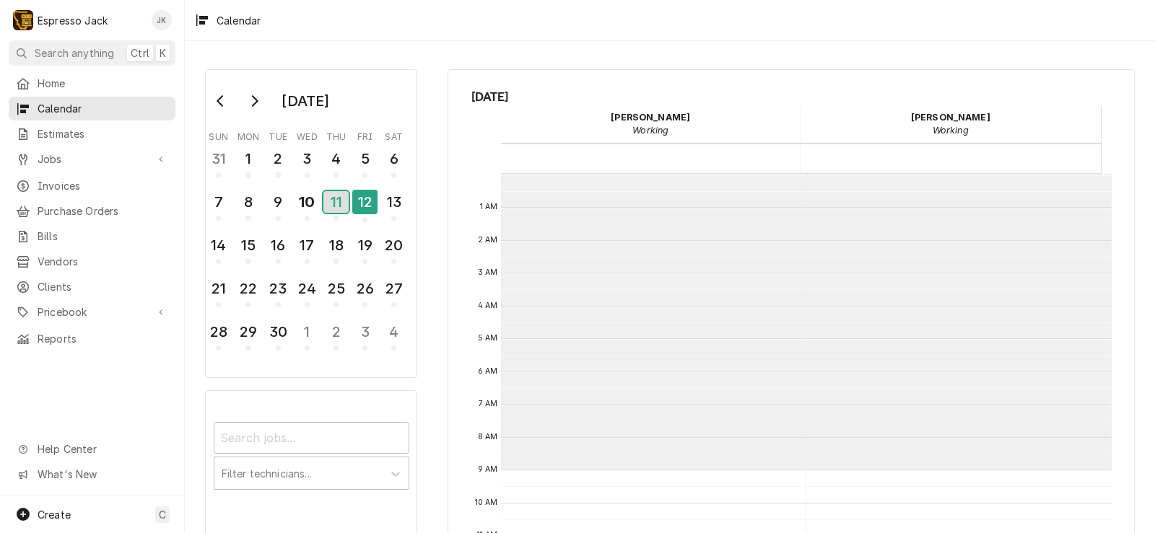
scroll to position [296, 0]
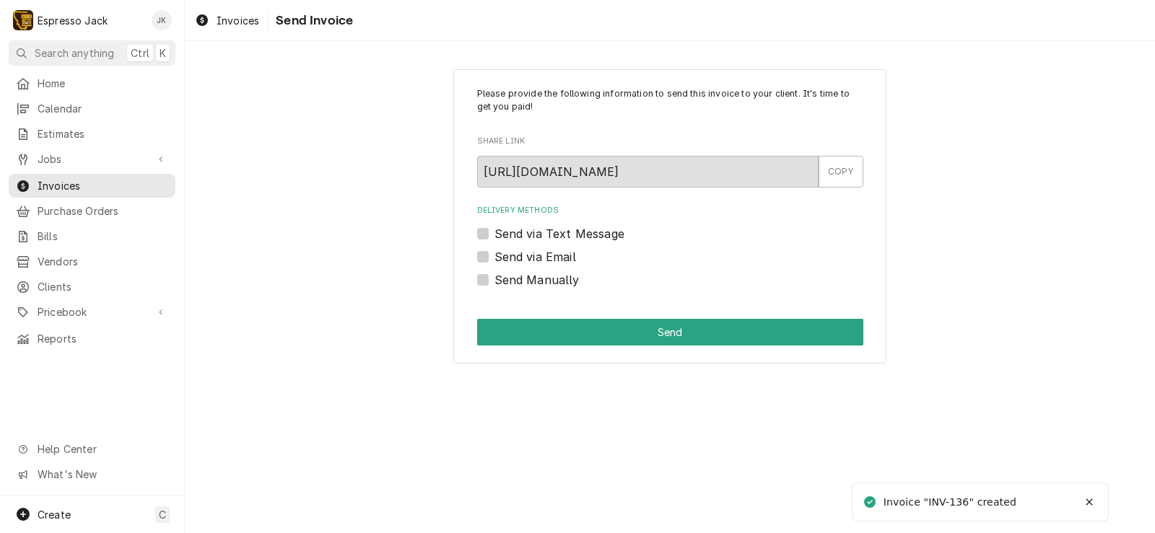
click at [515, 244] on div "Delivery Methods Send via Text Message Send via Email Send Manually" at bounding box center [670, 246] width 386 height 83
click at [509, 253] on label "Send via Email" at bounding box center [535, 256] width 82 height 17
click at [509, 253] on input "Send via Email" at bounding box center [687, 264] width 386 height 32
checkbox input "true"
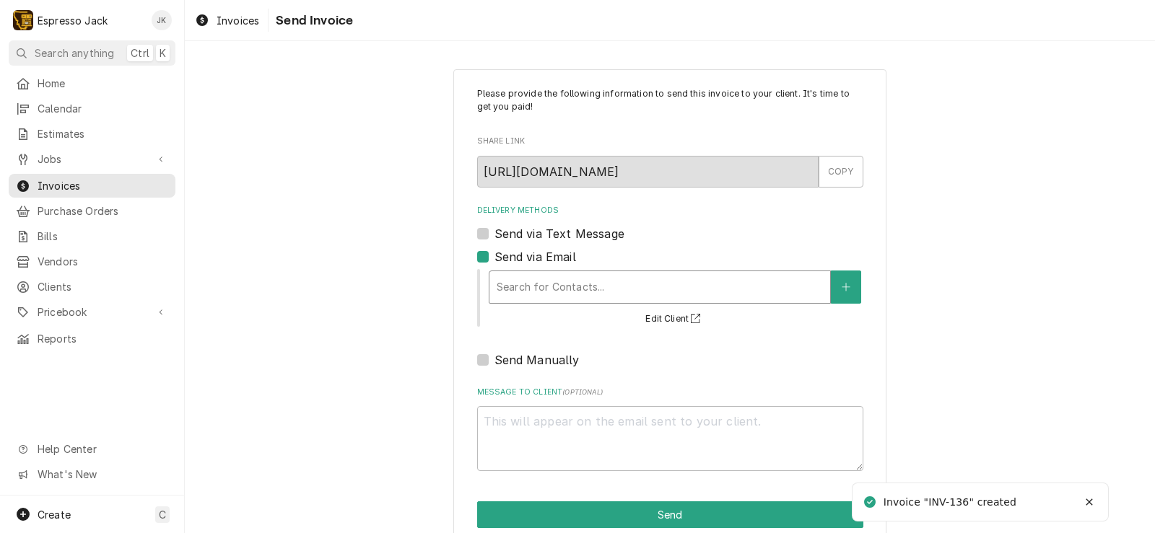
click at [614, 287] on div "Delivery Methods" at bounding box center [660, 287] width 326 height 26
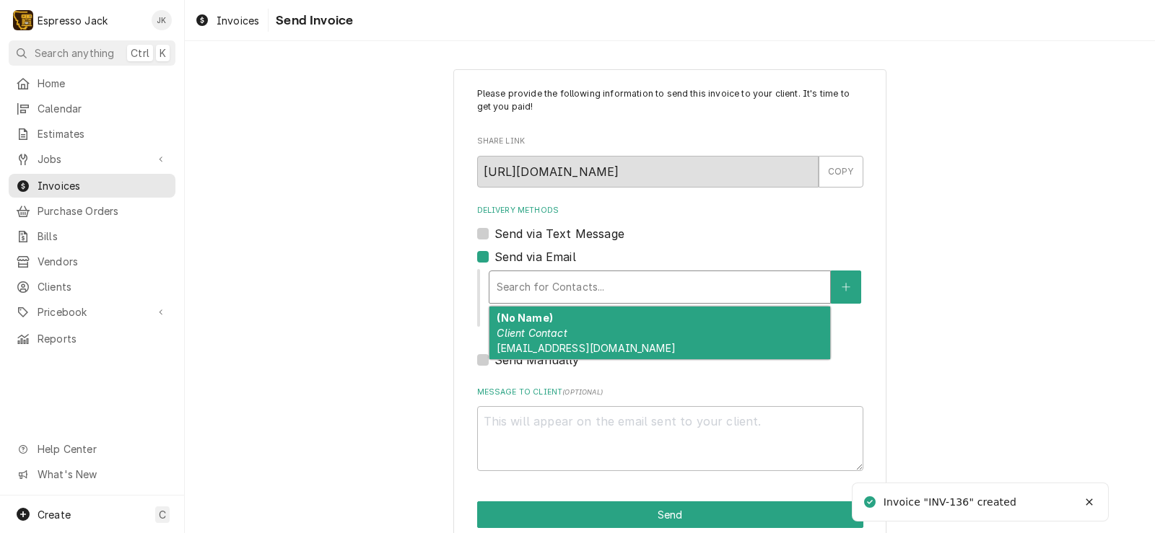
click at [588, 328] on div "(No Name) Client Contact [EMAIL_ADDRESS][DOMAIN_NAME]" at bounding box center [659, 333] width 341 height 53
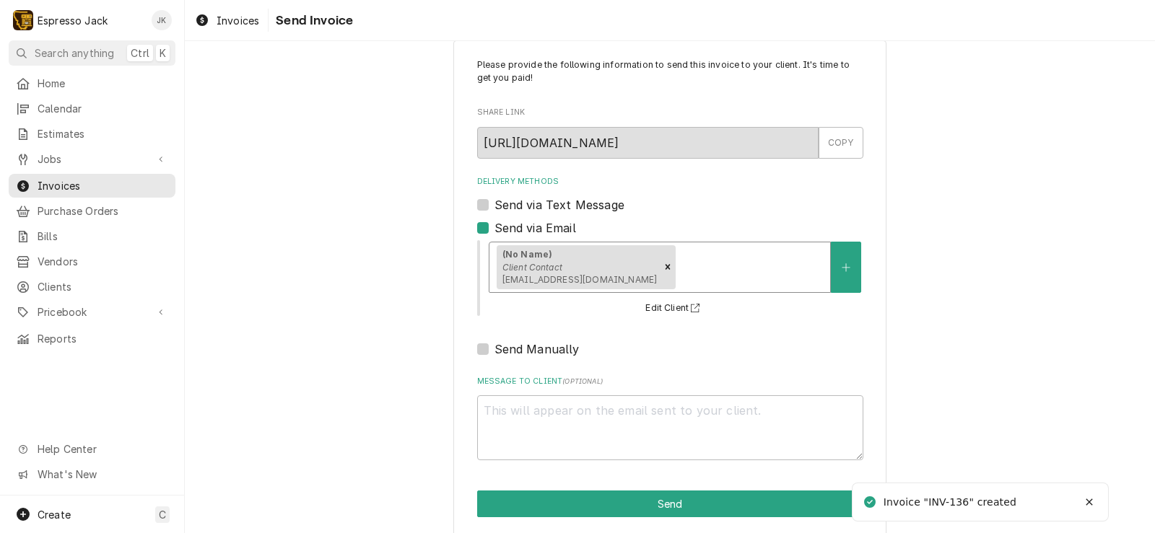
scroll to position [44, 0]
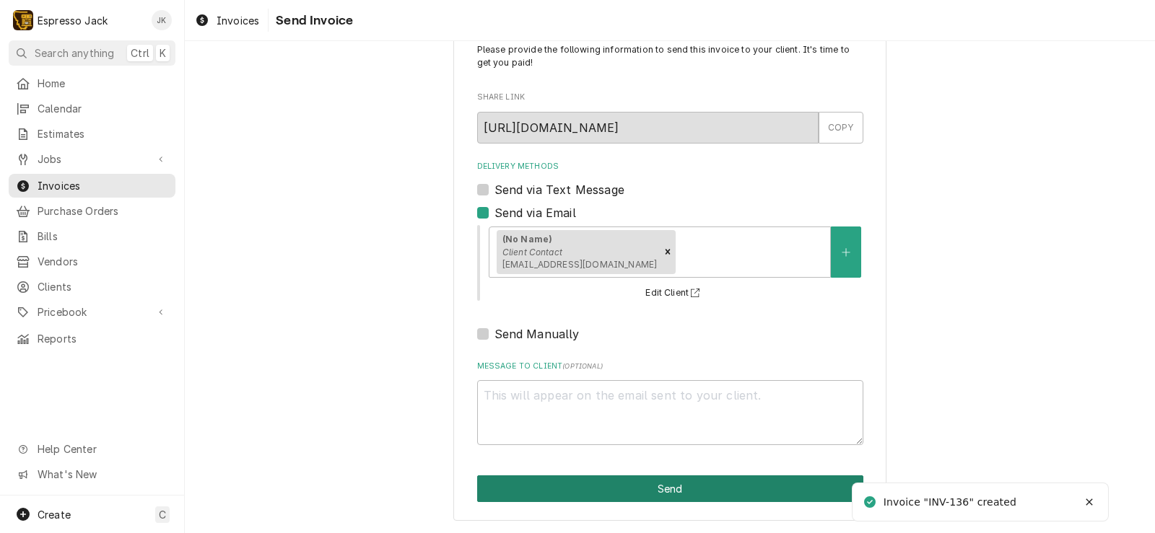
click at [650, 478] on button "Send" at bounding box center [670, 489] width 386 height 27
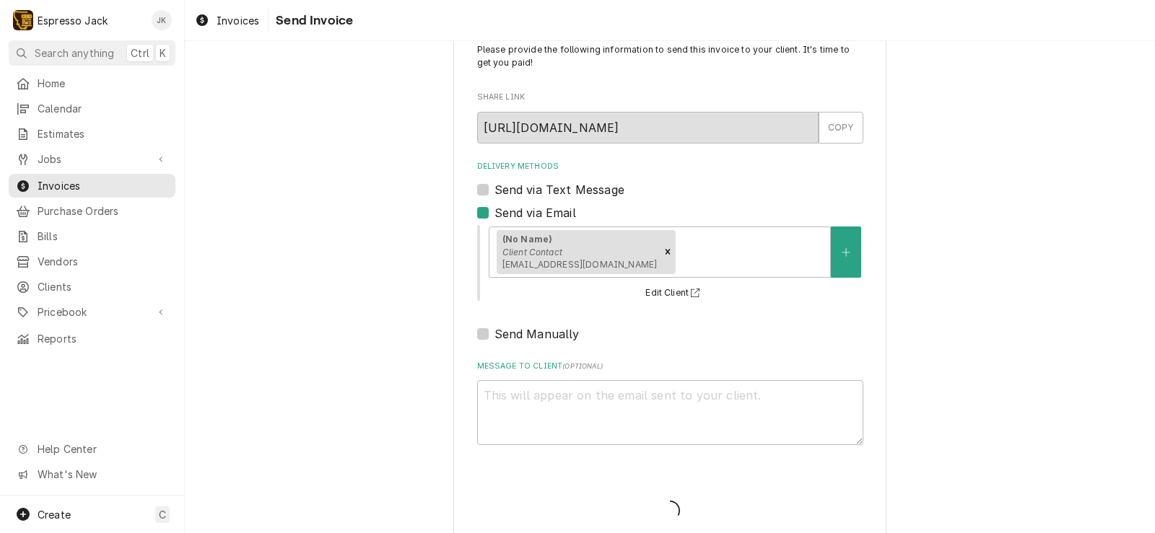
type textarea "x"
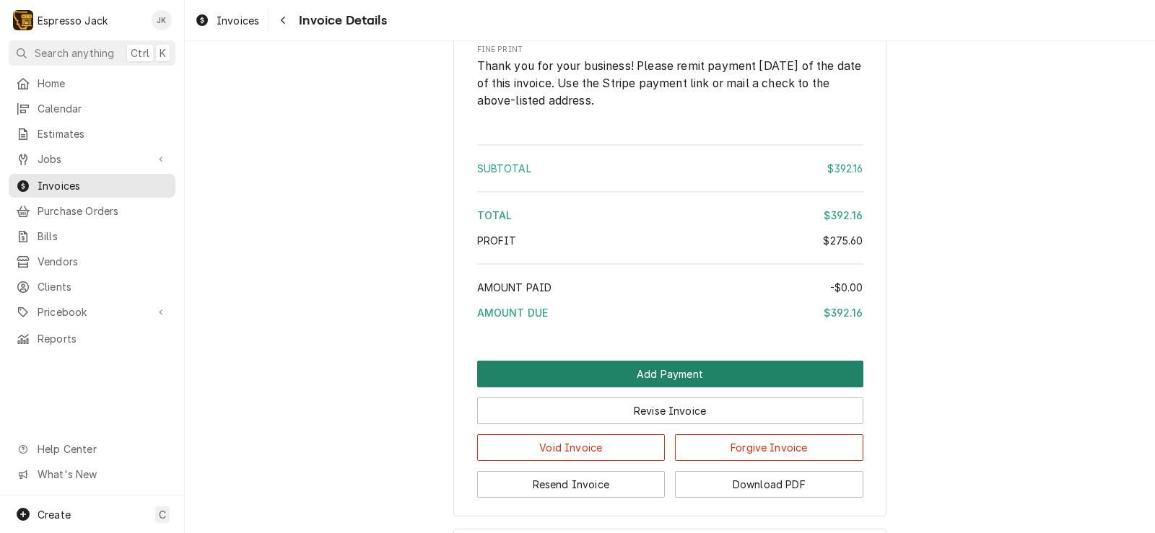
scroll to position [2159, 0]
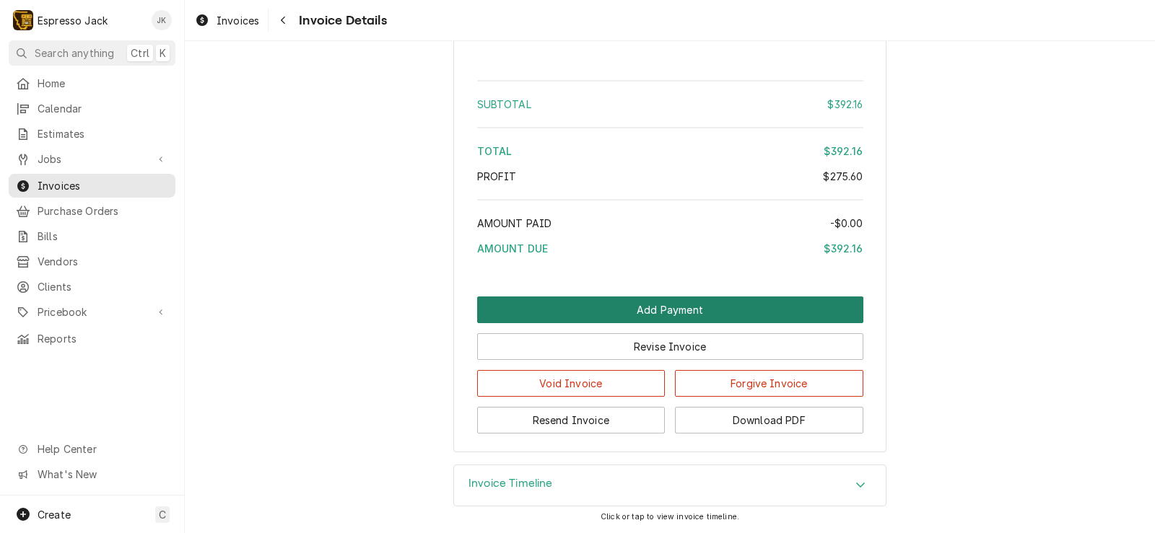
click at [681, 310] on button "Add Payment" at bounding box center [670, 310] width 386 height 27
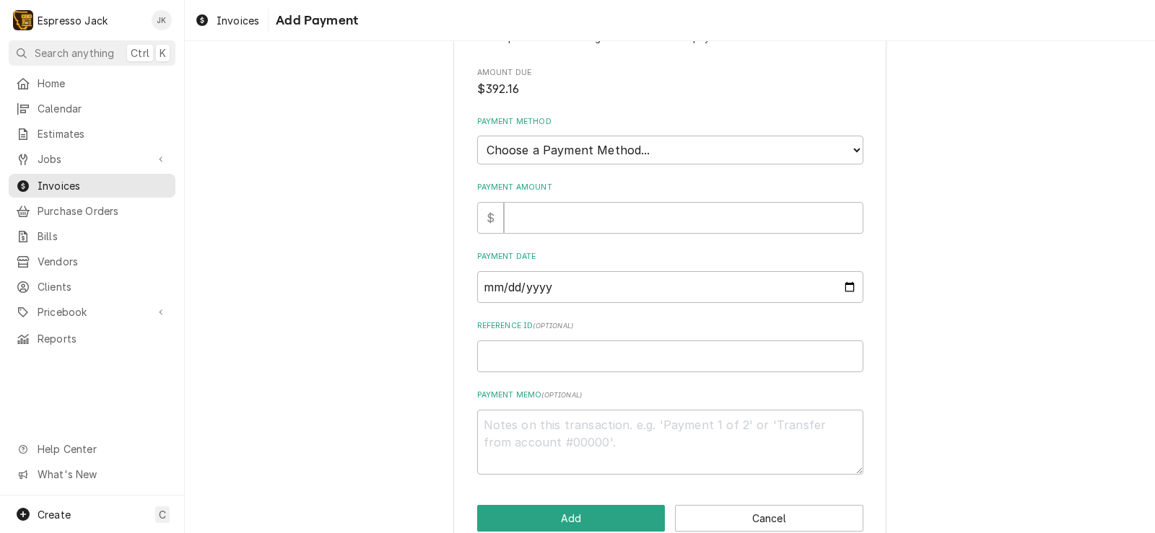
scroll to position [85, 0]
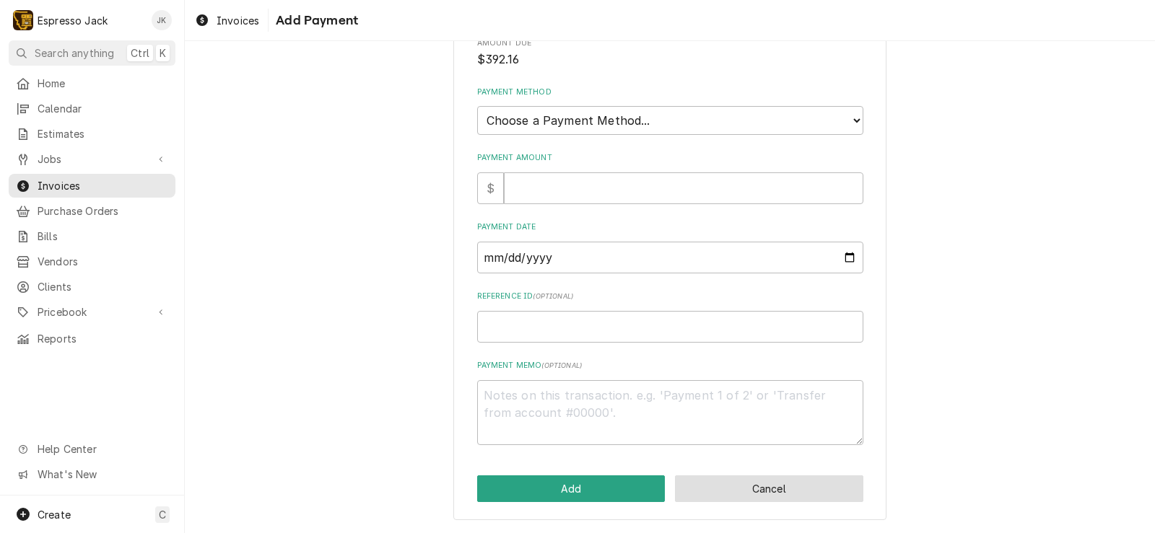
click at [740, 493] on button "Cancel" at bounding box center [769, 489] width 188 height 27
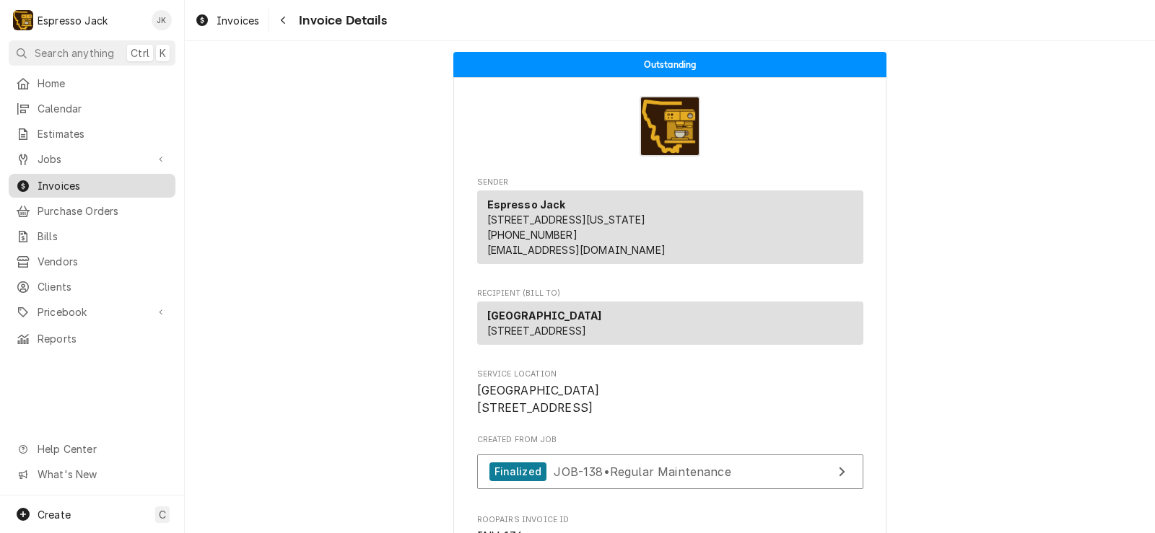
click at [91, 174] on link "Invoices" at bounding box center [92, 186] width 167 height 24
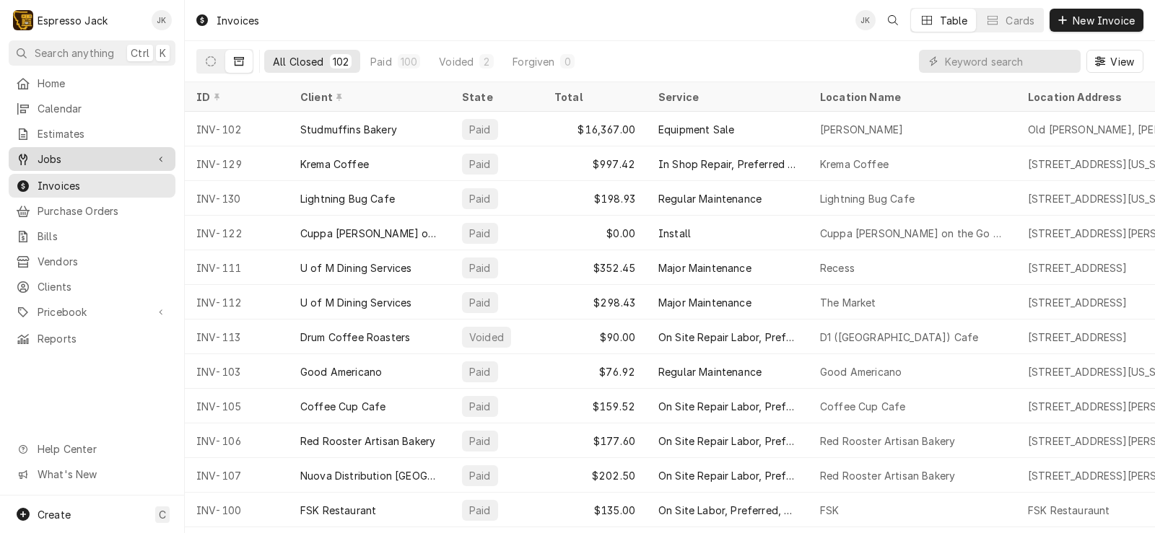
click at [67, 152] on span "Jobs" at bounding box center [92, 159] width 109 height 15
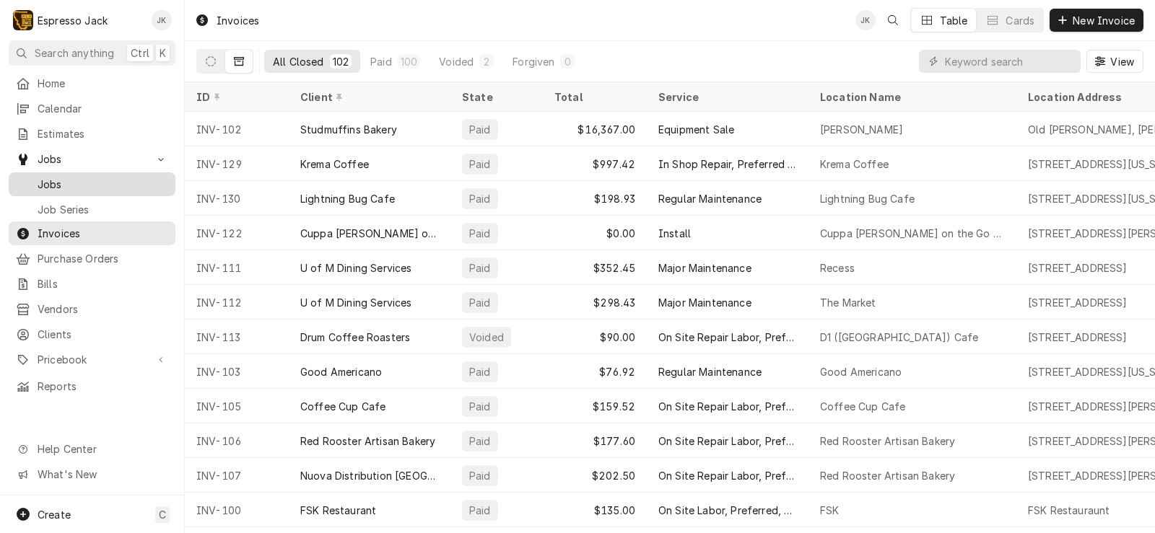
click at [56, 178] on span "Jobs" at bounding box center [103, 184] width 131 height 15
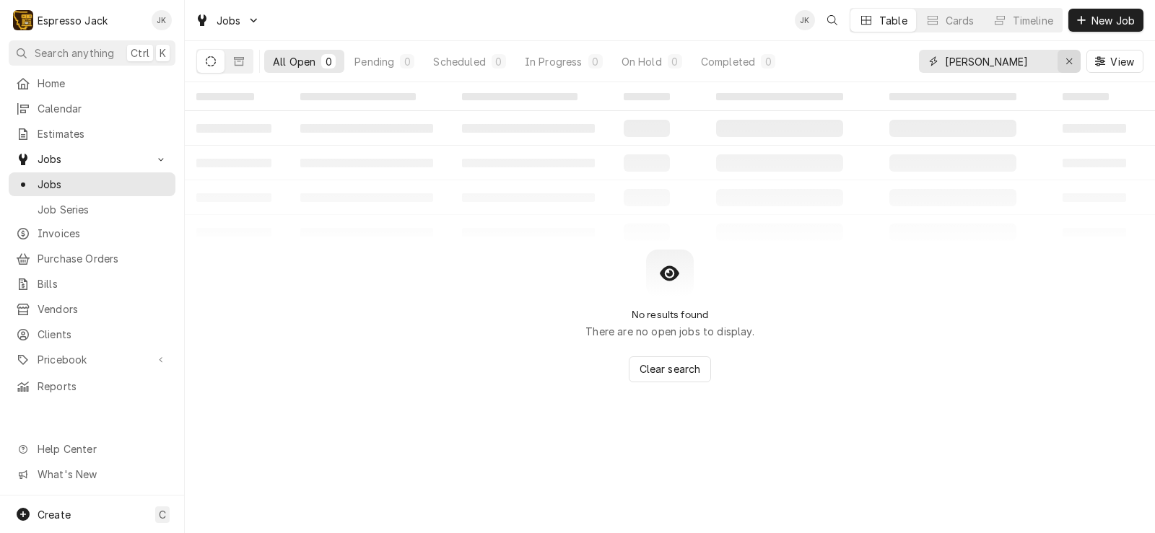
click at [1065, 64] on icon "Erase input" at bounding box center [1069, 61] width 8 height 10
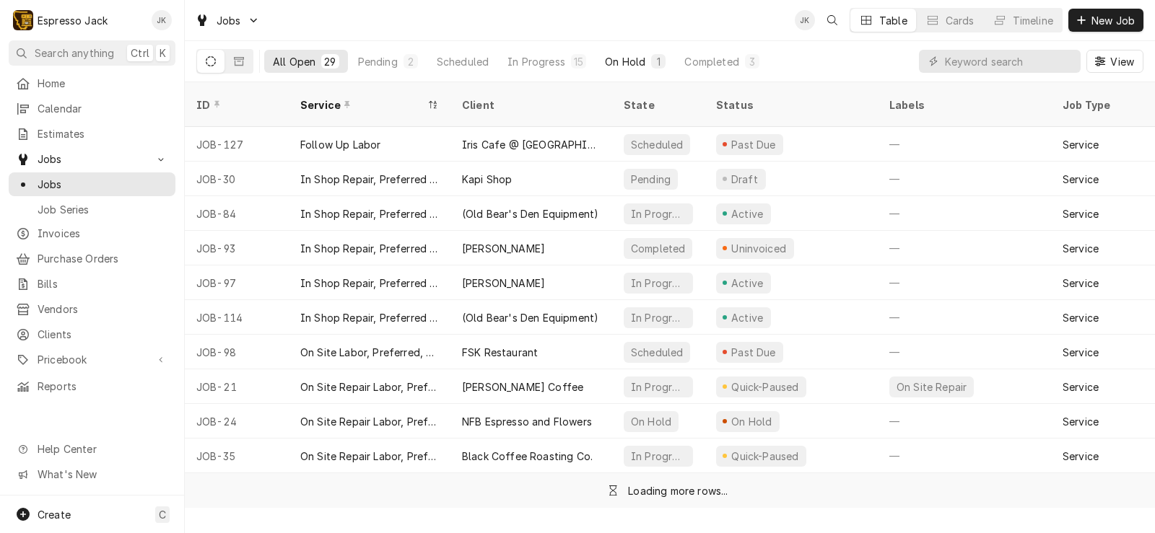
click at [663, 64] on div "1" at bounding box center [658, 61] width 9 height 15
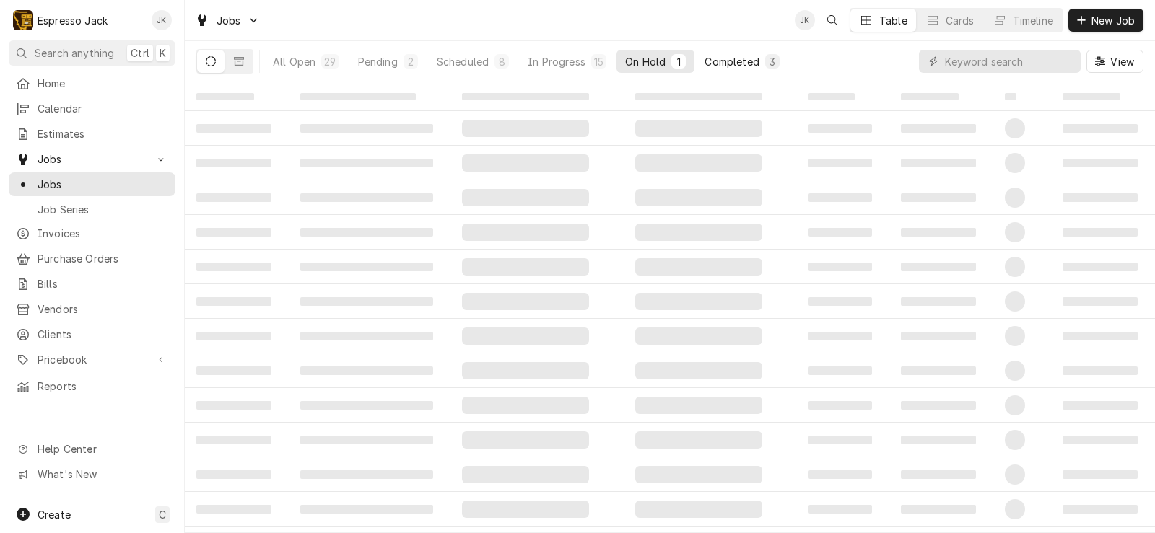
click at [728, 61] on div "Completed" at bounding box center [731, 61] width 54 height 15
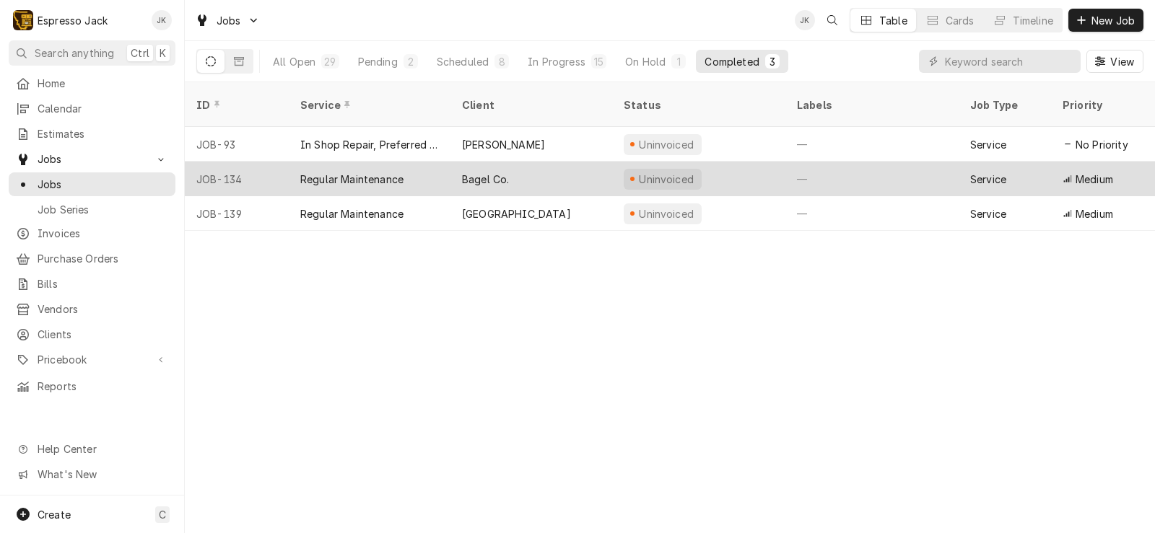
click at [497, 162] on div "Bagel Co." at bounding box center [531, 179] width 162 height 35
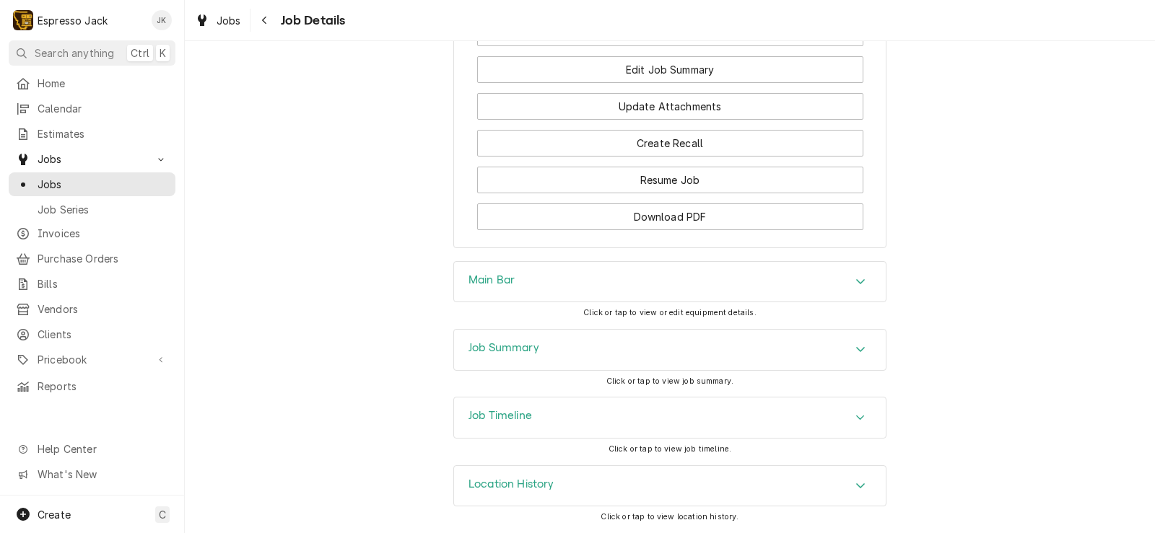
scroll to position [860, 0]
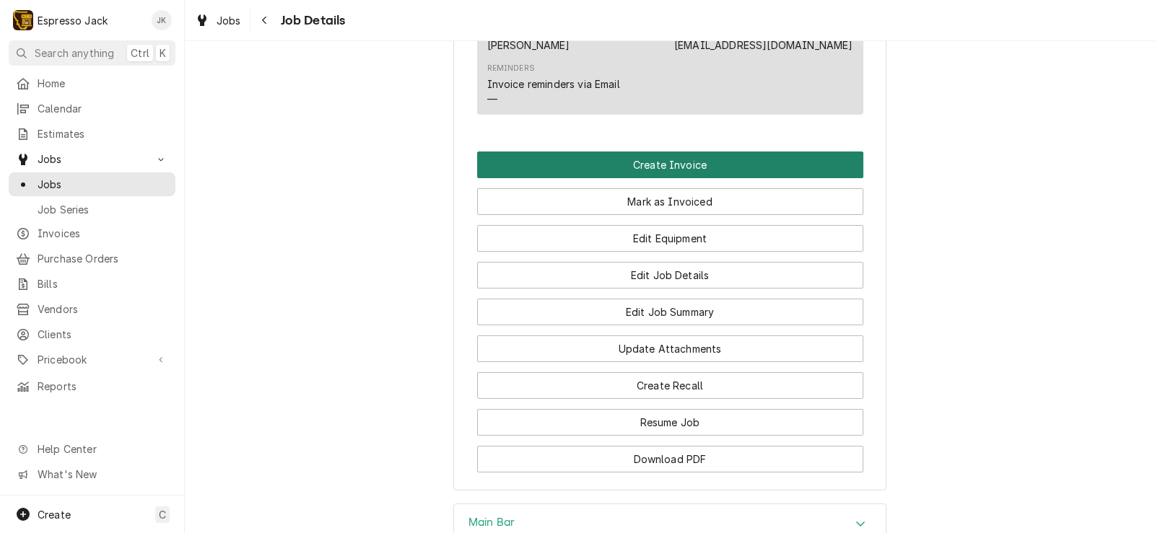
click at [701, 178] on button "Create Invoice" at bounding box center [670, 165] width 386 height 27
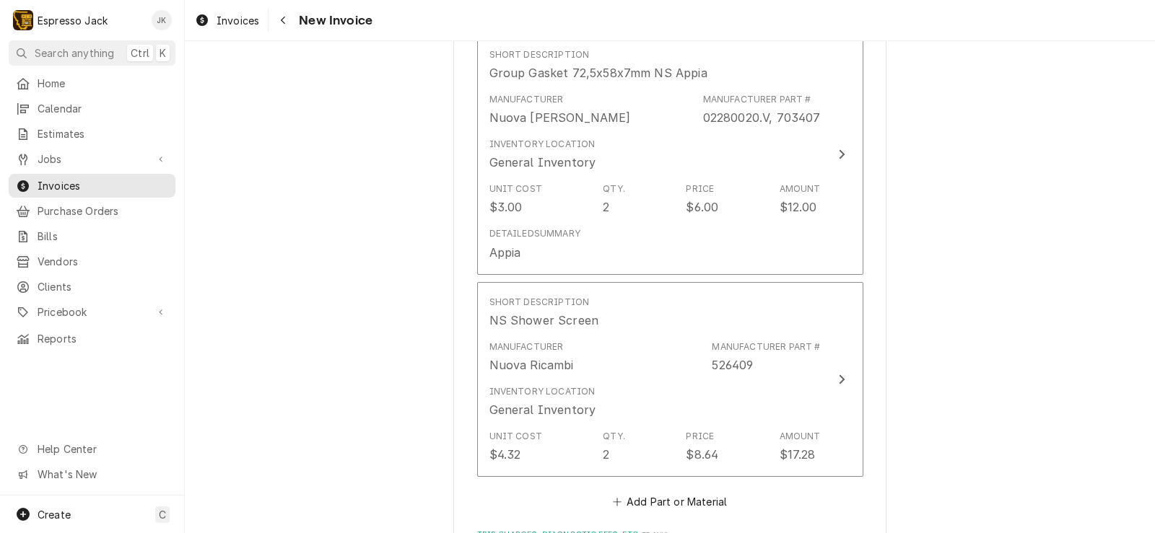
scroll to position [1384, 0]
